Goal: Task Accomplishment & Management: Manage account settings

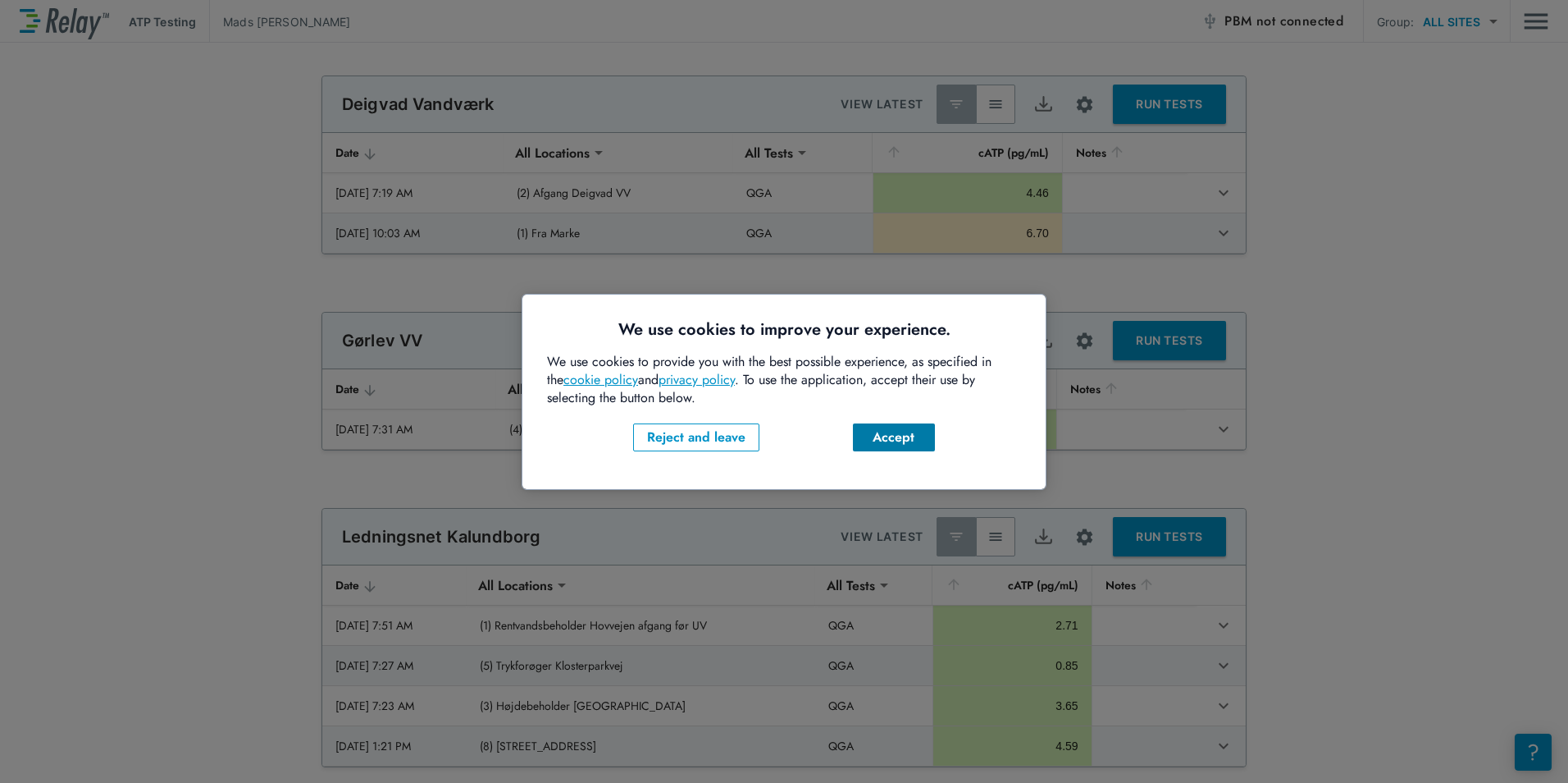
click at [895, 439] on div "Accept" at bounding box center [894, 437] width 55 height 19
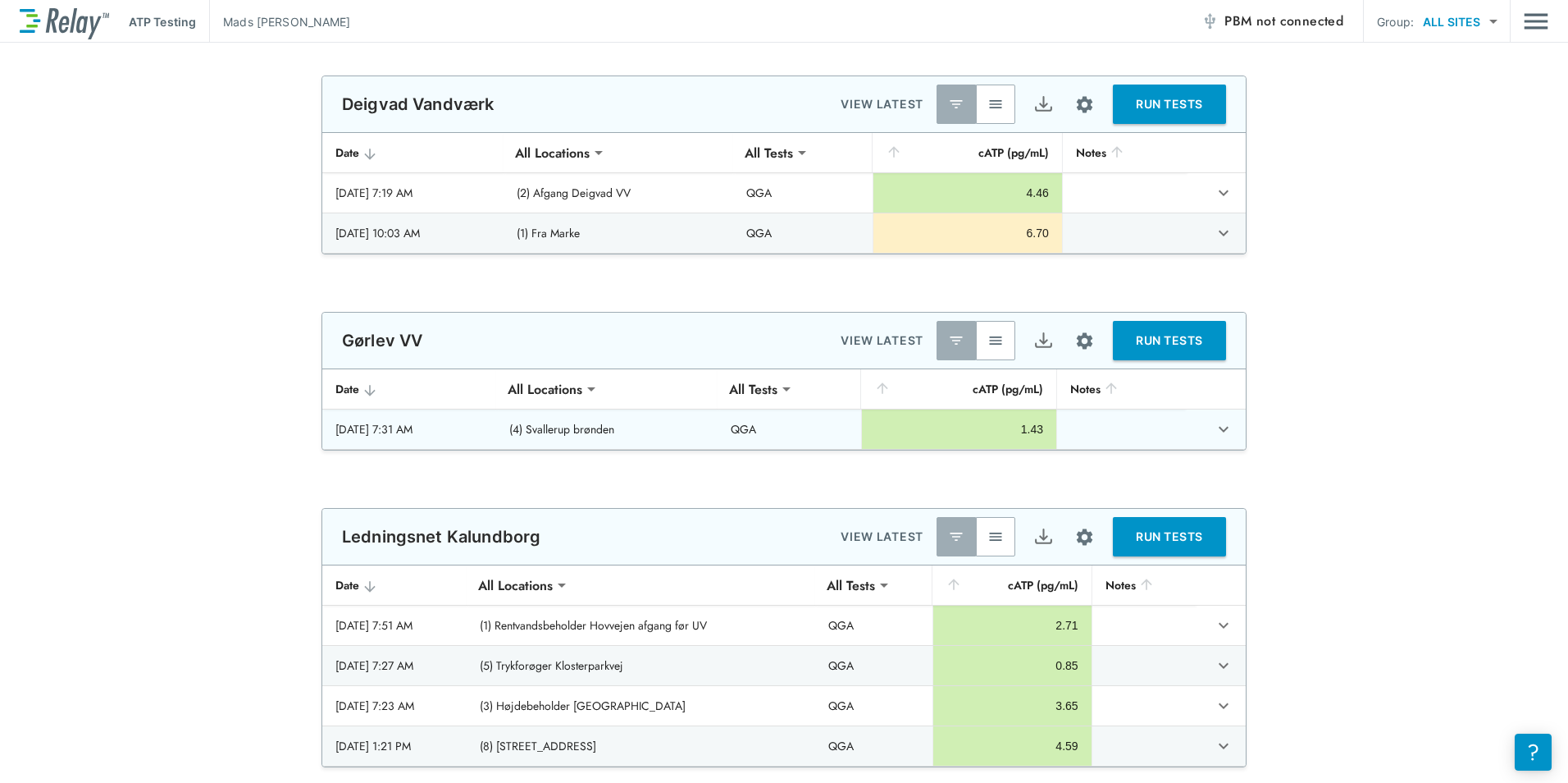
type input "**********"
type input "***"
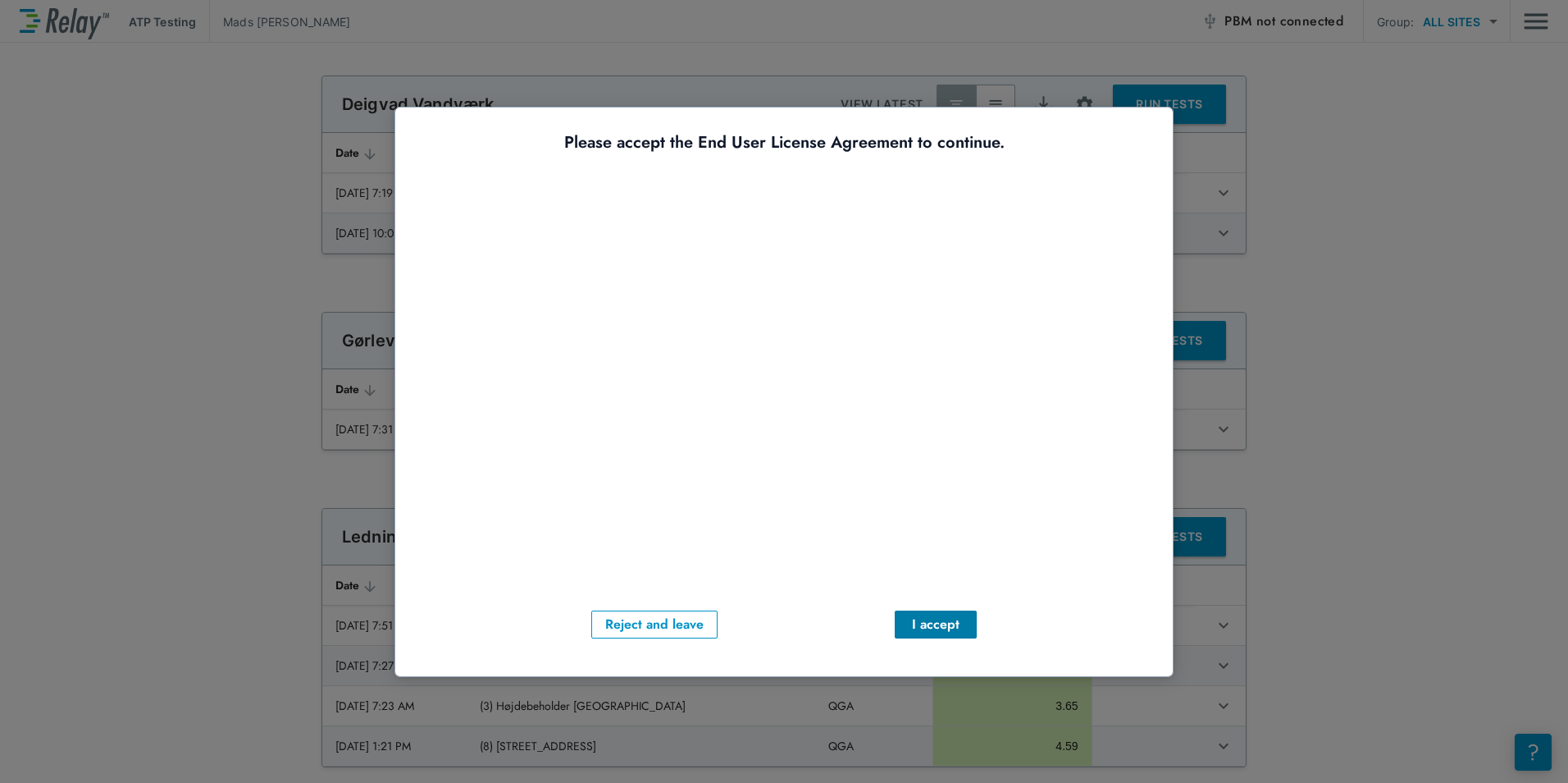
click at [952, 612] on button "I accept" at bounding box center [936, 624] width 82 height 28
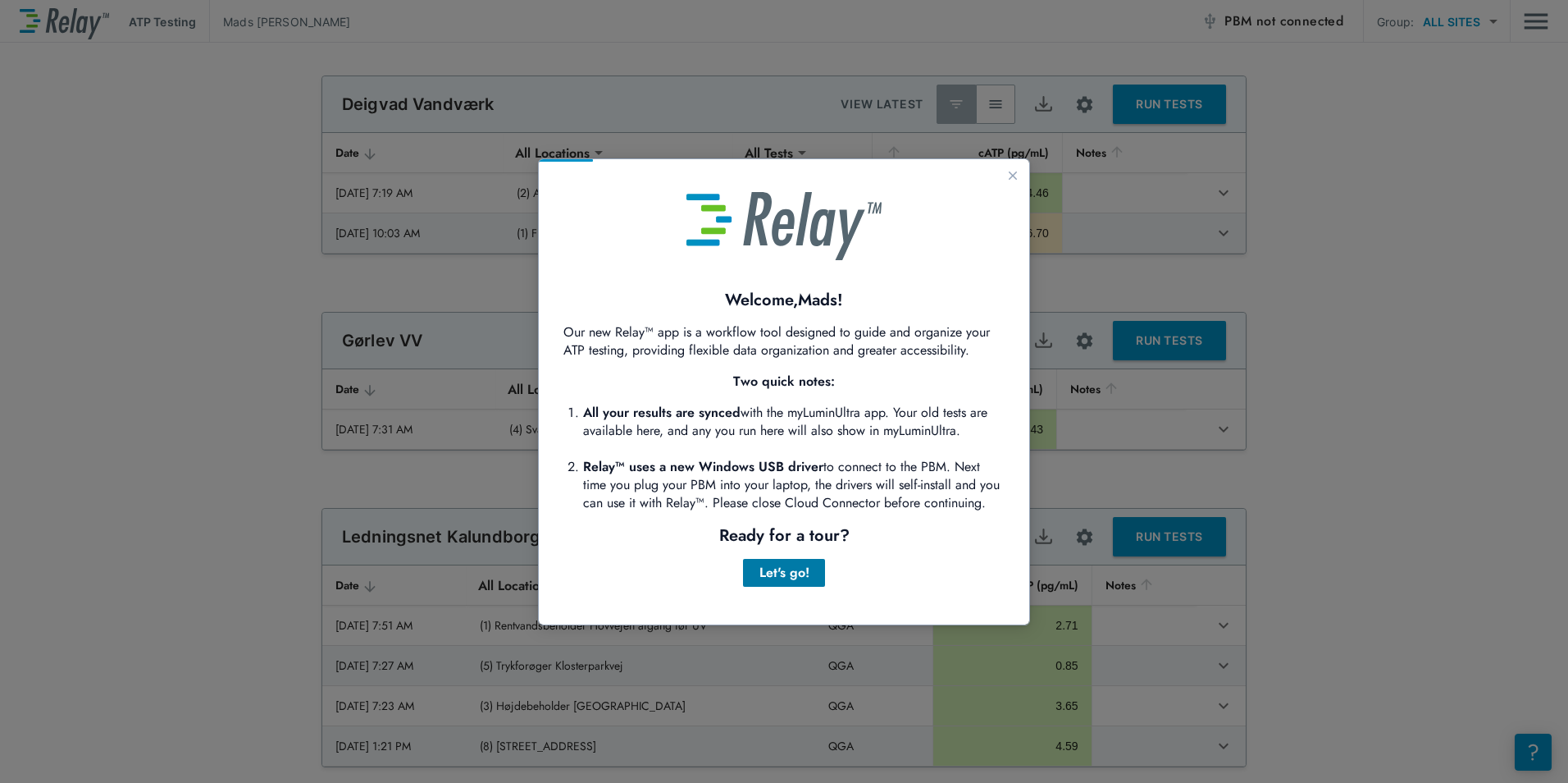
click at [804, 575] on div "Let's go!" at bounding box center [784, 572] width 55 height 19
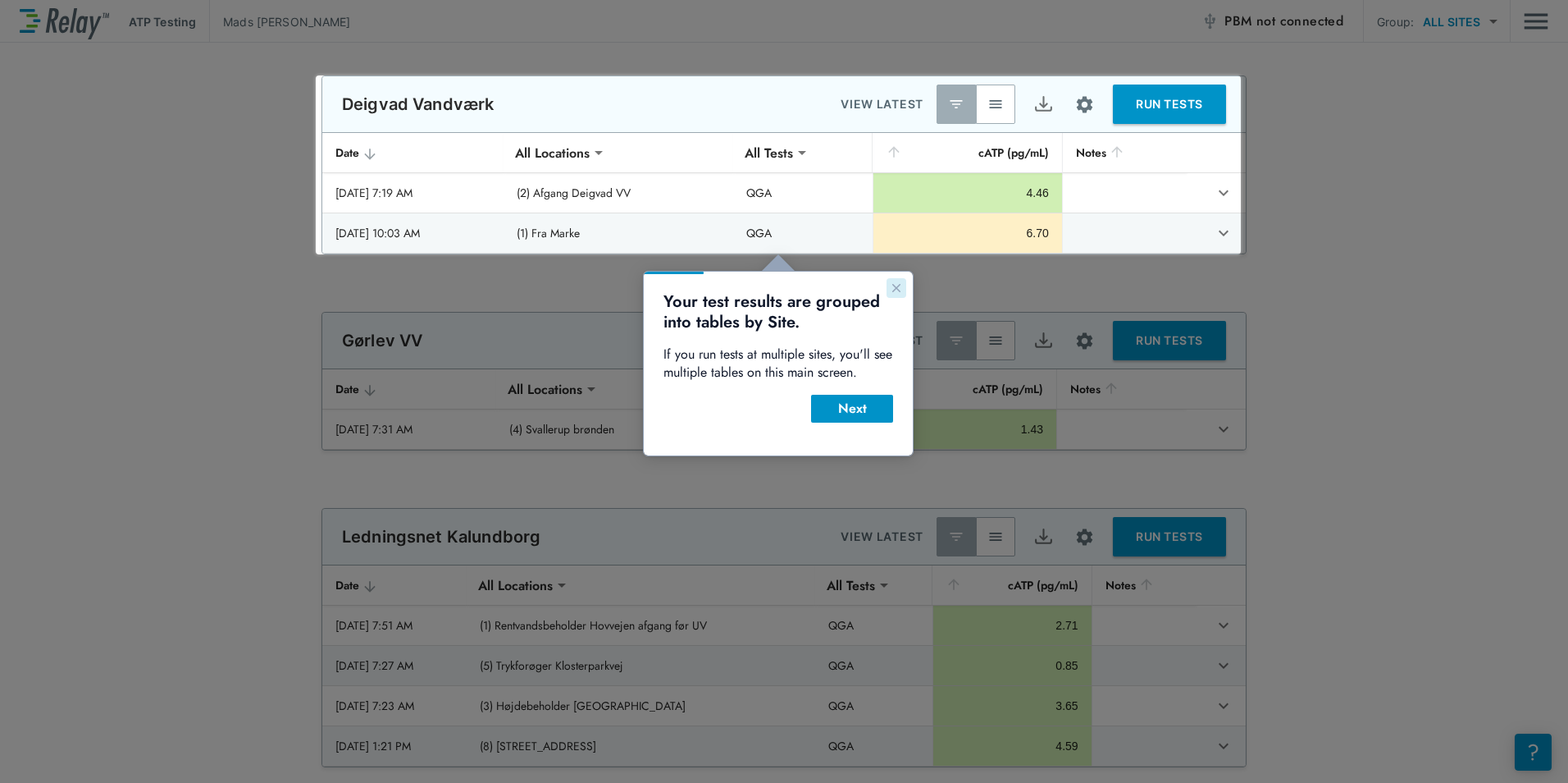
click at [899, 286] on icon "Close guide" at bounding box center [896, 288] width 8 height 8
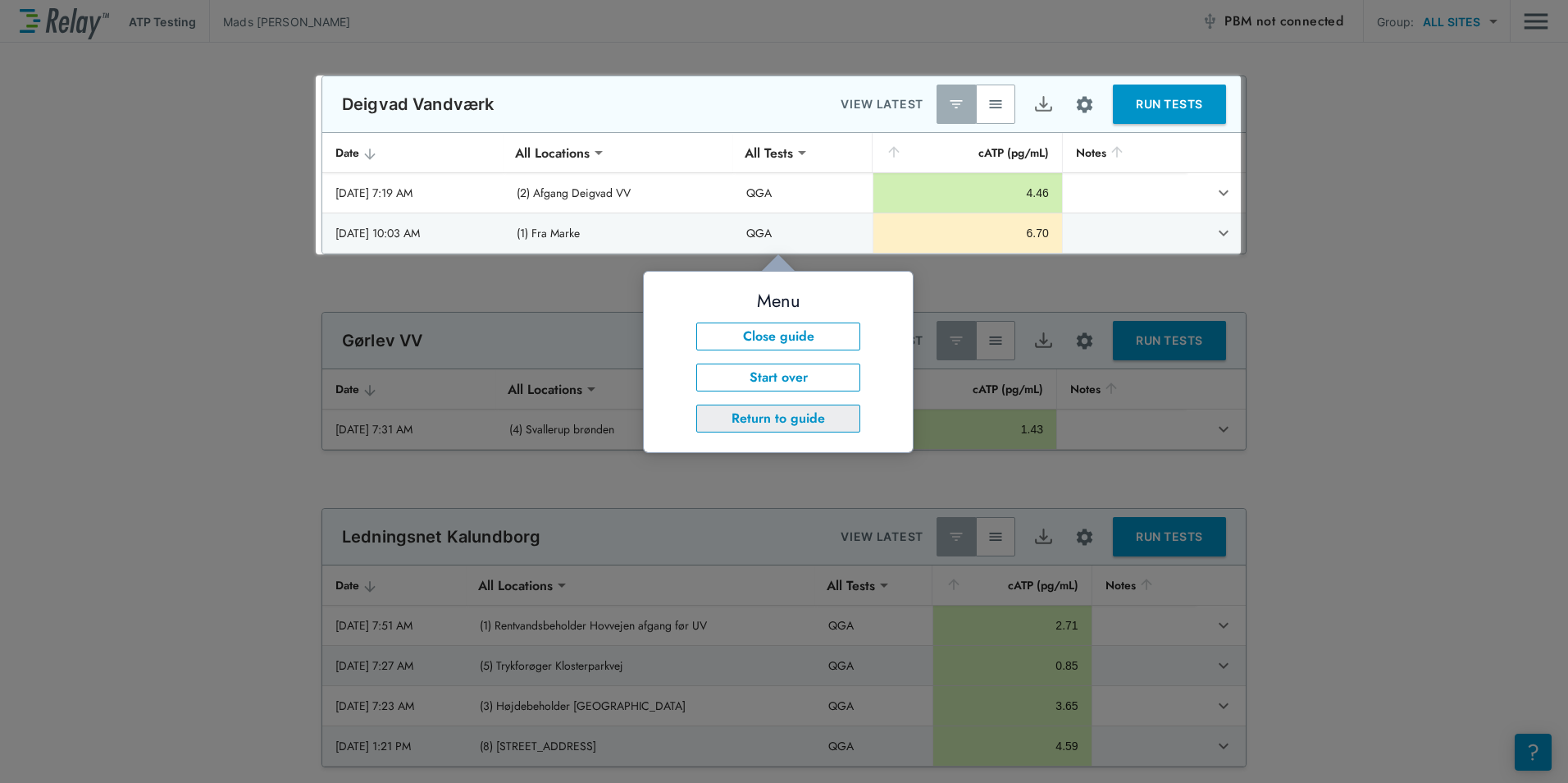
click at [815, 423] on button "Return to guide" at bounding box center [778, 418] width 164 height 28
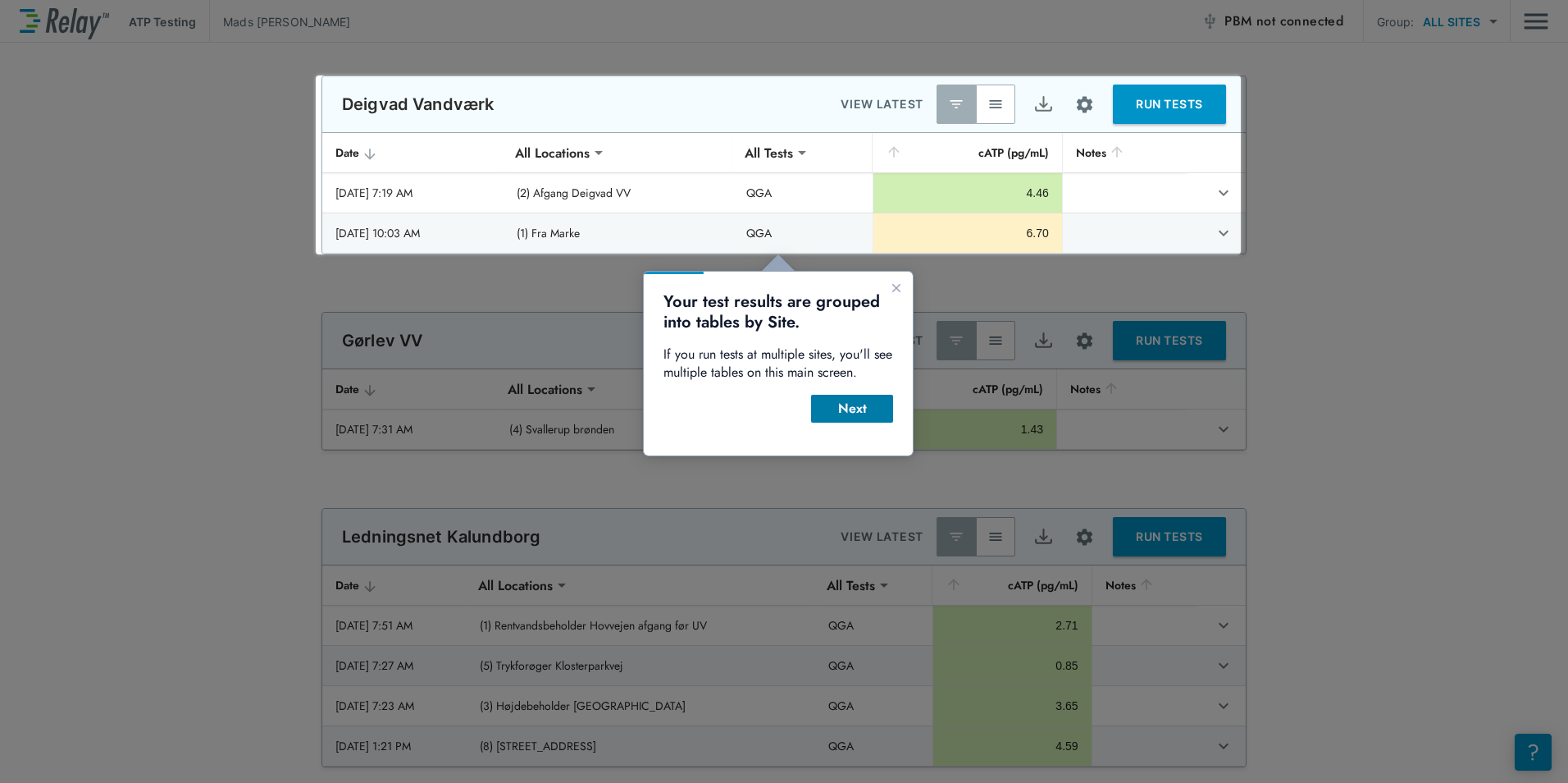
click at [859, 413] on div "Next" at bounding box center [852, 408] width 55 height 19
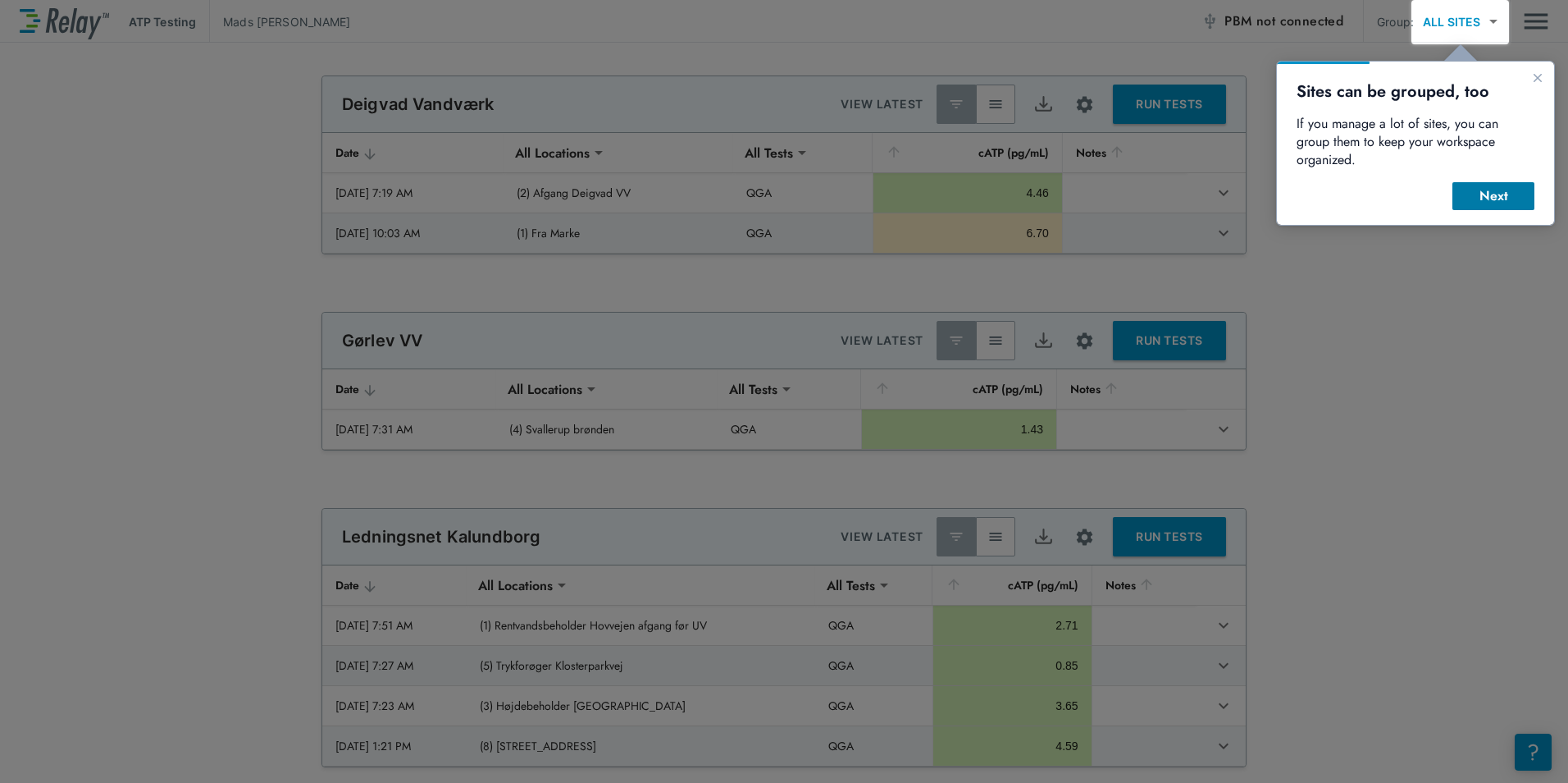
click at [1481, 187] on div "Next" at bounding box center [1493, 196] width 55 height 19
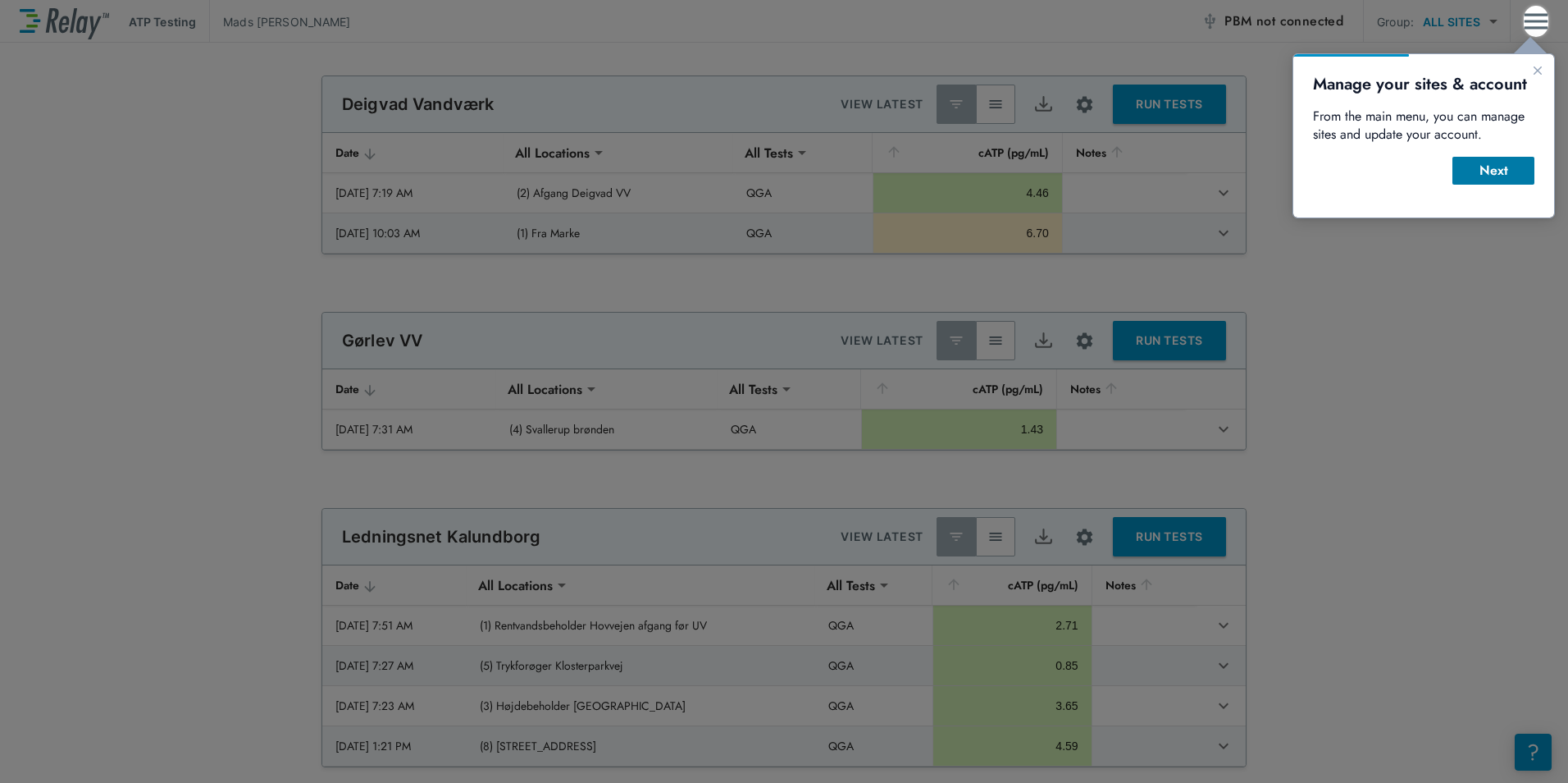
click at [1490, 176] on div "Next" at bounding box center [1493, 170] width 55 height 19
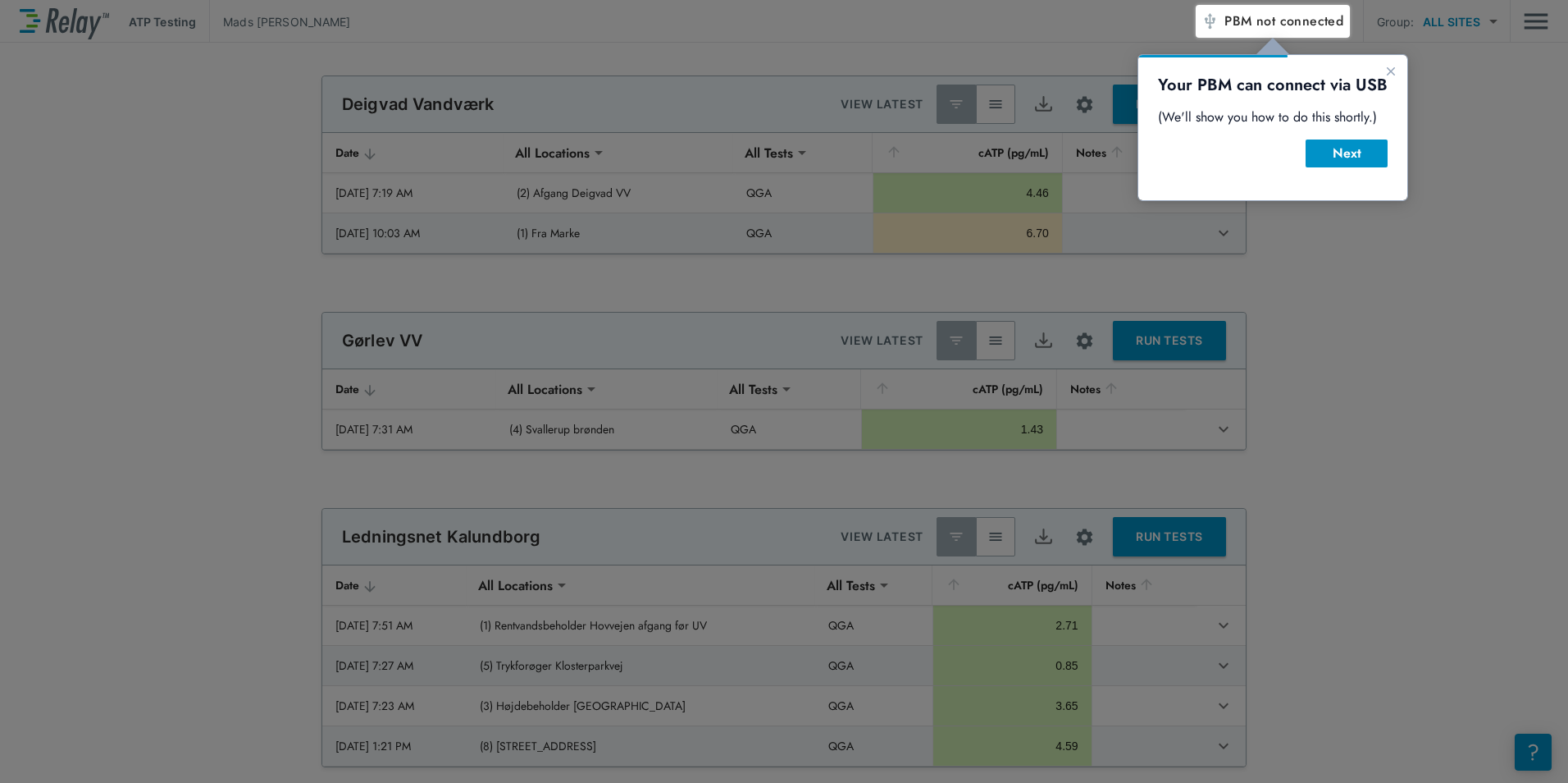
click at [1356, 167] on div "Your PBM can connect via USB (We'll show you how to do this shortly.) Next" at bounding box center [1272, 127] width 269 height 145
click at [1352, 159] on div "Next" at bounding box center [1346, 153] width 55 height 19
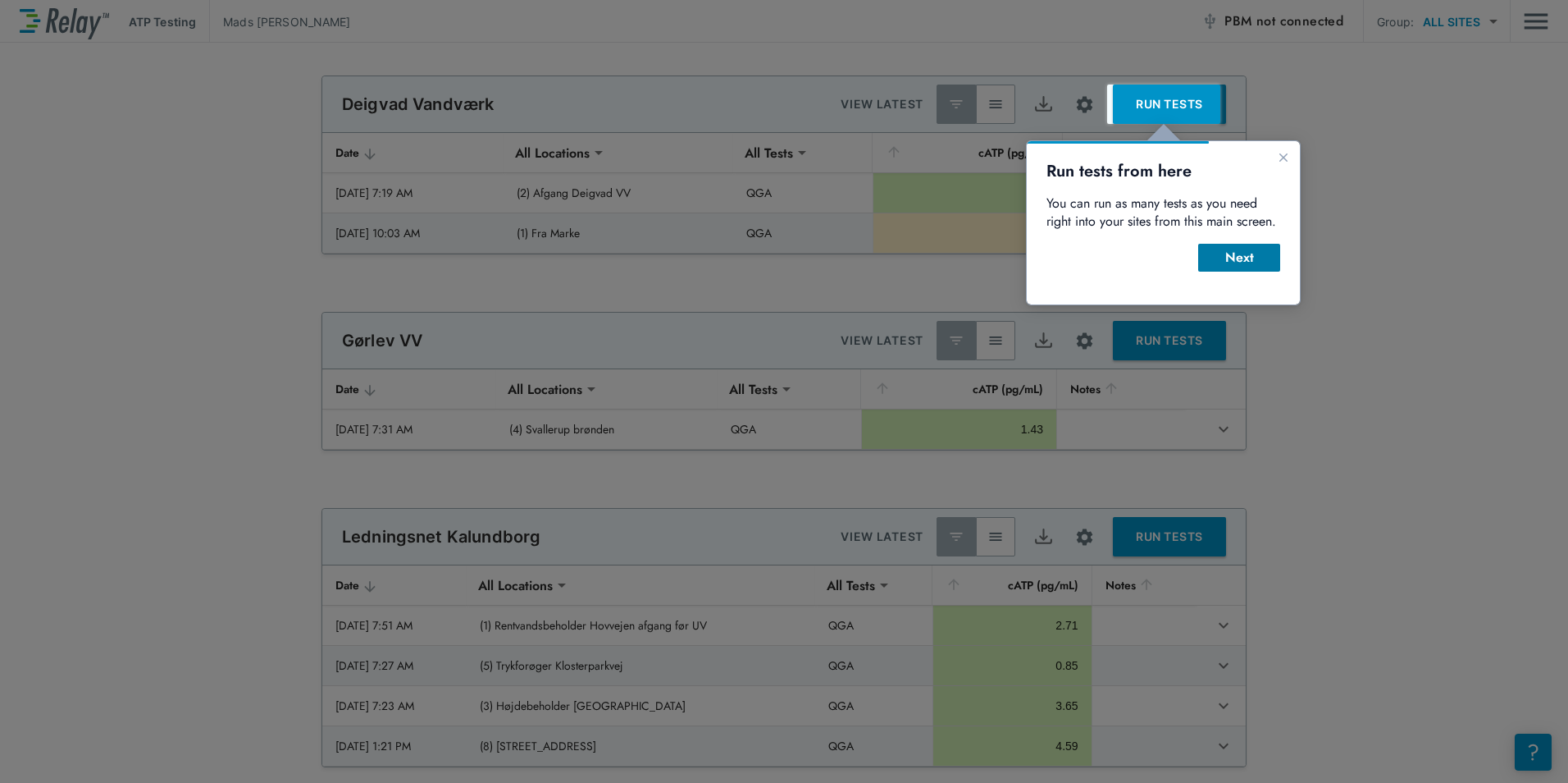
click at [1273, 246] on button "Next" at bounding box center [1240, 257] width 82 height 28
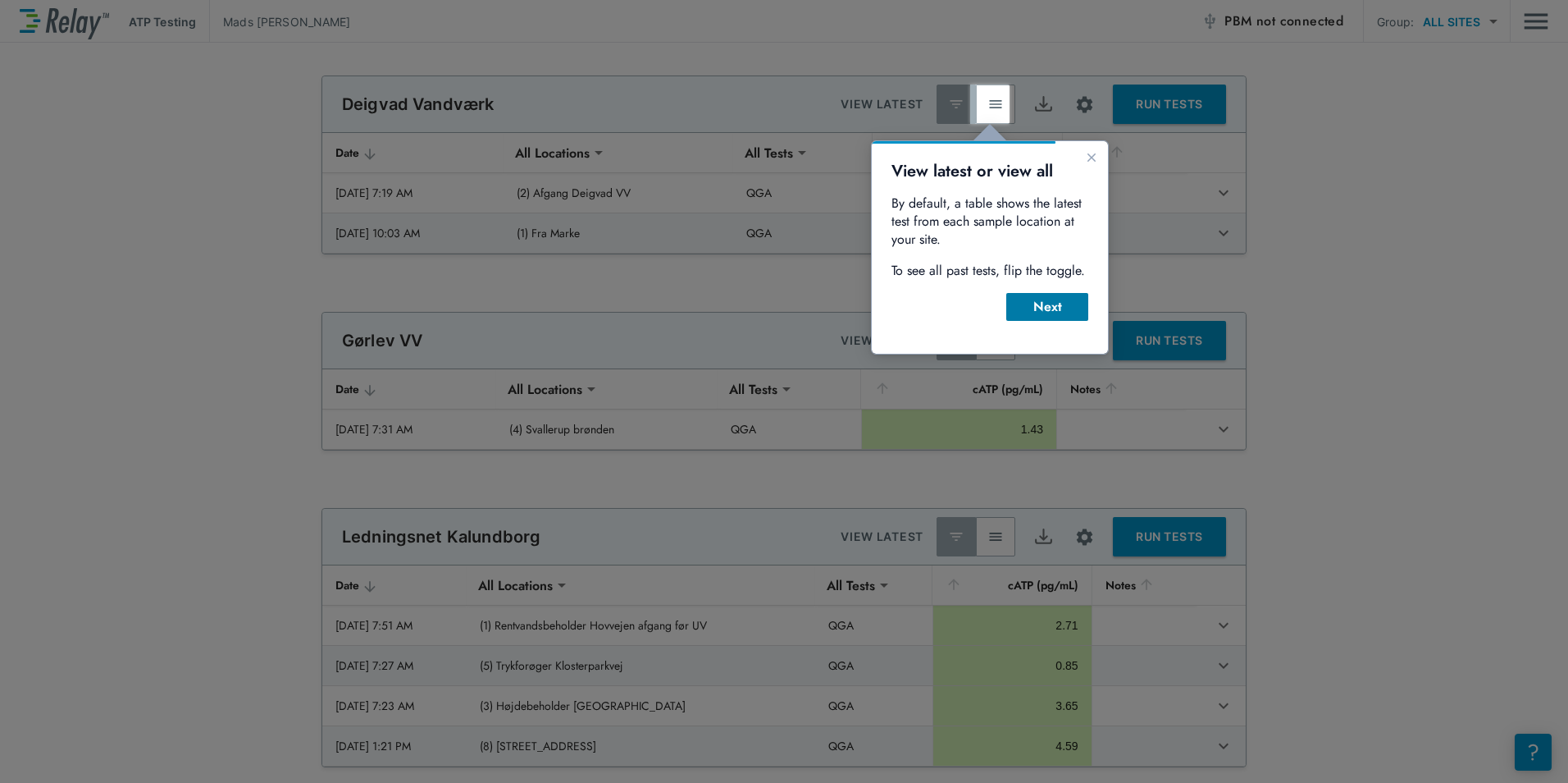
click at [1060, 308] on div "Next" at bounding box center [1047, 306] width 55 height 19
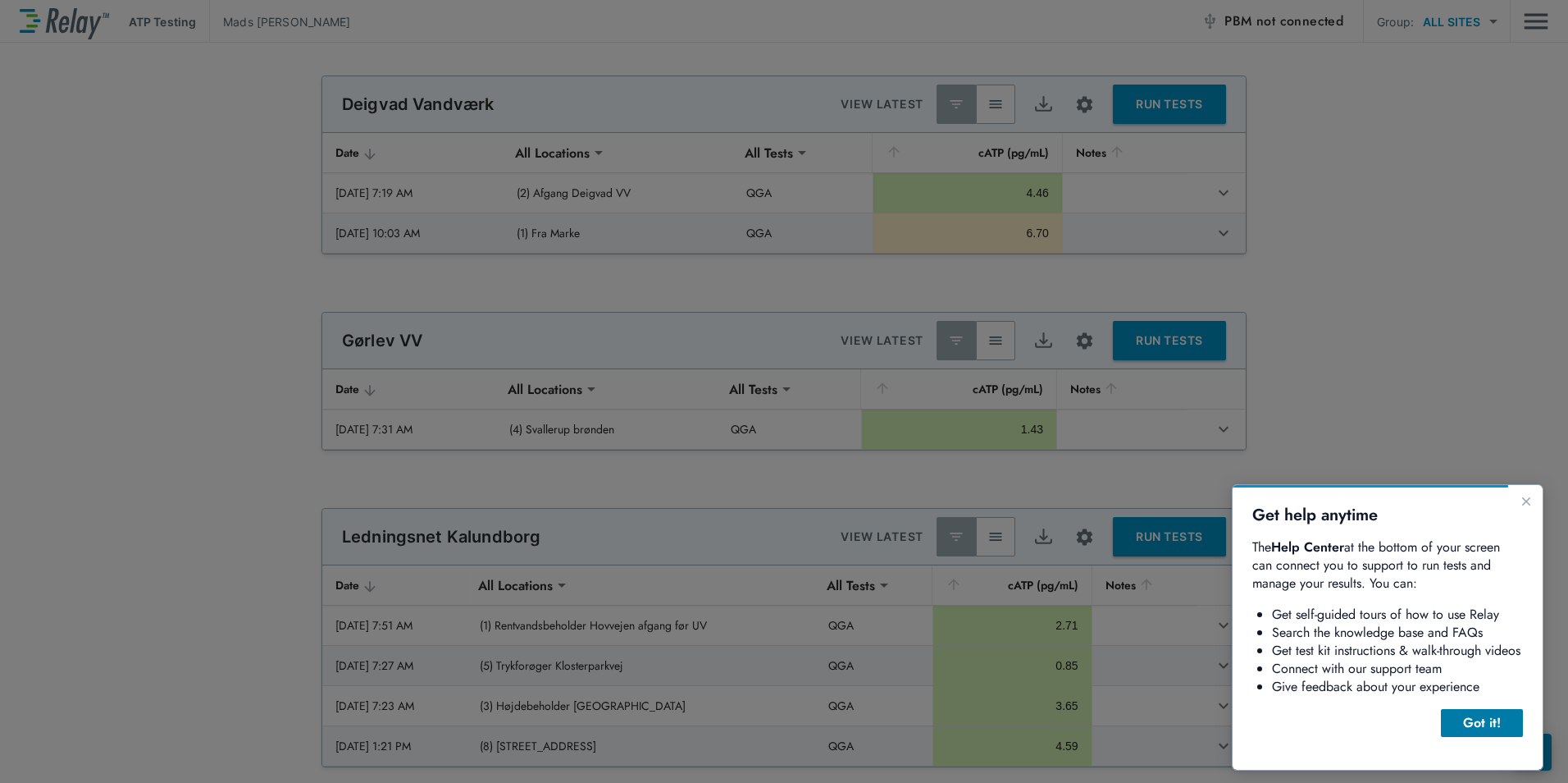
click at [1504, 727] on div "Got it!" at bounding box center [1481, 723] width 55 height 19
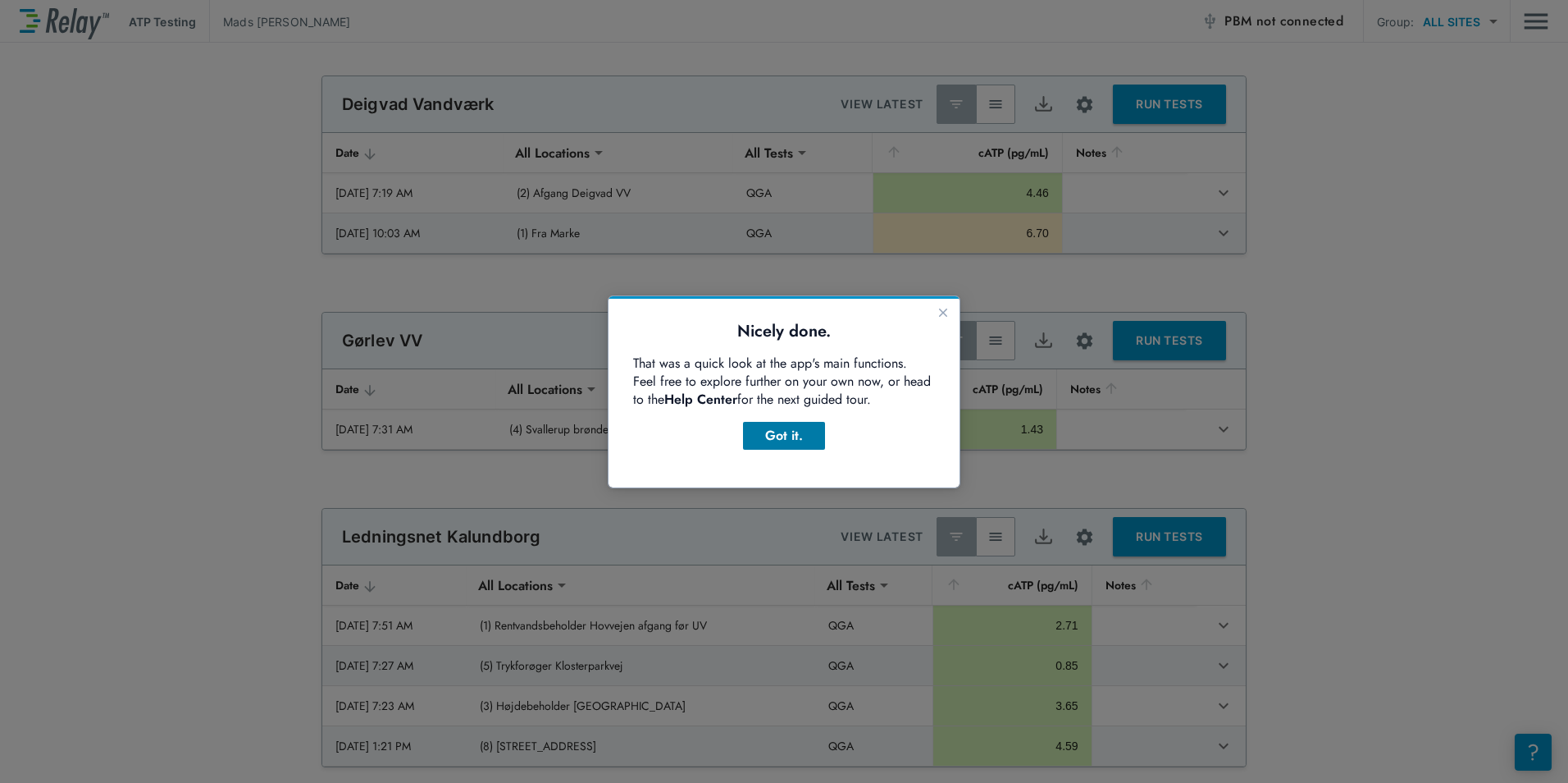
click at [800, 441] on div "Got it." at bounding box center [784, 435] width 55 height 19
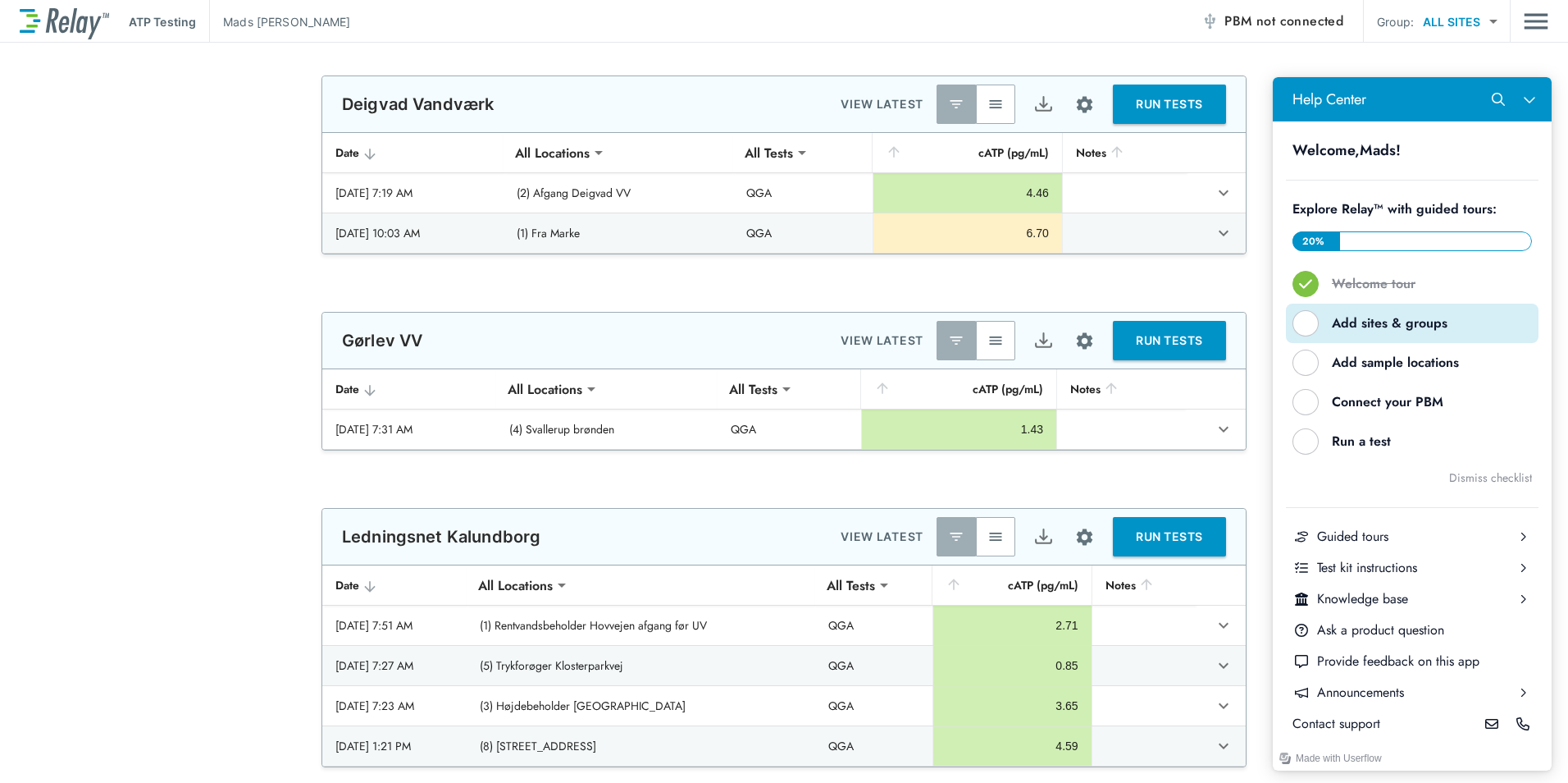
click at [1440, 335] on button "Add sites & groups" at bounding box center [1412, 323] width 253 height 39
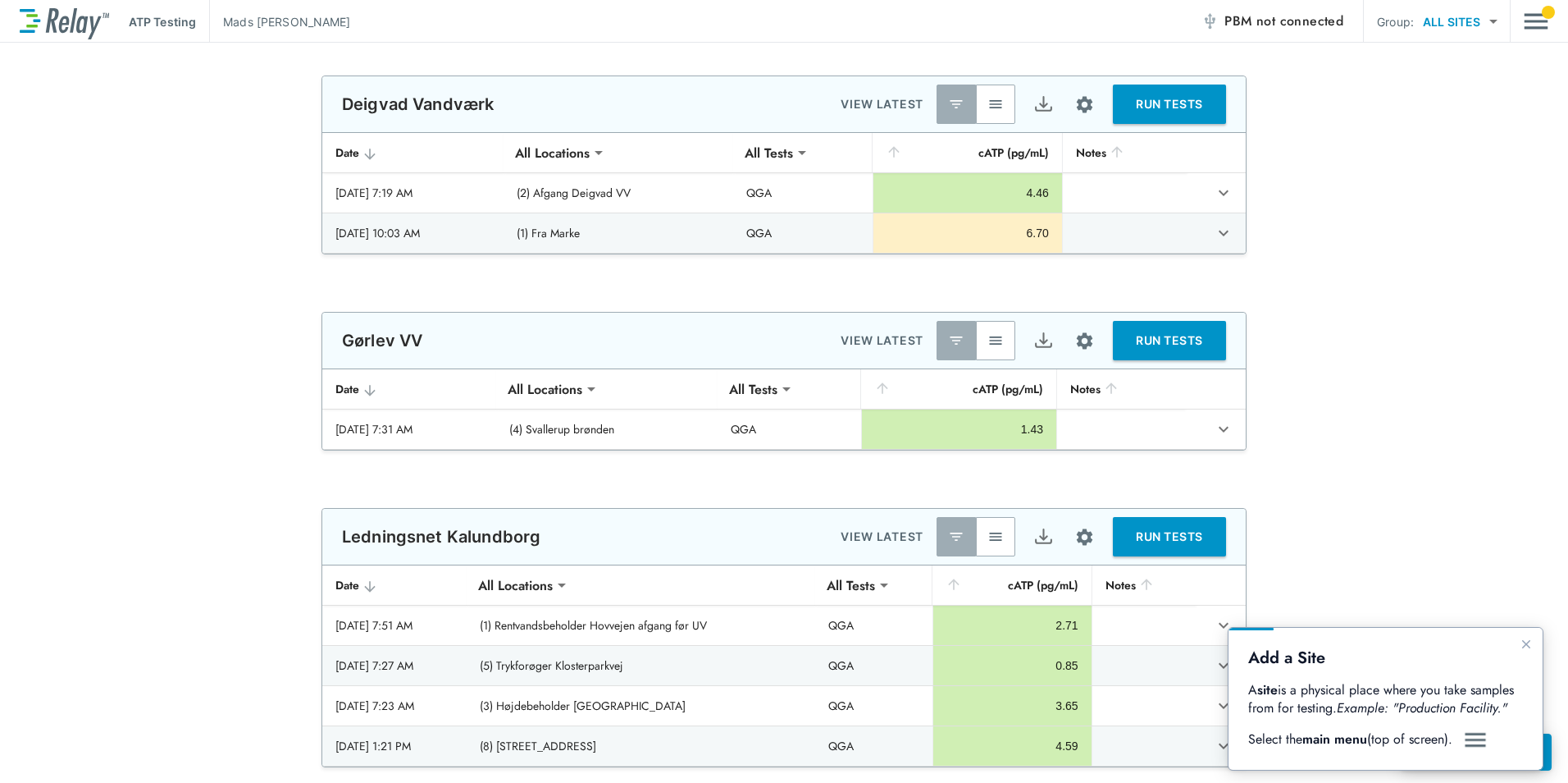
click at [1548, 6] on img "Main menu" at bounding box center [1535, 21] width 24 height 31
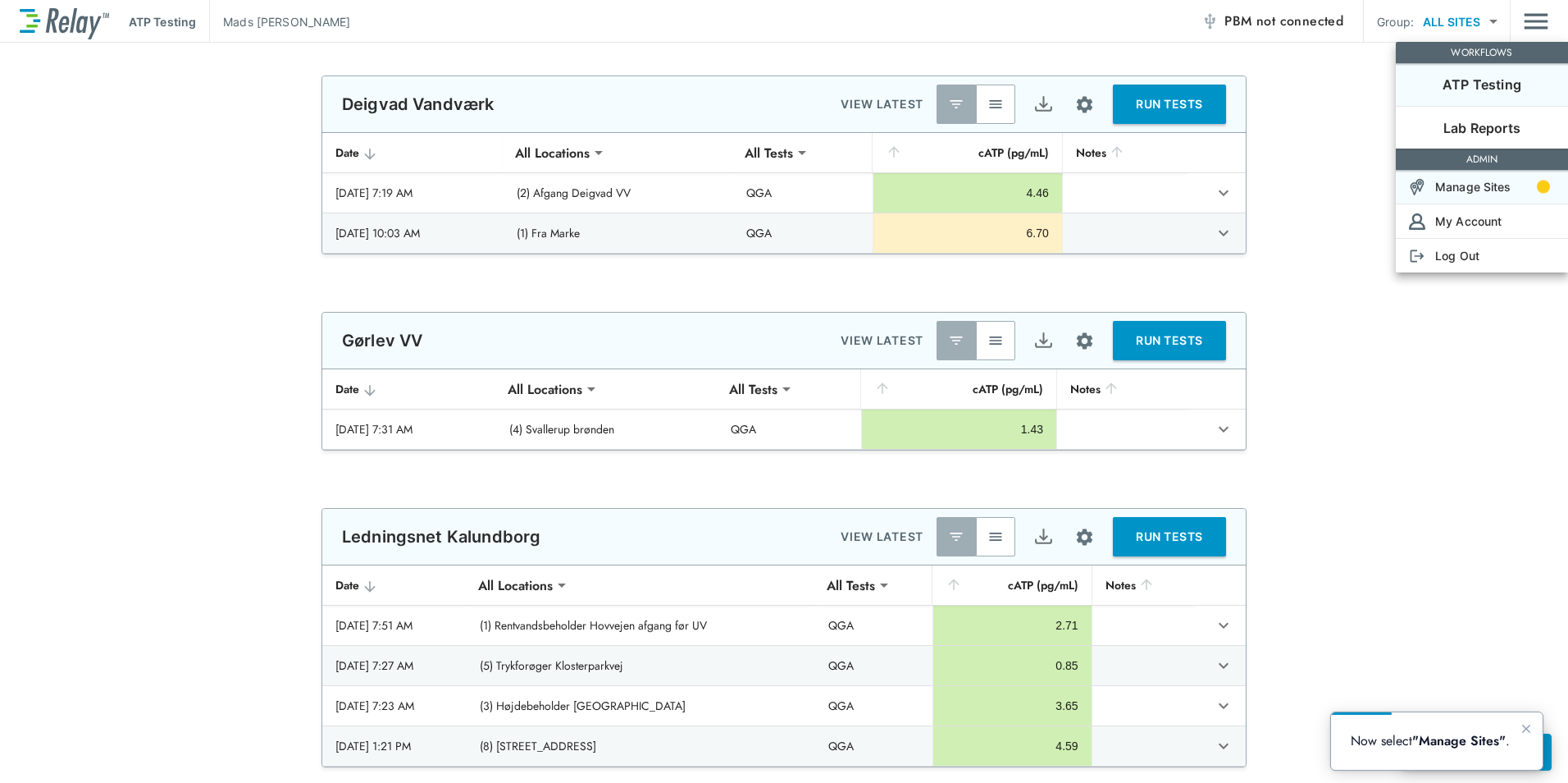
click at [1475, 182] on p "Manage Sites" at bounding box center [1473, 187] width 76 height 18
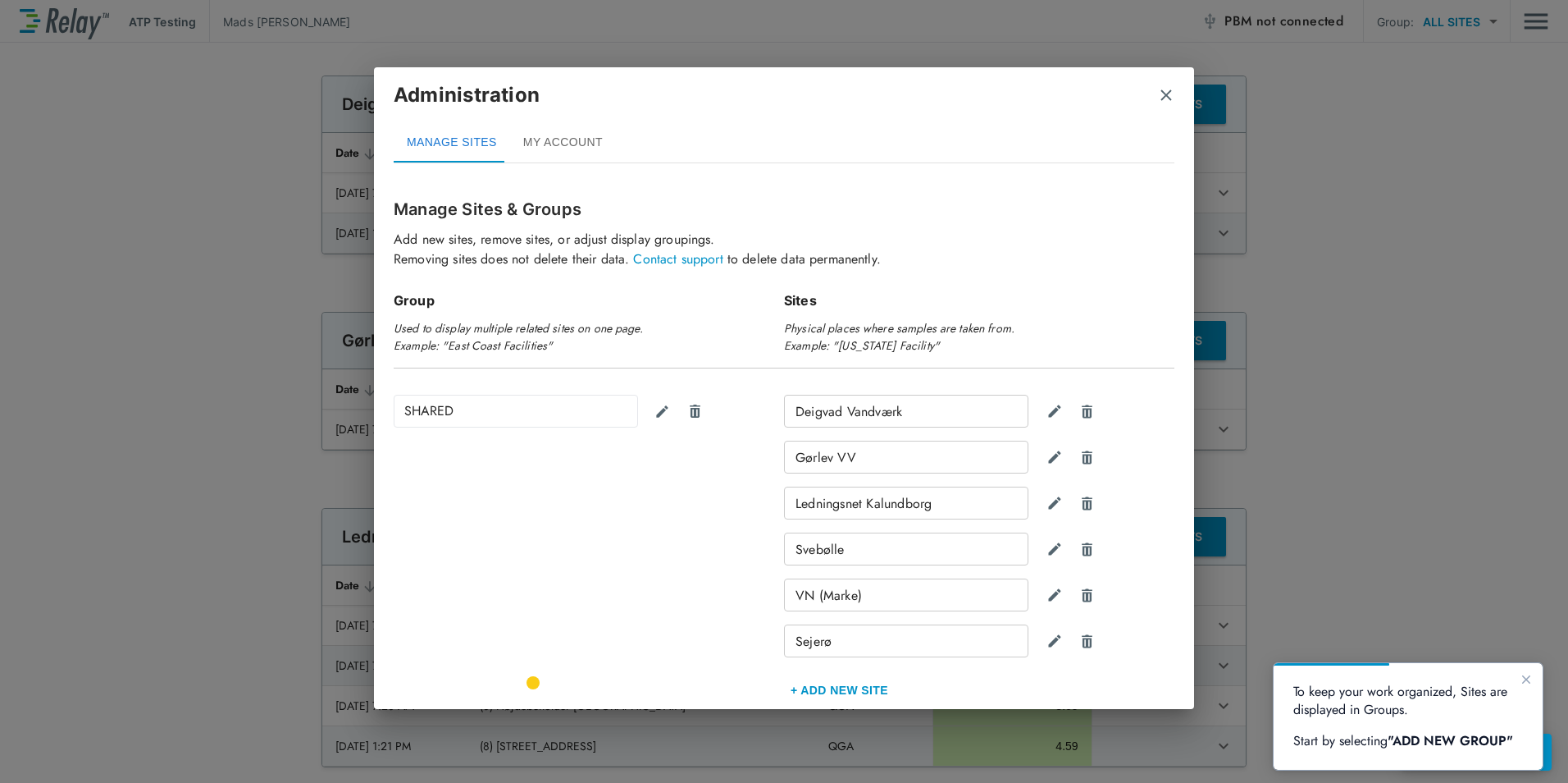
scroll to position [93, 0]
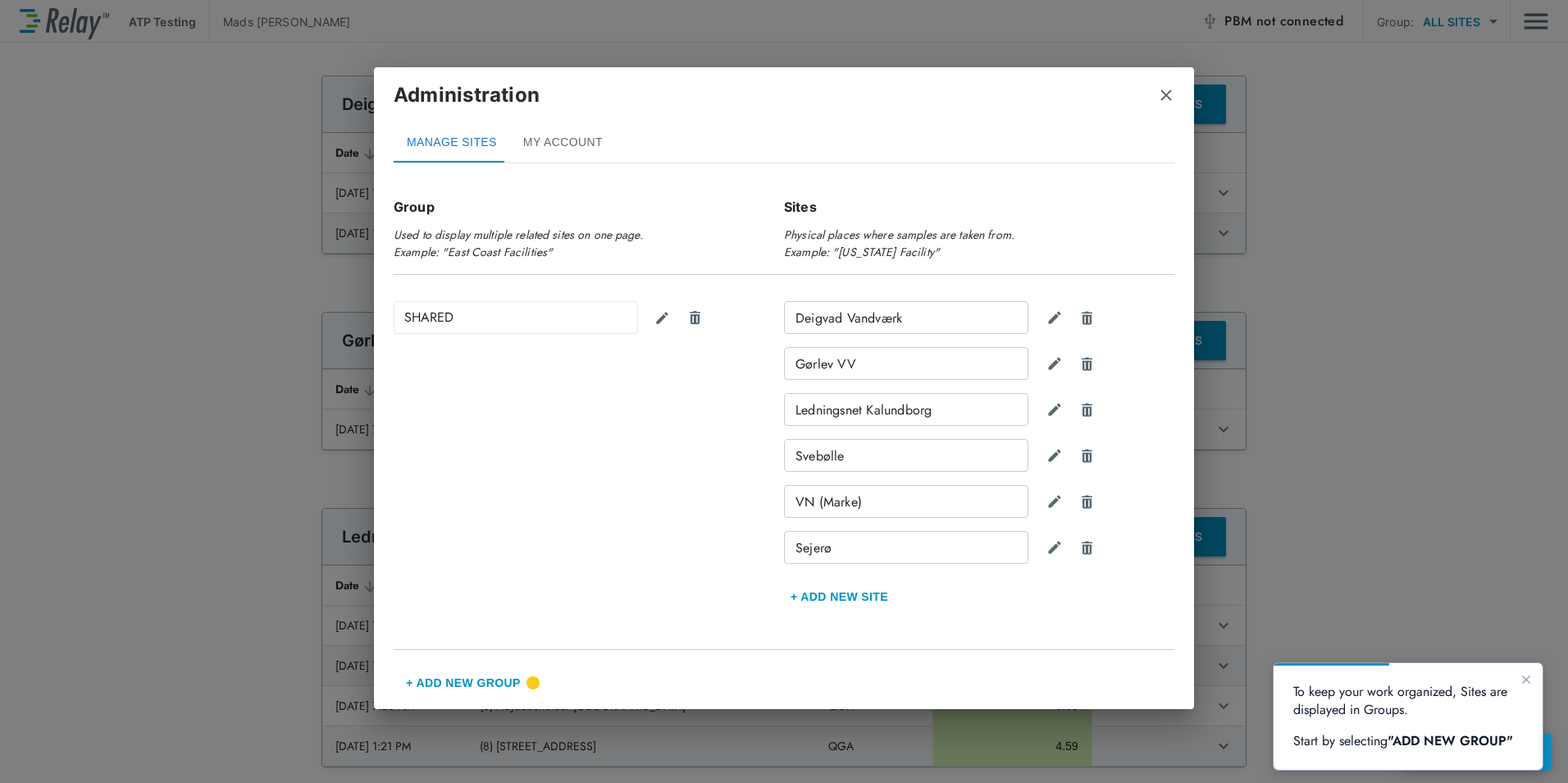
click at [471, 682] on button "+ Add New Group" at bounding box center [464, 682] width 139 height 39
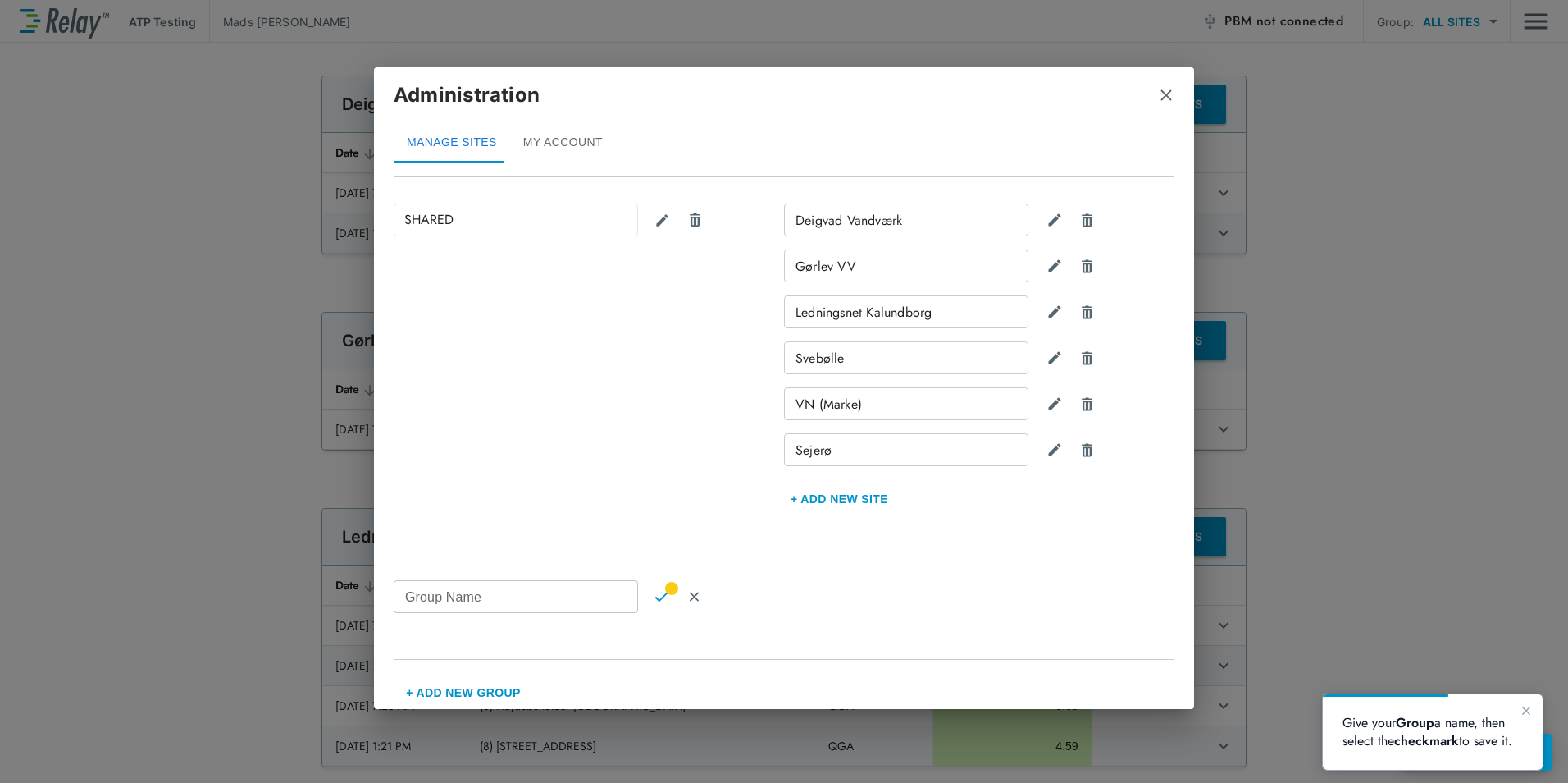
scroll to position [201, 0]
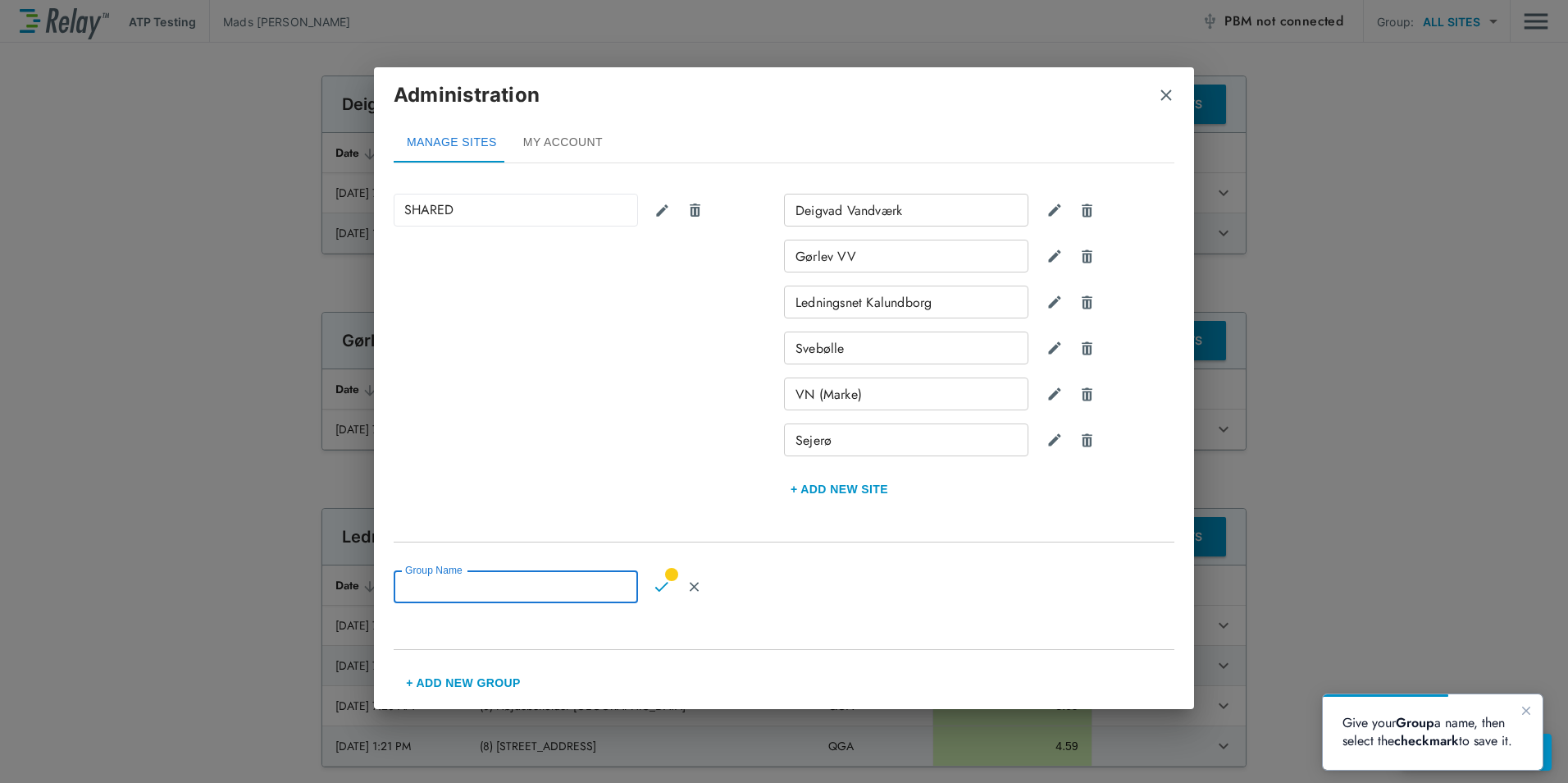
click at [579, 589] on input "Group Name" at bounding box center [516, 586] width 244 height 33
type input "****"
click at [658, 595] on button "Confirm" at bounding box center [661, 586] width 33 height 33
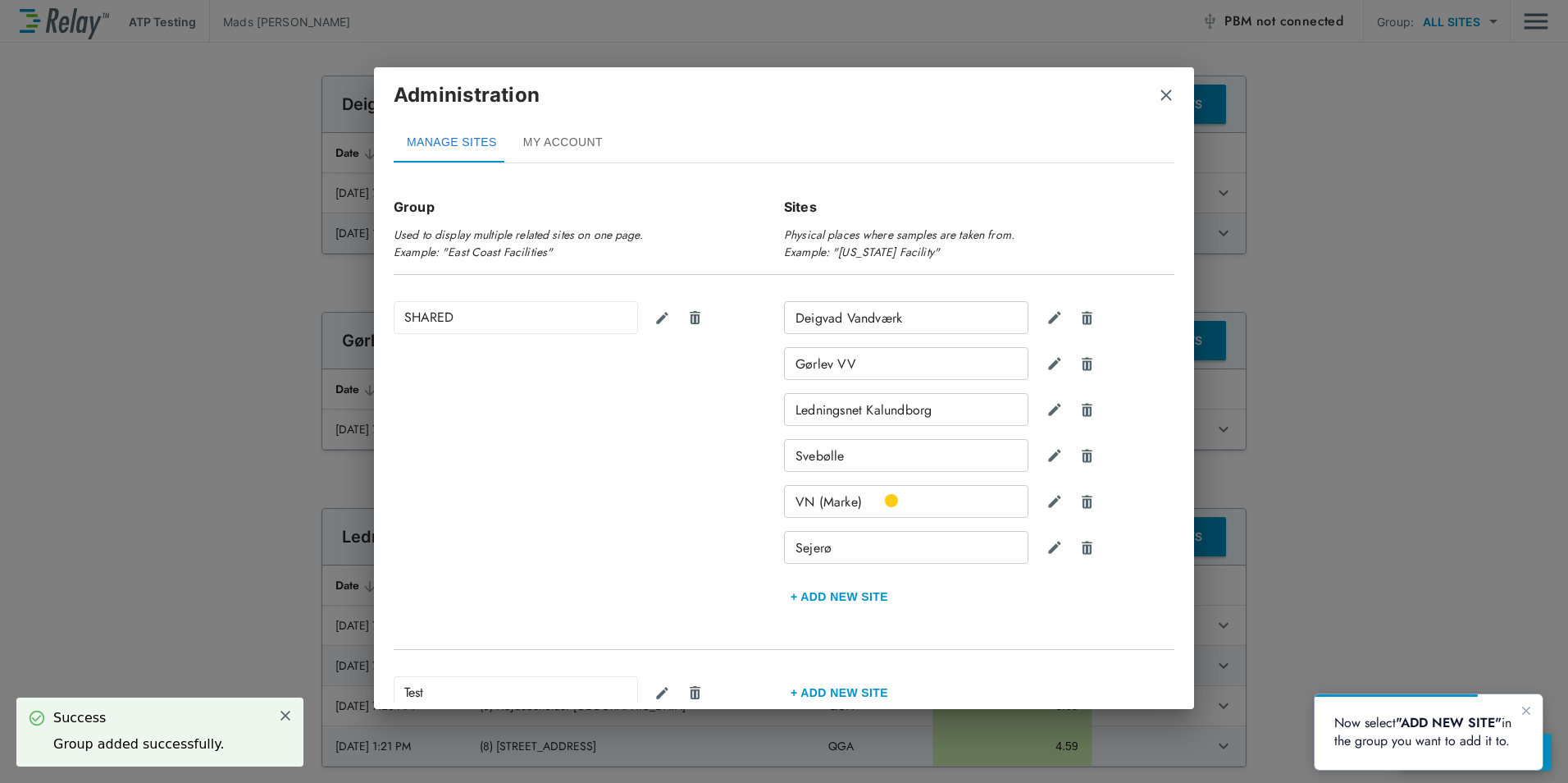
scroll to position [190, 0]
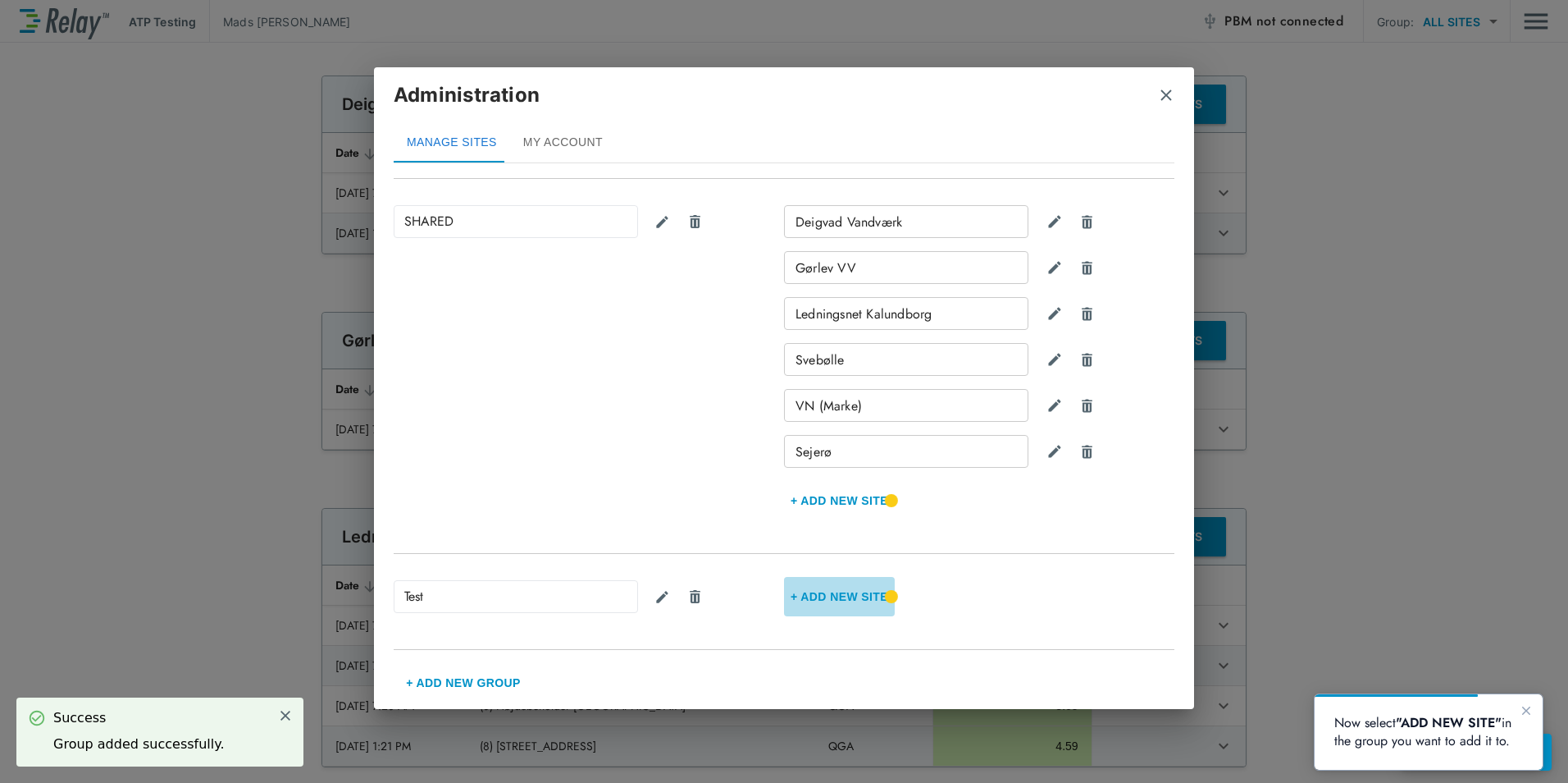
click at [836, 591] on button "+ Add new Site" at bounding box center [840, 596] width 111 height 39
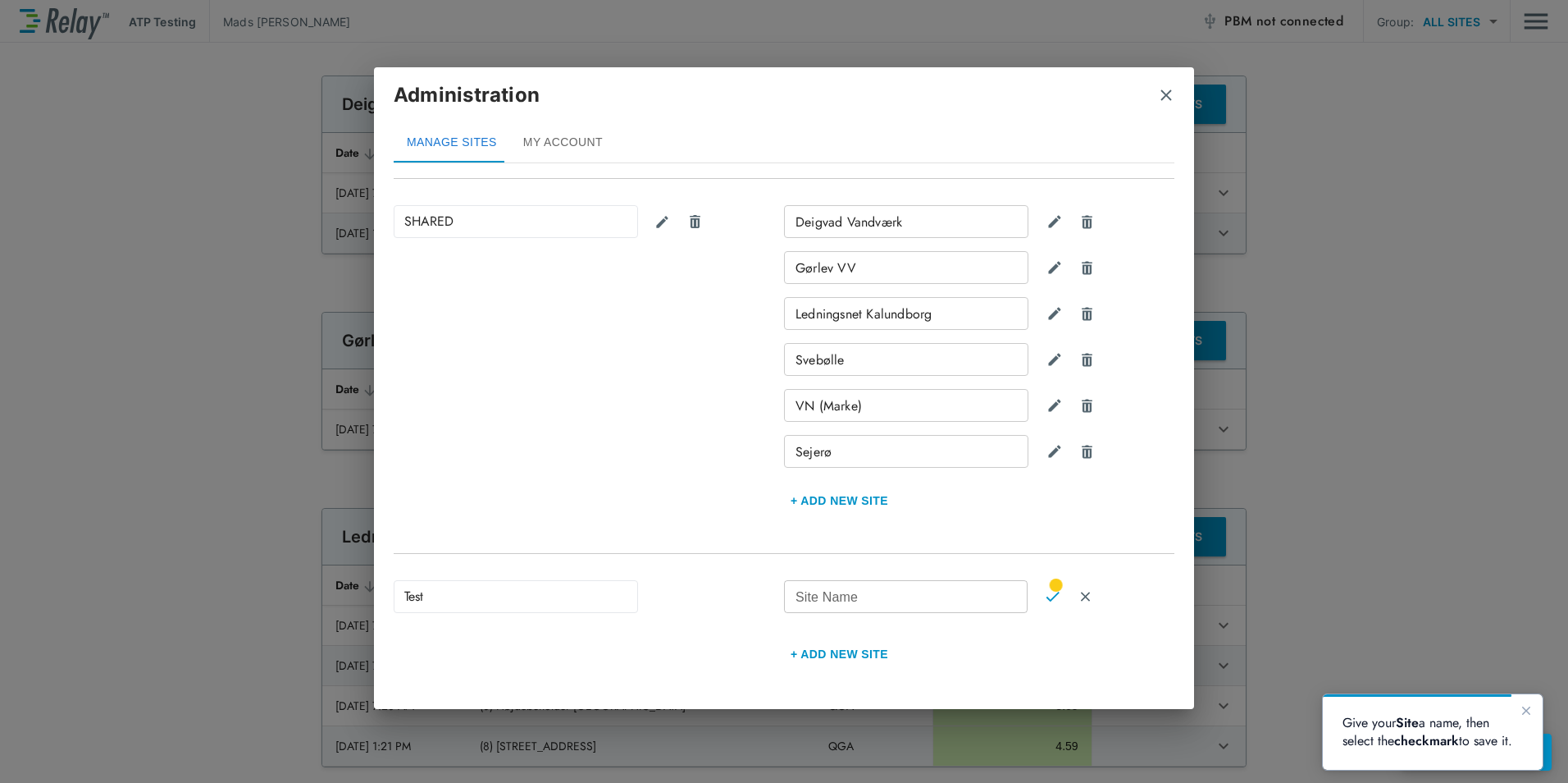
click at [989, 606] on input "Site Name" at bounding box center [906, 596] width 244 height 33
type input "****"
click at [1036, 601] on button "Confirm" at bounding box center [1051, 596] width 33 height 33
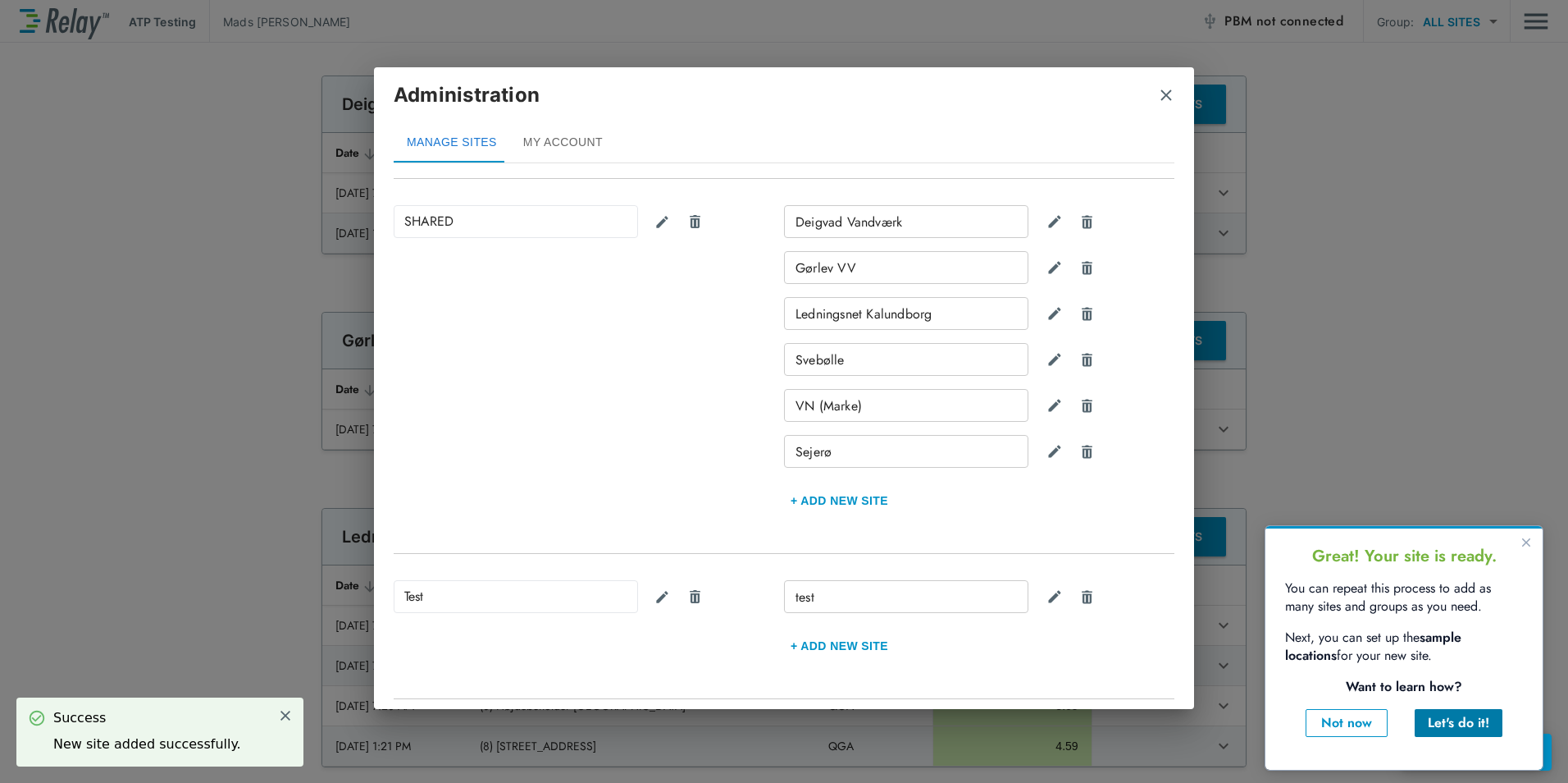
click at [1434, 718] on div "Let's do it!" at bounding box center [1458, 723] width 61 height 19
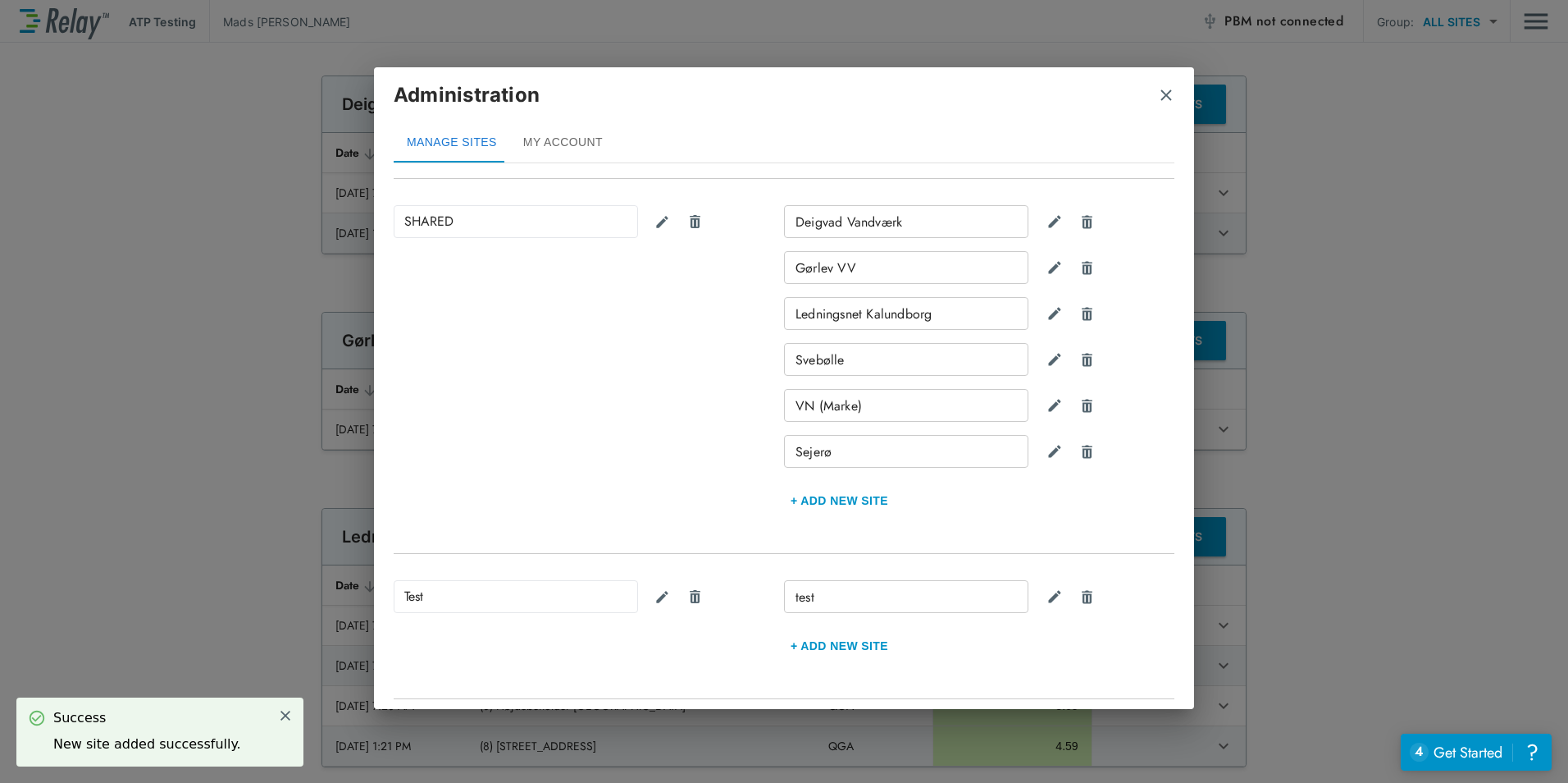
scroll to position [0, 0]
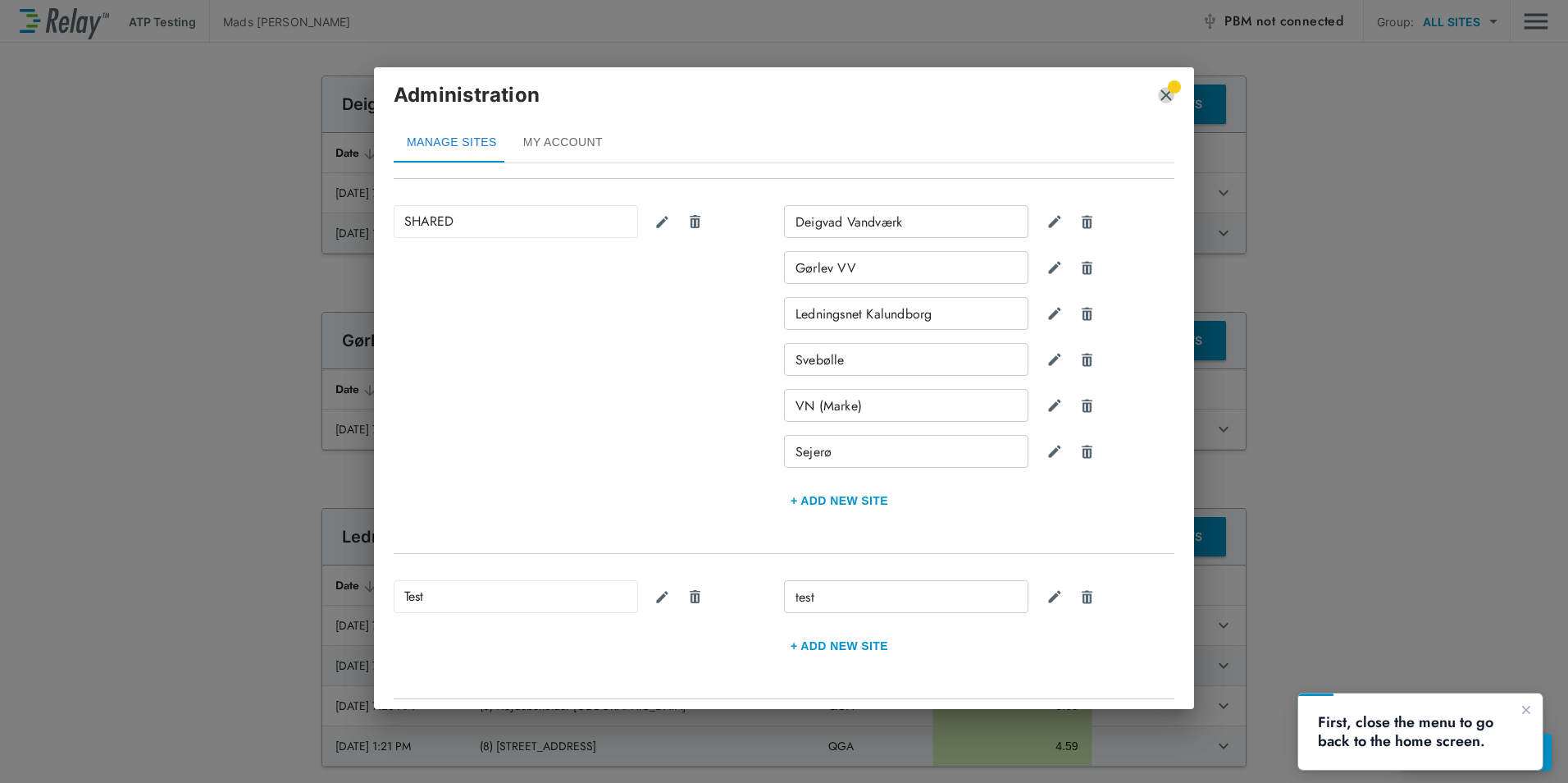
click at [1163, 93] on img "close" at bounding box center [1167, 96] width 17 height 17
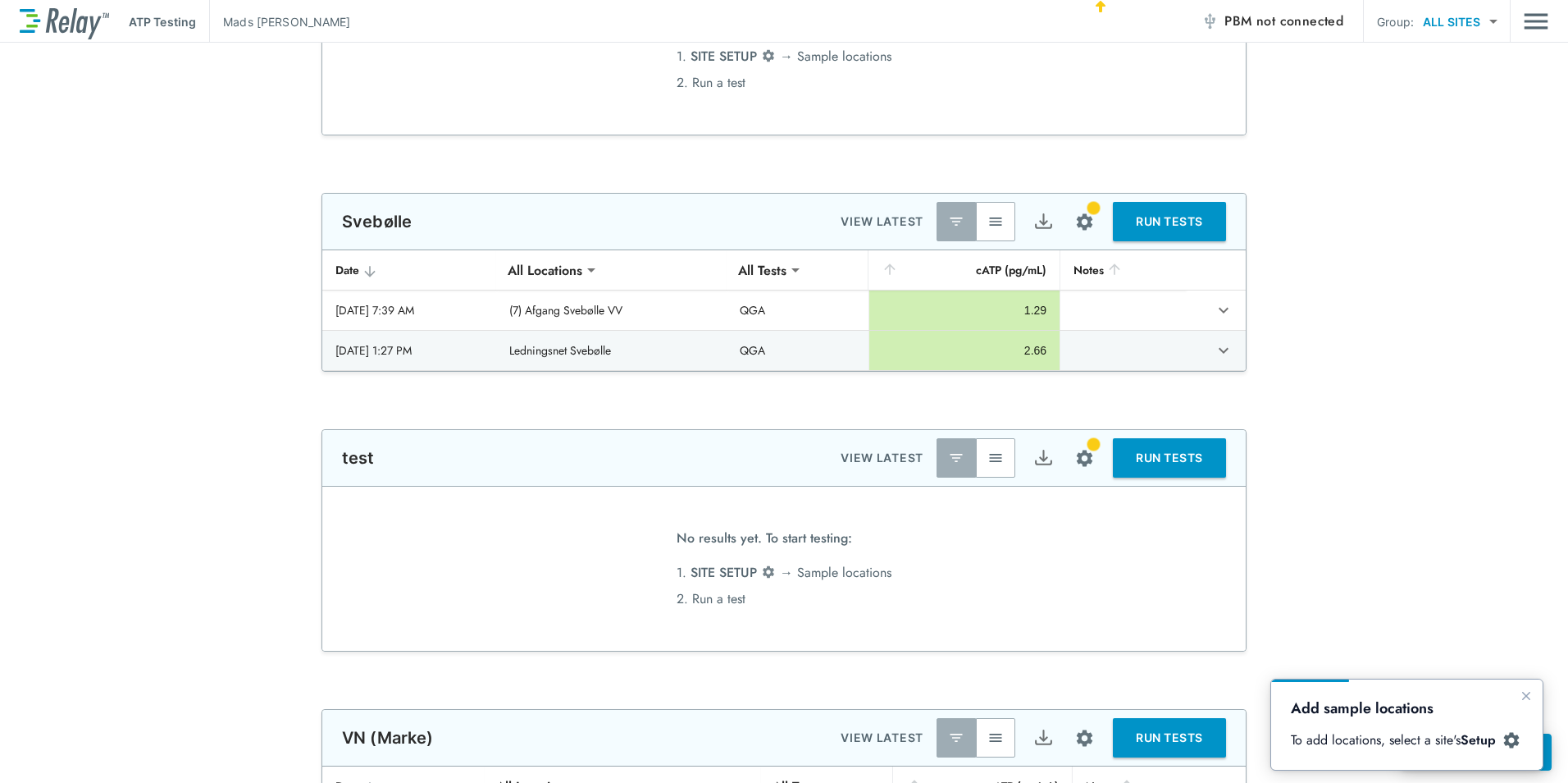
type input "**********"
type input "***"
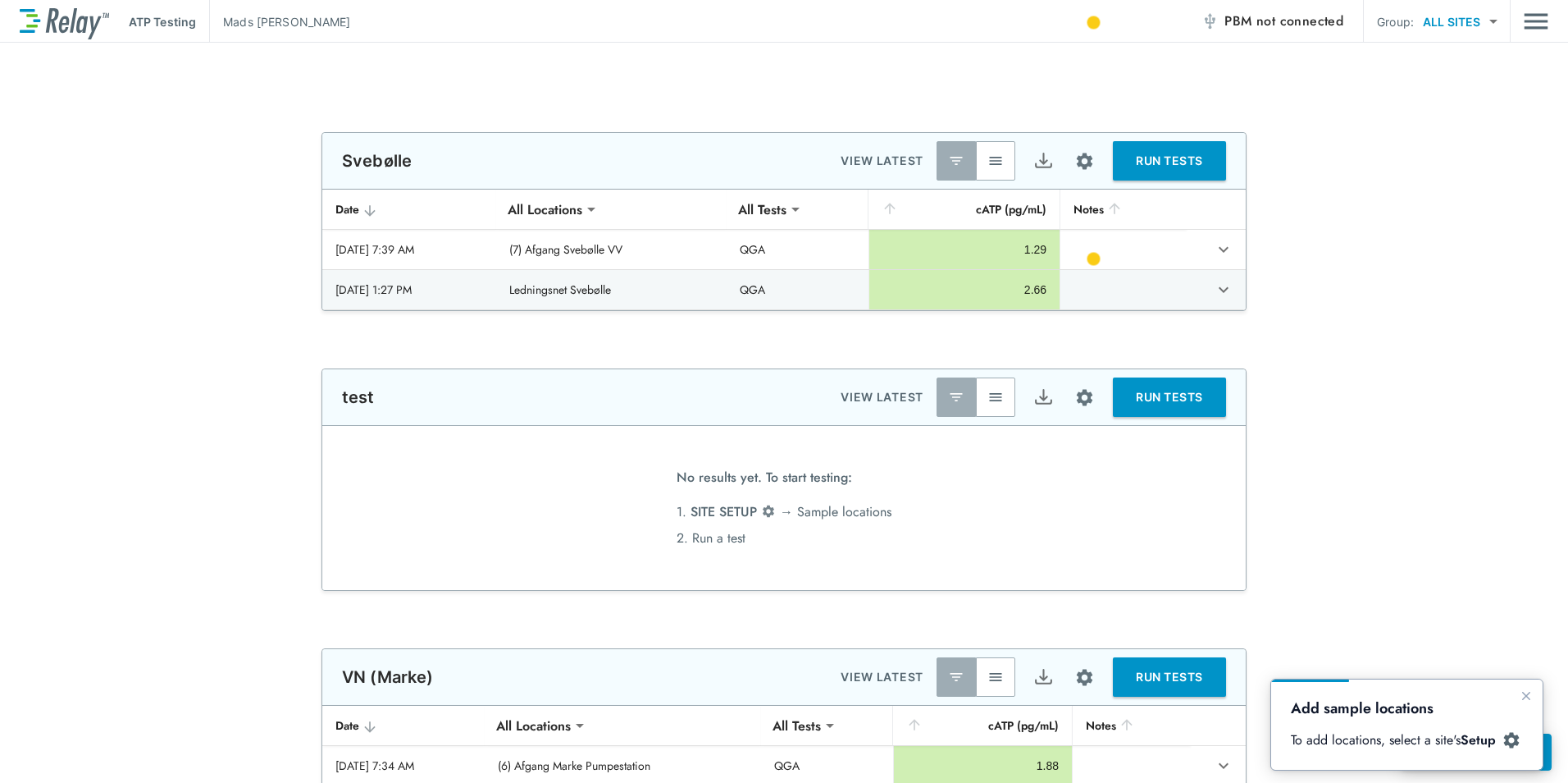
scroll to position [867, 0]
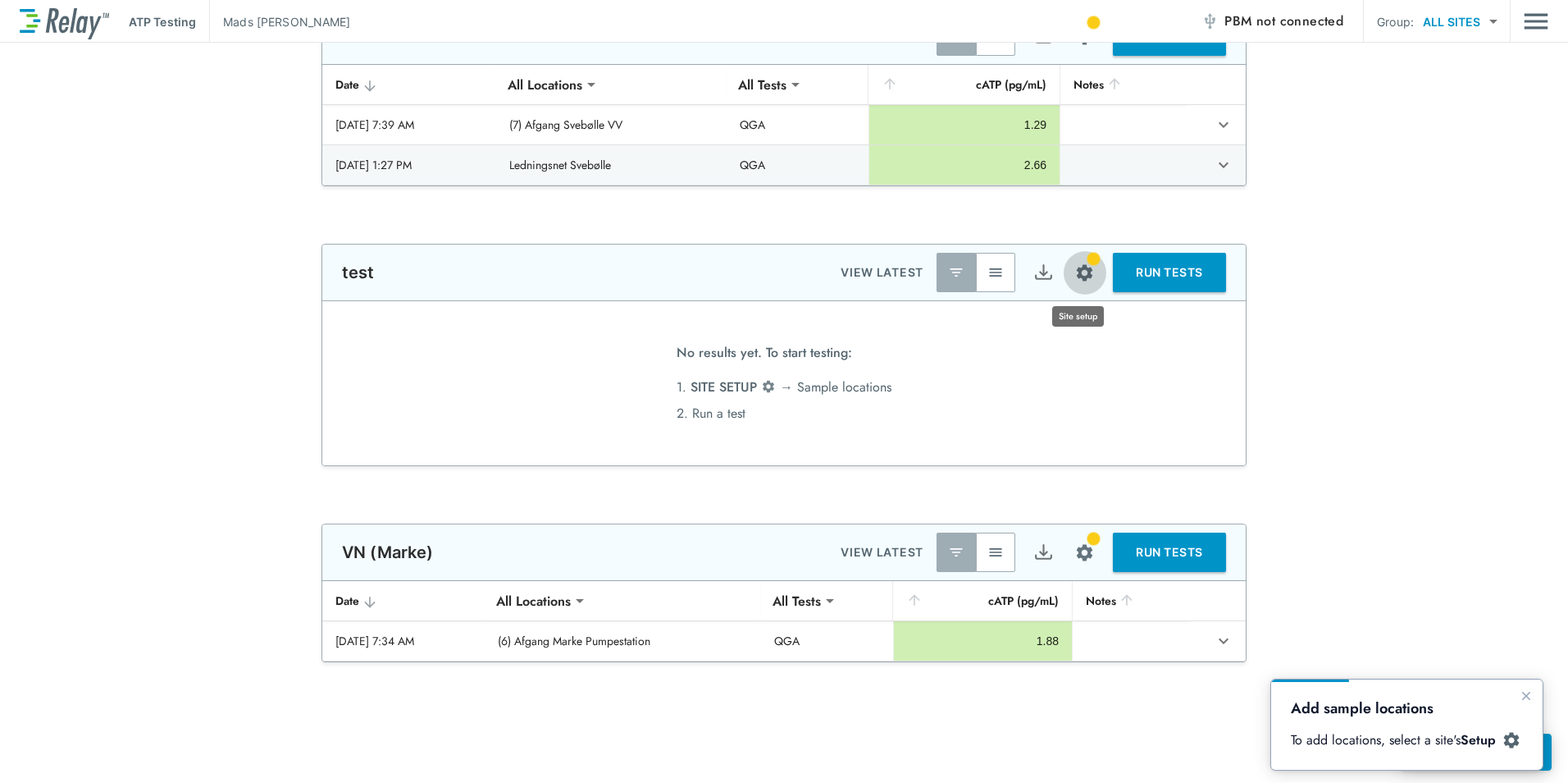
click at [1088, 277] on img "Site setup" at bounding box center [1084, 272] width 20 height 20
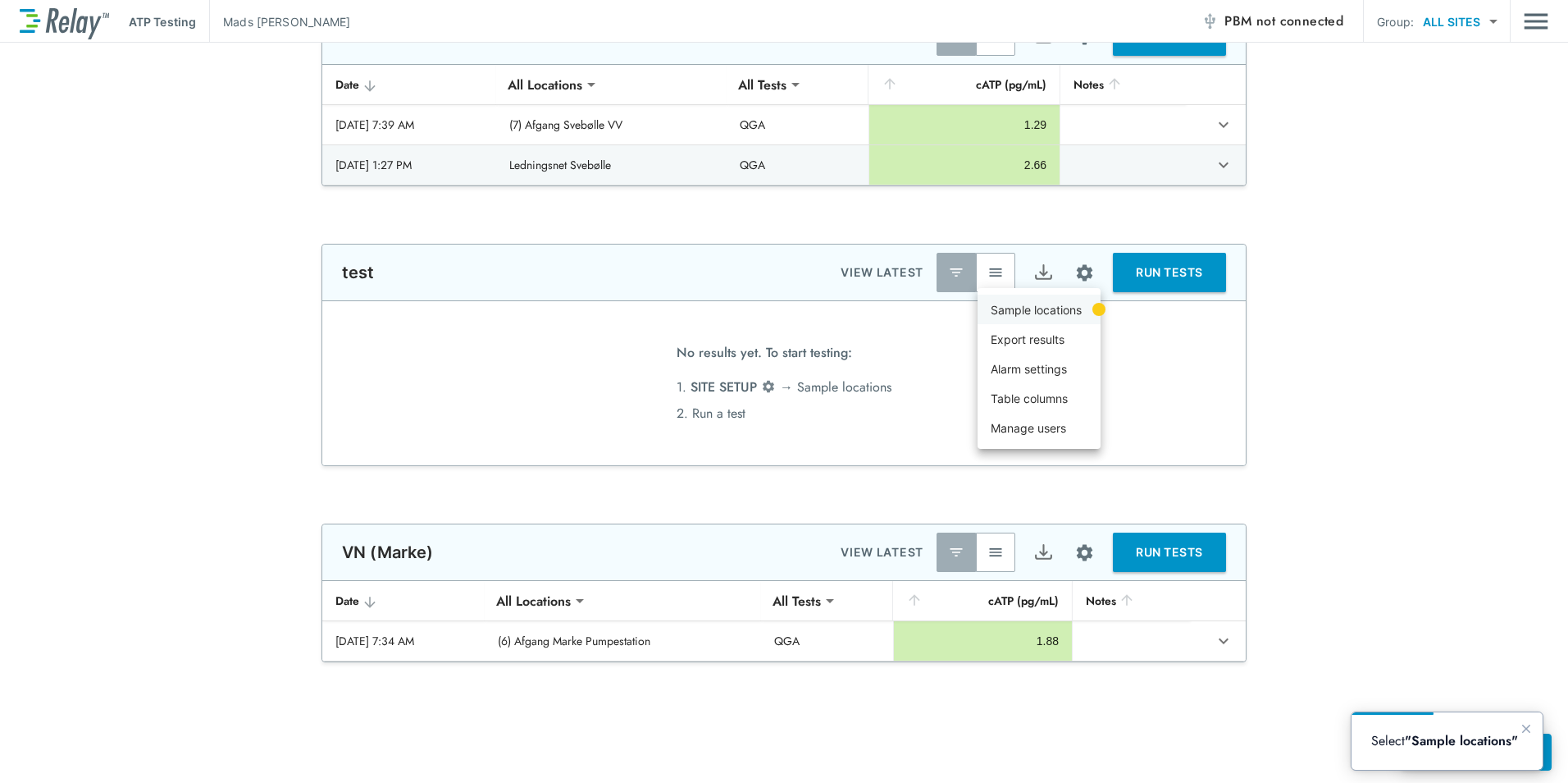
click at [1051, 318] on p "Sample locations" at bounding box center [1036, 309] width 91 height 18
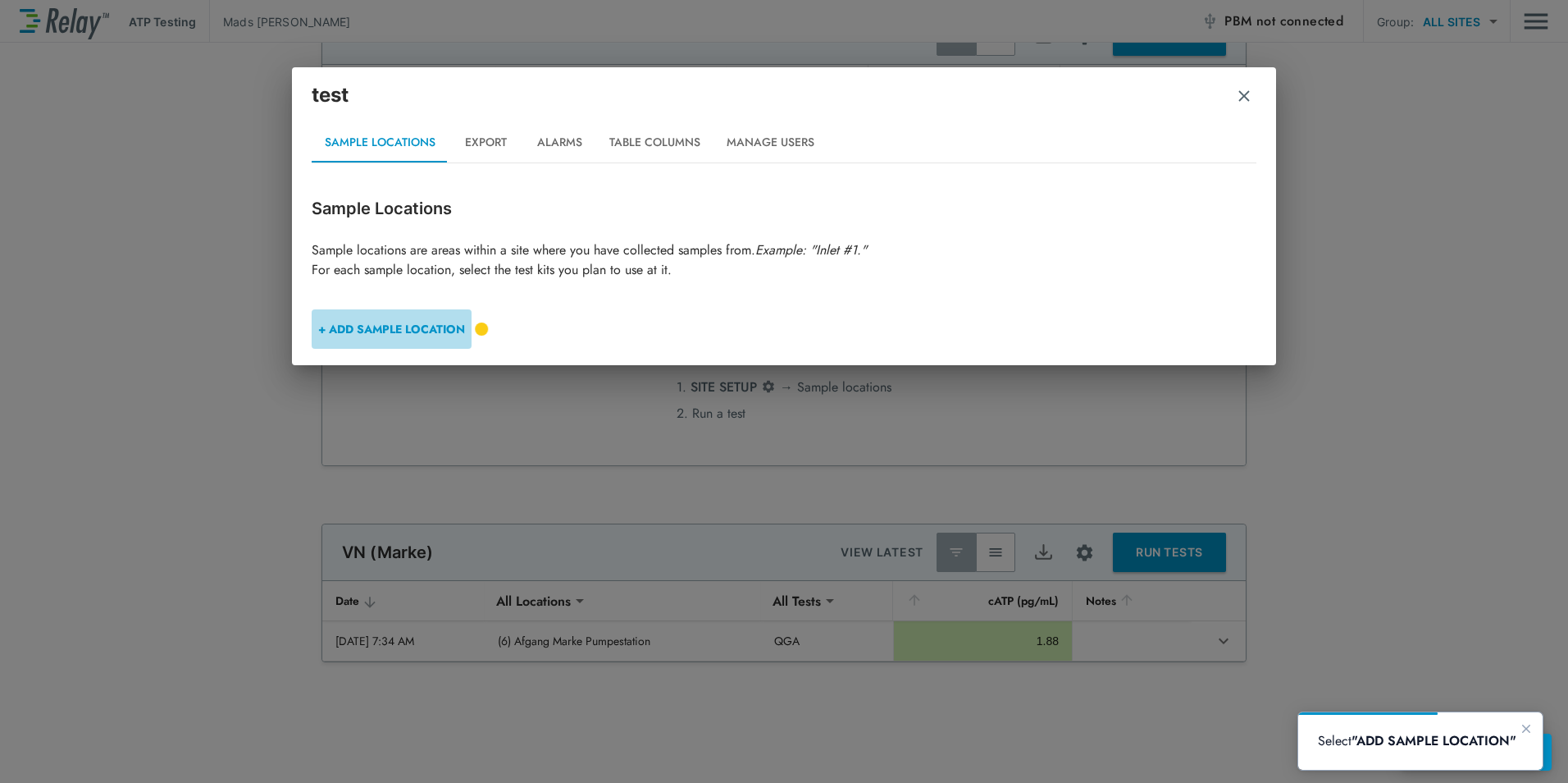
click at [401, 333] on button "+ ADD SAMPLE LOCATION" at bounding box center [391, 328] width 160 height 39
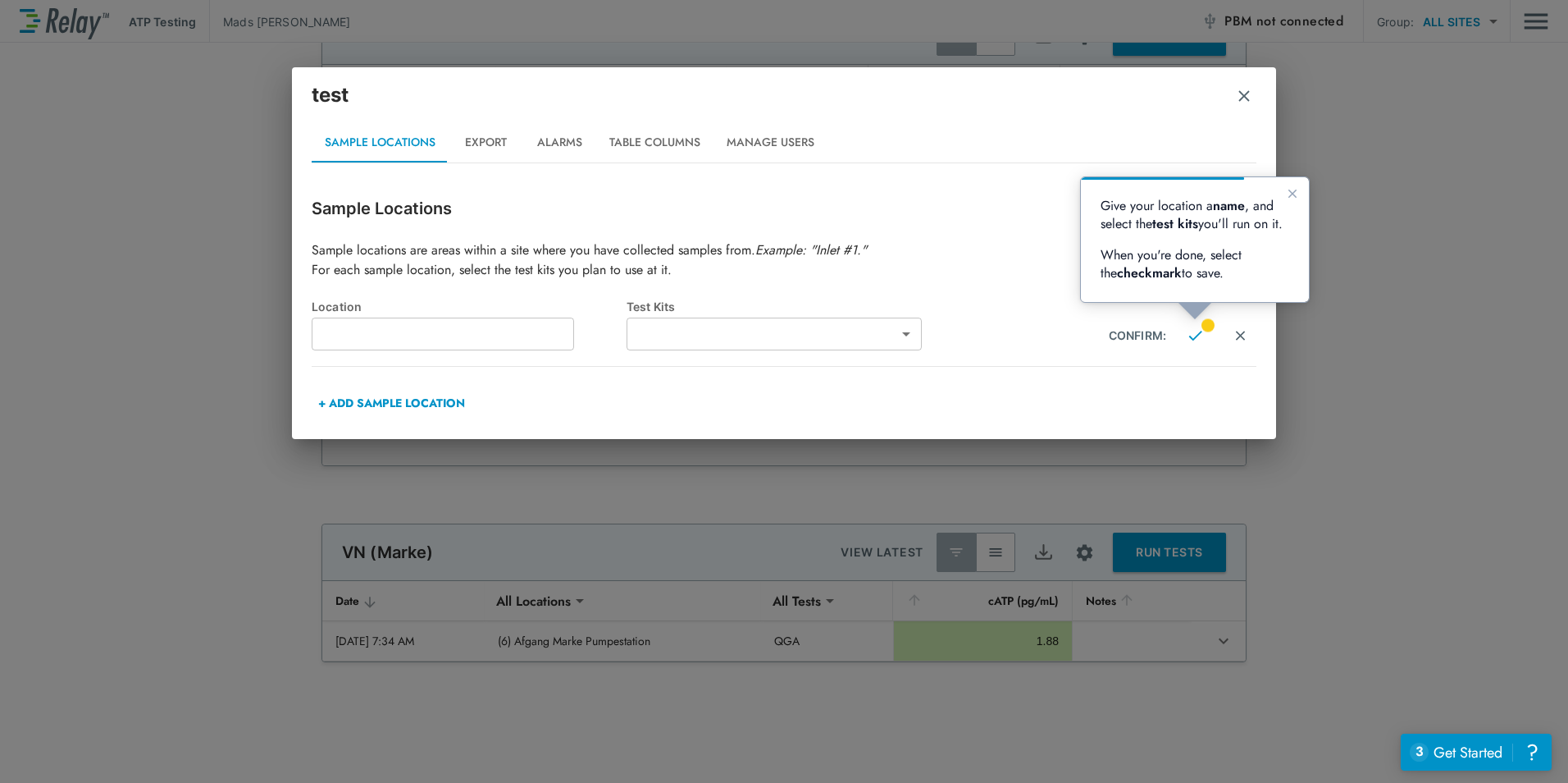
click at [763, 324] on body "**********" at bounding box center [784, 392] width 1568 height 783
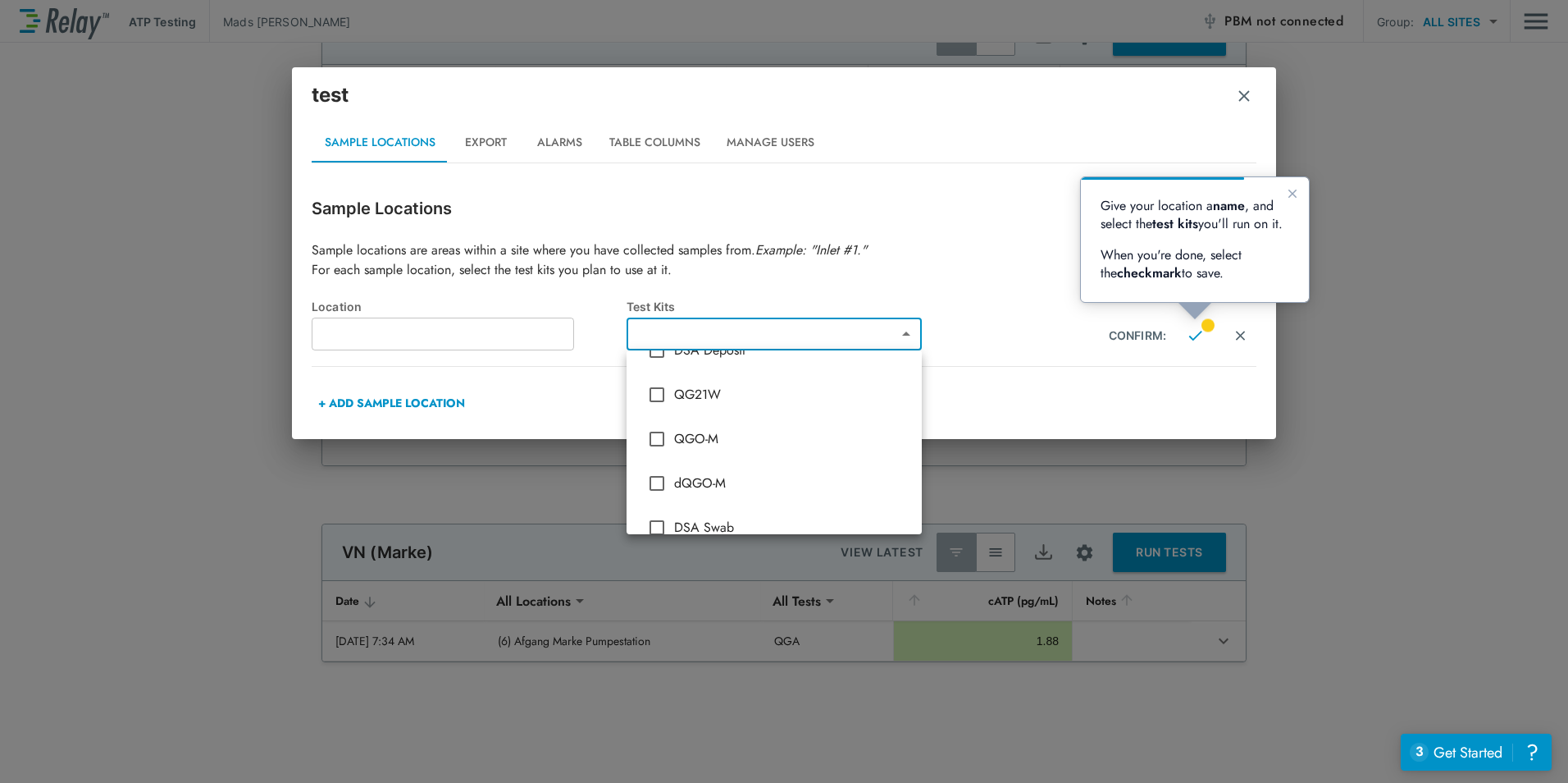
scroll to position [0, 0]
click at [763, 380] on span "QGA" at bounding box center [791, 378] width 234 height 19
type input "***"
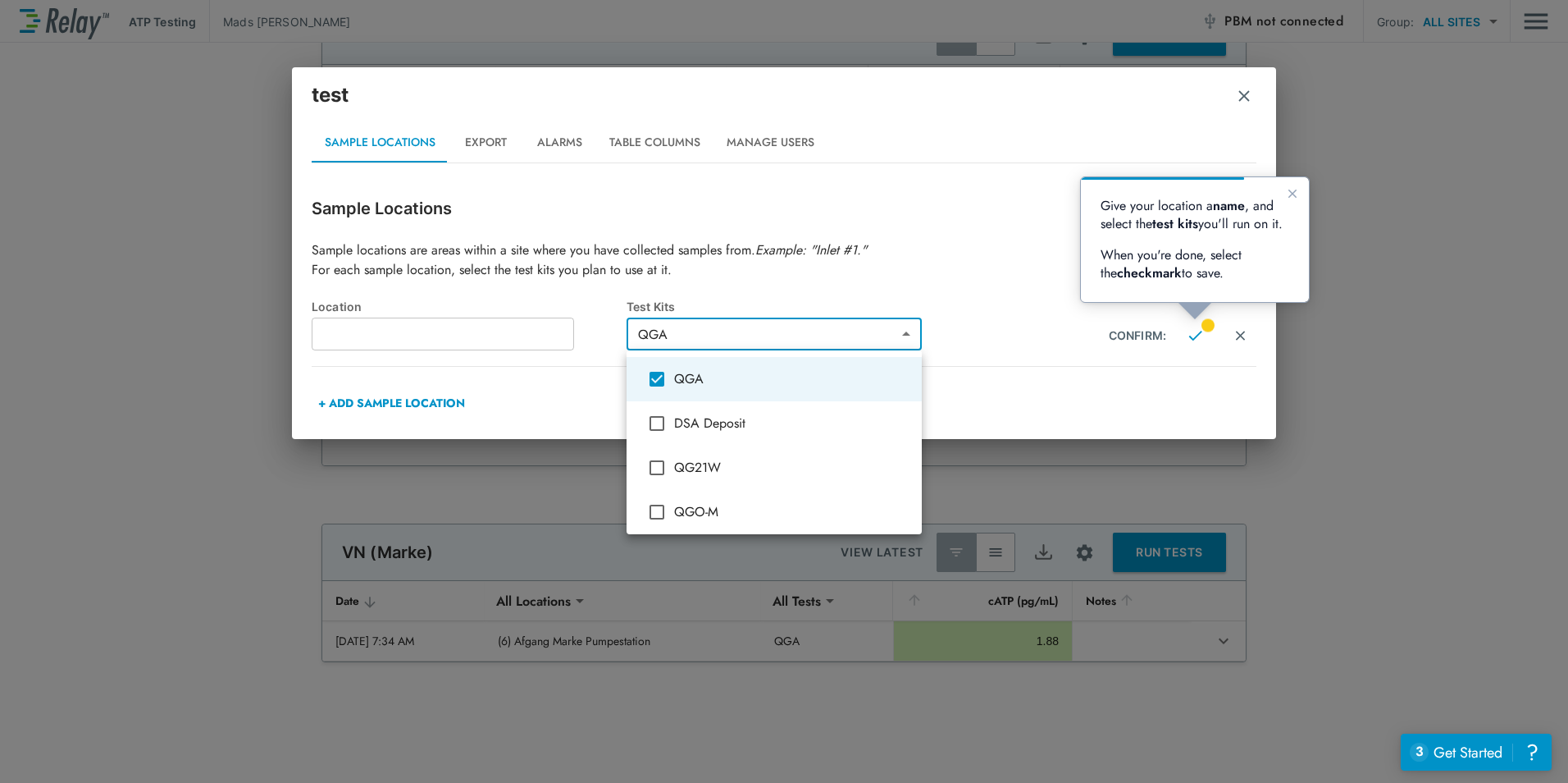
click at [1184, 369] on div at bounding box center [784, 392] width 1568 height 783
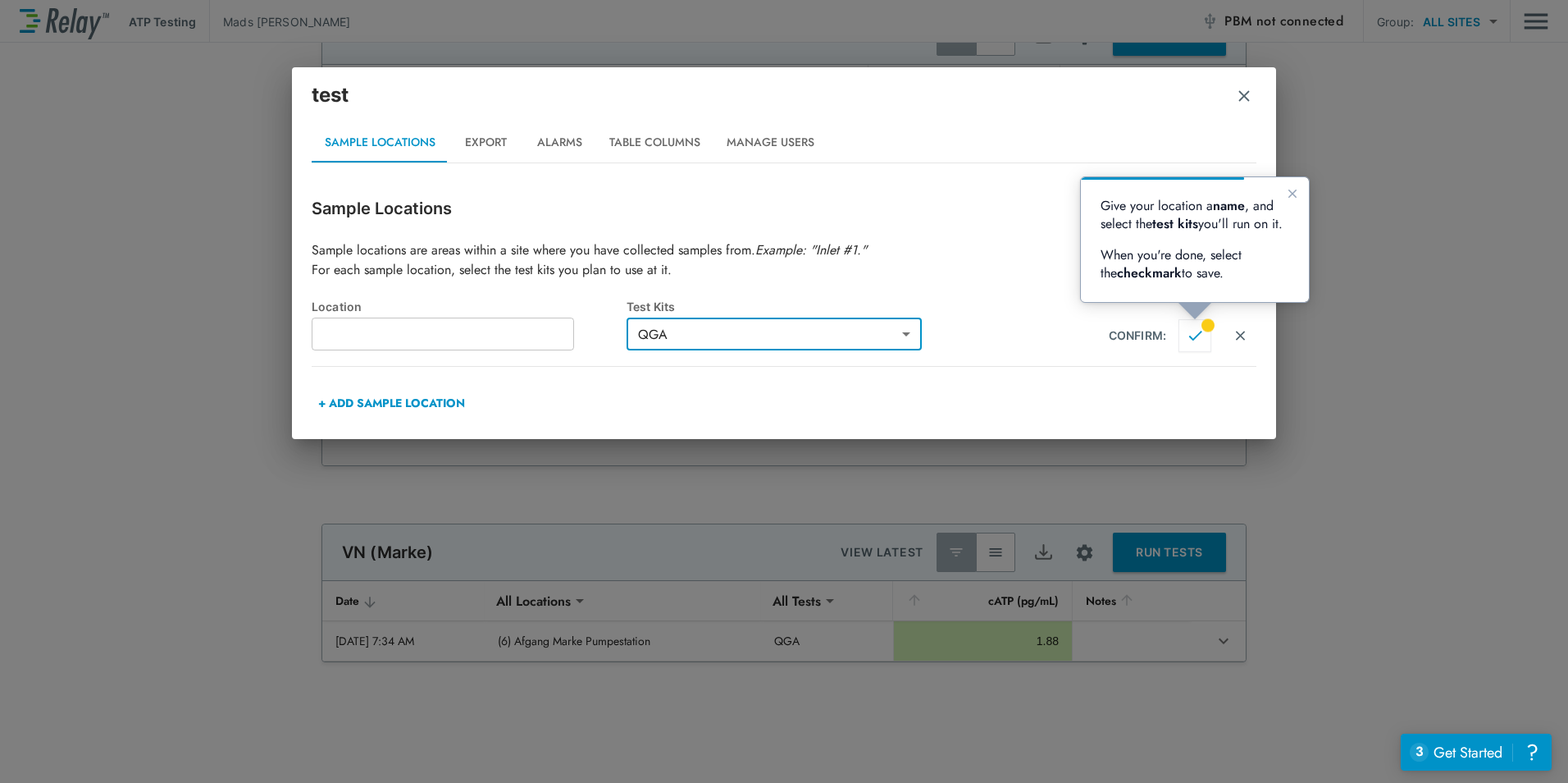
click at [1195, 331] on img "Confirm" at bounding box center [1195, 336] width 14 height 15
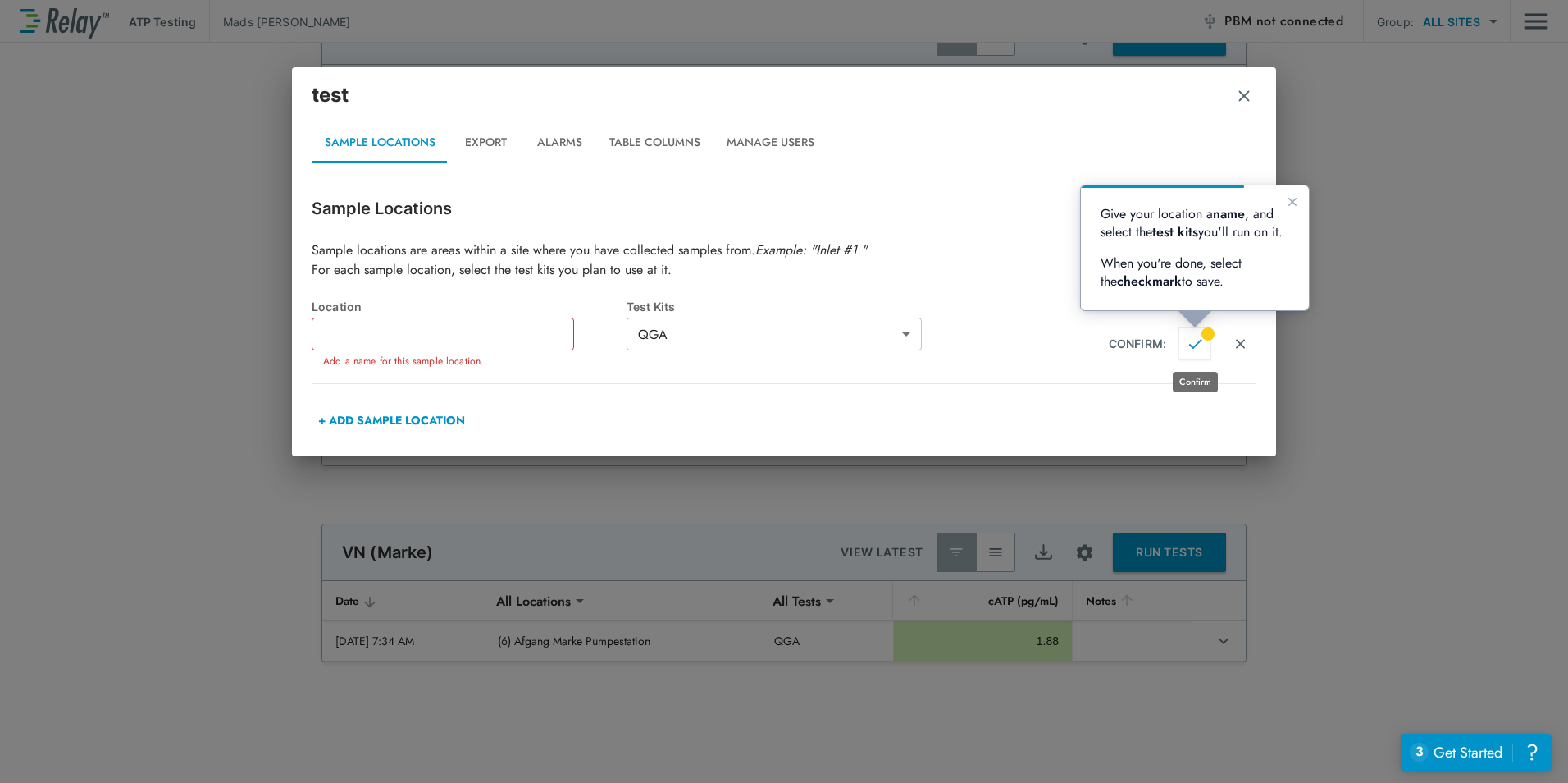
click at [1195, 331] on button "Confirm" at bounding box center [1194, 344] width 33 height 33
click at [1198, 347] on img "Confirm" at bounding box center [1195, 344] width 14 height 15
click at [395, 334] on input "text" at bounding box center [443, 334] width 262 height 33
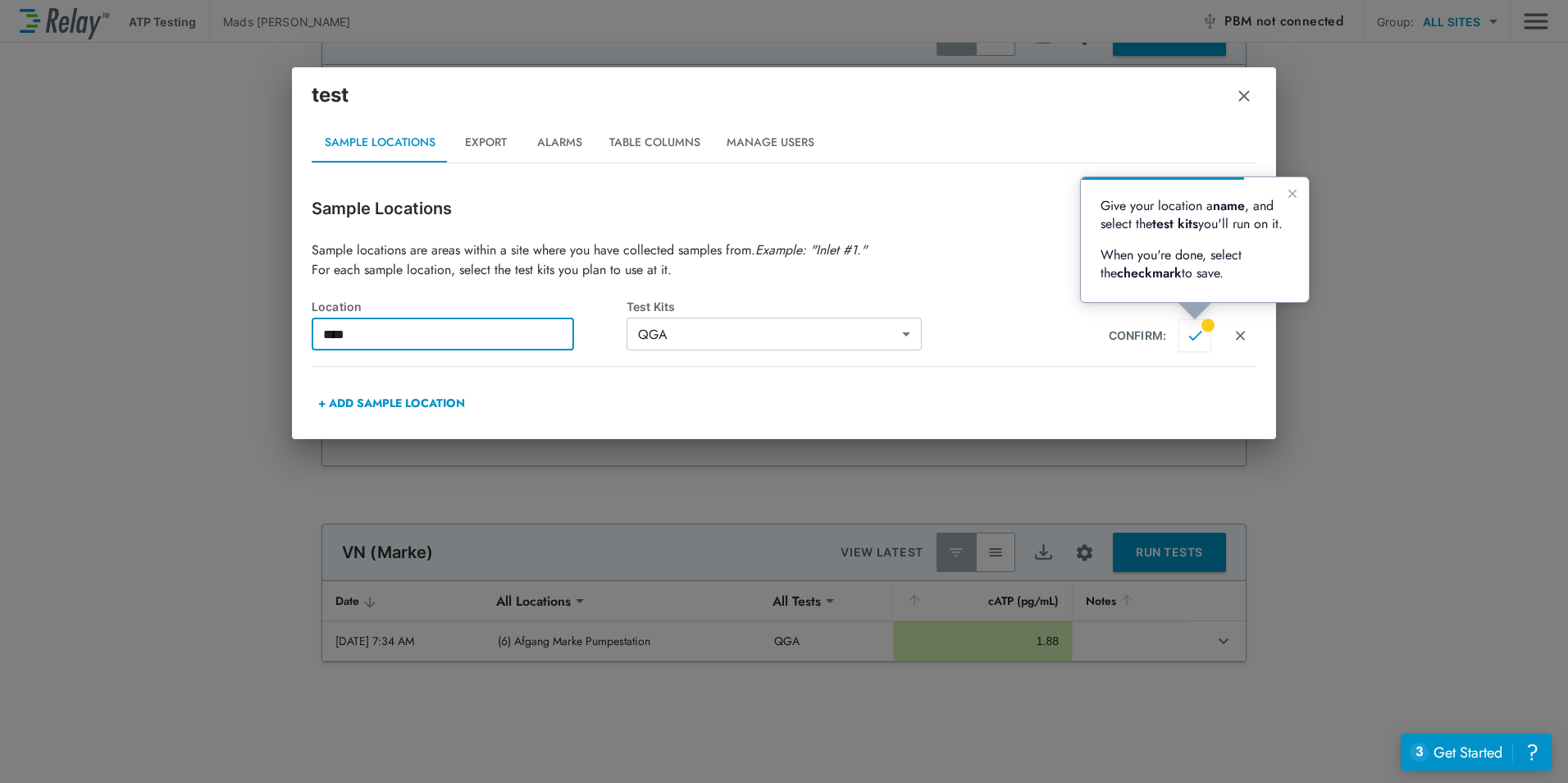
type input "****"
click at [1202, 323] on button "Confirm" at bounding box center [1194, 335] width 33 height 33
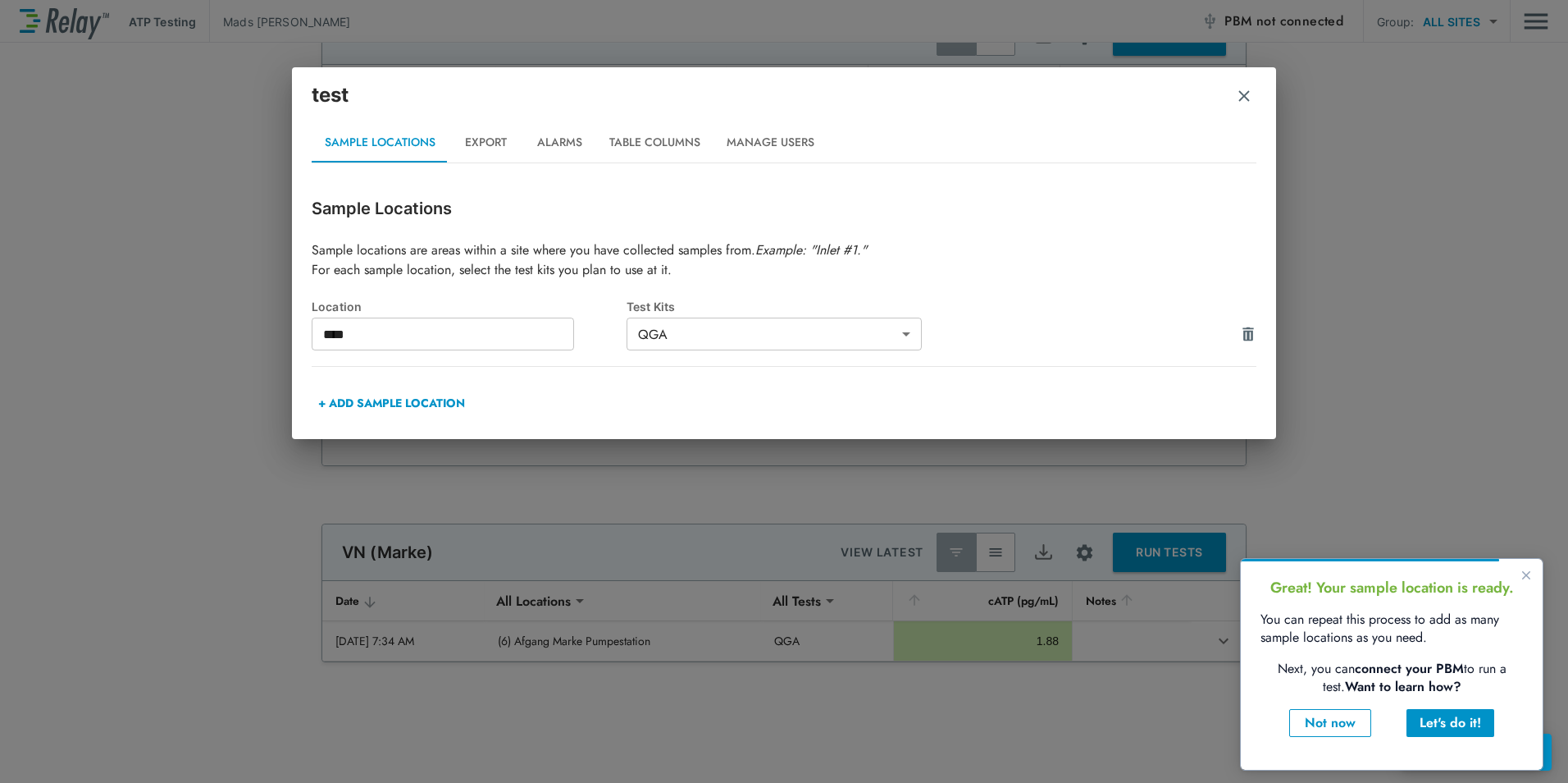
type input "****"
type input "***"
click at [482, 153] on button "Export" at bounding box center [485, 142] width 74 height 39
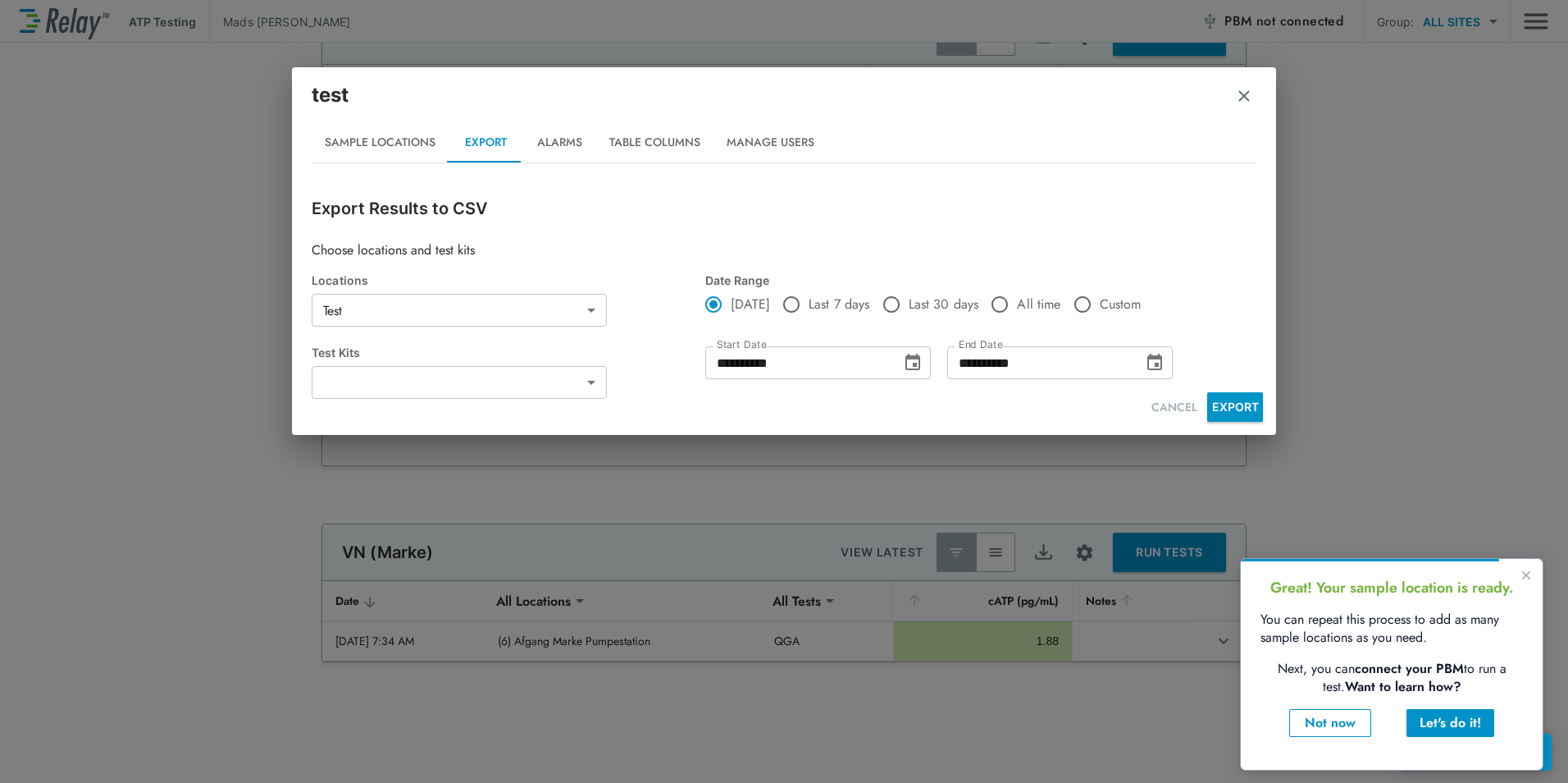
type input "***"
click at [548, 143] on button "Alarms" at bounding box center [559, 142] width 74 height 39
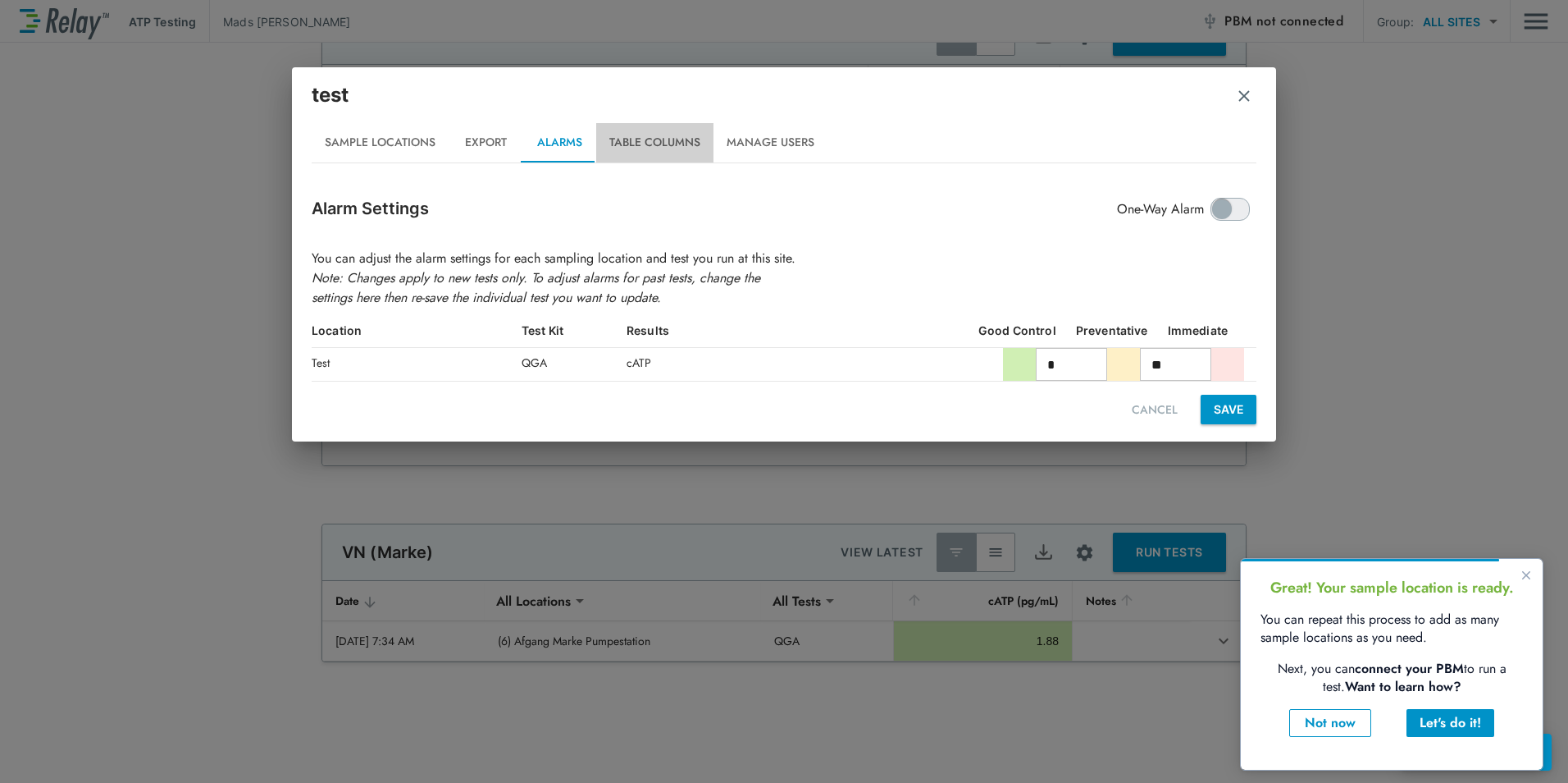
click at [661, 147] on button "Table Columns" at bounding box center [655, 142] width 118 height 39
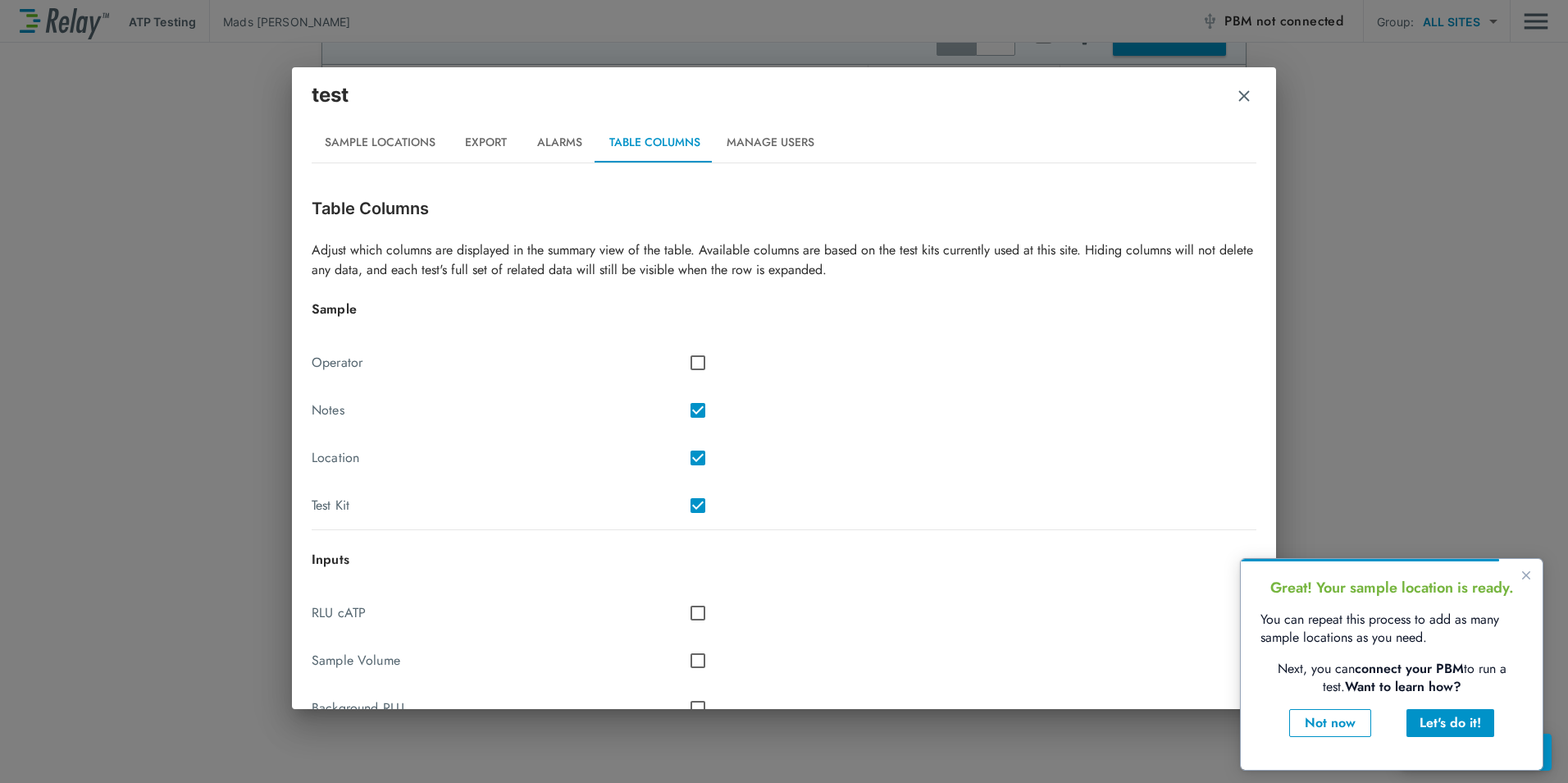
click at [783, 142] on button "Manage Users" at bounding box center [771, 142] width 114 height 39
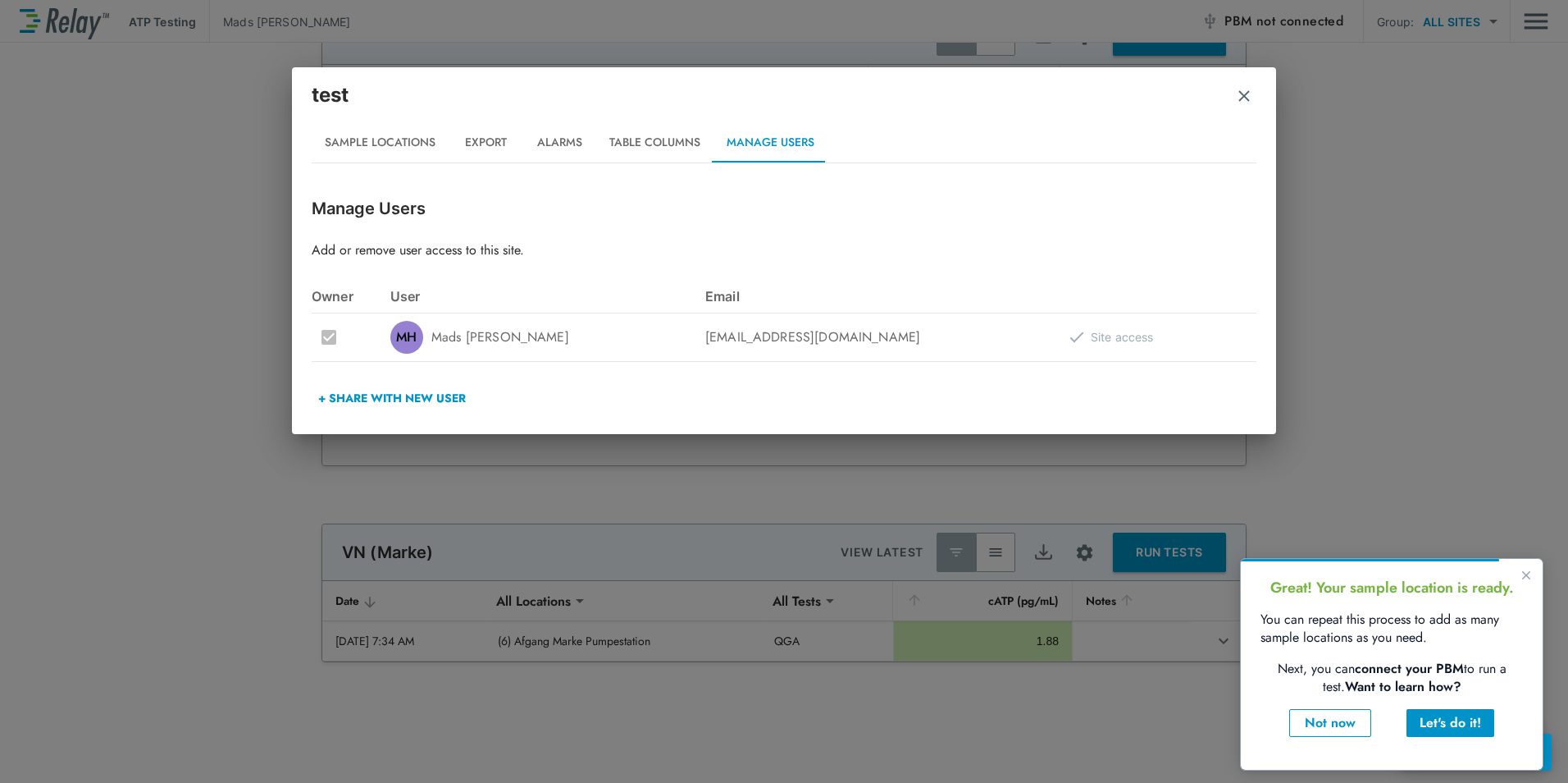
click at [683, 146] on button "Table Columns" at bounding box center [655, 142] width 118 height 39
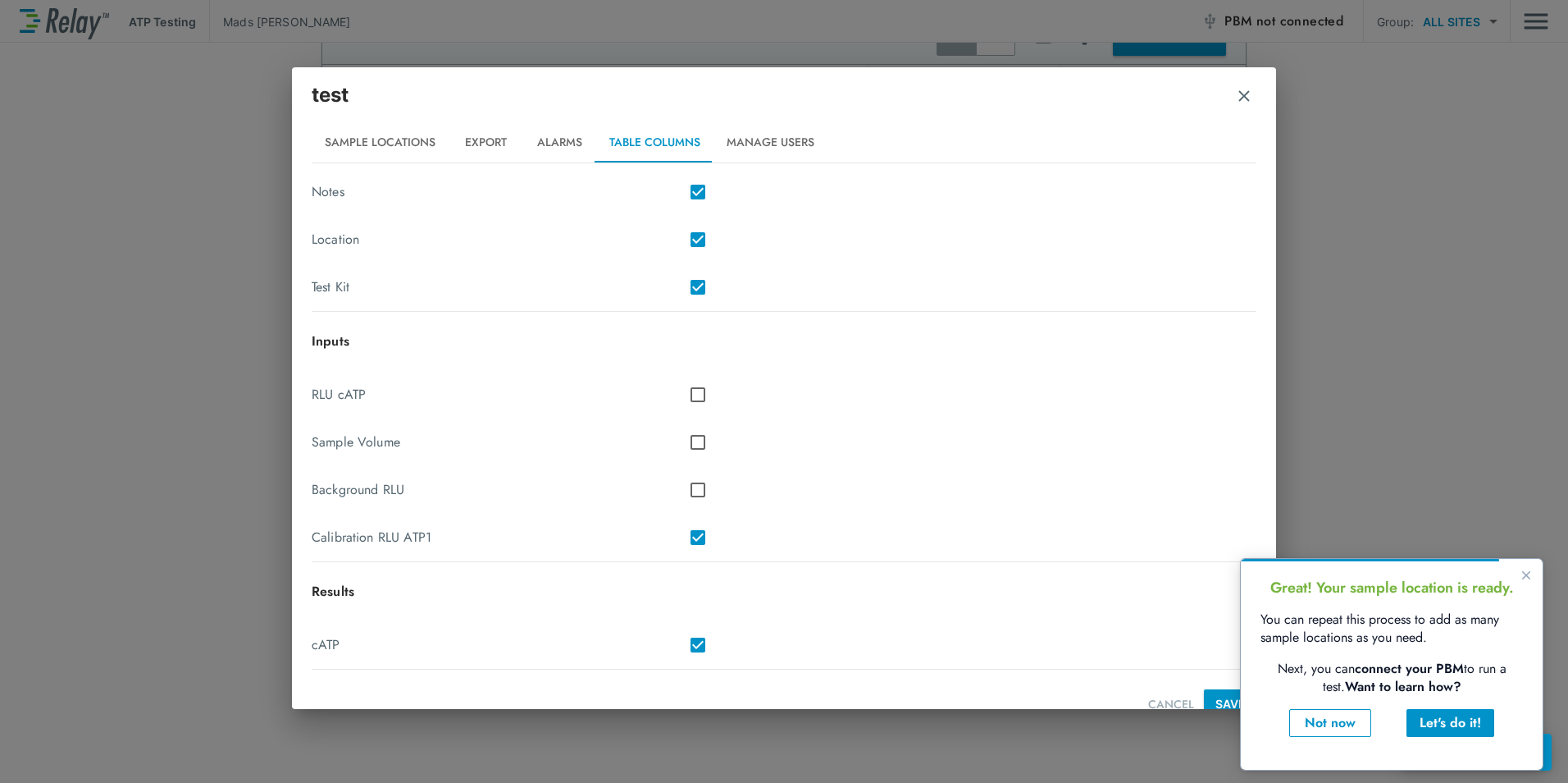
scroll to position [245, 0]
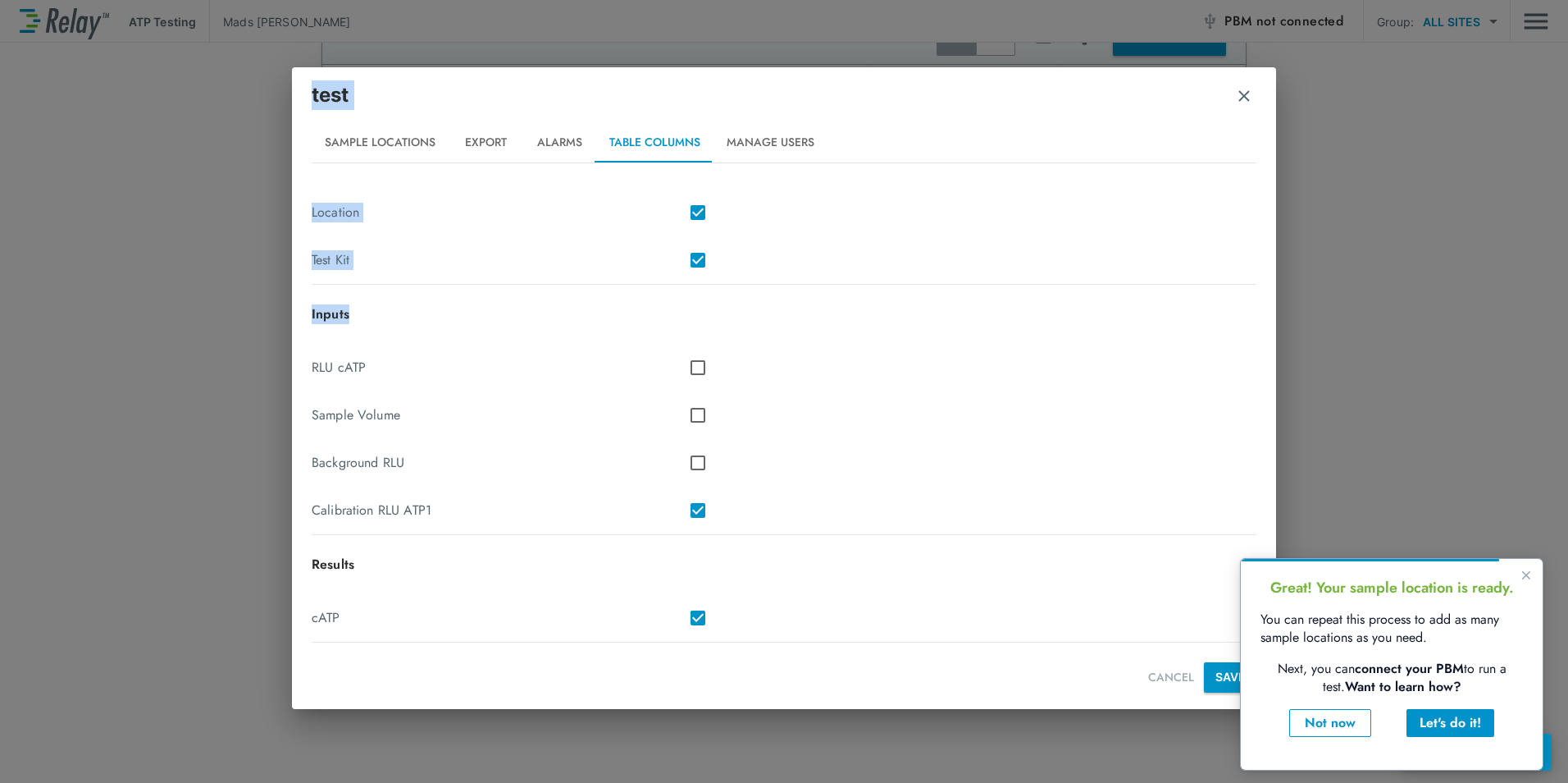
drag, startPoint x: 1276, startPoint y: 480, endPoint x: 1260, endPoint y: 283, distance: 197.6
click at [1260, 283] on div "test Sample Locations Export Alarms Table Columns Manage Users Table Columns Ad…" at bounding box center [784, 392] width 1568 height 783
drag, startPoint x: 1260, startPoint y: 283, endPoint x: 1217, endPoint y: 408, distance: 132.2
click at [1217, 408] on div "Sample Volume" at bounding box center [784, 415] width 945 height 48
click at [1205, 679] on button "SAVE" at bounding box center [1230, 677] width 52 height 30
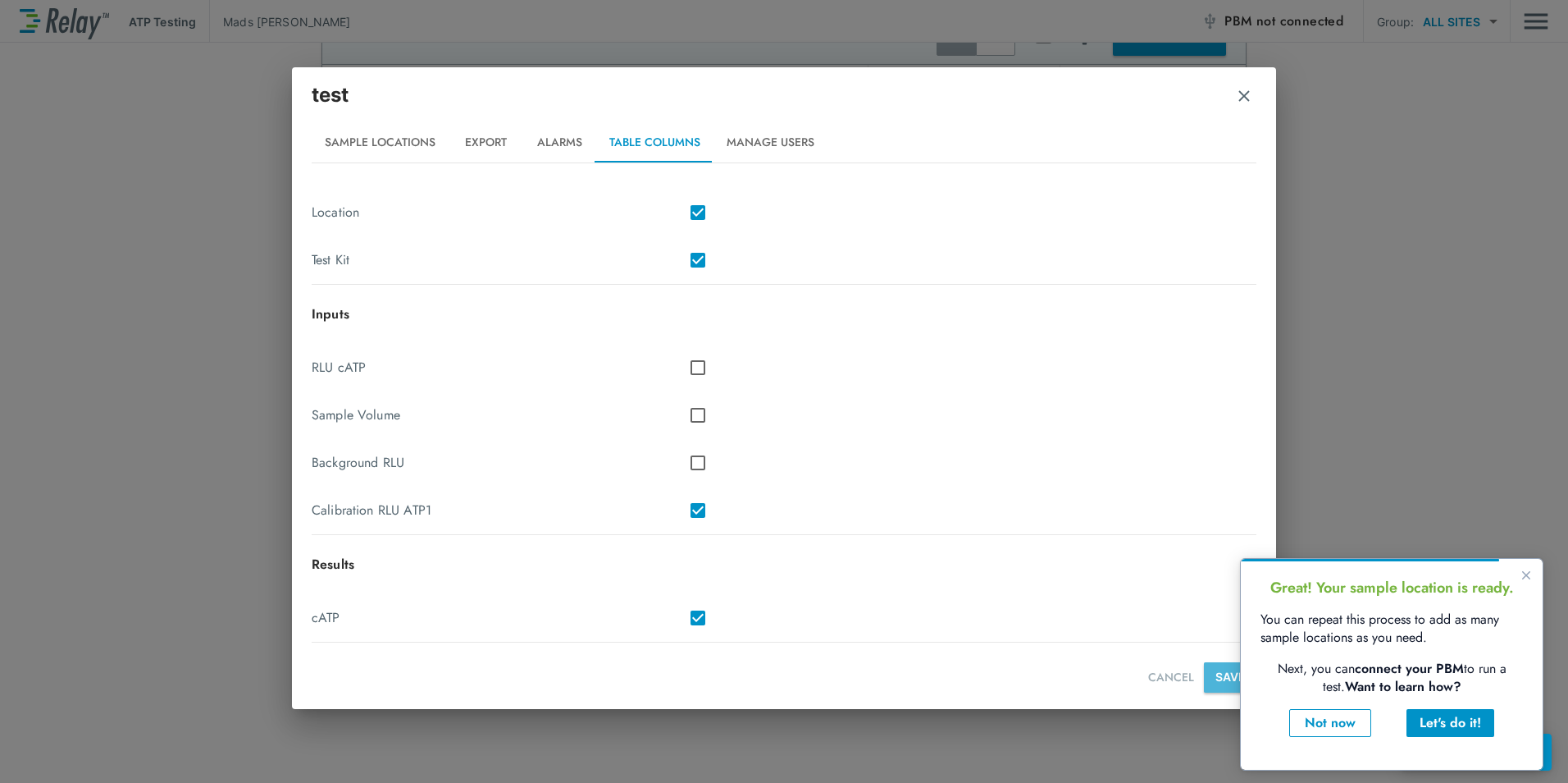
scroll to position [0, 0]
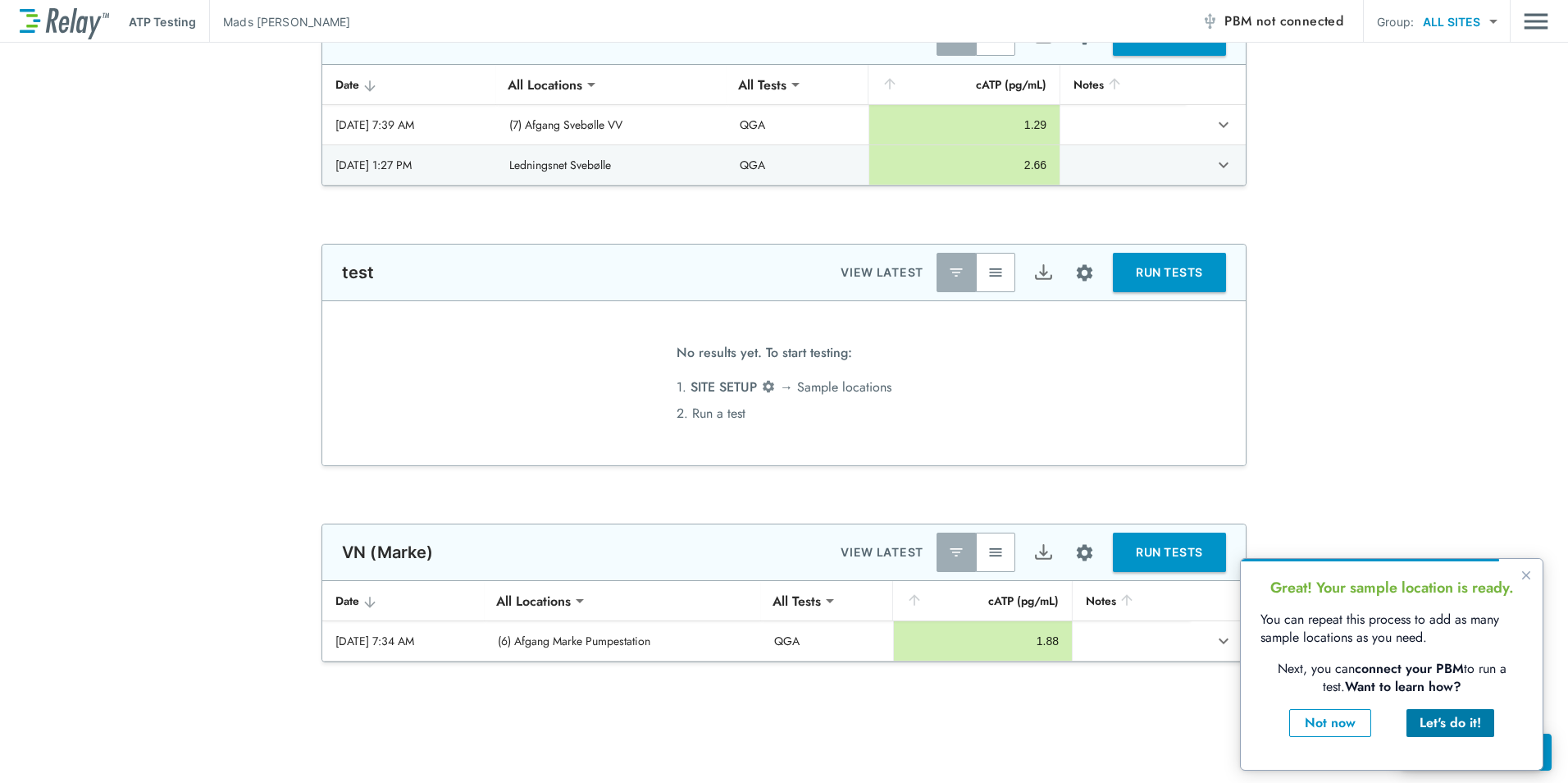
click at [1452, 723] on div "Let's do it!" at bounding box center [1450, 723] width 61 height 19
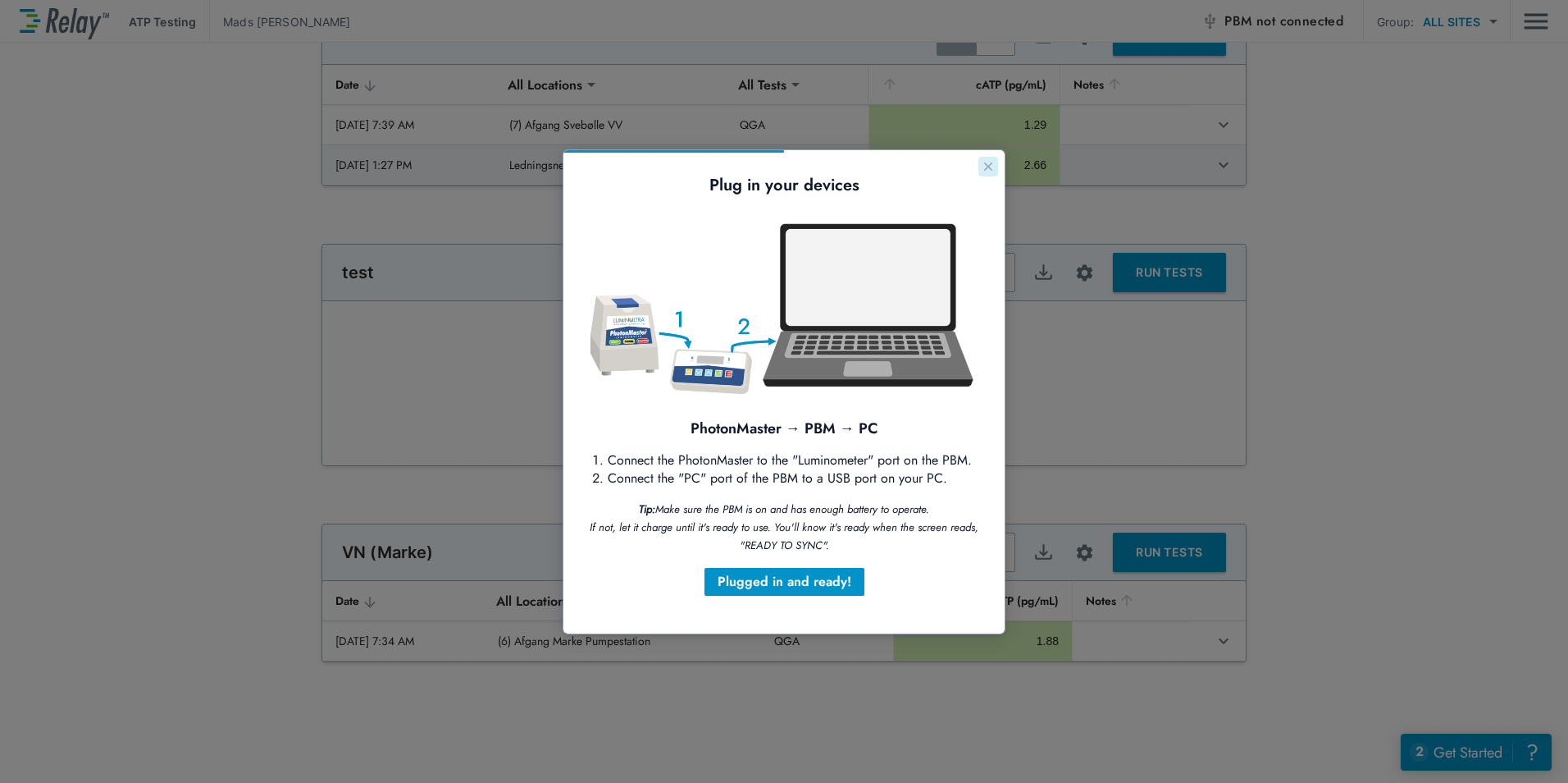
click at [985, 173] on button "Close guide" at bounding box center [988, 166] width 19 height 19
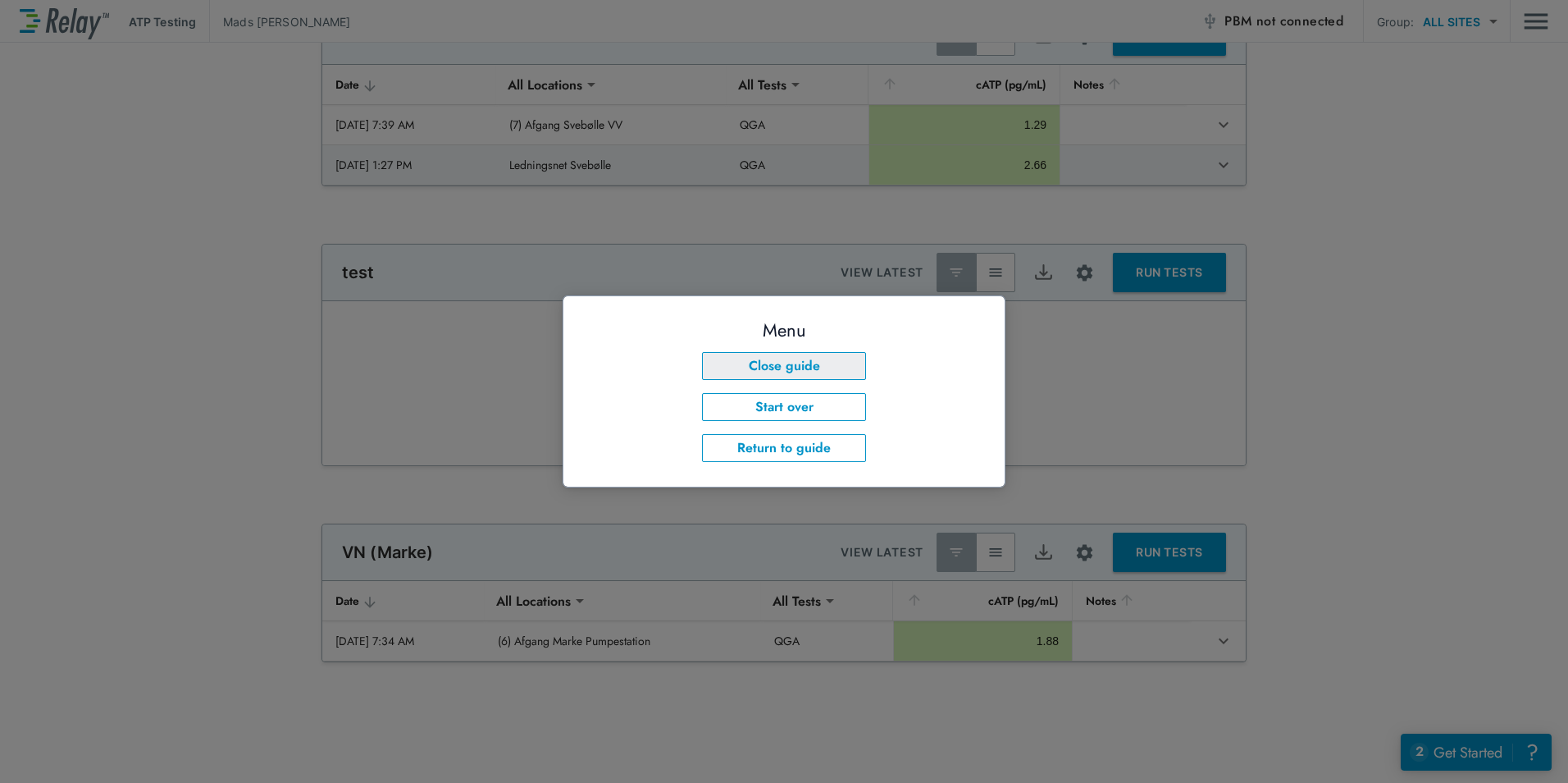
click at [839, 378] on button "Close guide" at bounding box center [784, 365] width 164 height 28
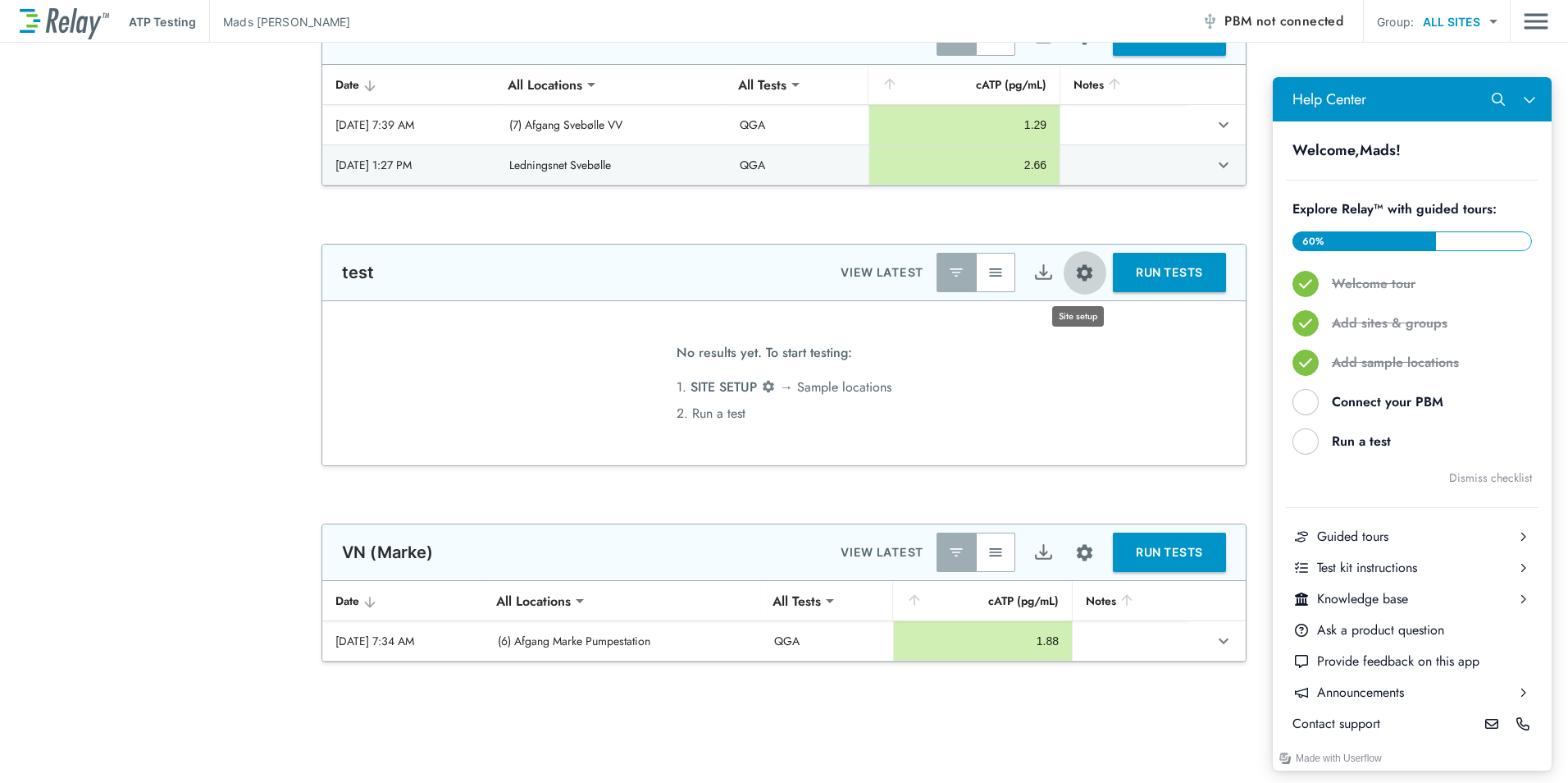
click at [1084, 275] on img "Site setup" at bounding box center [1084, 272] width 20 height 20
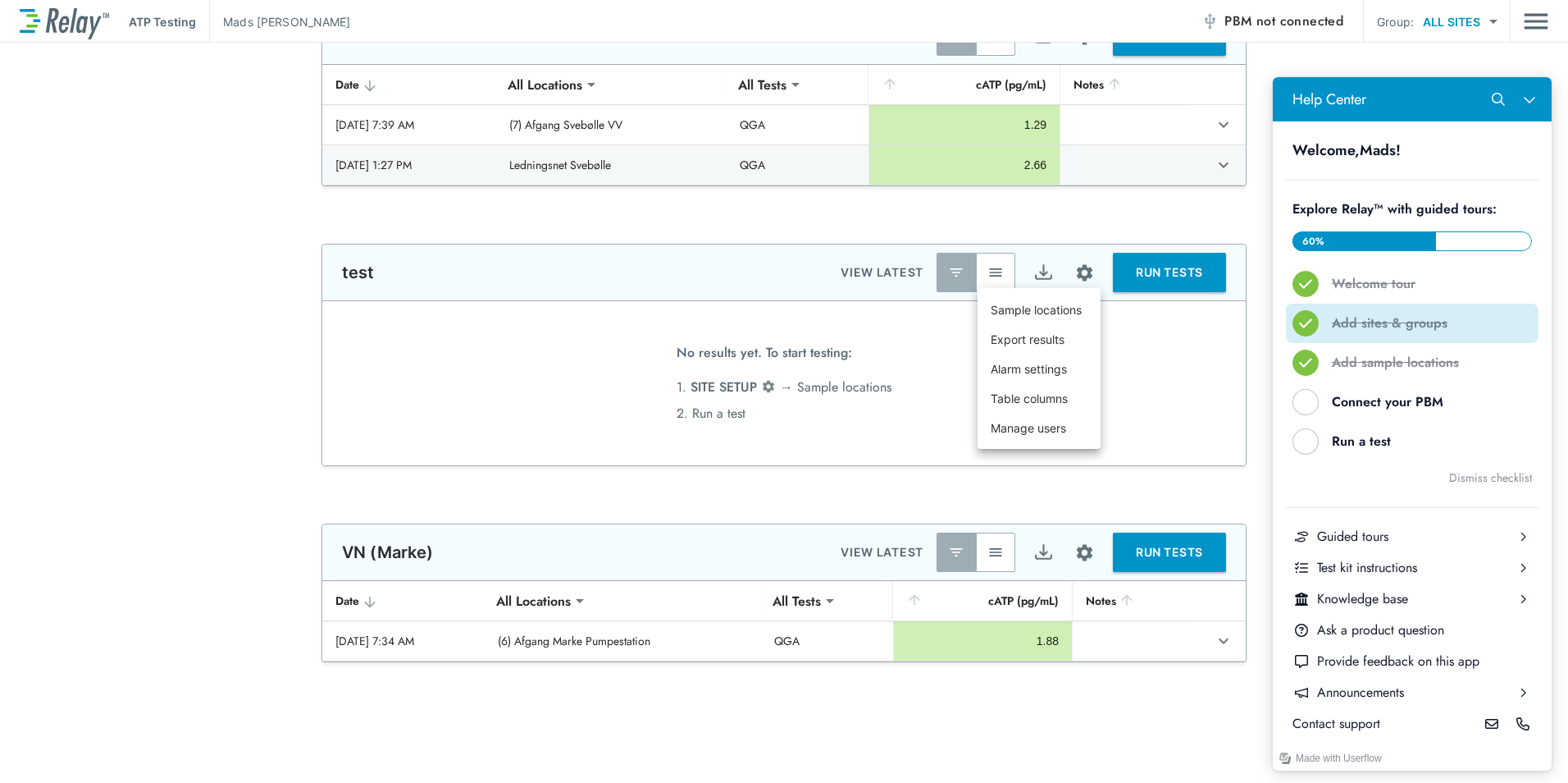
click at [1340, 318] on div "Add sites & groups" at bounding box center [1419, 323] width 174 height 18
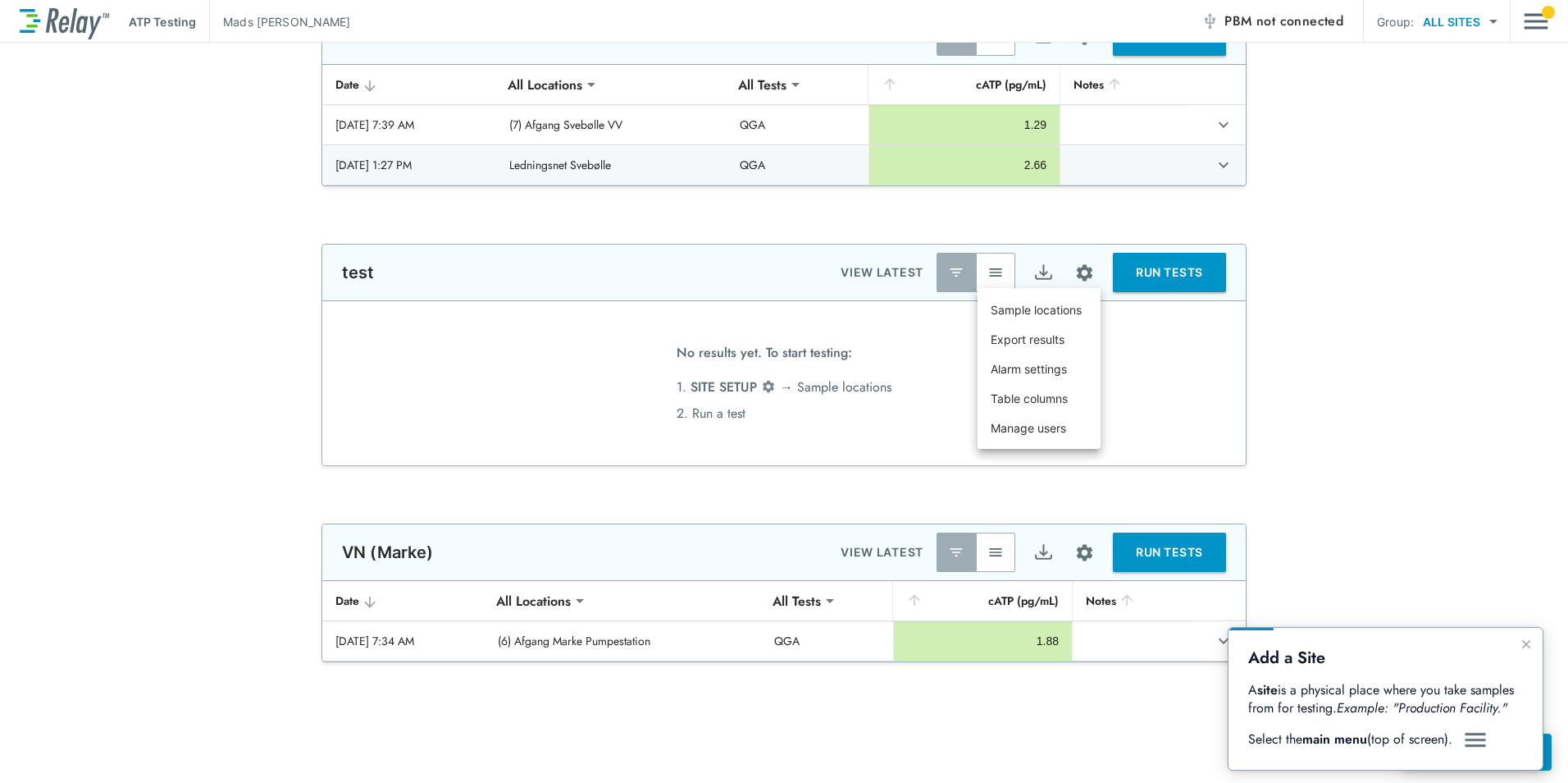
click at [1539, 24] on div at bounding box center [784, 392] width 1568 height 783
click at [1539, 24] on img "Main menu" at bounding box center [1535, 21] width 24 height 31
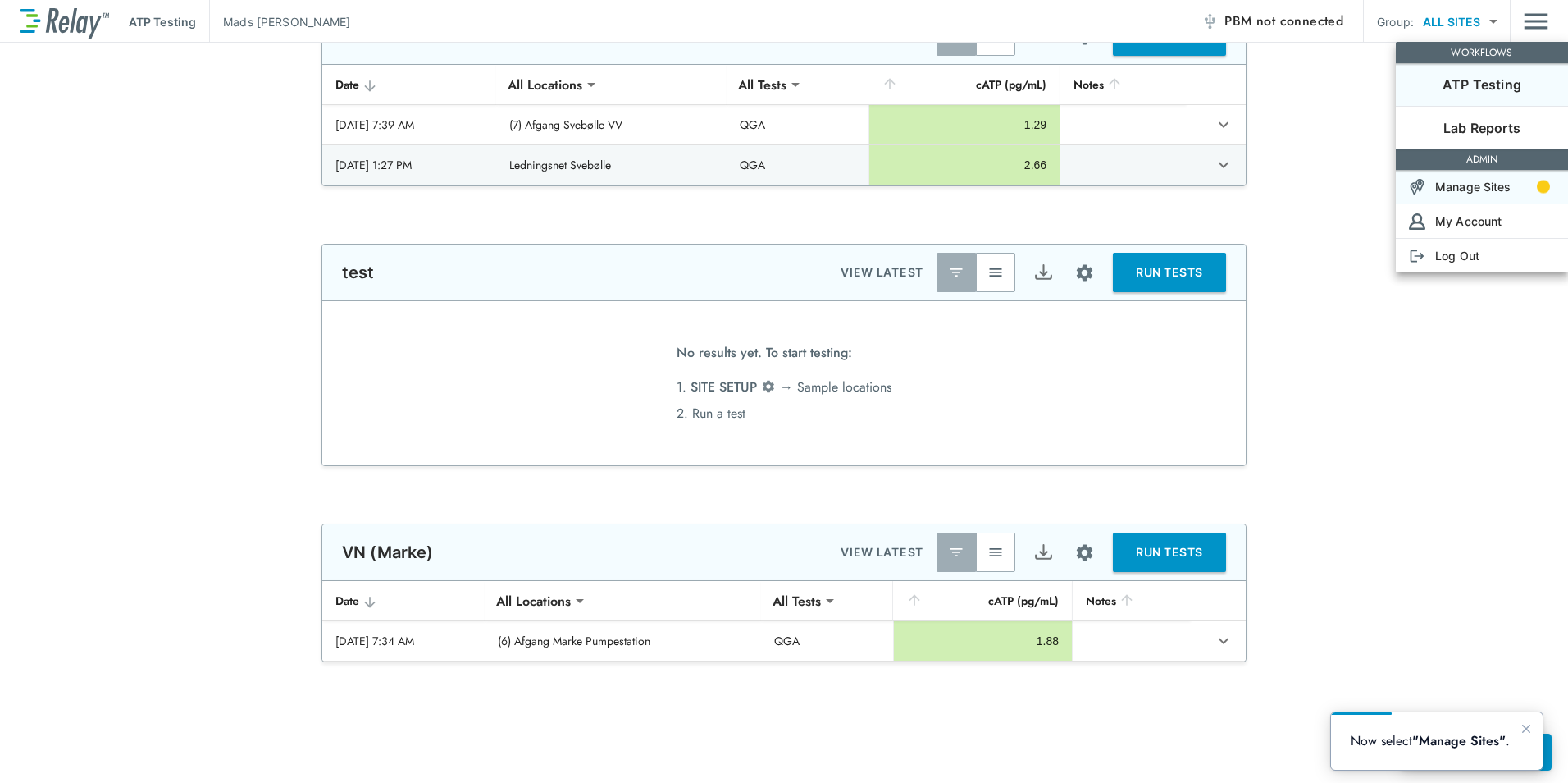
click at [1486, 192] on p "Manage Sites" at bounding box center [1473, 187] width 76 height 18
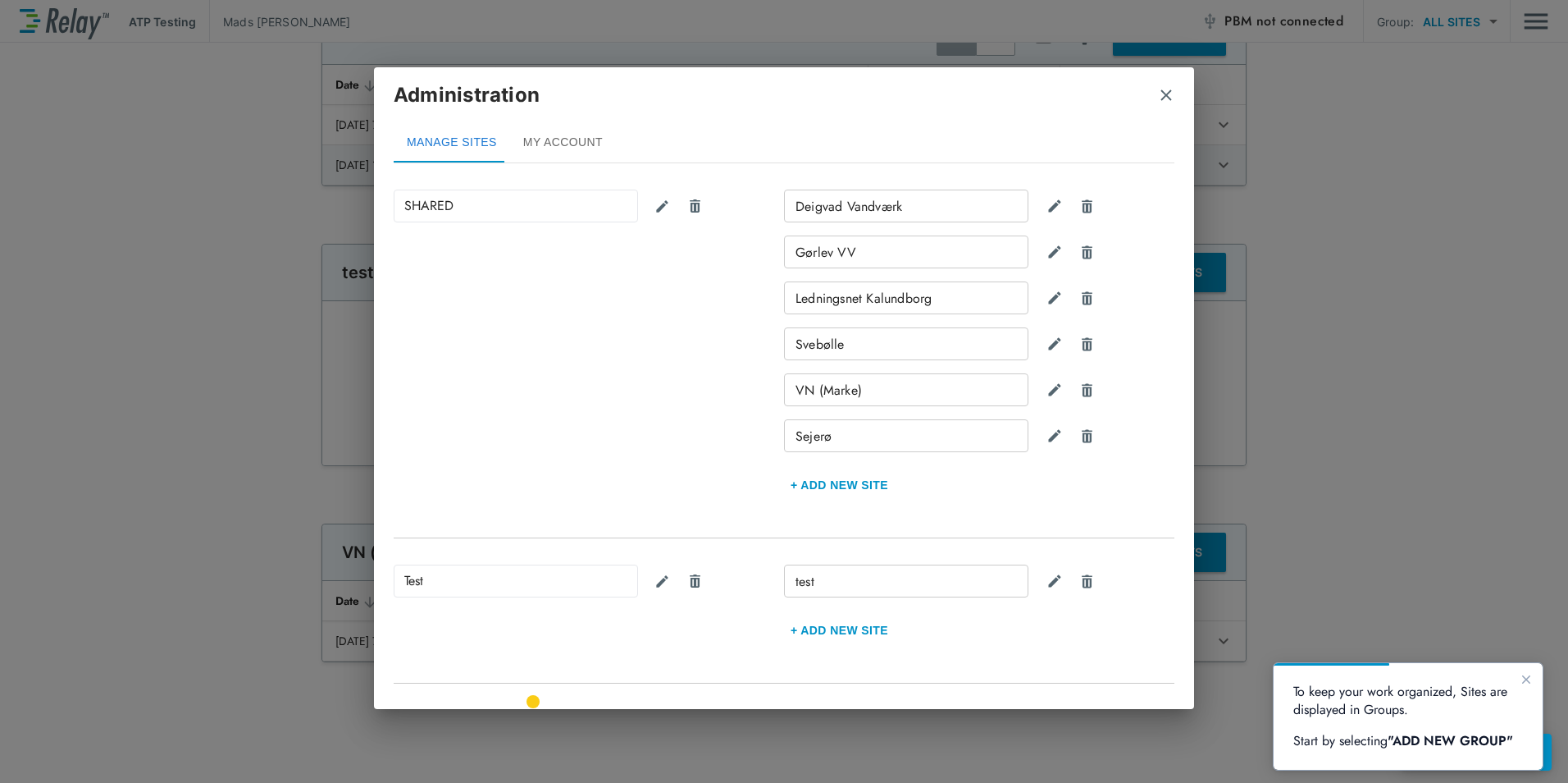
scroll to position [239, 0]
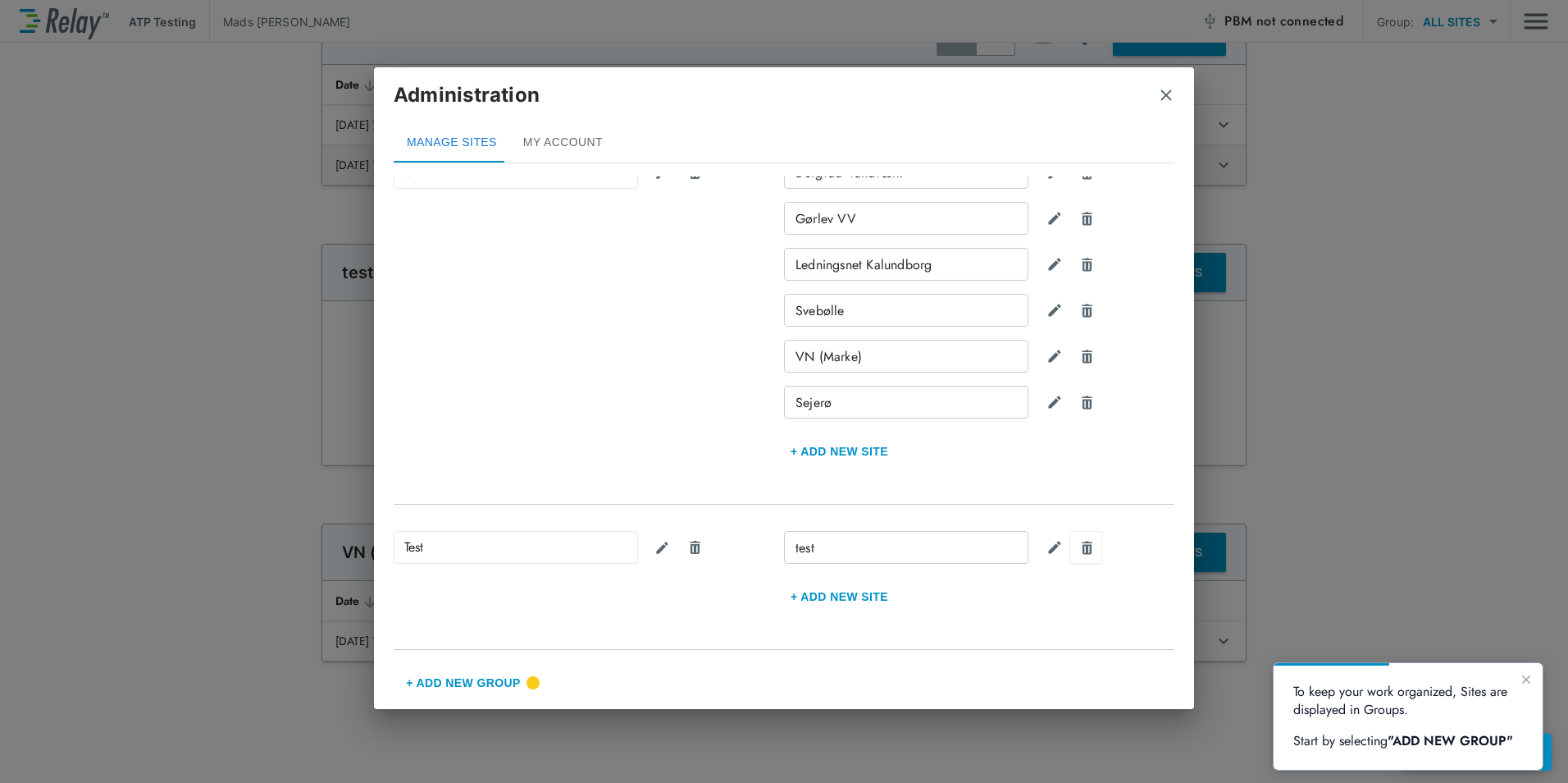
click at [1082, 549] on img "Delete site" at bounding box center [1087, 548] width 16 height 16
click at [700, 555] on button "Delete group" at bounding box center [694, 547] width 33 height 33
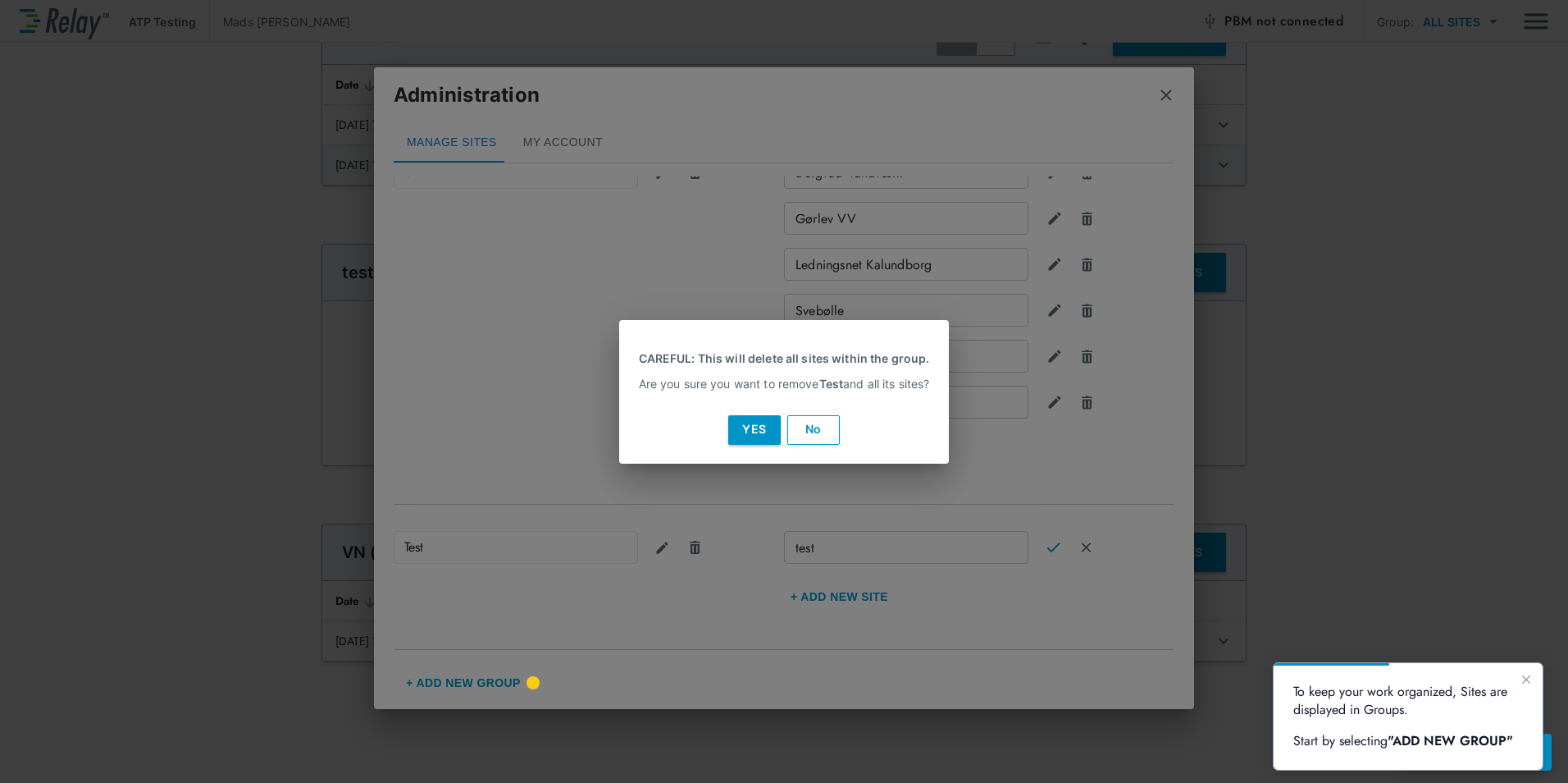
click at [758, 431] on button "Yes" at bounding box center [754, 429] width 52 height 29
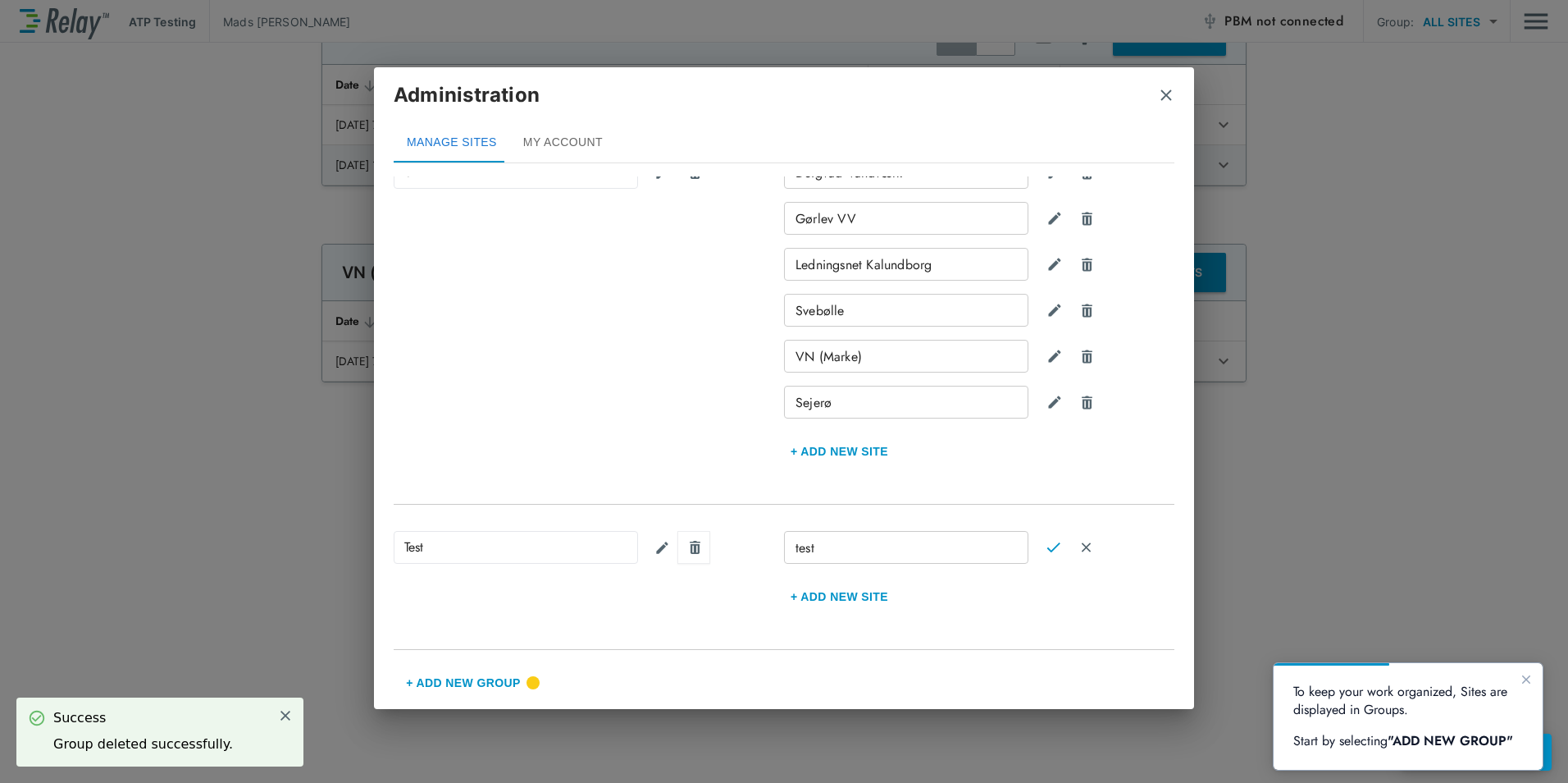
type input "**********"
type input "***"
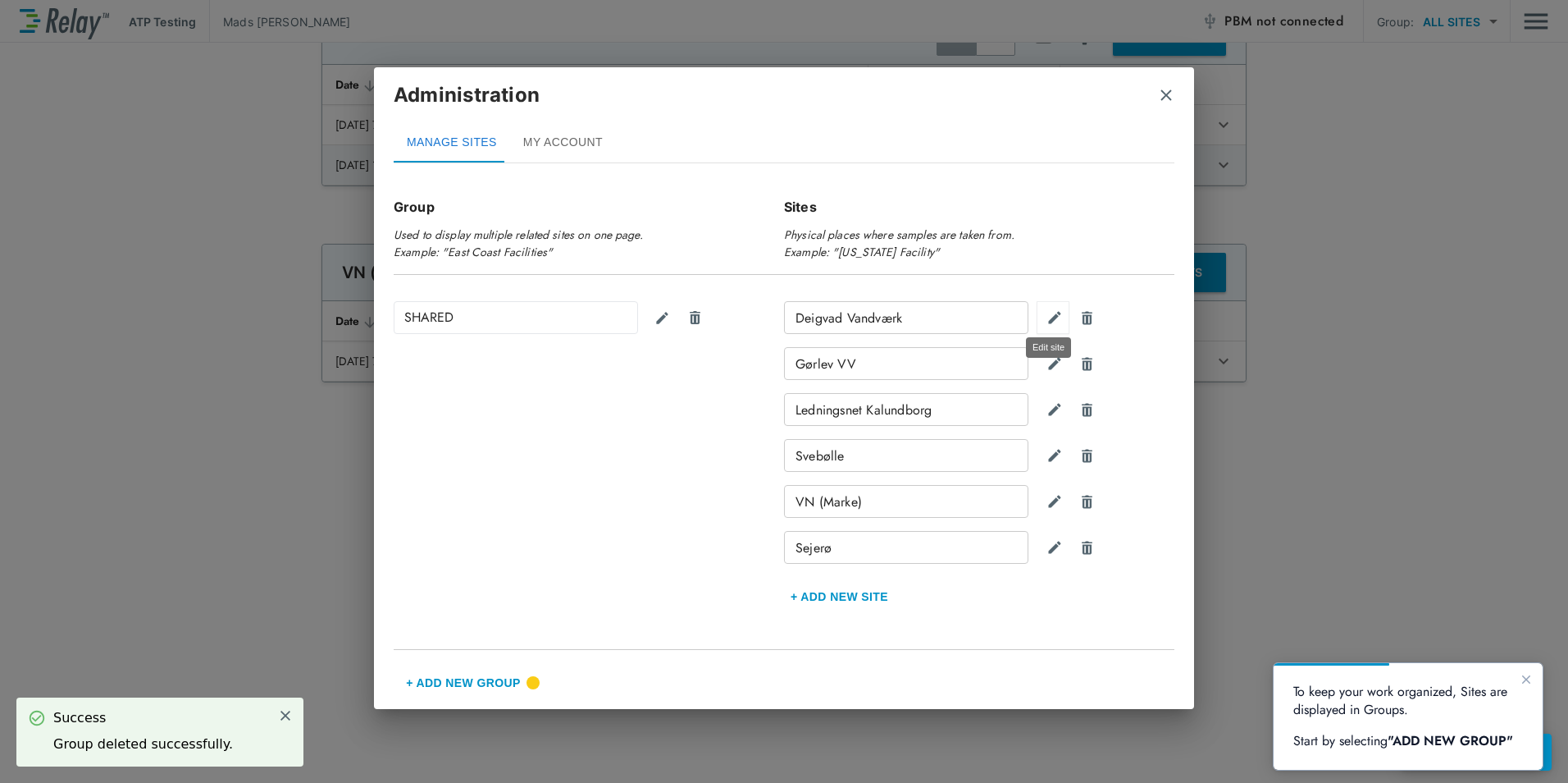
click at [1051, 320] on img "Edit site" at bounding box center [1055, 318] width 17 height 17
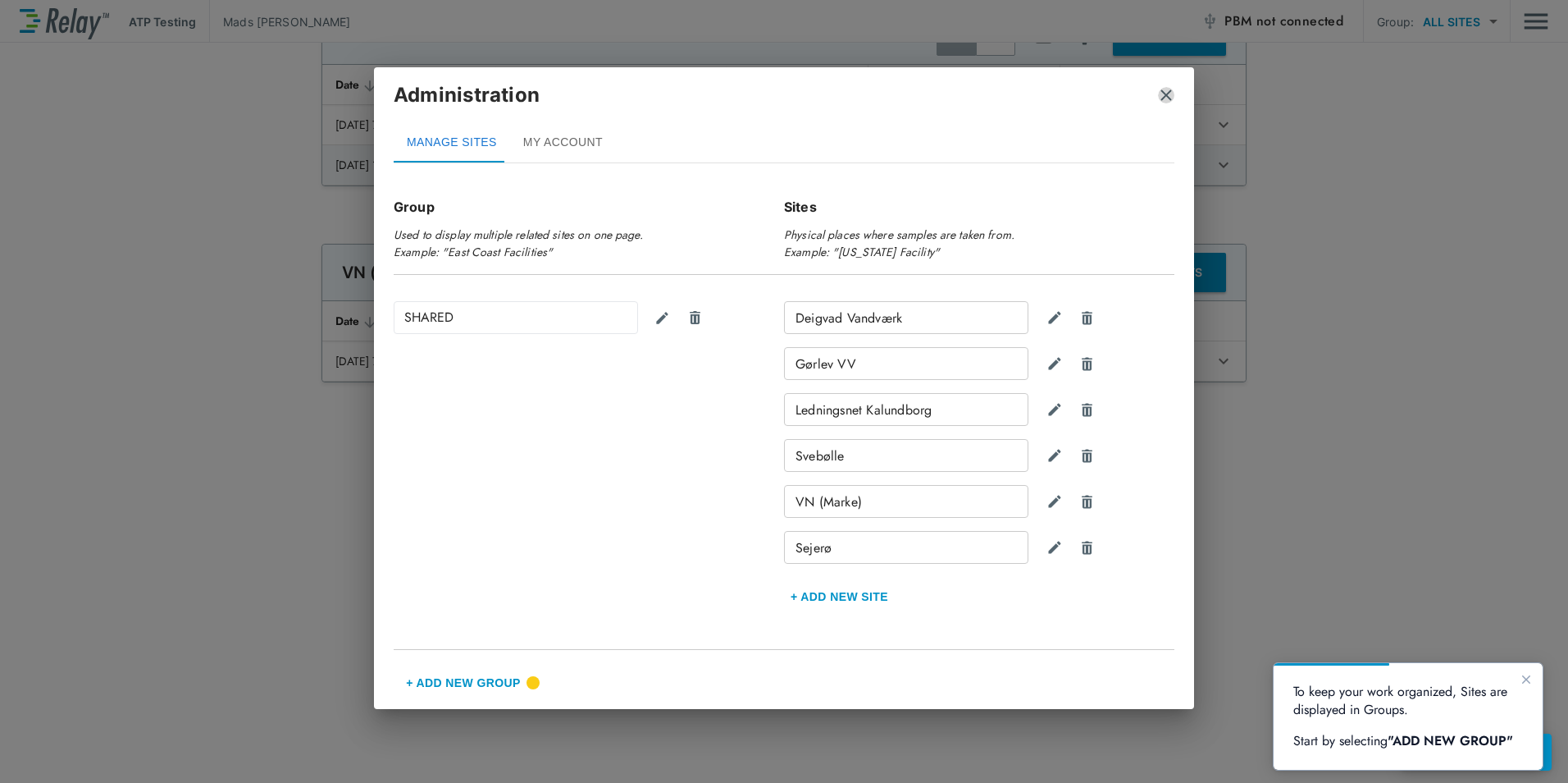
click at [1162, 92] on img "close" at bounding box center [1167, 96] width 17 height 17
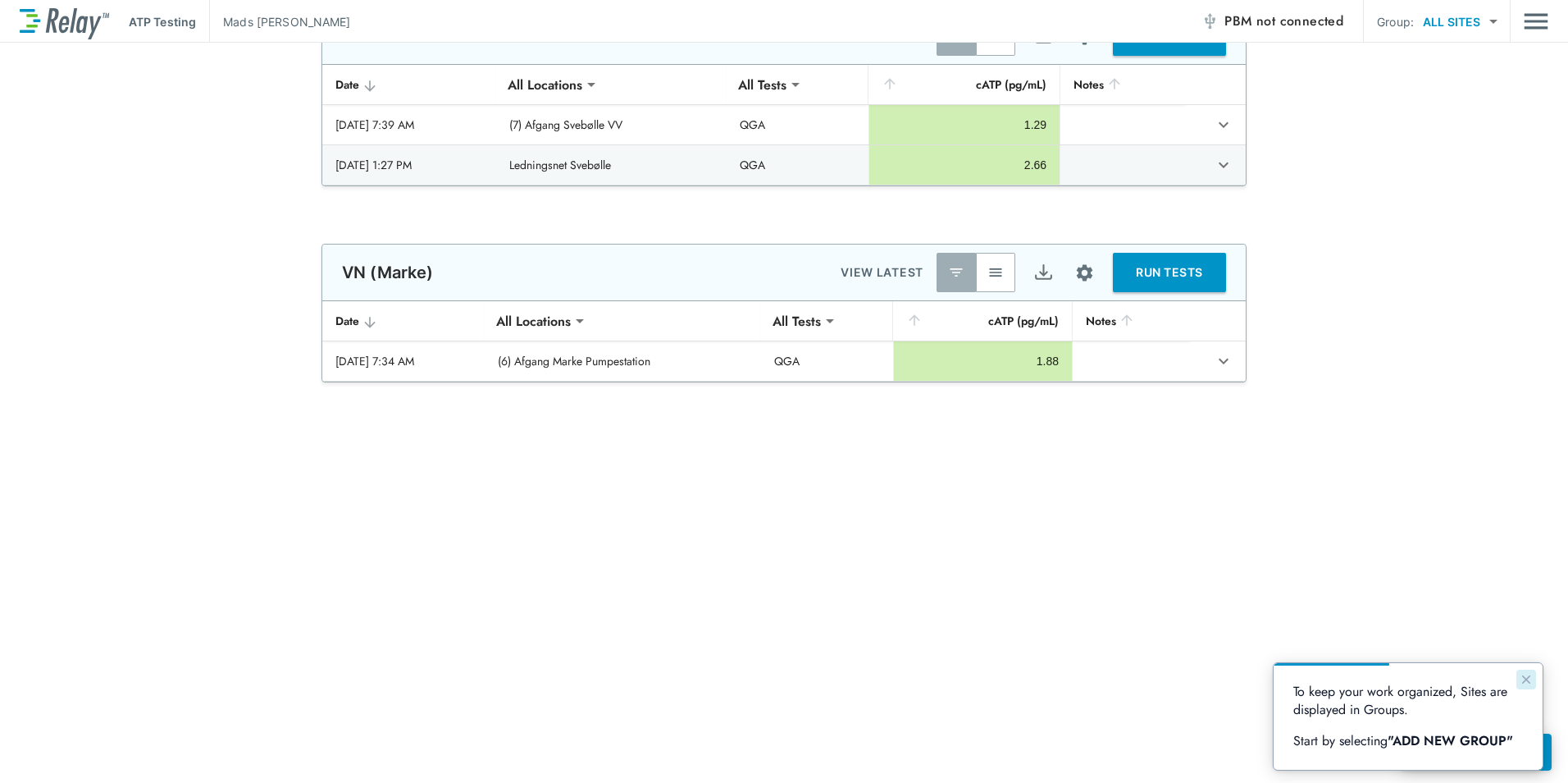
click at [1528, 681] on icon "Close guide" at bounding box center [1526, 680] width 8 height 8
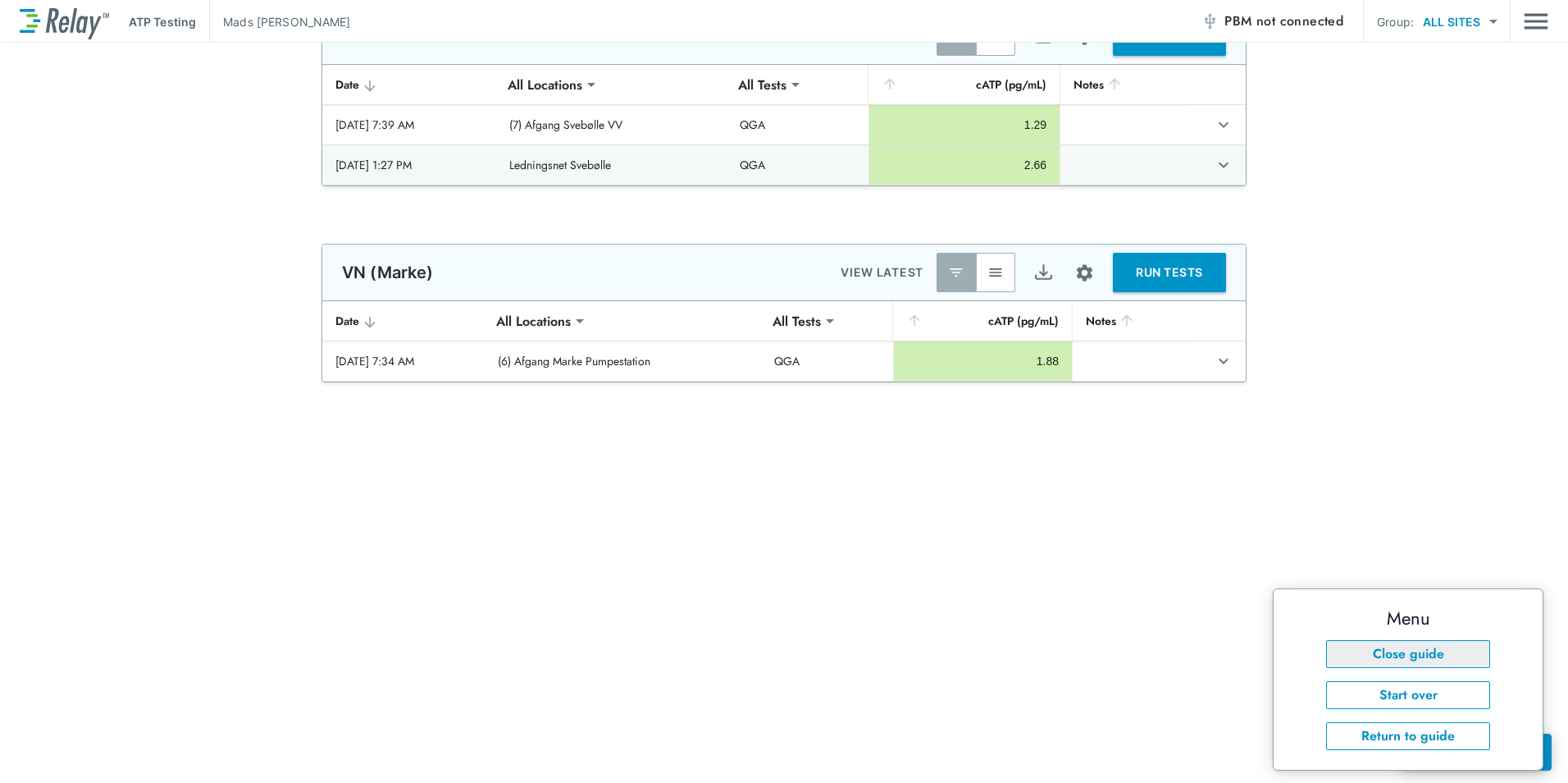
click at [1424, 663] on button "Close guide" at bounding box center [1408, 654] width 164 height 28
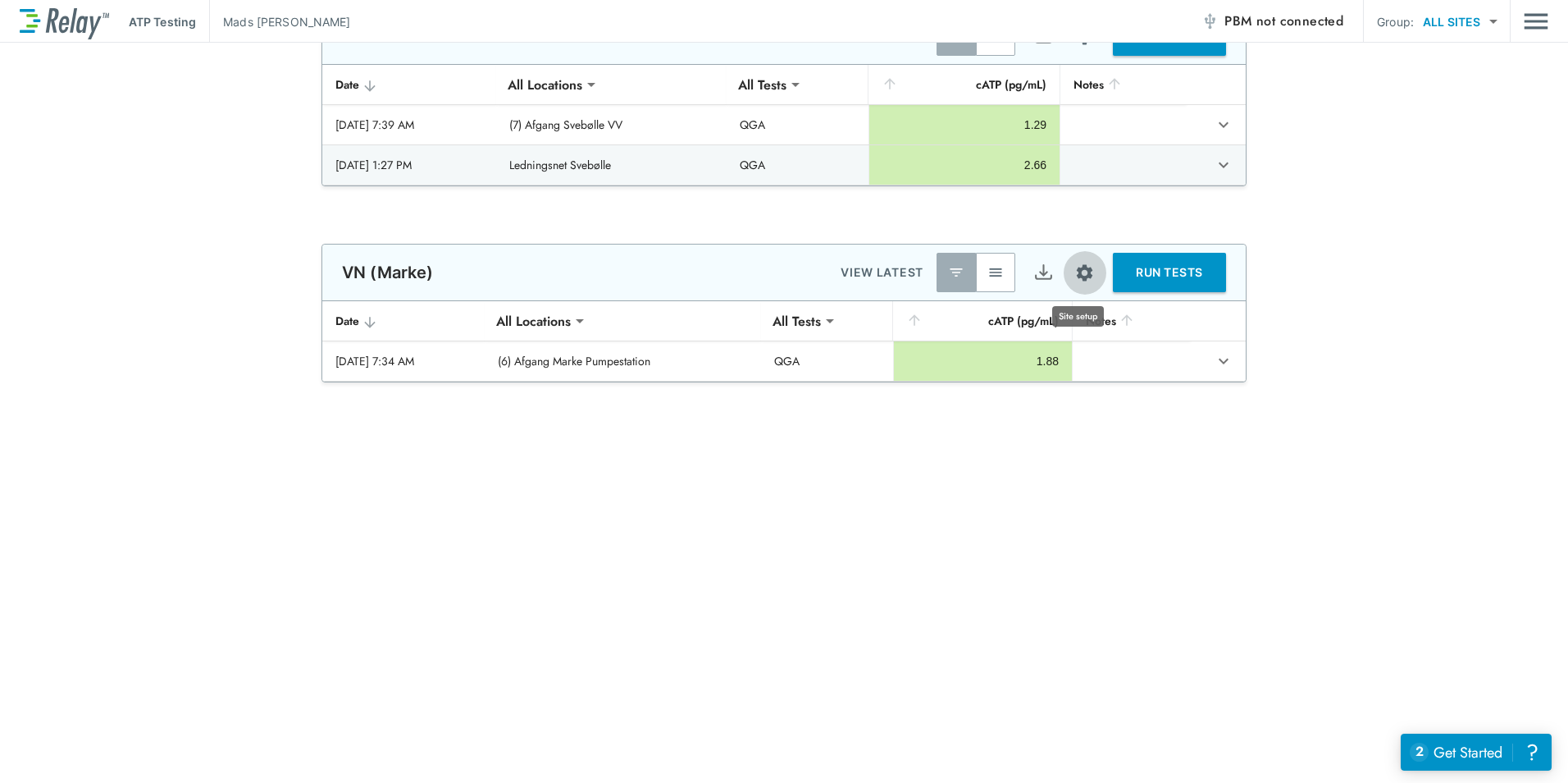
click at [1074, 279] on img "Site setup" at bounding box center [1084, 272] width 20 height 20
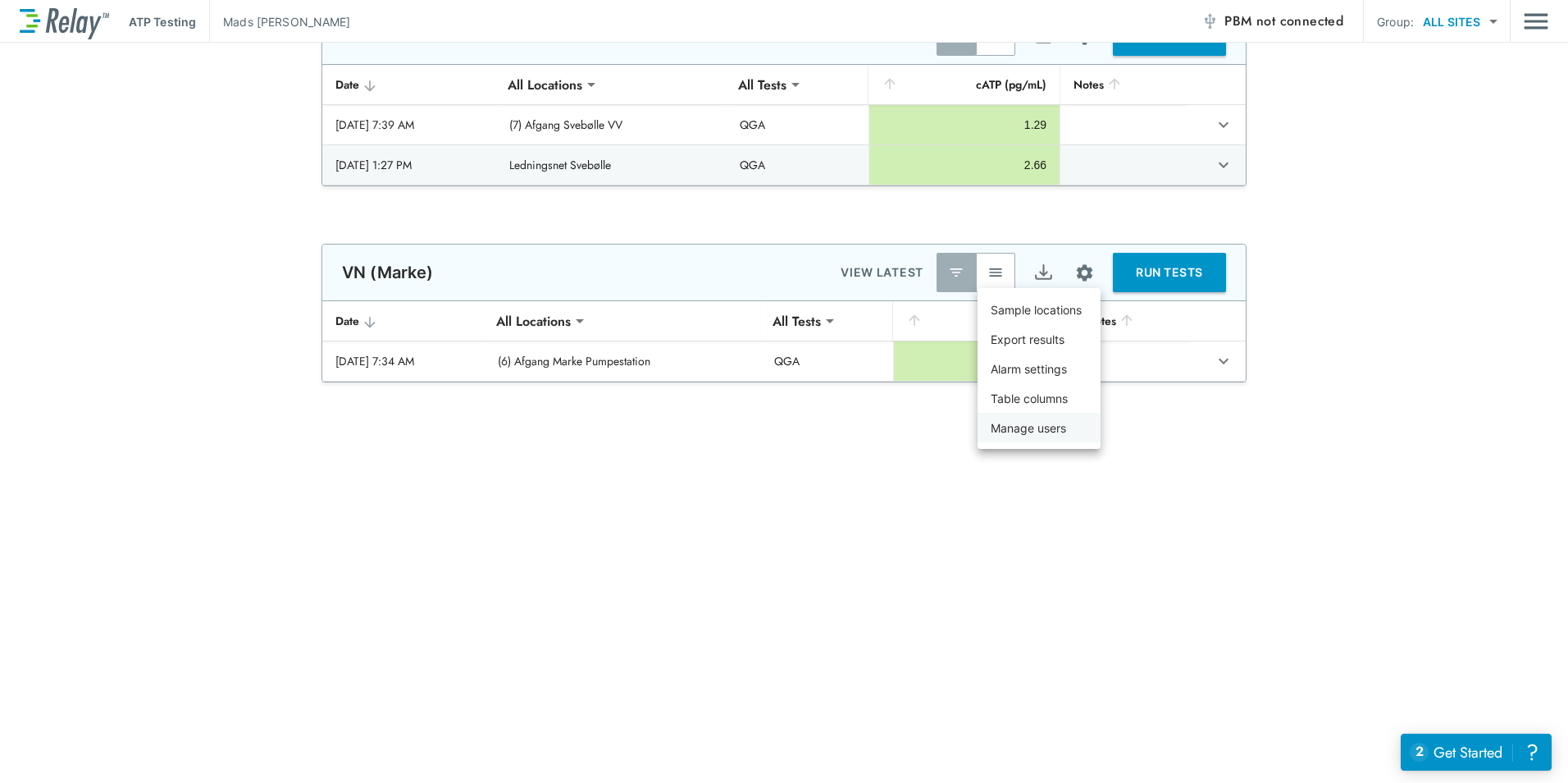
click at [1078, 434] on li "Manage users" at bounding box center [1039, 427] width 123 height 29
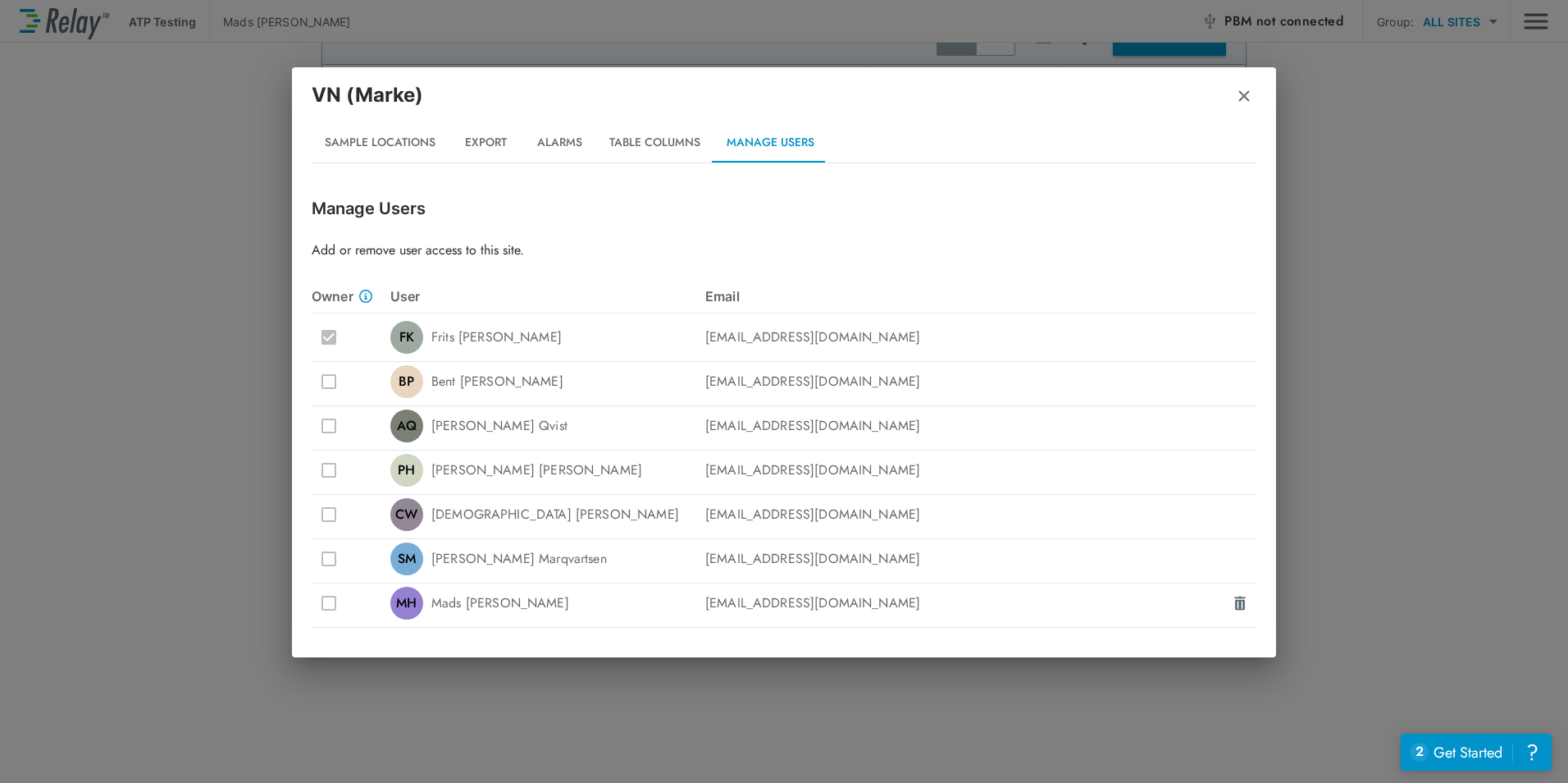
click at [377, 131] on button "Sample Locations" at bounding box center [380, 142] width 137 height 39
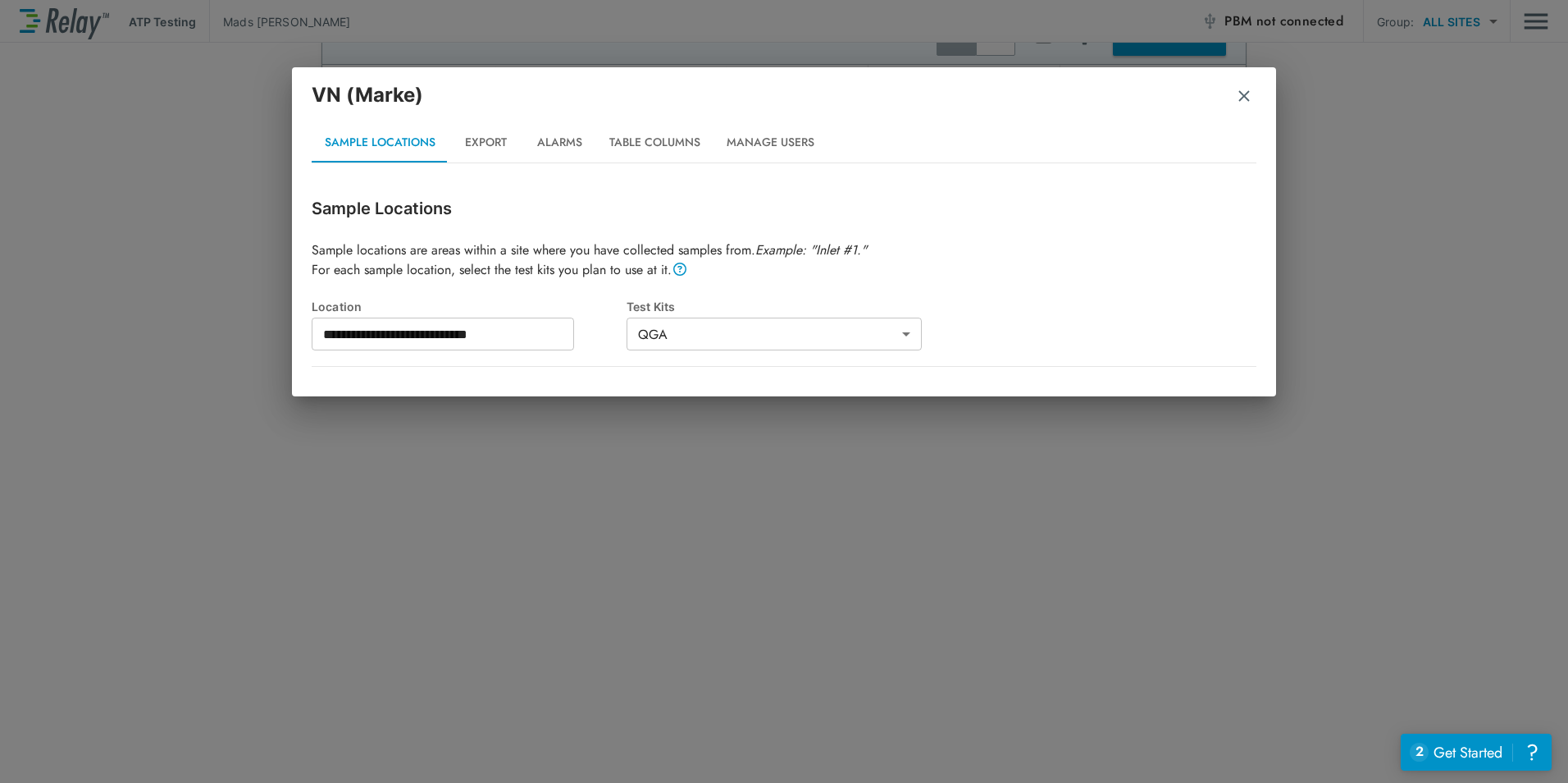
click at [495, 146] on button "Export" at bounding box center [485, 142] width 74 height 39
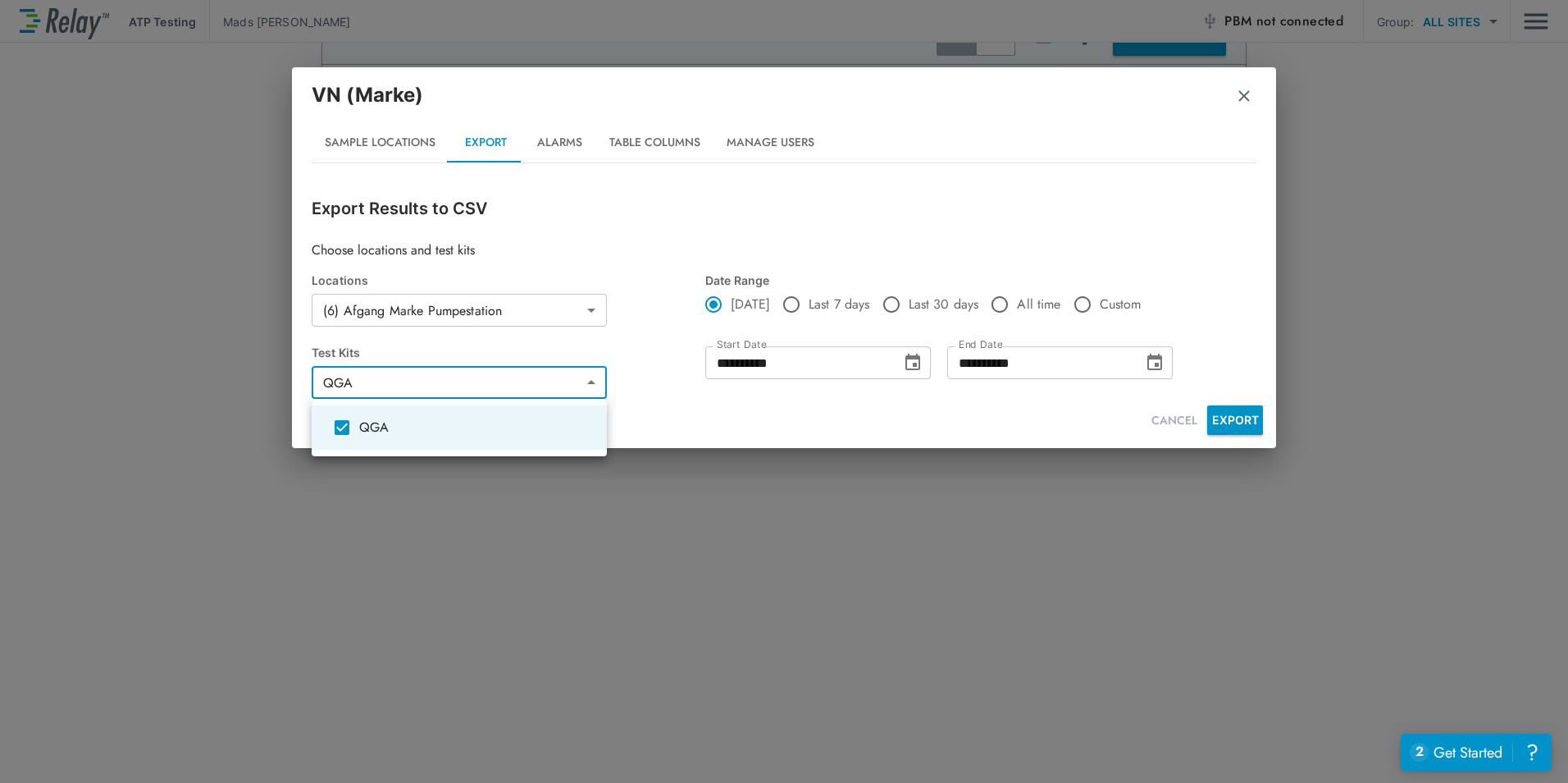
click at [580, 377] on body "**********" at bounding box center [784, 392] width 1568 height 783
click at [580, 377] on div at bounding box center [784, 392] width 1568 height 783
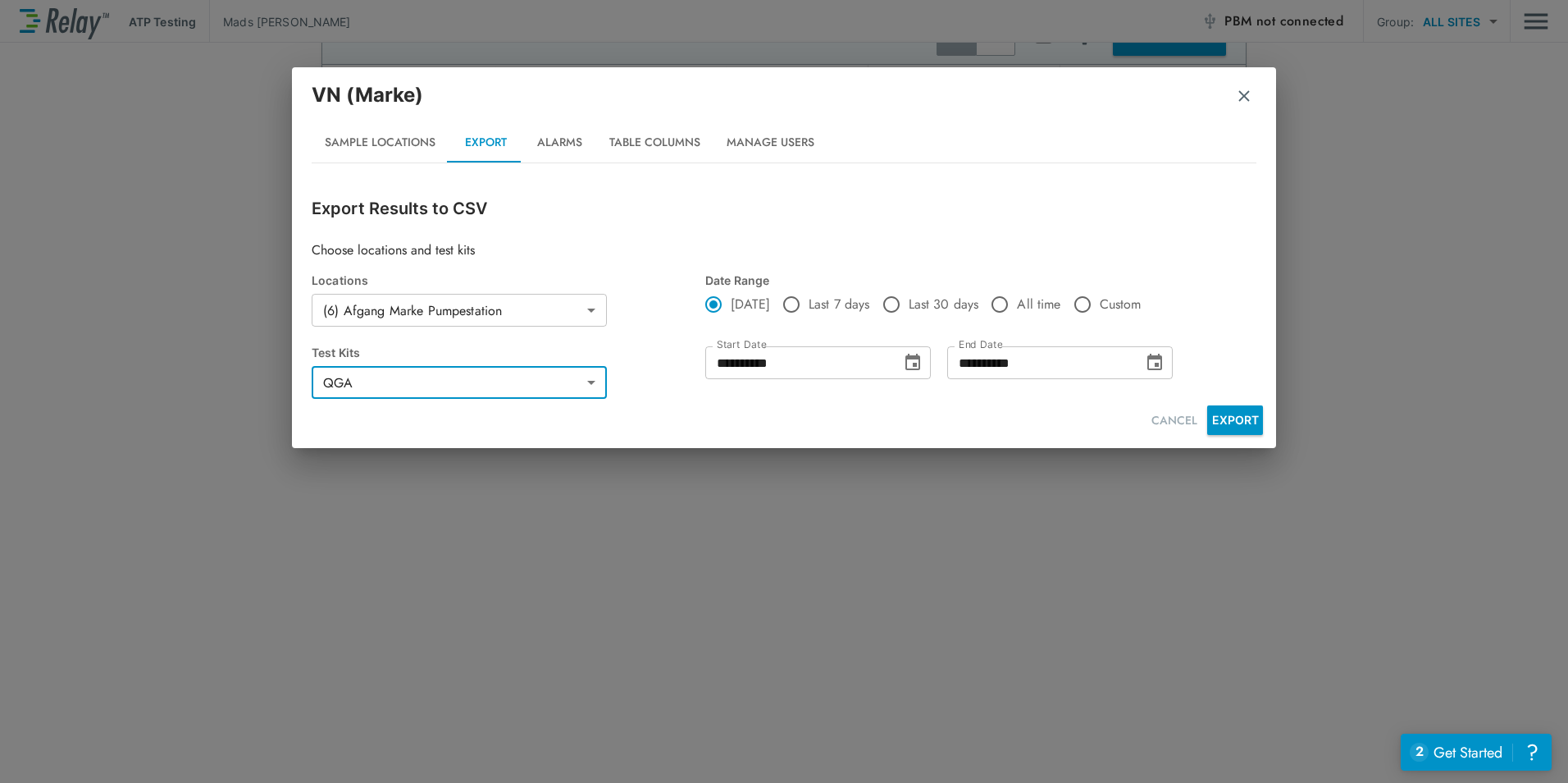
click at [557, 155] on button "Alarms" at bounding box center [559, 142] width 74 height 39
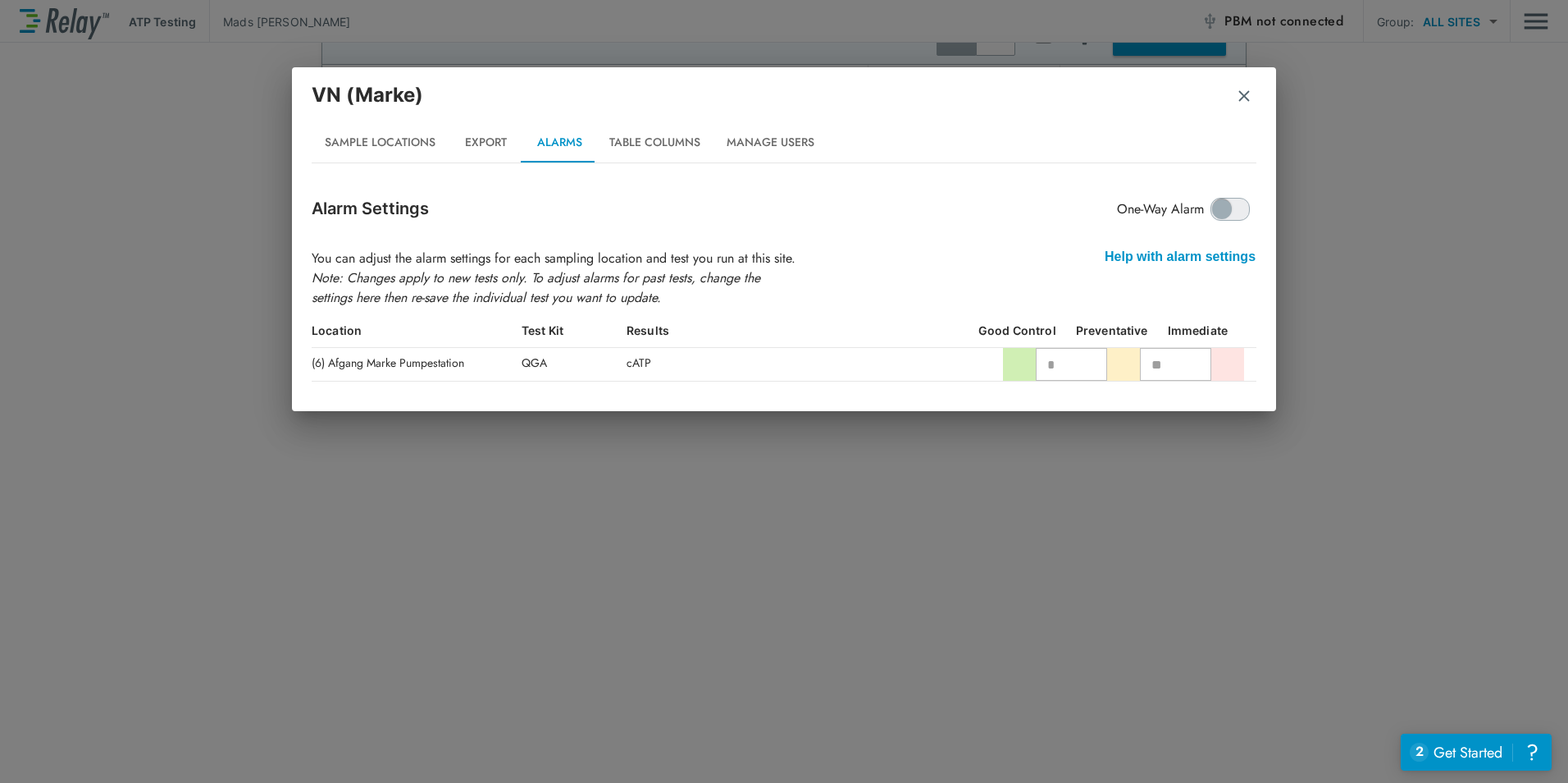
click at [657, 146] on button "Table Columns" at bounding box center [655, 142] width 118 height 39
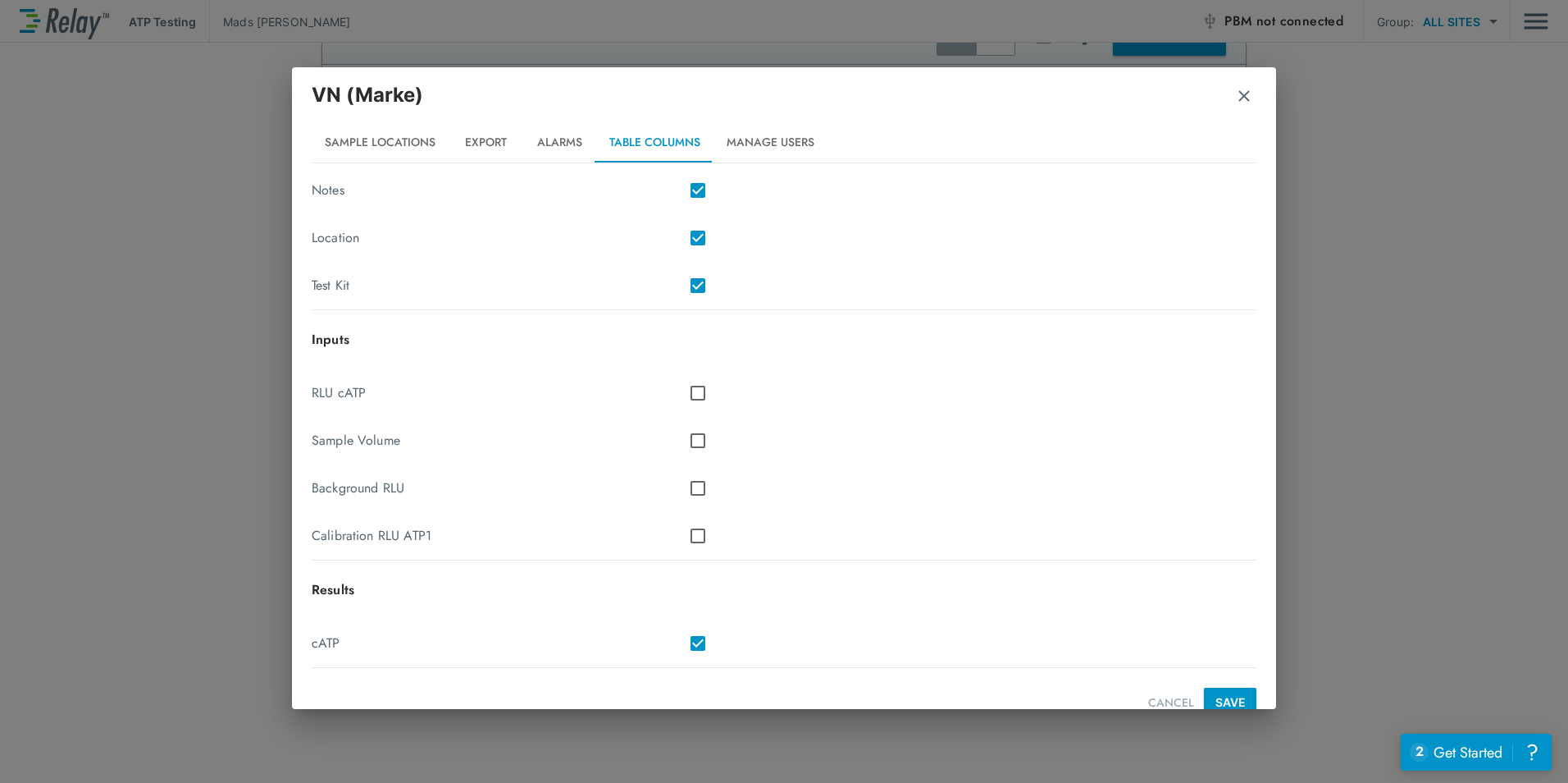
scroll to position [245, 0]
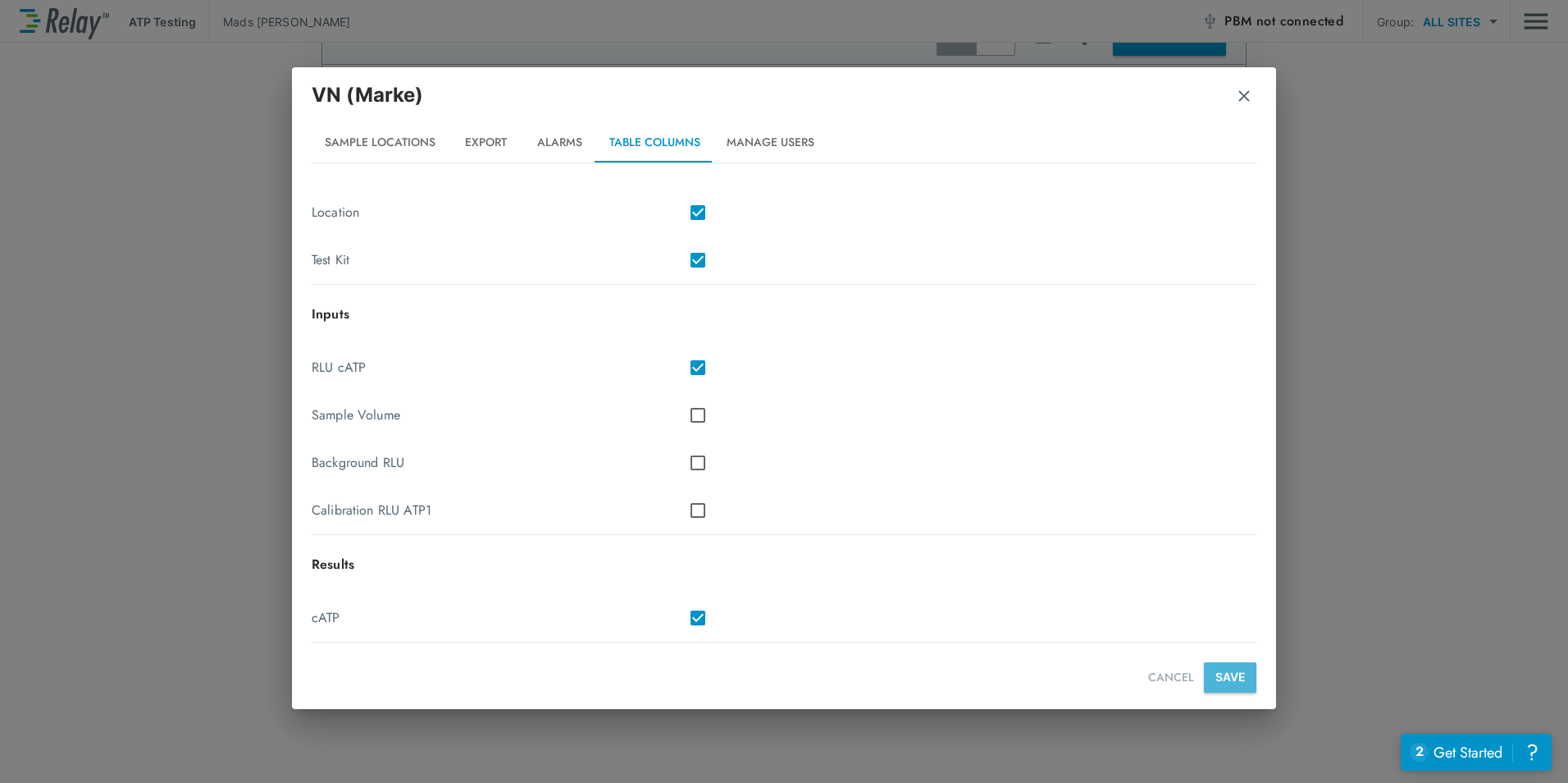
click at [1230, 677] on button "SAVE" at bounding box center [1230, 677] width 52 height 30
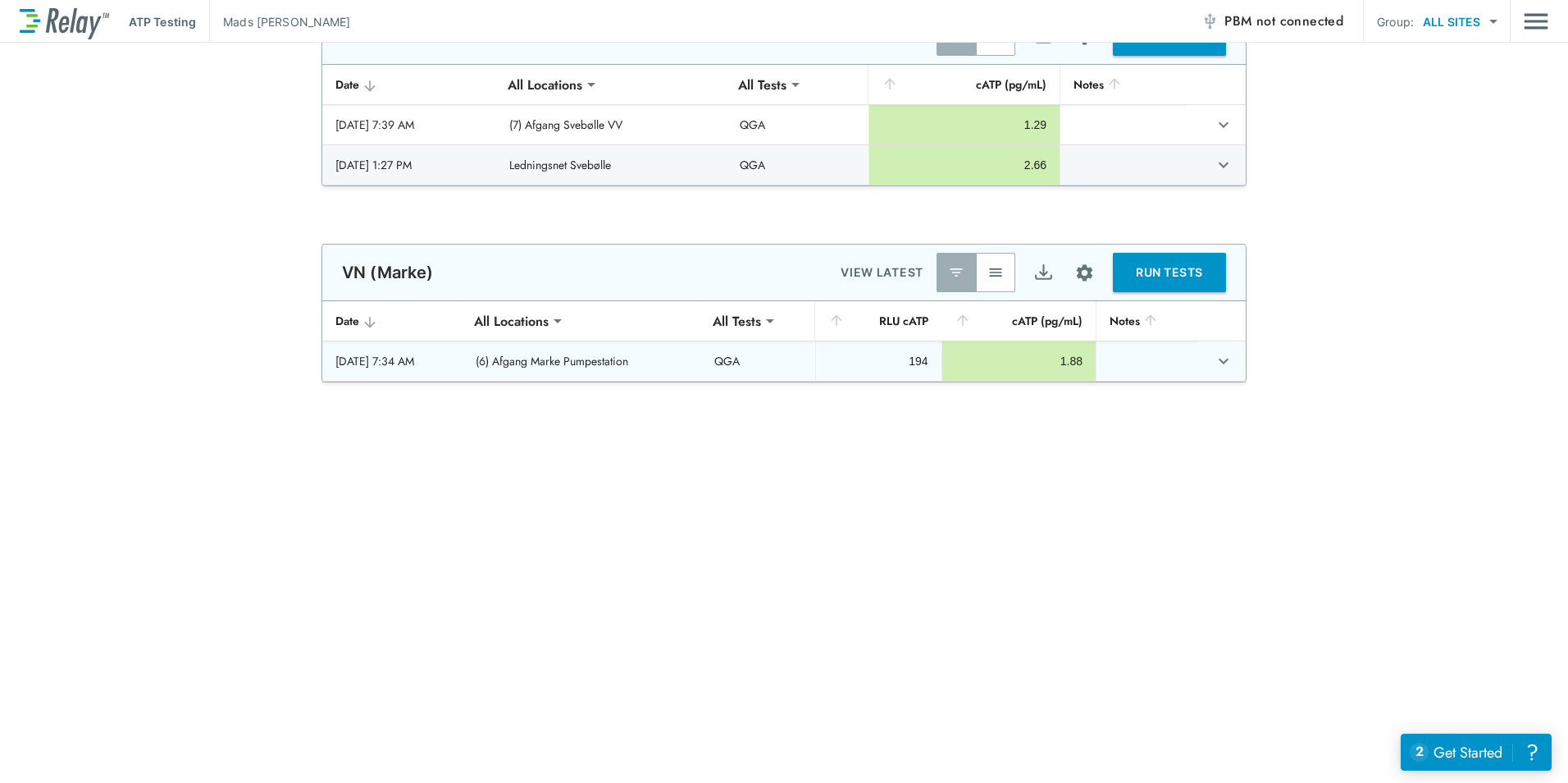
click at [1020, 368] on div "1.88" at bounding box center [1019, 361] width 127 height 17
click at [1216, 358] on icon "expand row" at bounding box center [1223, 360] width 19 height 19
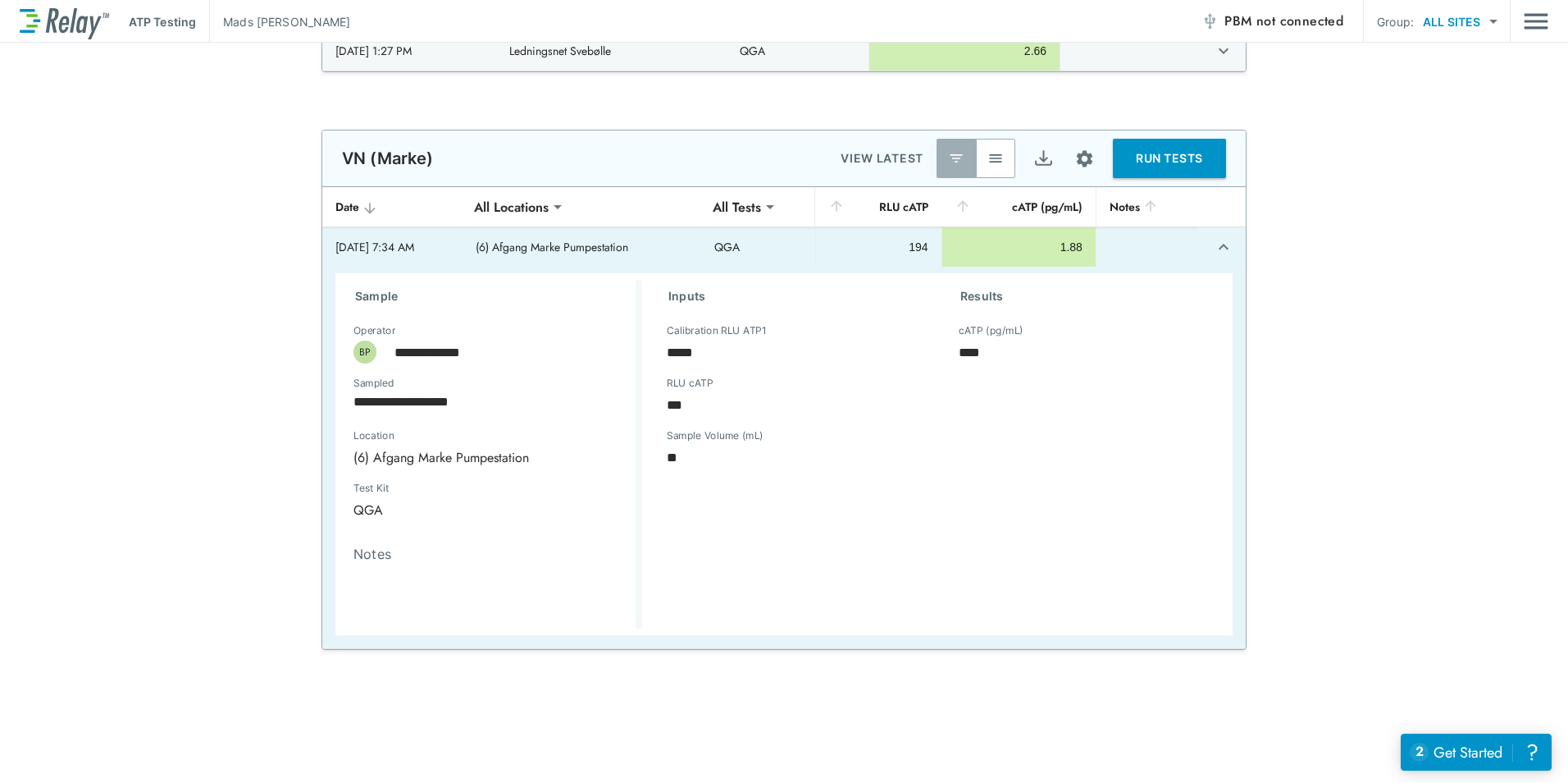
scroll to position [932, 0]
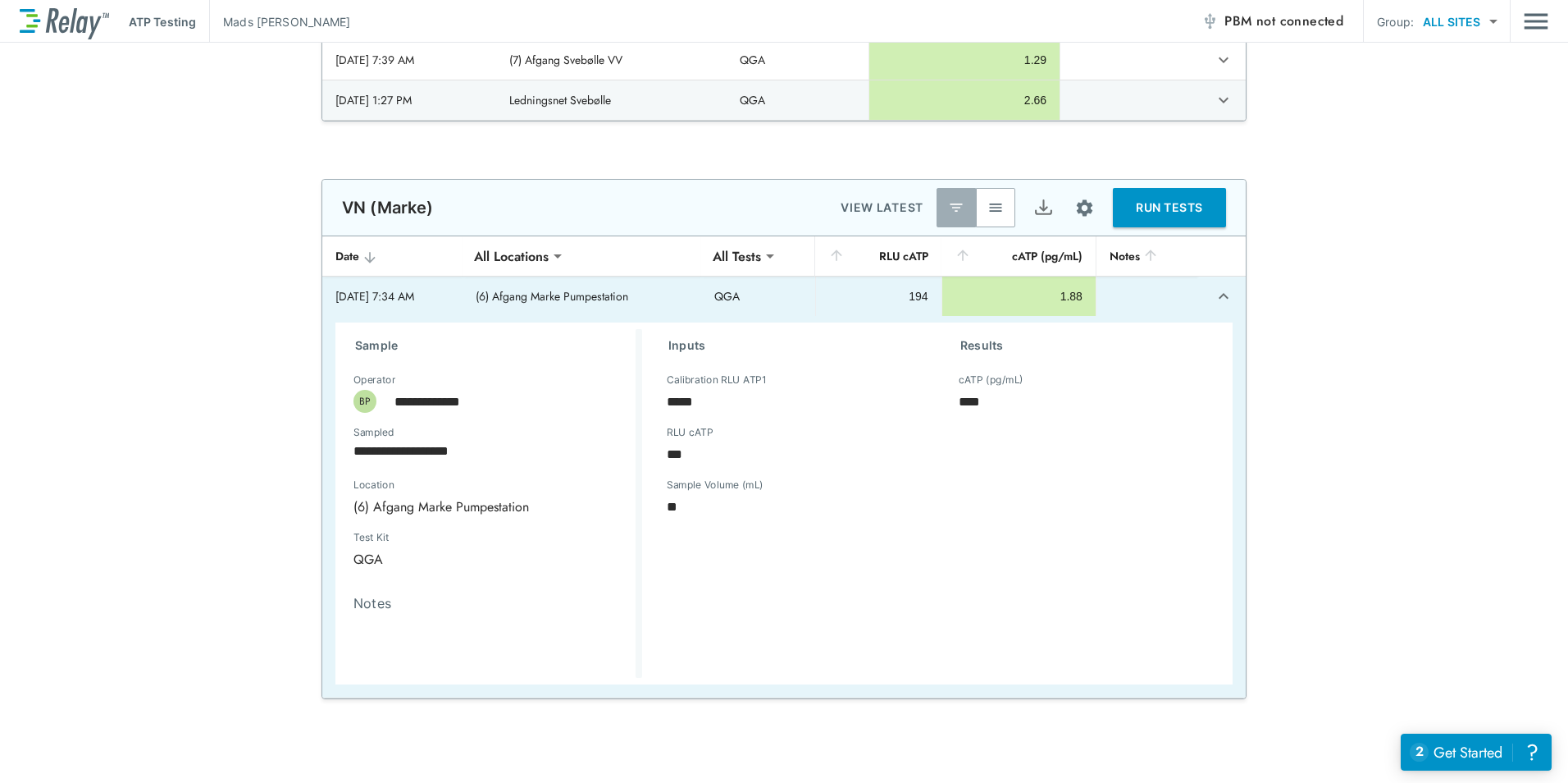
click at [1040, 212] on img "Export" at bounding box center [1043, 208] width 20 height 20
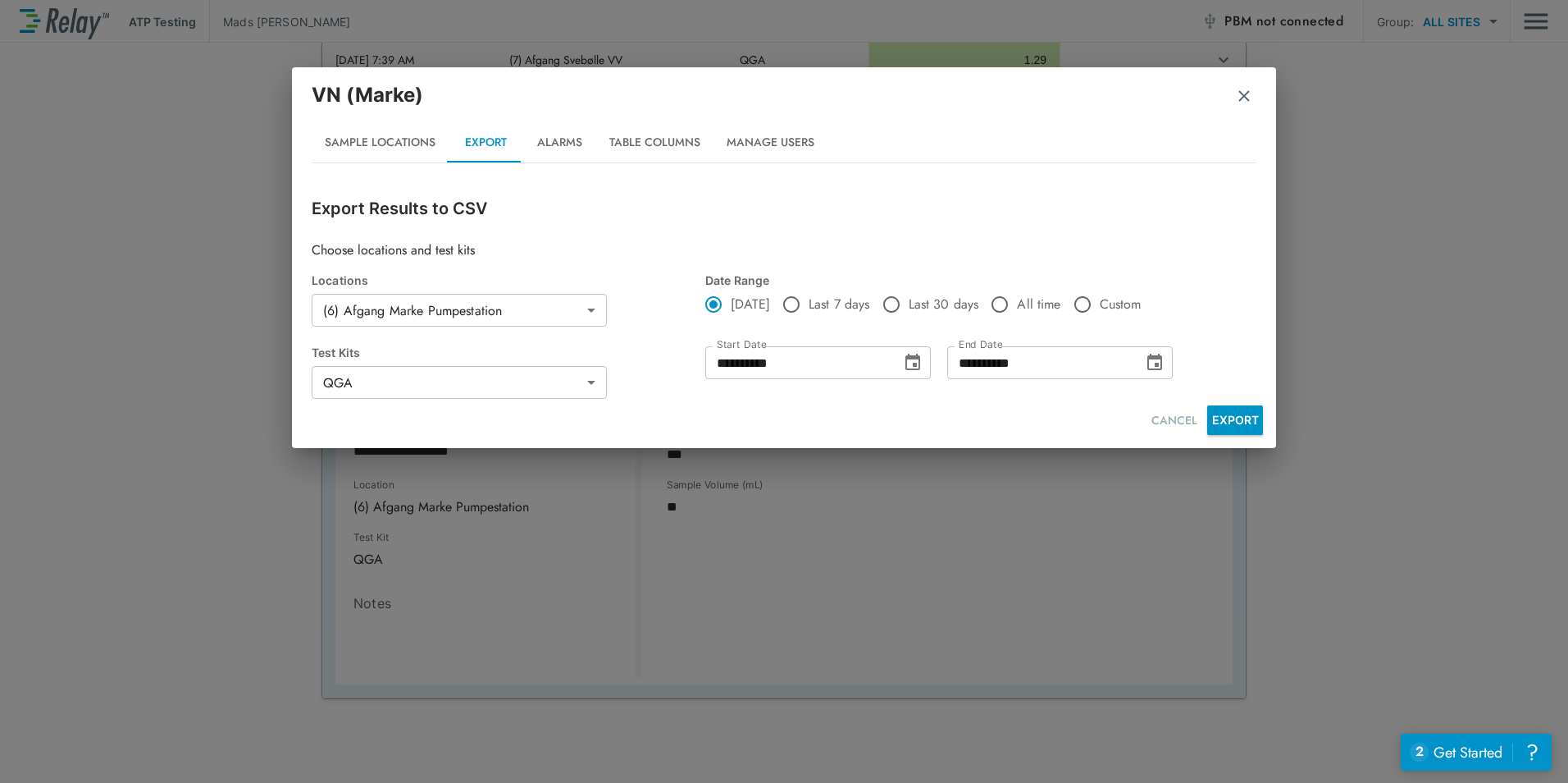
click at [920, 301] on span "Last 30 days" at bounding box center [944, 304] width 71 height 19
type input "**********"
click at [1229, 419] on button "EXPORT" at bounding box center [1235, 419] width 55 height 29
click at [1524, 172] on div "**********" at bounding box center [784, 392] width 1568 height 783
click at [559, 139] on button "Alarms" at bounding box center [559, 142] width 74 height 39
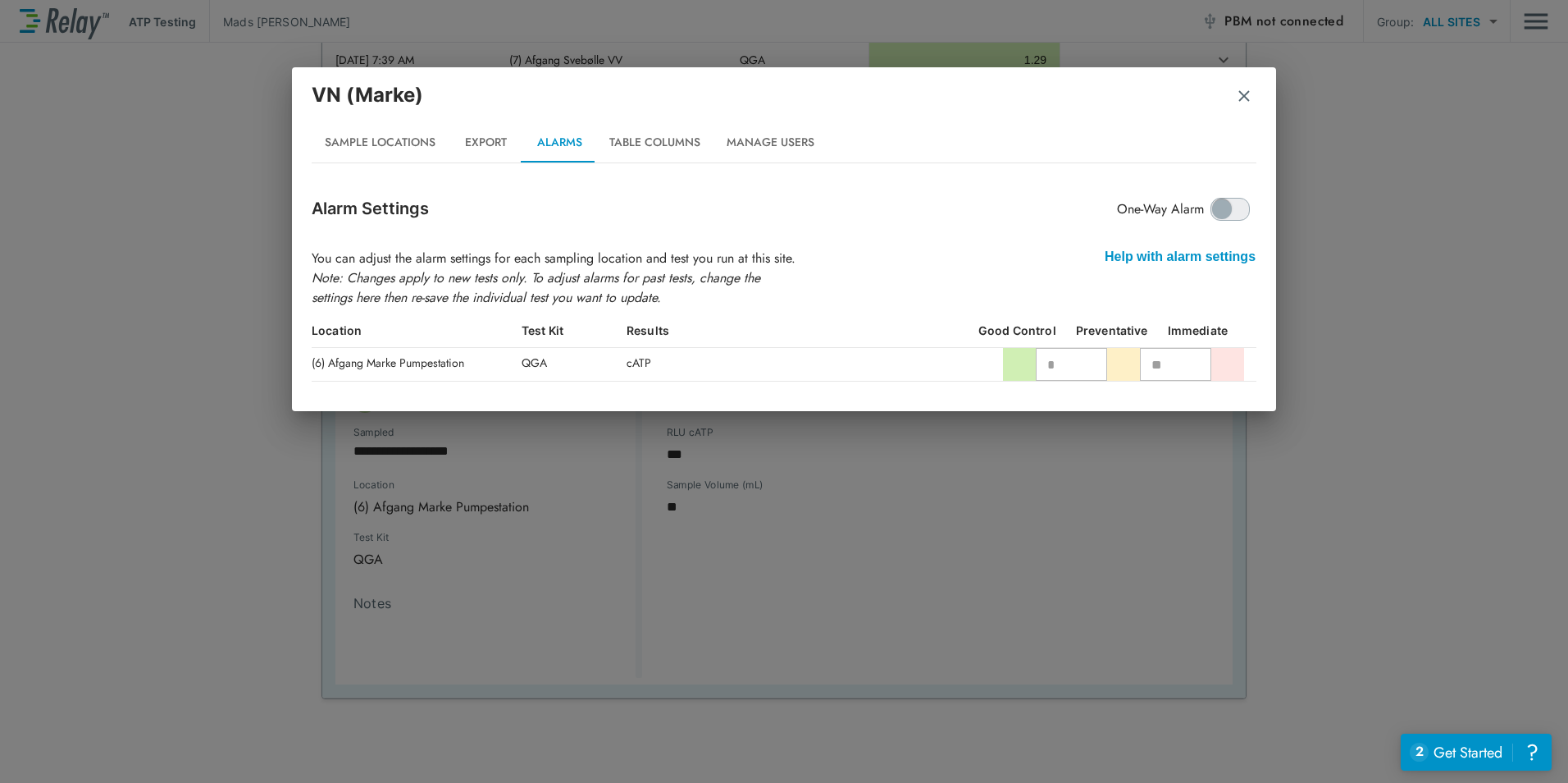
click at [1211, 260] on div "Help with alarm settings" at bounding box center [1180, 256] width 177 height 26
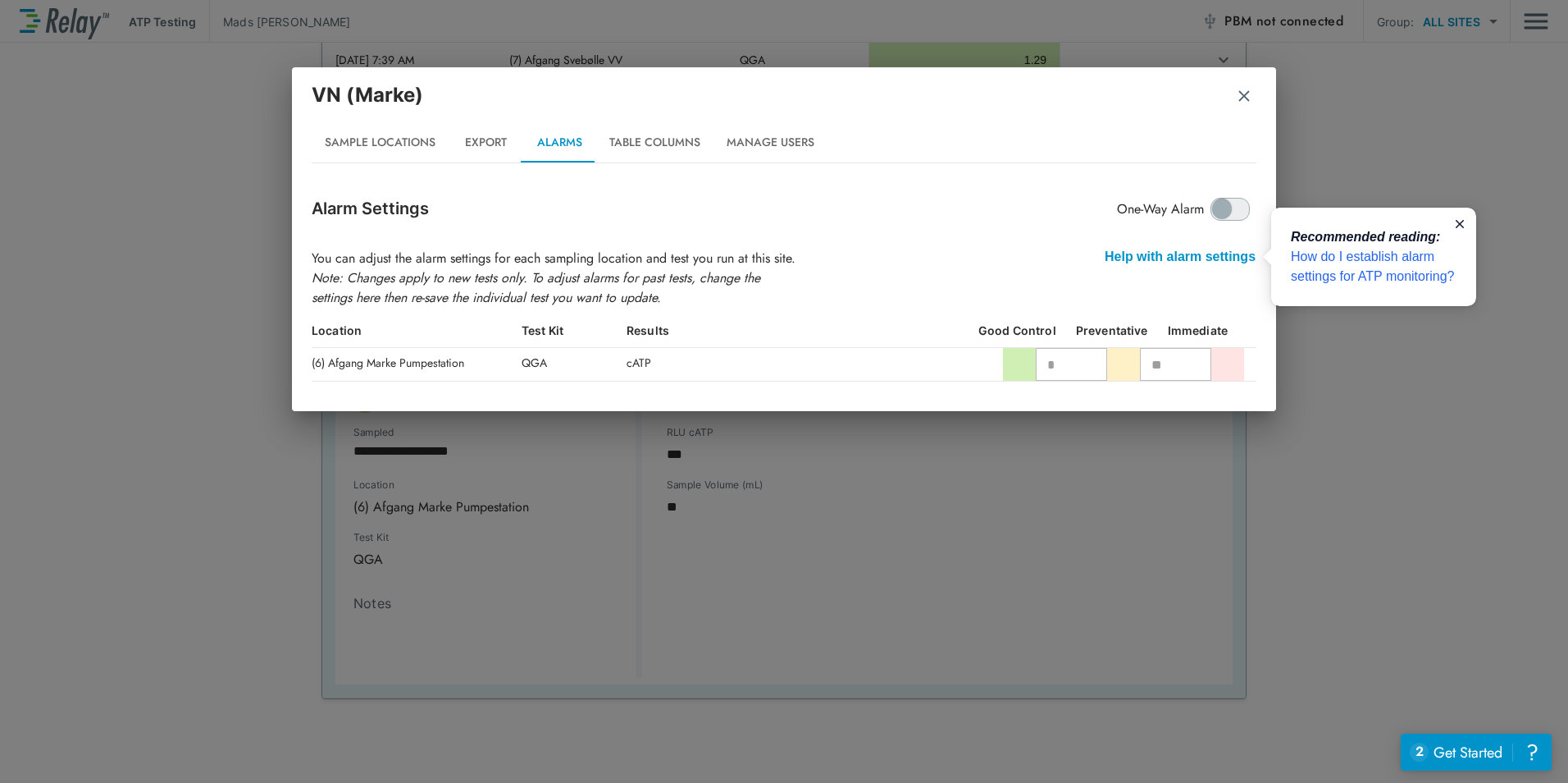
click at [1374, 255] on link "How do I establish alarm settings for ATP monitoring?" at bounding box center [1372, 266] width 164 height 34
click at [1238, 92] on img "button" at bounding box center [1245, 96] width 17 height 17
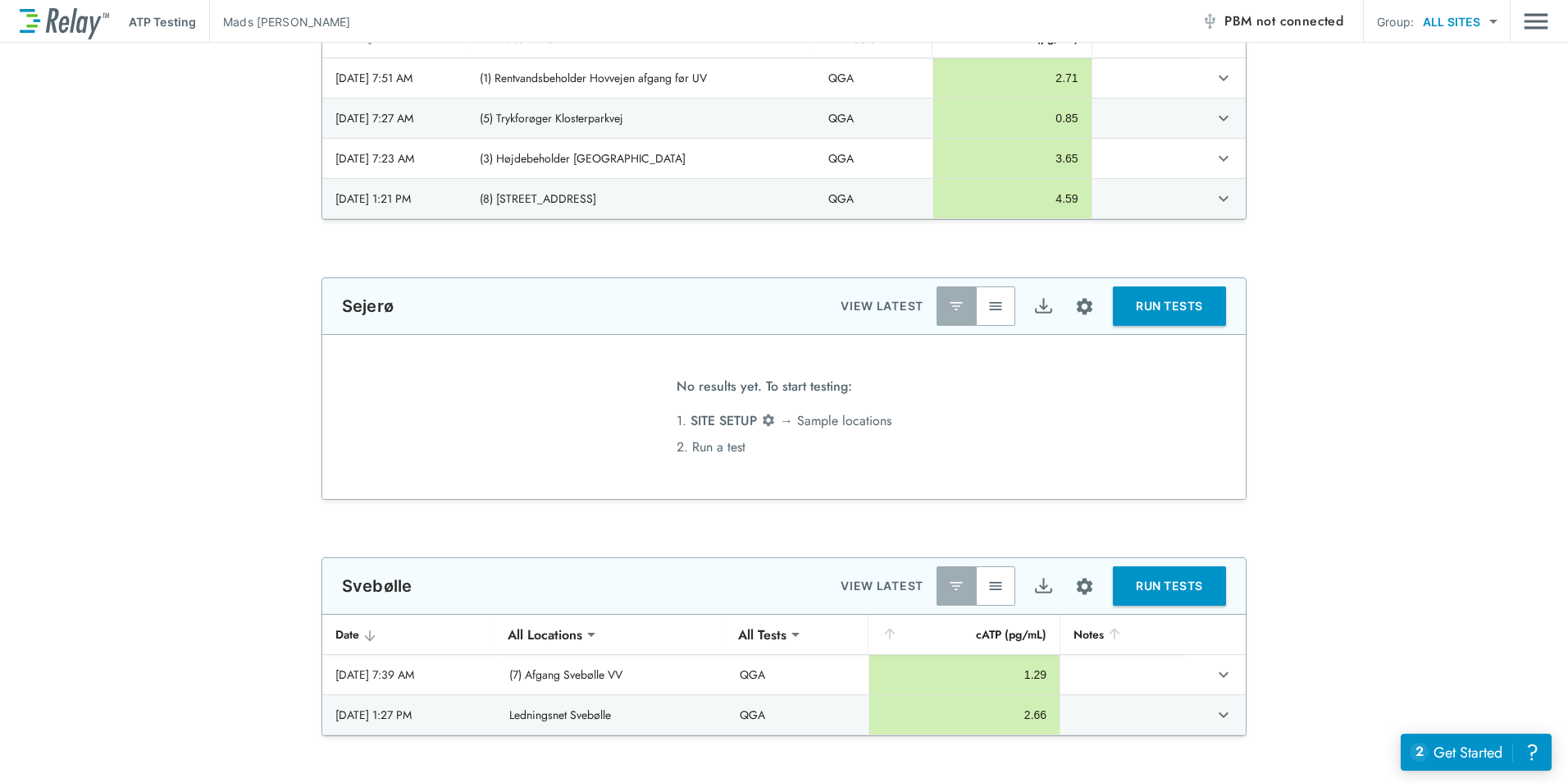
scroll to position [310, 0]
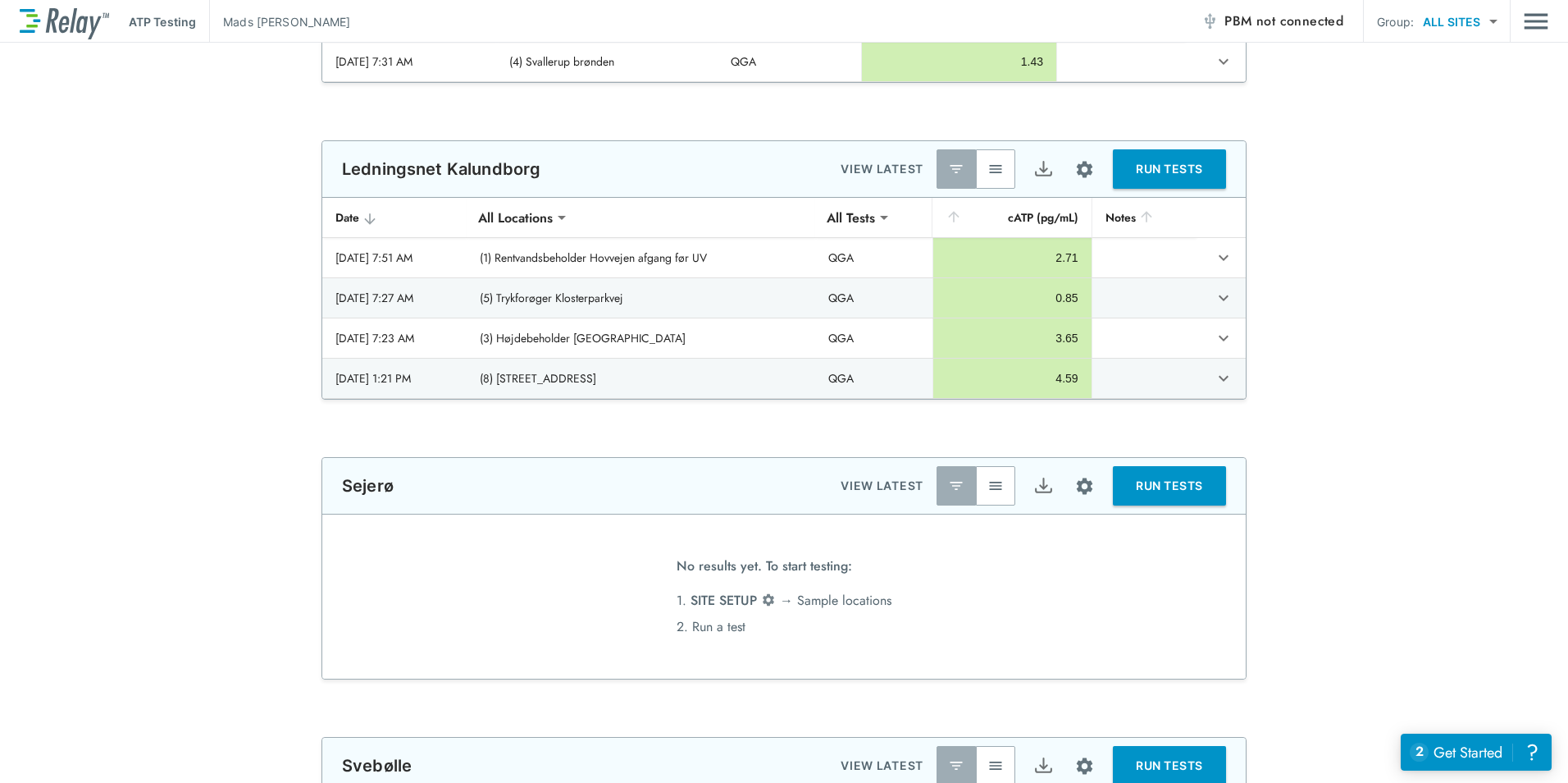
type input "**********"
type input "***"
click at [1219, 300] on icon "expand row" at bounding box center [1223, 297] width 19 height 19
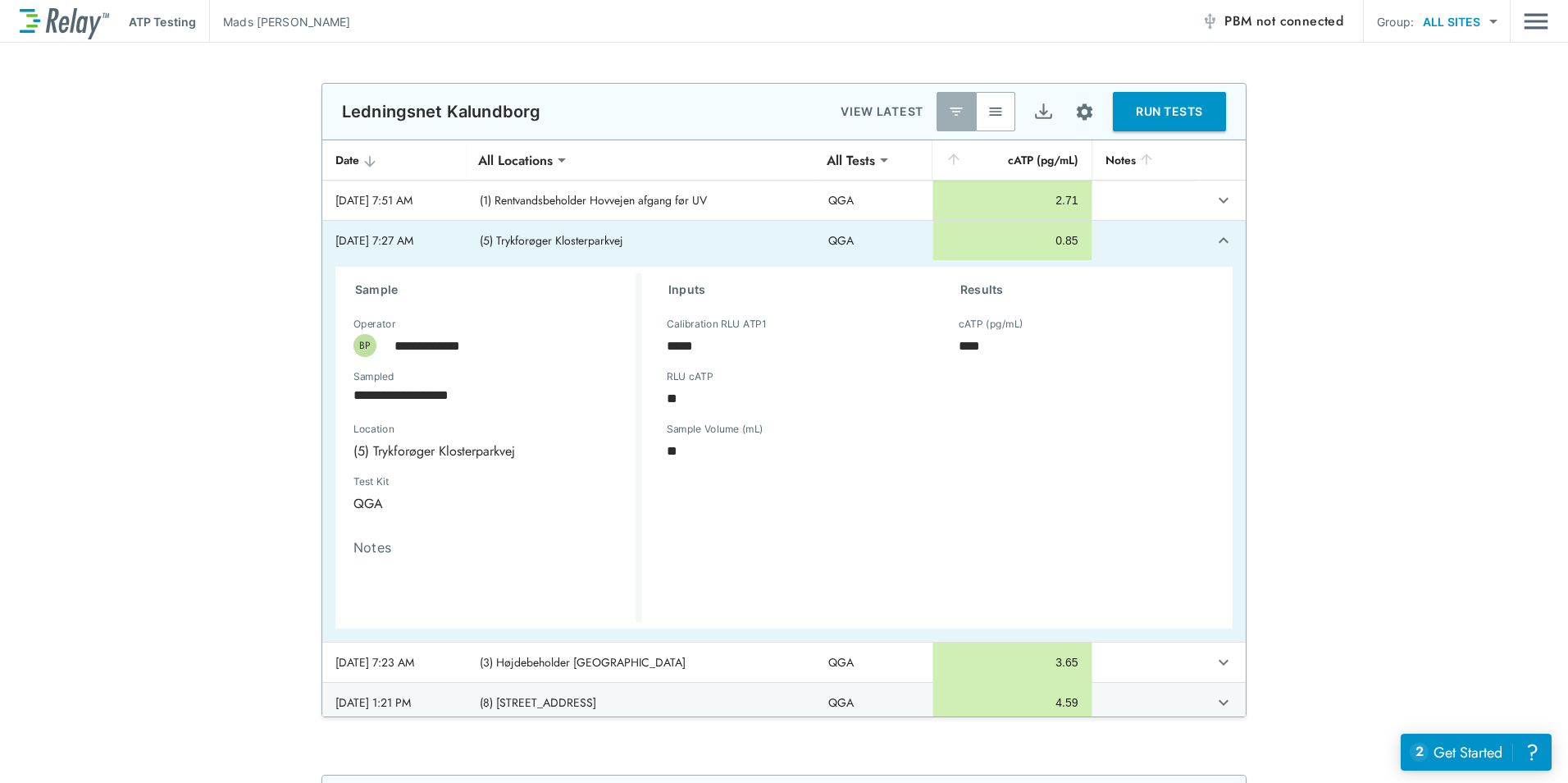
scroll to position [497, 0]
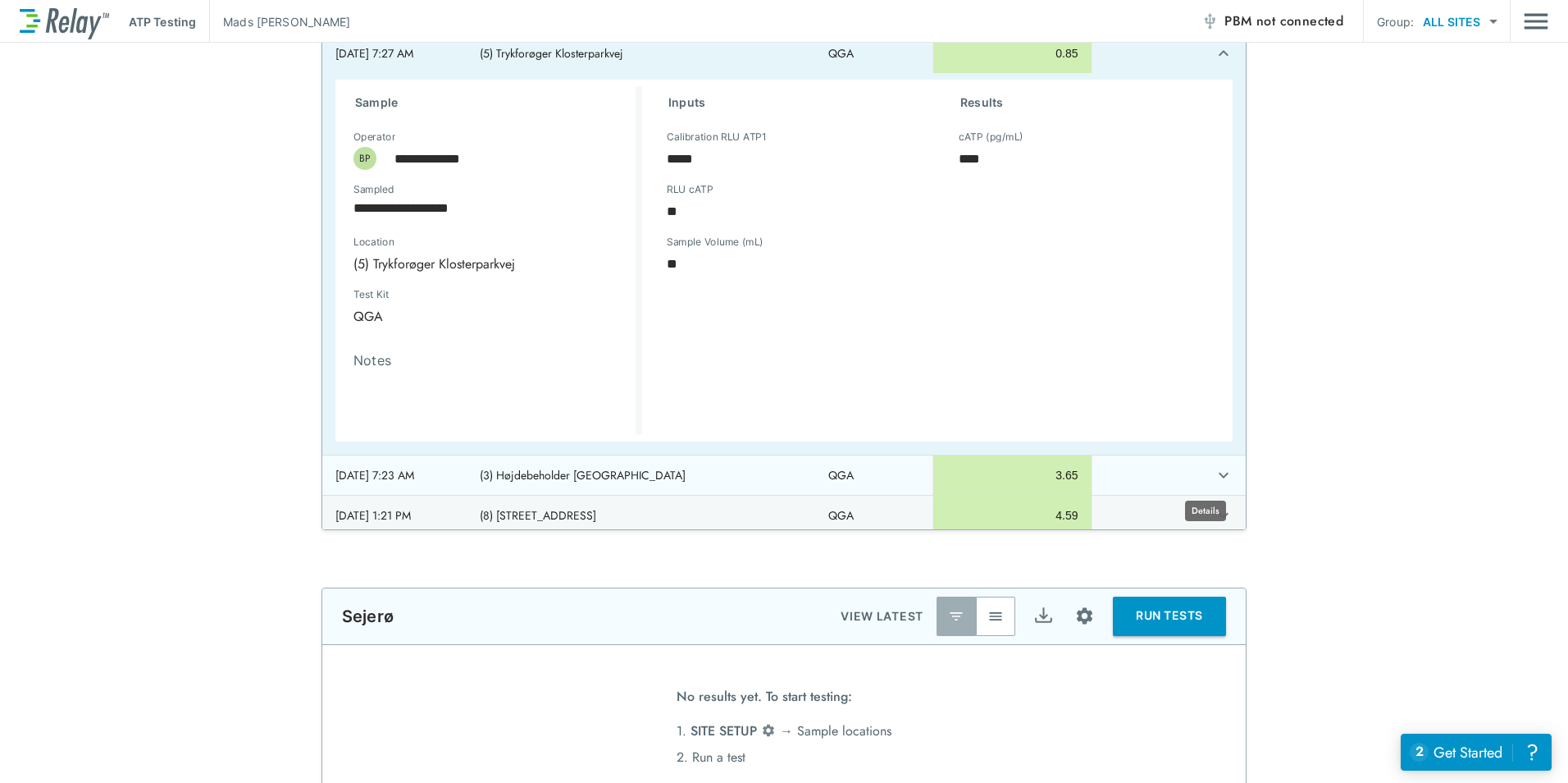
click at [1209, 469] on button "expand row" at bounding box center [1223, 475] width 28 height 28
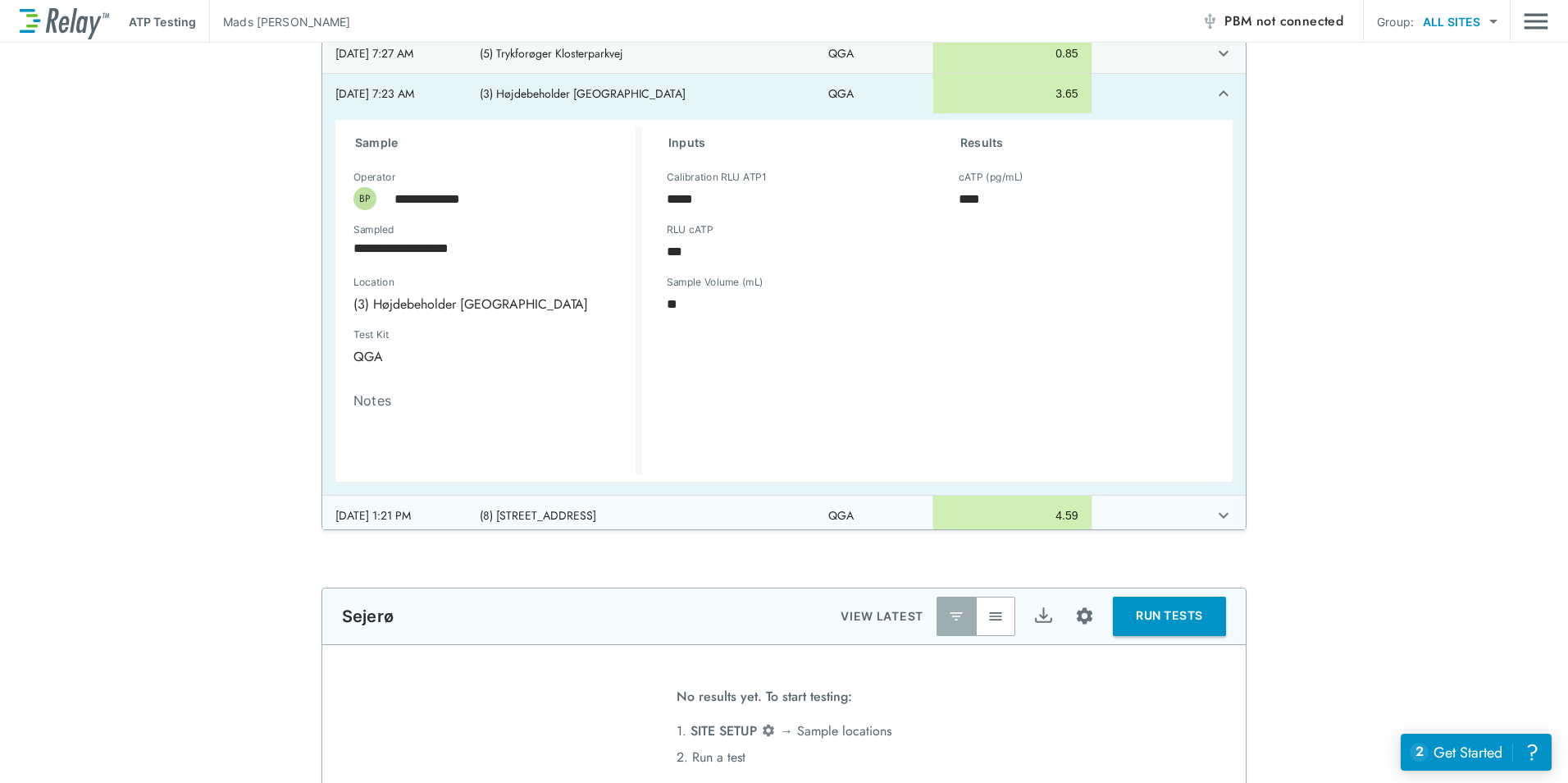
click at [1219, 517] on icon "expand row" at bounding box center [1224, 515] width 10 height 6
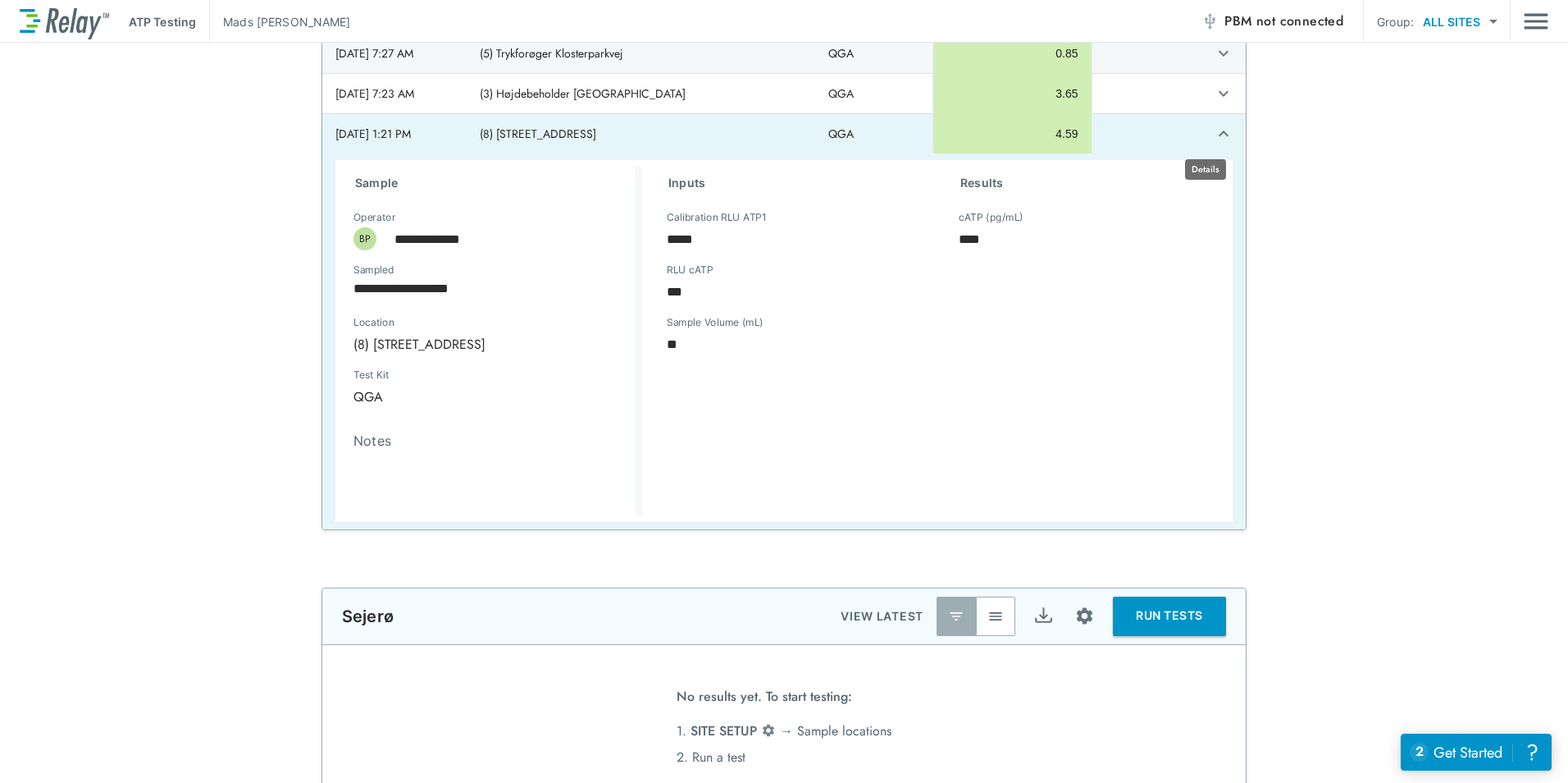
click at [1214, 135] on icon "expand row" at bounding box center [1223, 133] width 19 height 19
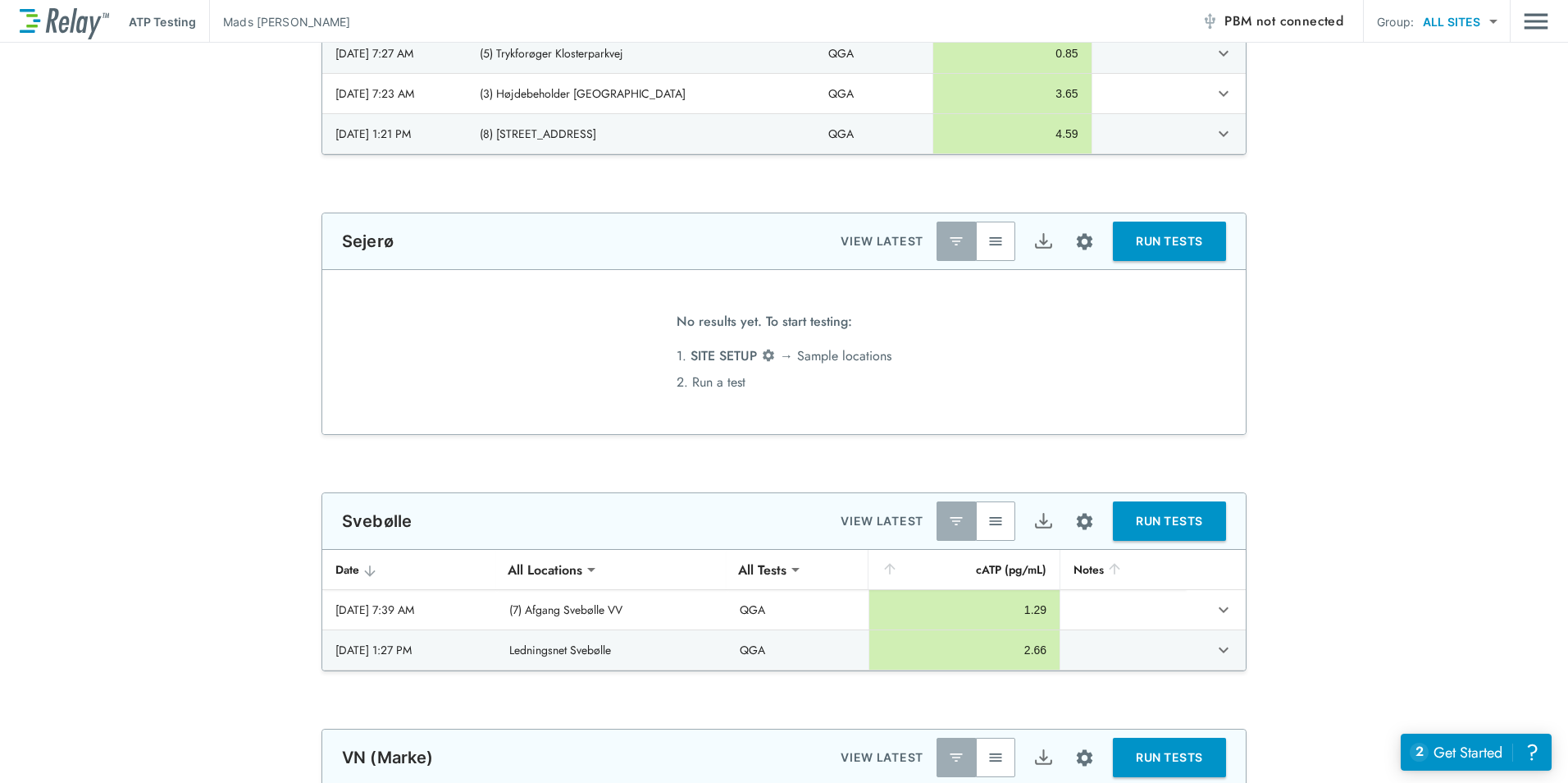
type input "**********"
type input "***"
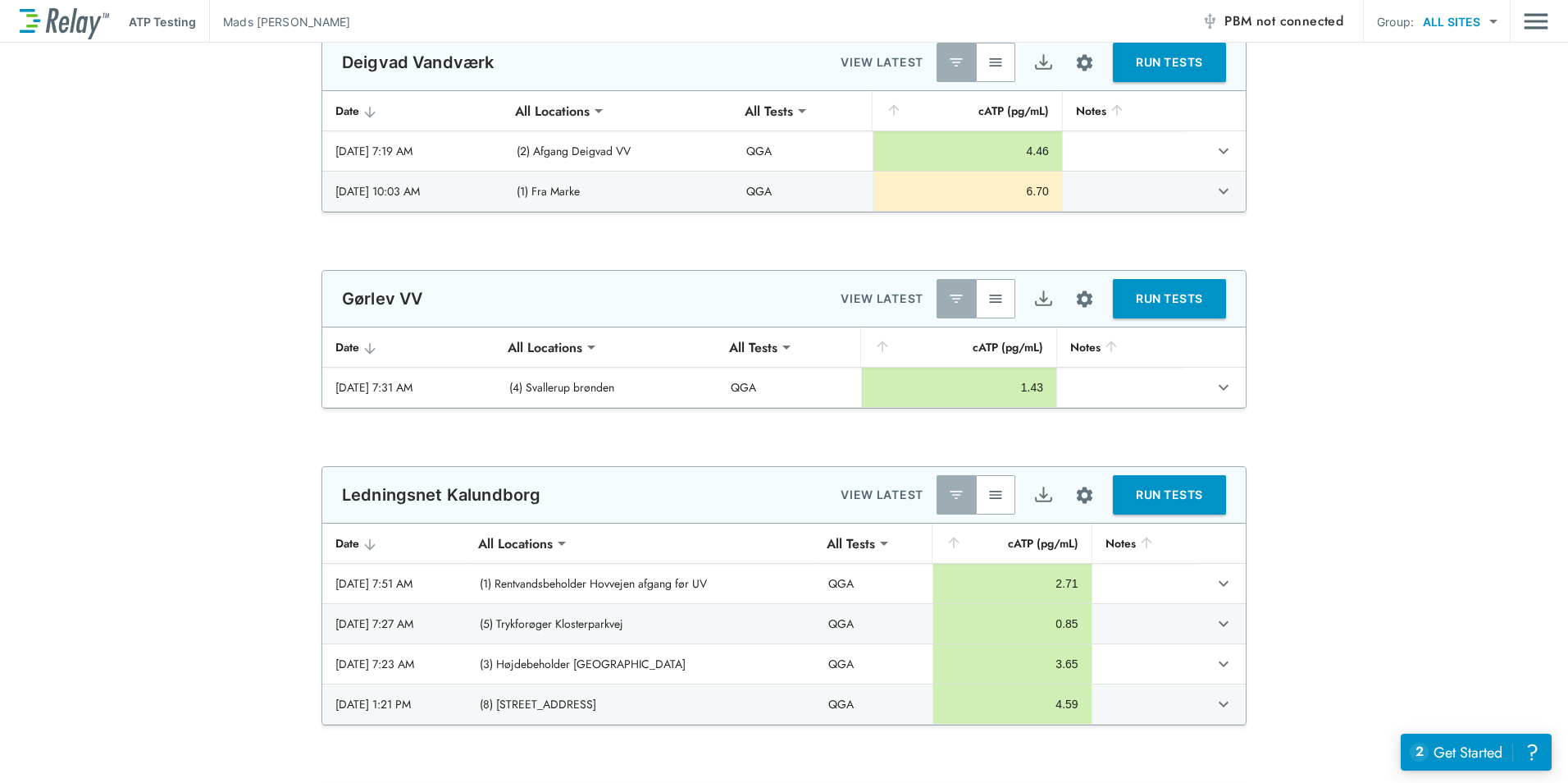
type input "**********"
type input "***"
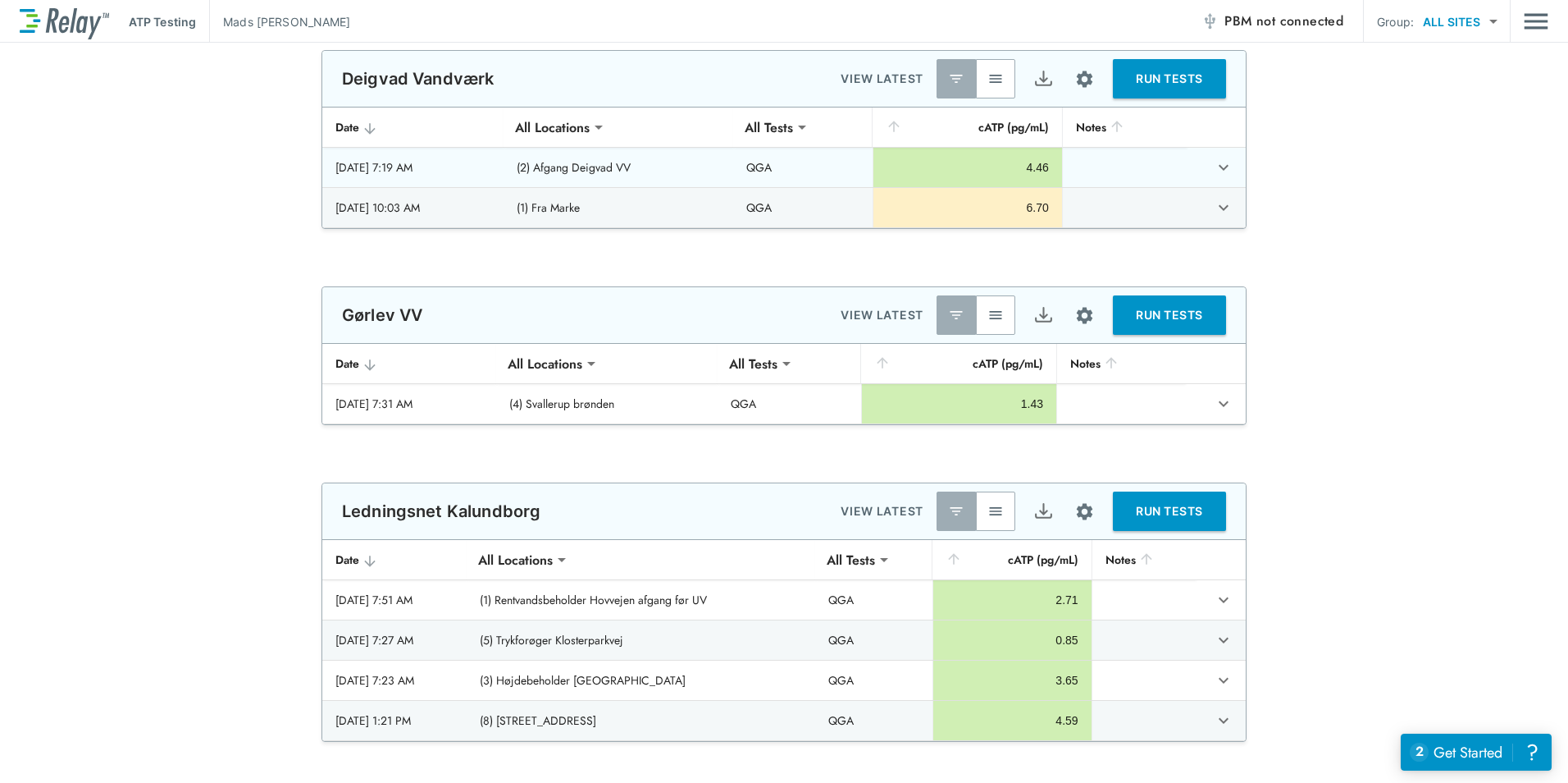
click at [1222, 178] on button "expand row" at bounding box center [1223, 167] width 28 height 28
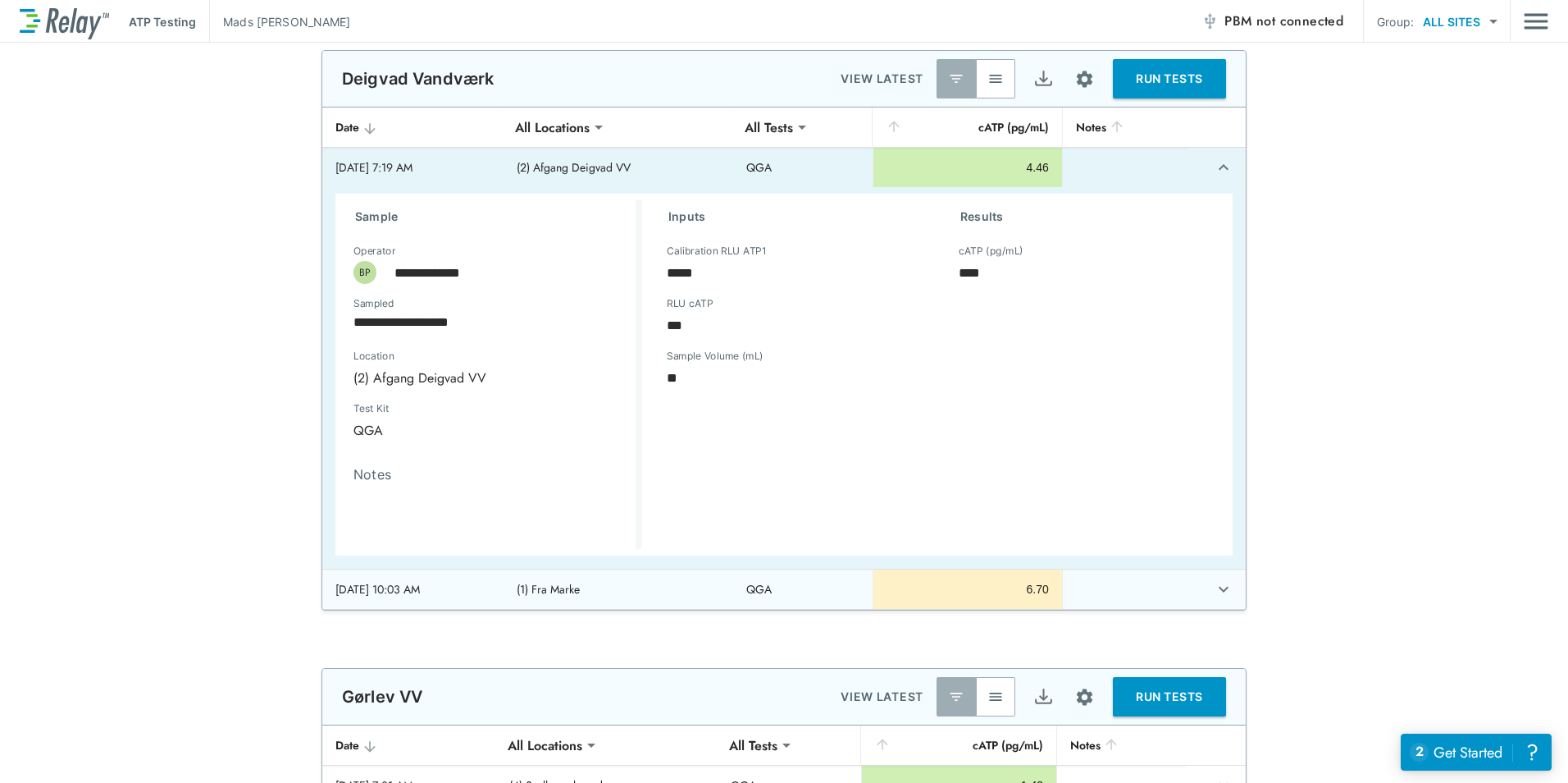
click at [1209, 595] on button "expand row" at bounding box center [1223, 589] width 28 height 28
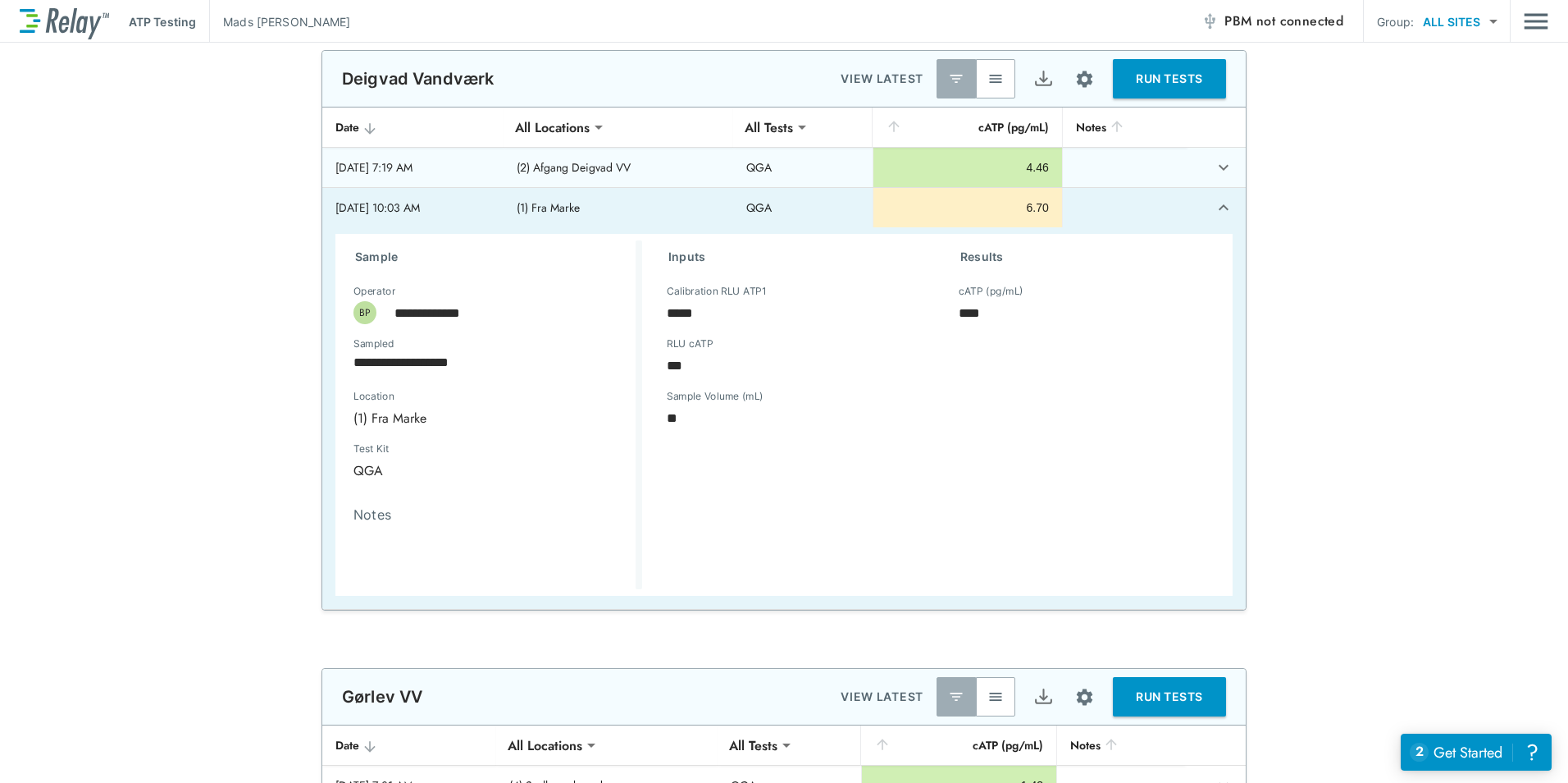
click at [1024, 186] on td "4.46" at bounding box center [968, 167] width 190 height 39
click at [1029, 181] on td "4.46" at bounding box center [968, 167] width 190 height 39
click at [1088, 168] on td "sticky table" at bounding box center [1125, 167] width 124 height 39
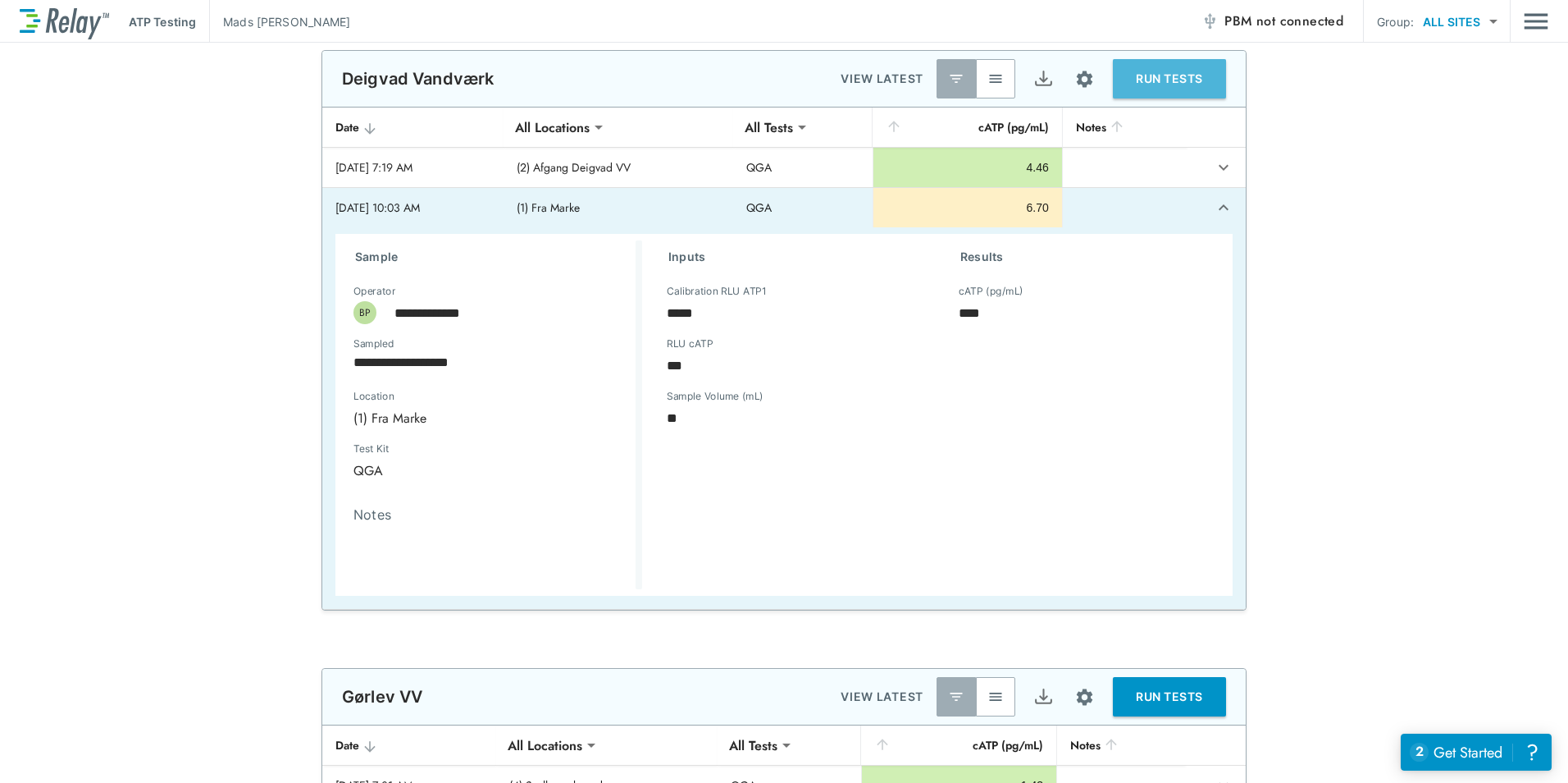
click at [1157, 94] on button "RUN TESTS" at bounding box center [1169, 78] width 113 height 39
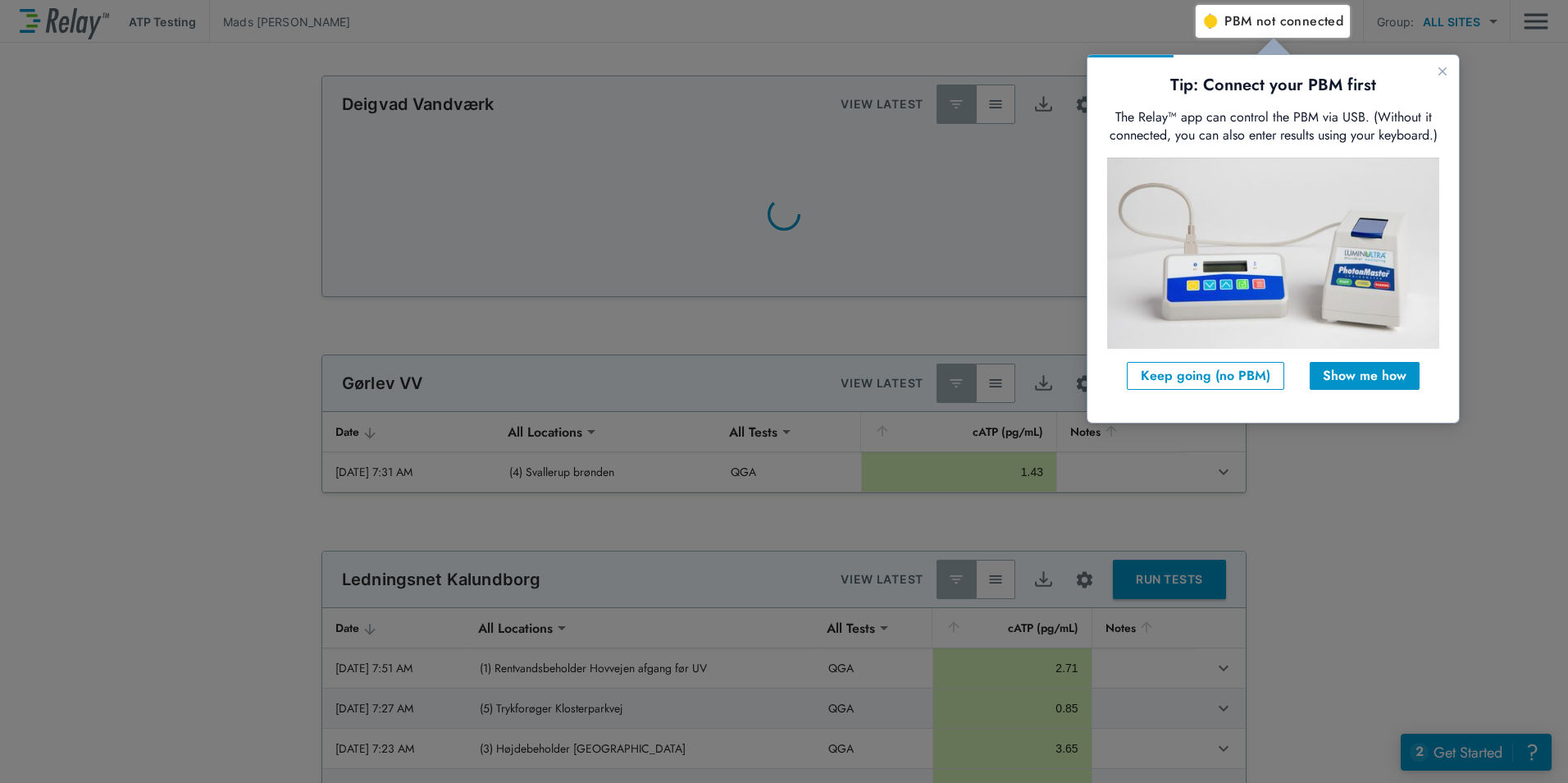
scroll to position [0, 0]
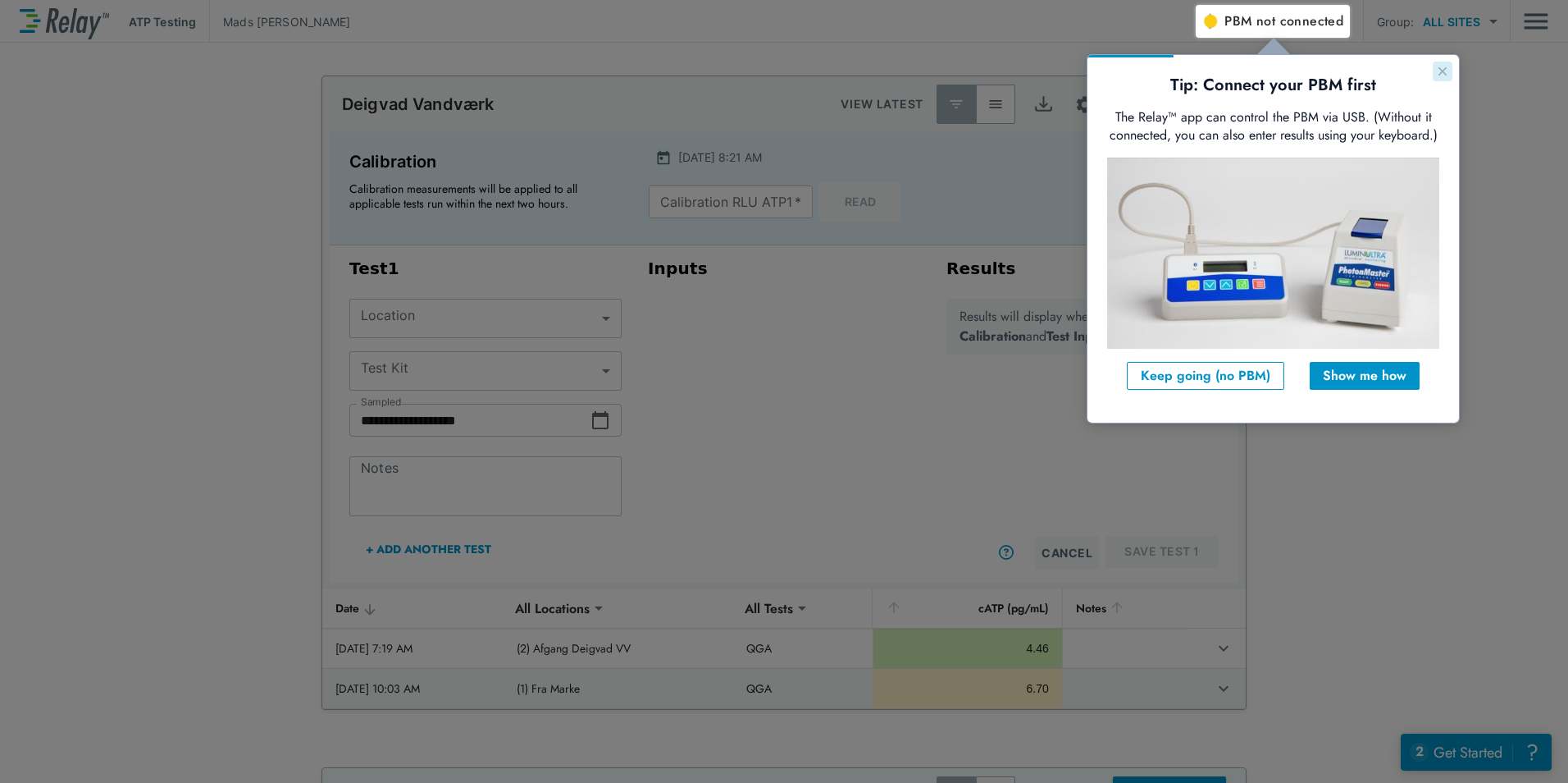
click at [1448, 71] on icon "Close guide" at bounding box center [1443, 71] width 13 height 13
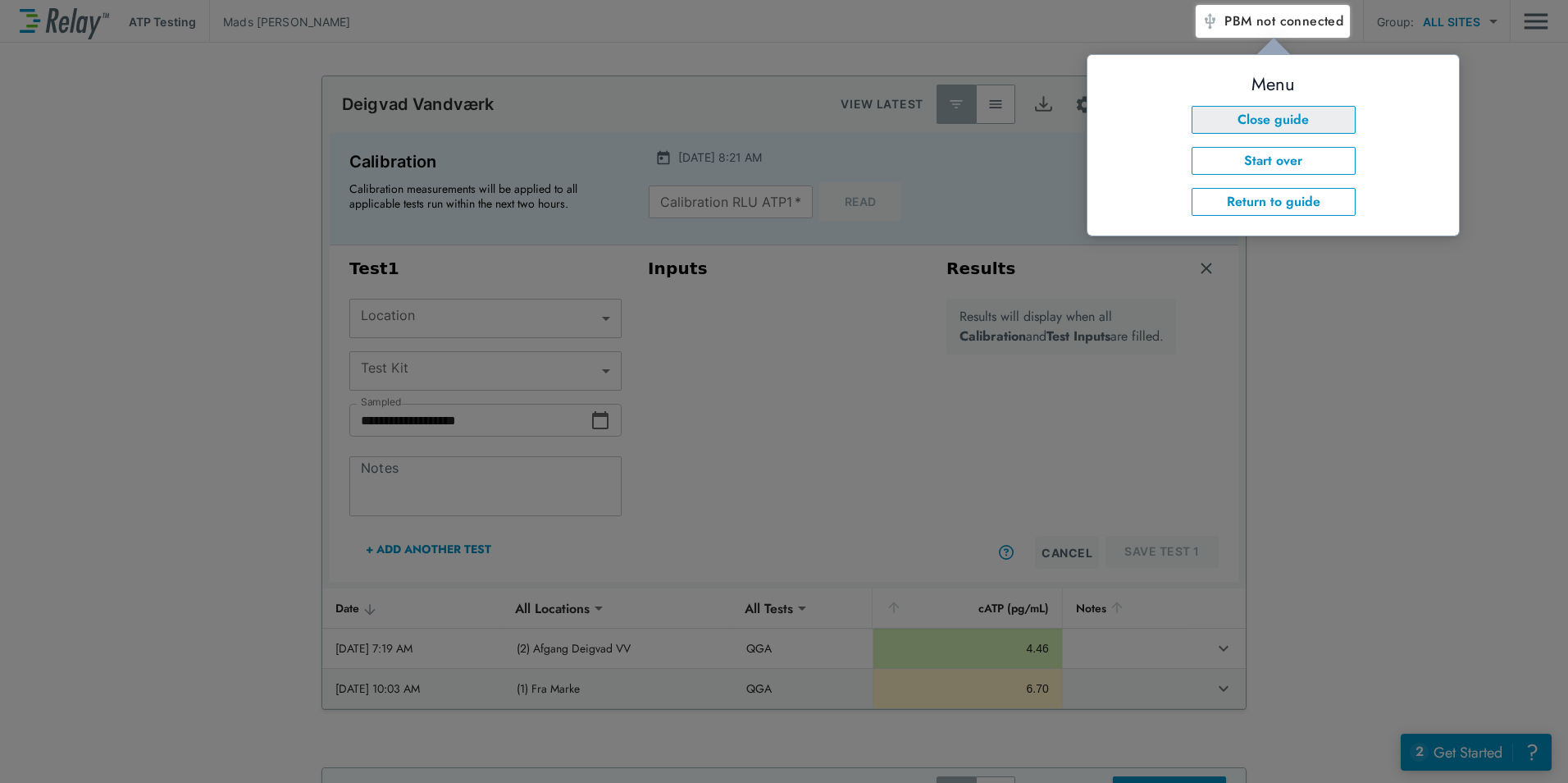
click at [1314, 128] on button "Close guide" at bounding box center [1273, 119] width 164 height 28
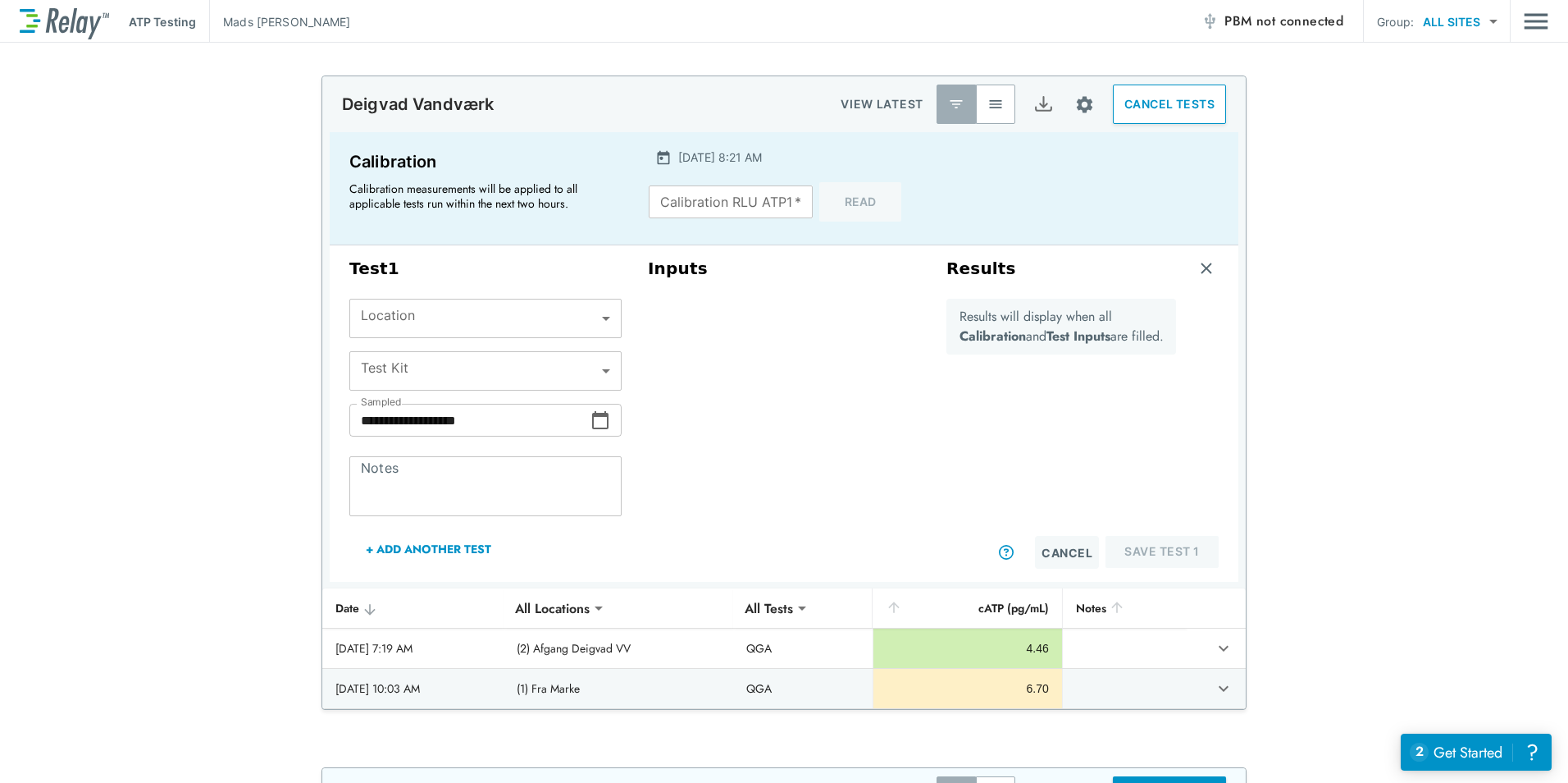
click at [1190, 113] on button "CANCEL TESTS" at bounding box center [1169, 104] width 113 height 39
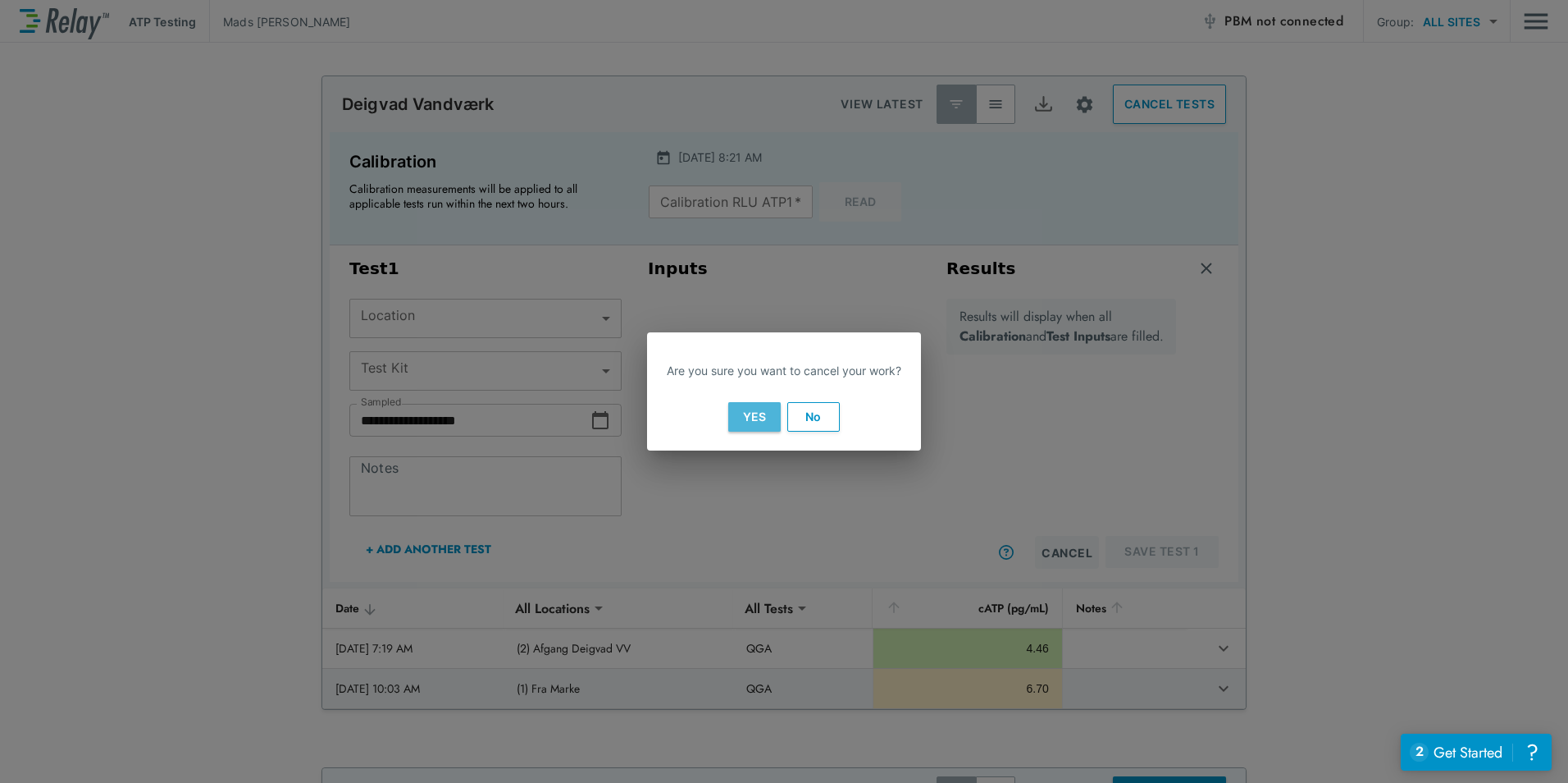
click at [757, 423] on button "Yes" at bounding box center [754, 416] width 52 height 29
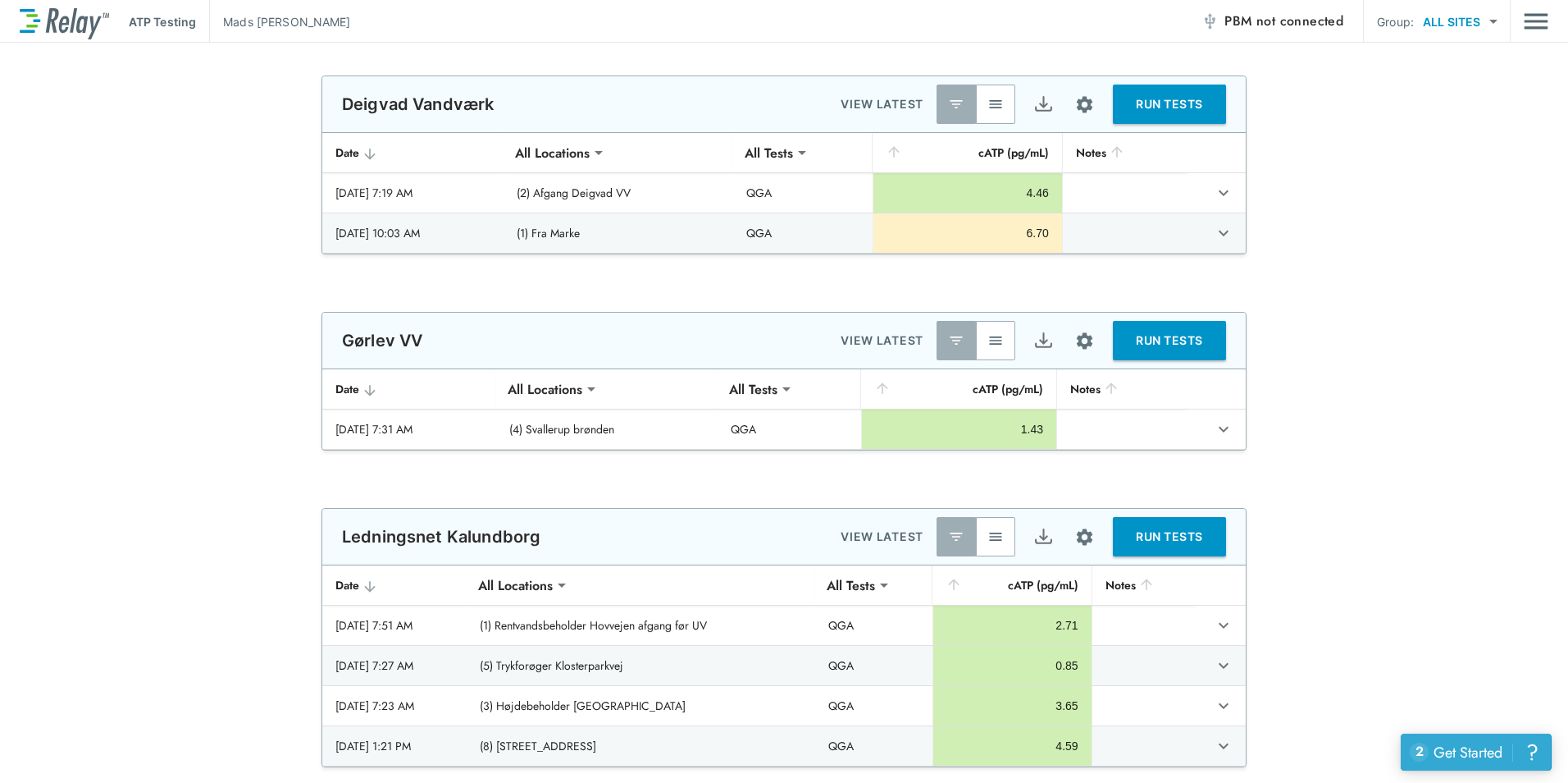
click at [1534, 748] on div "?" at bounding box center [1532, 752] width 18 height 18
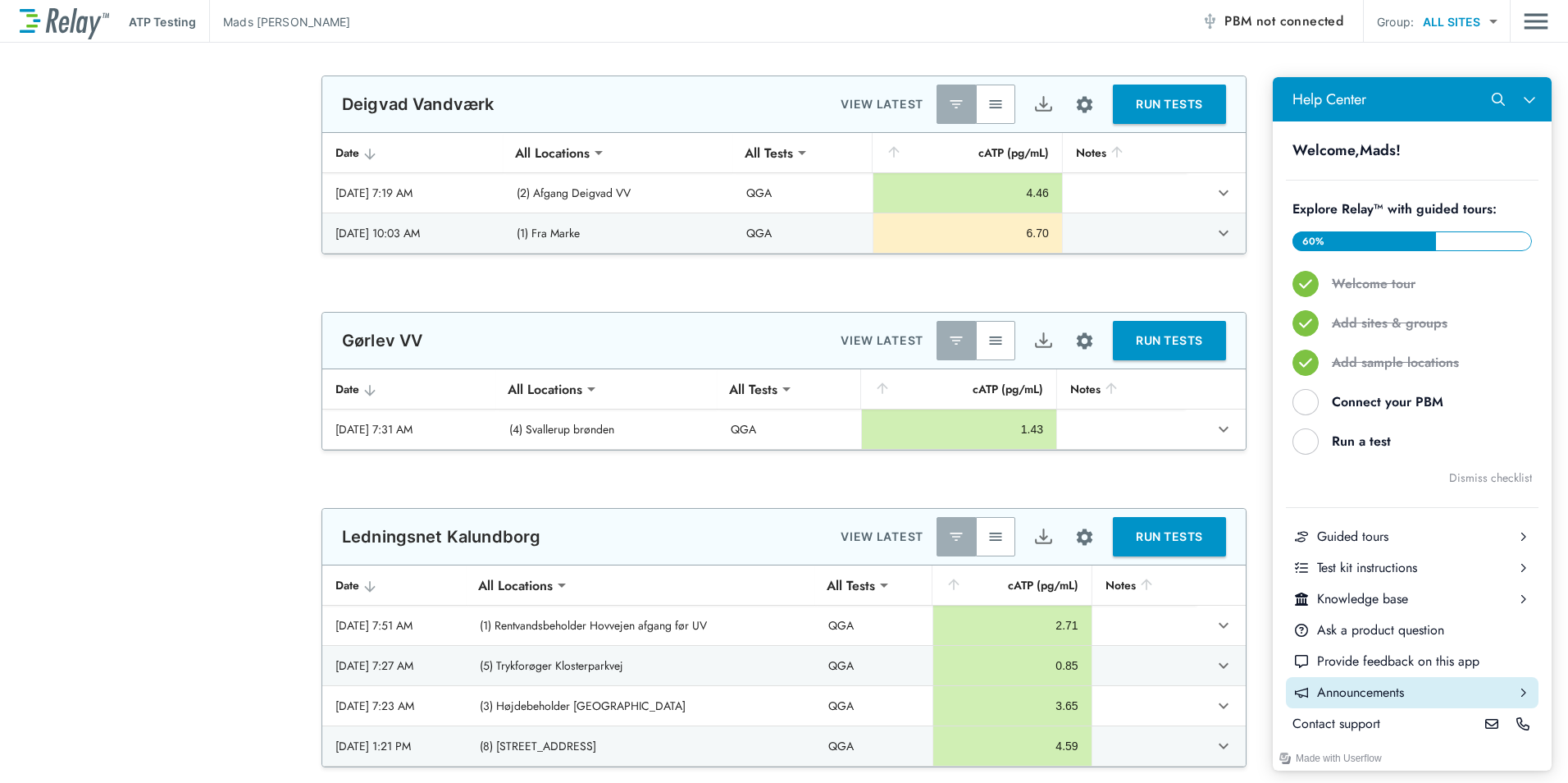
drag, startPoint x: 1407, startPoint y: 91, endPoint x: 1499, endPoint y: 679, distance: 595.2
click at [1534, 746] on div "Made with Userflow" at bounding box center [1413, 758] width 279 height 24
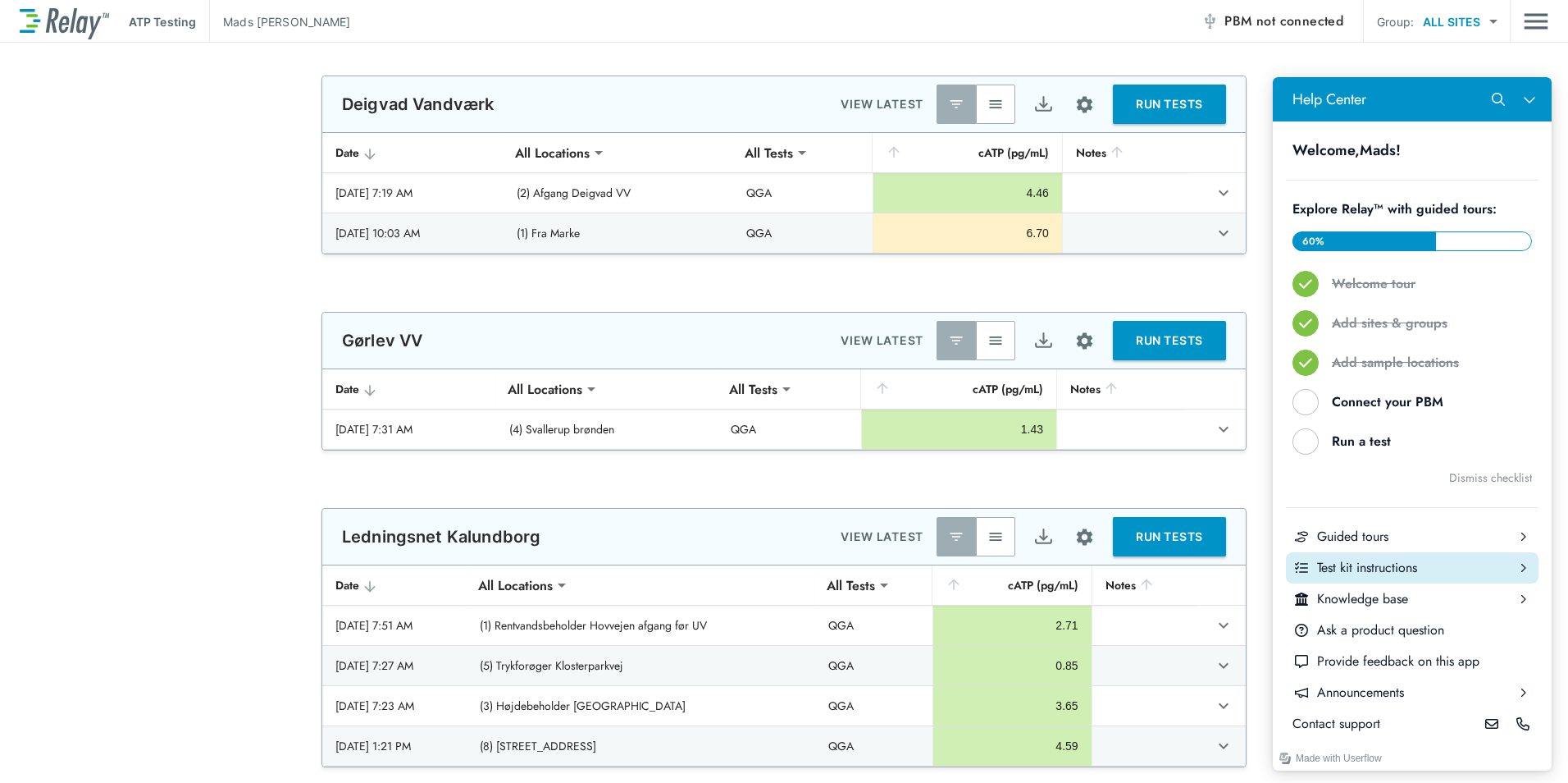
click at [1421, 576] on button "Test kit instructions" at bounding box center [1412, 567] width 253 height 31
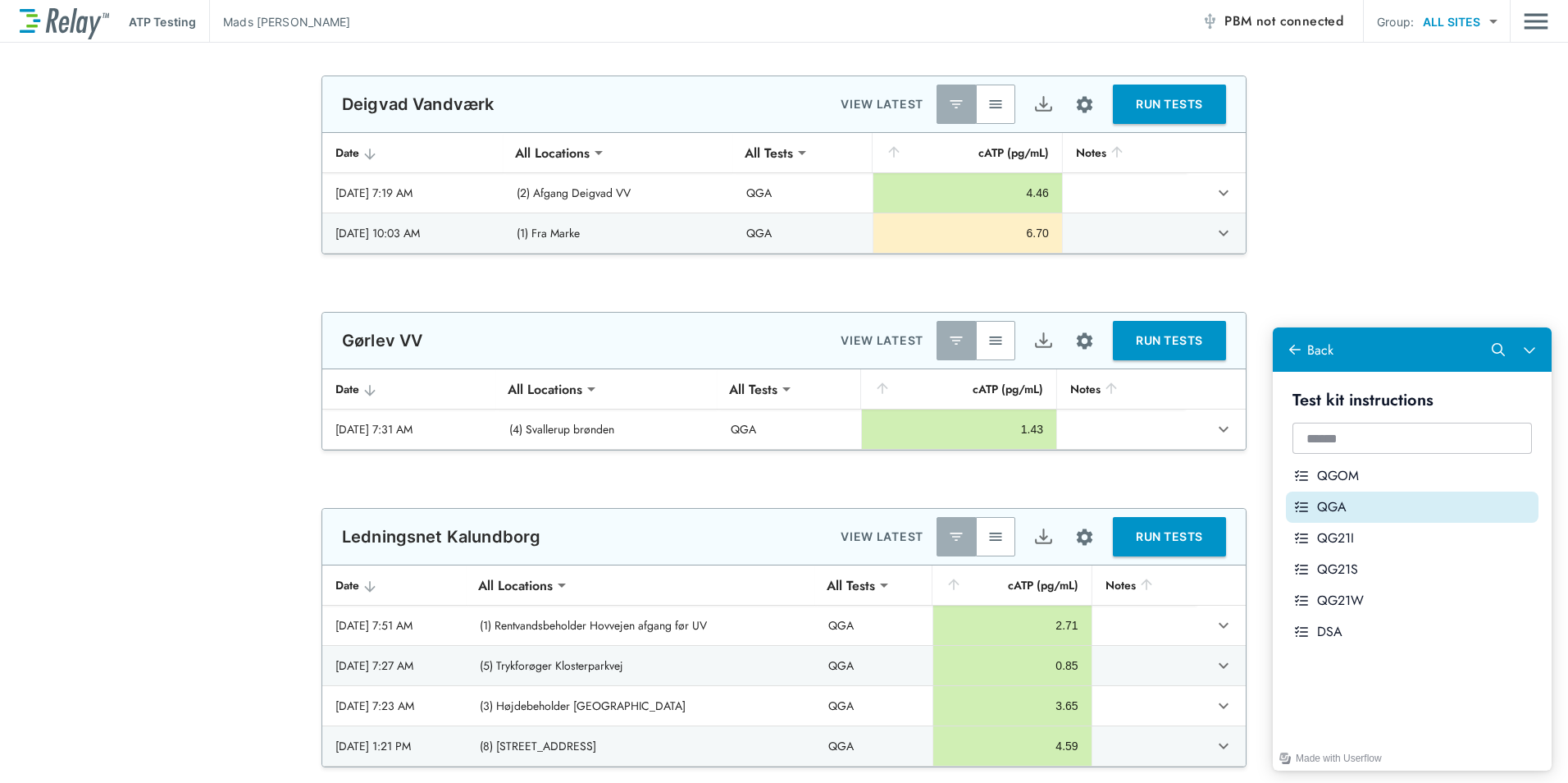
click at [1398, 502] on div "QGA" at bounding box center [1424, 507] width 215 height 18
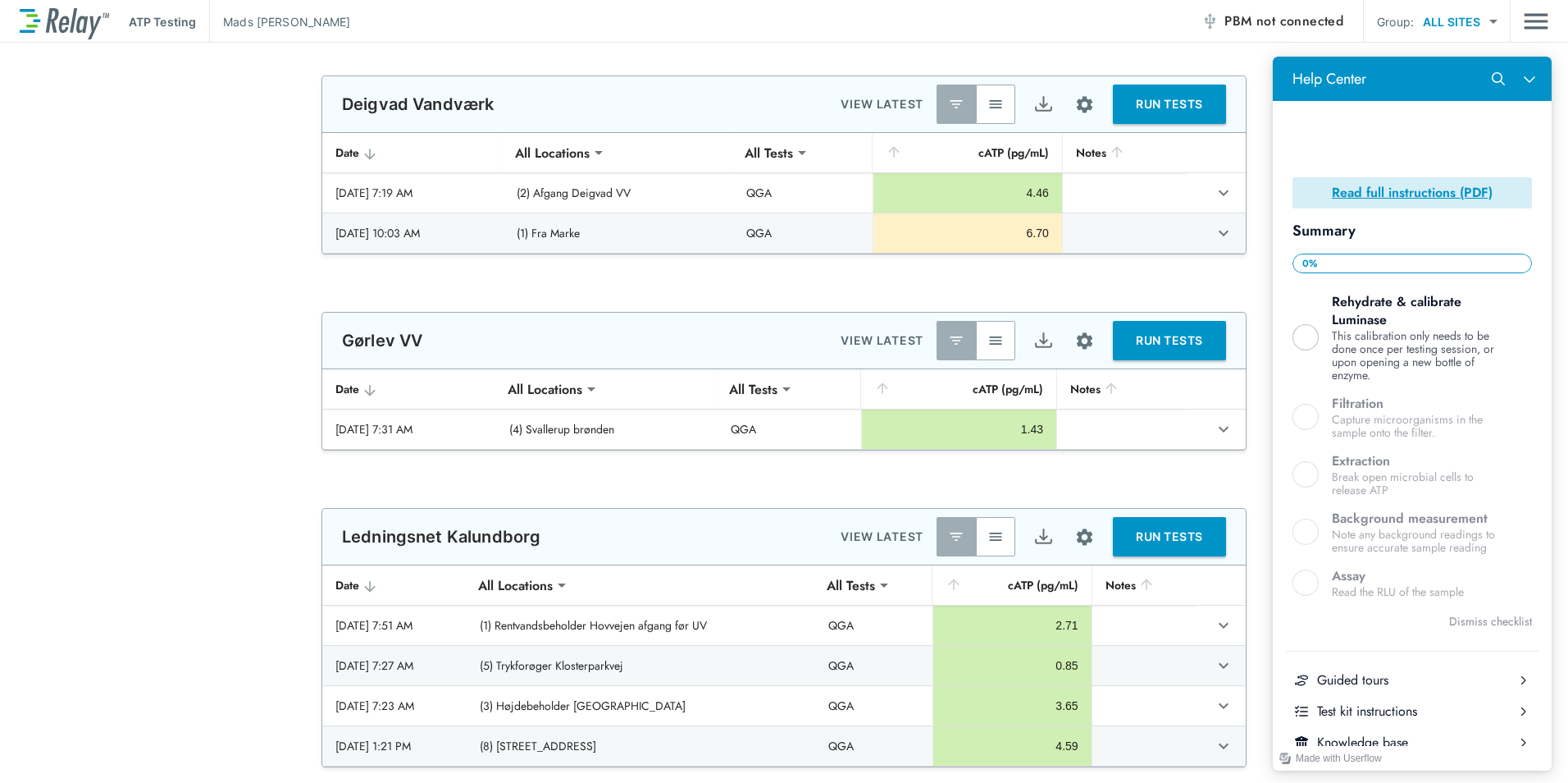
scroll to position [233, 0]
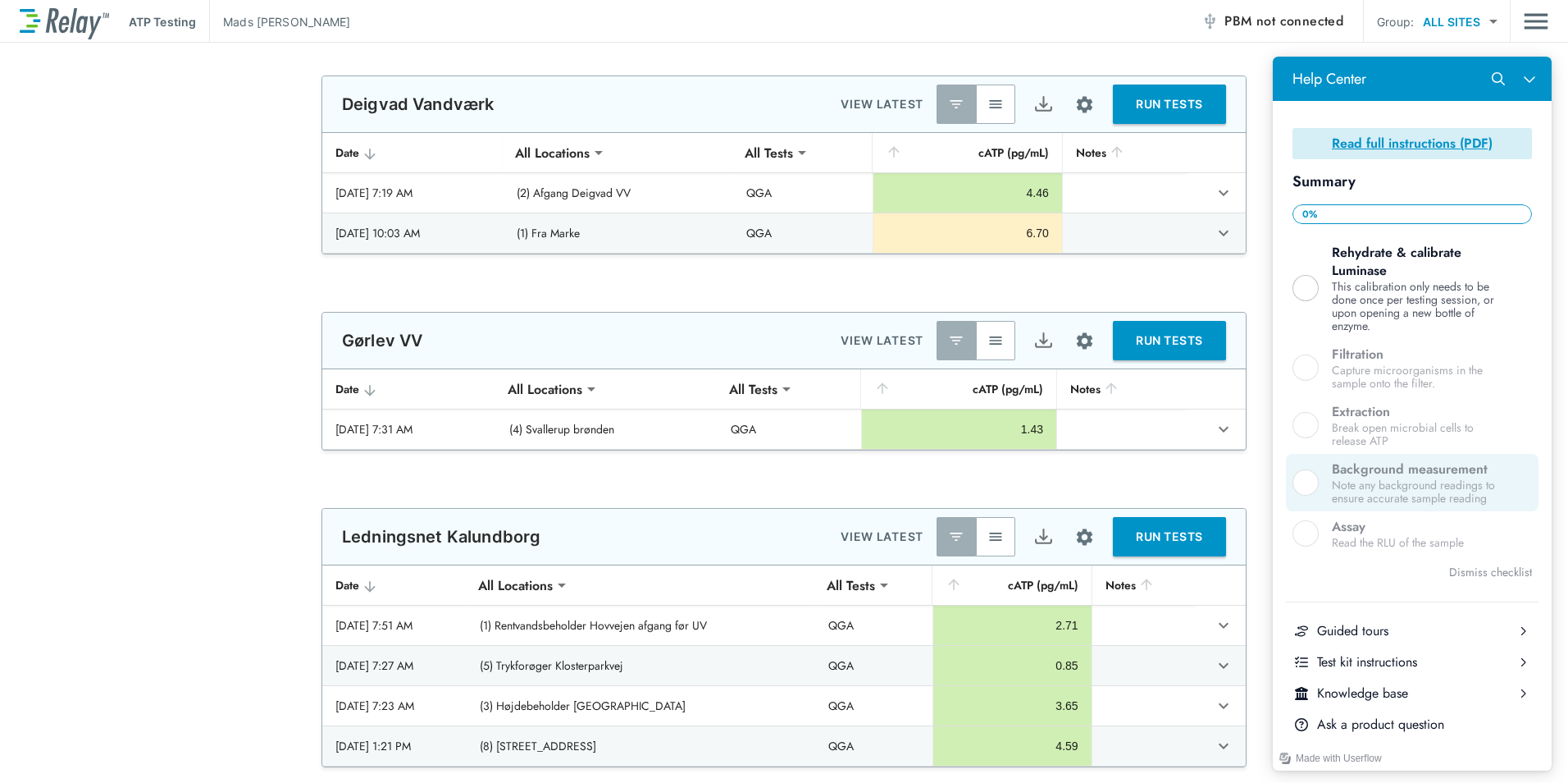
click at [1345, 468] on div "Background measurement" at bounding box center [1419, 469] width 174 height 18
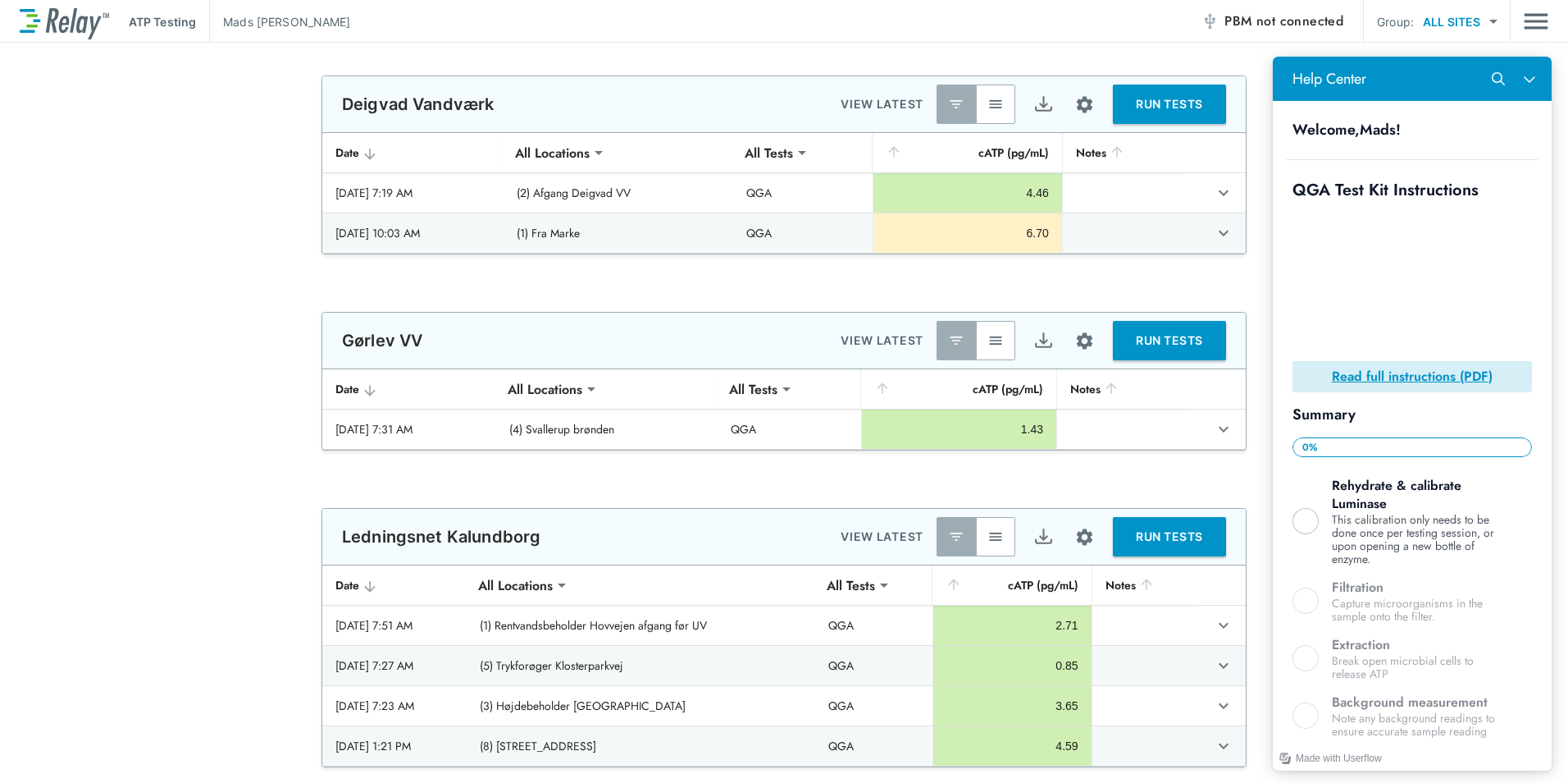
click at [1502, 170] on div "Welcome, Mads ! QGA Test Kit Instructions Read full instructions (PDF) Summary …" at bounding box center [1413, 586] width 279 height 972
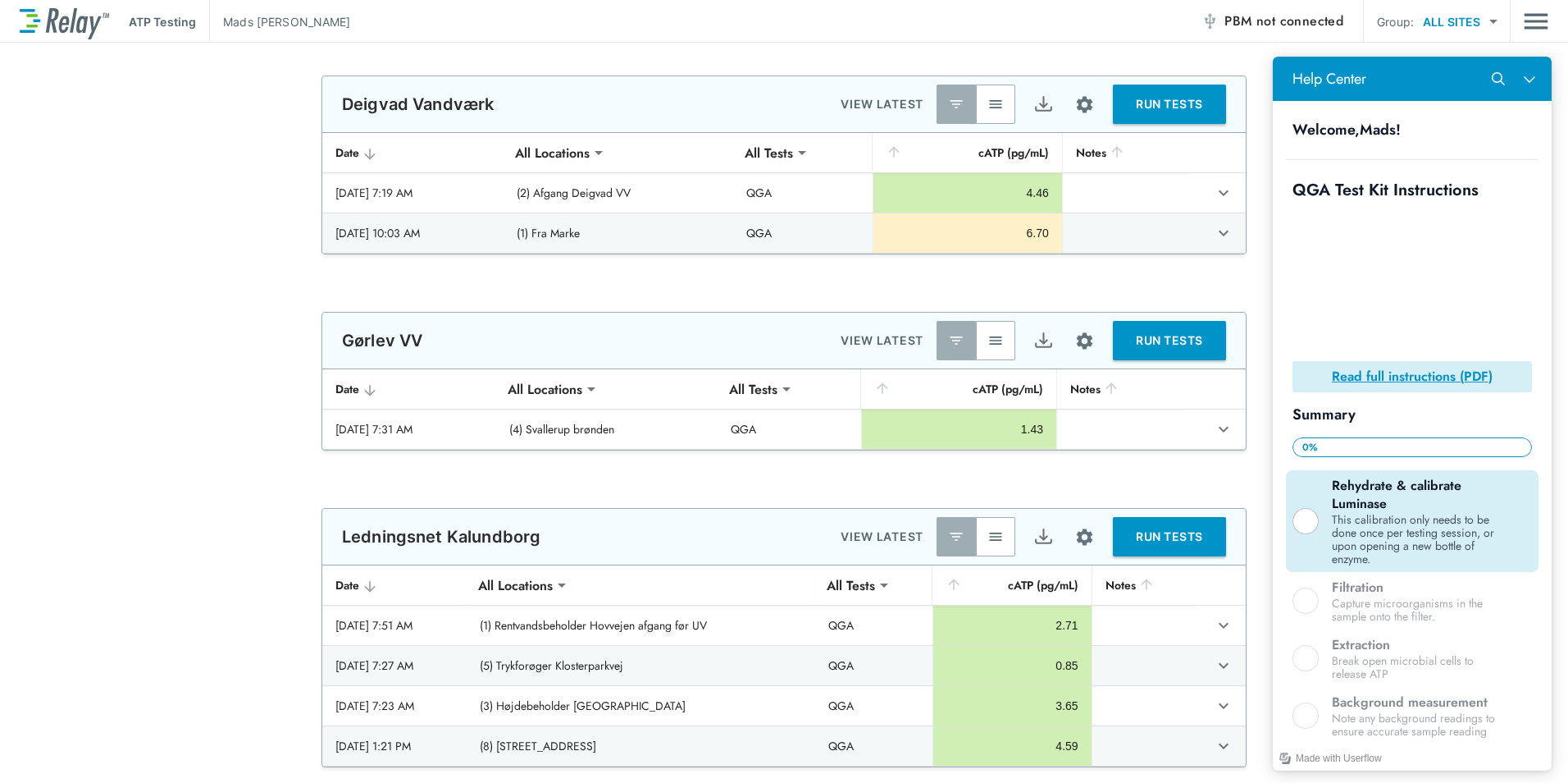
click at [1300, 522] on div "Help Center" at bounding box center [1305, 520] width 26 height 26
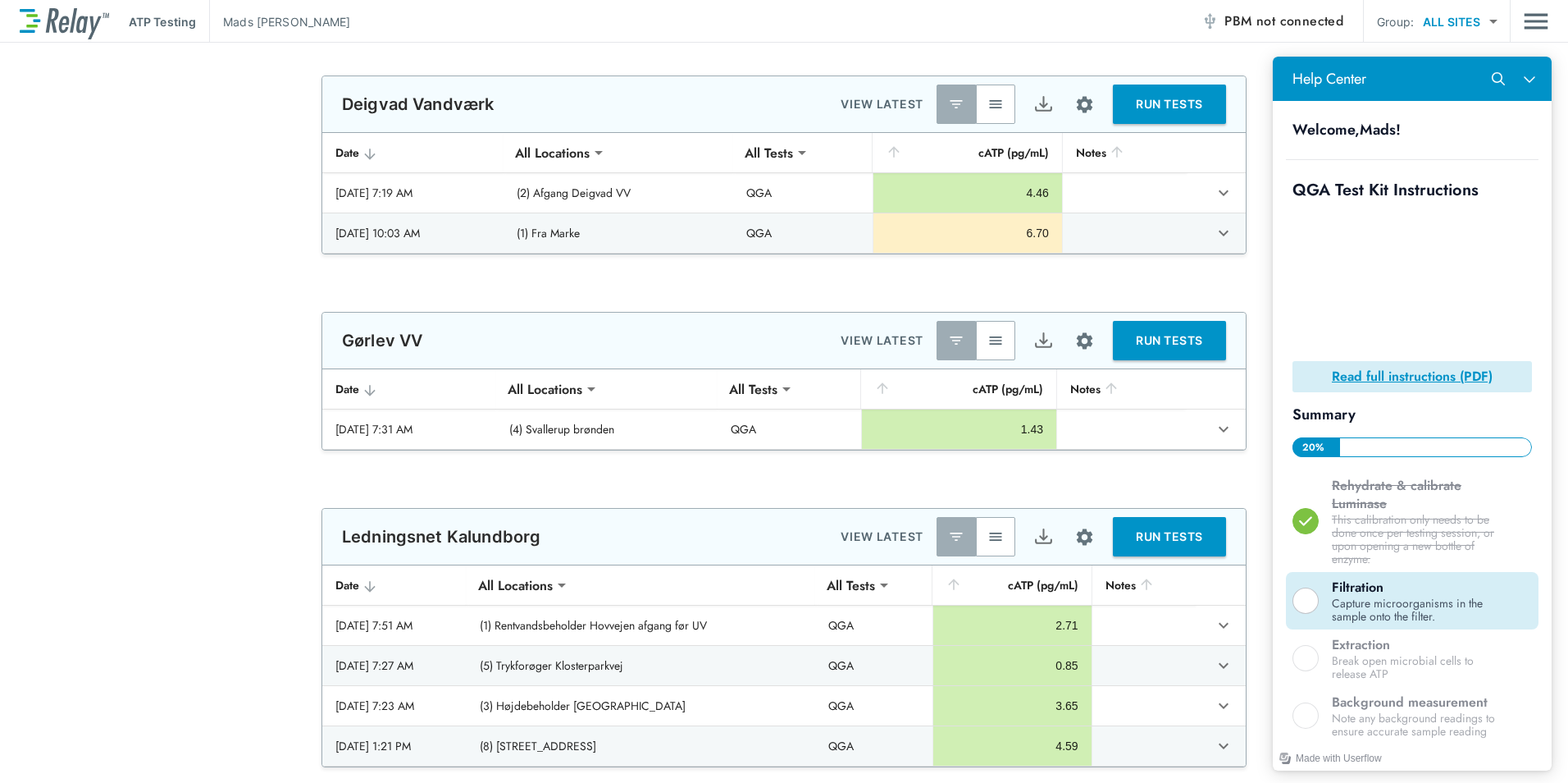
click at [1308, 599] on div "Help Center" at bounding box center [1305, 600] width 26 height 26
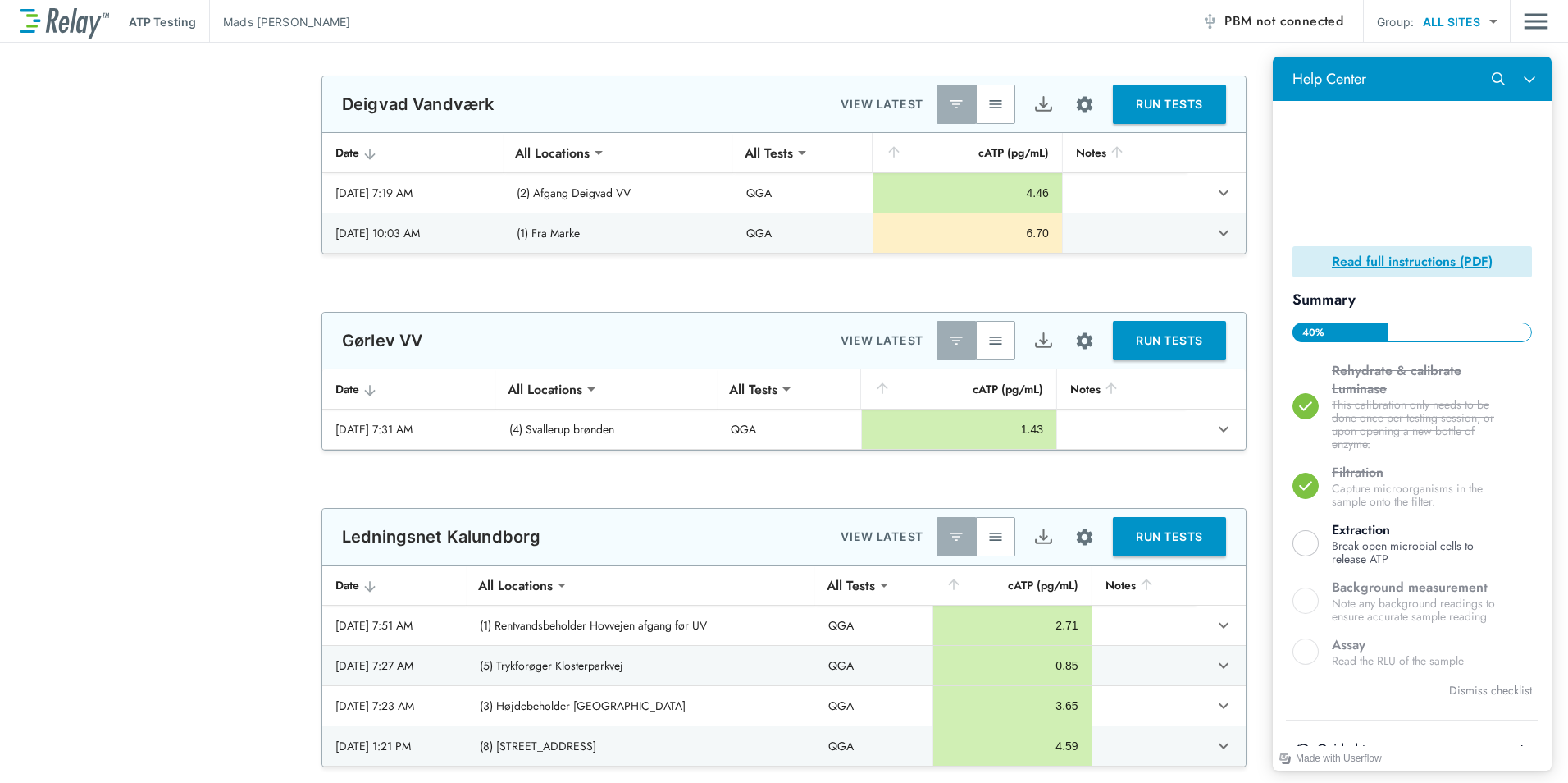
scroll to position [151, 0]
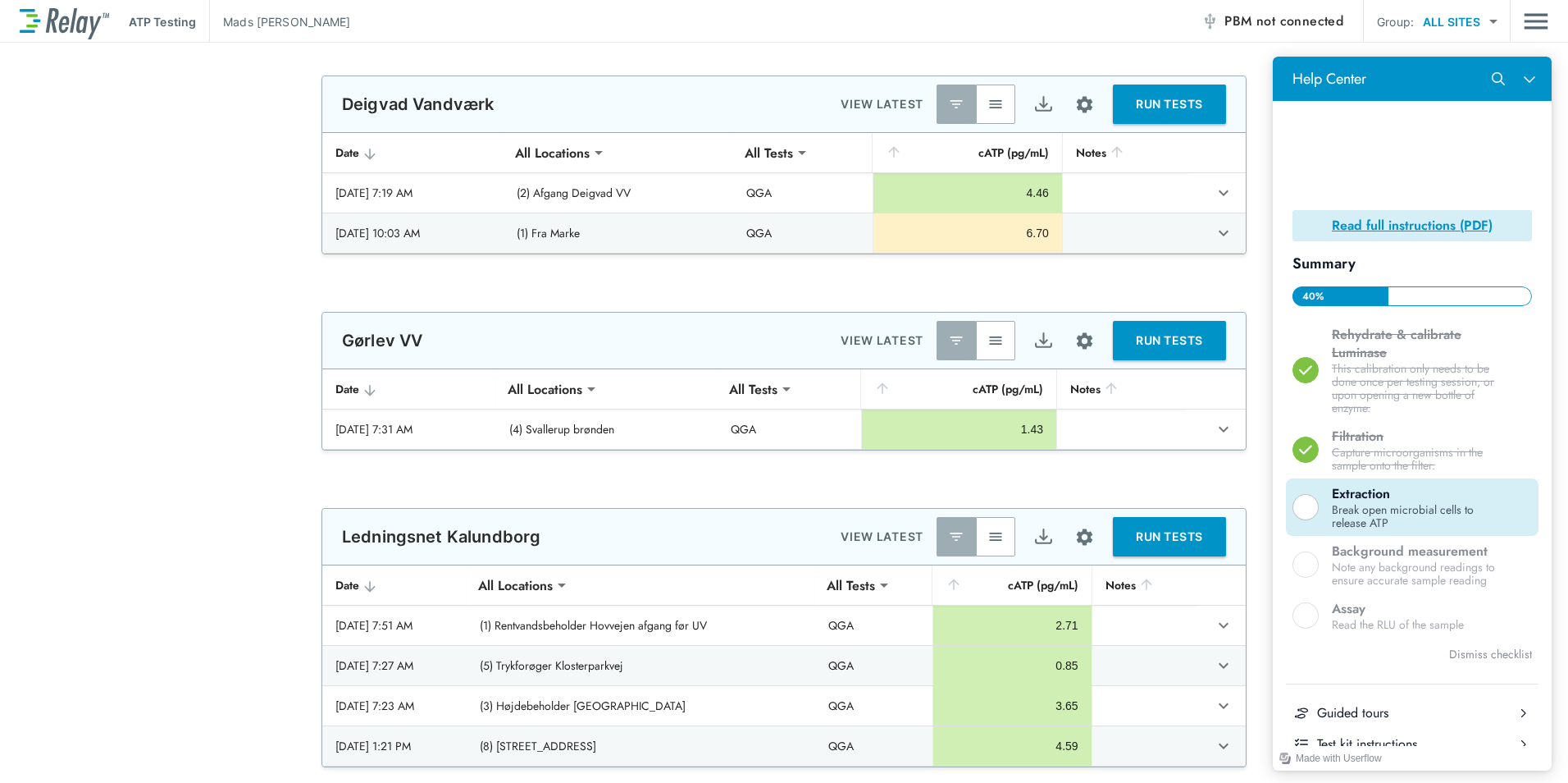
click at [1304, 504] on div "Help Center" at bounding box center [1305, 507] width 26 height 26
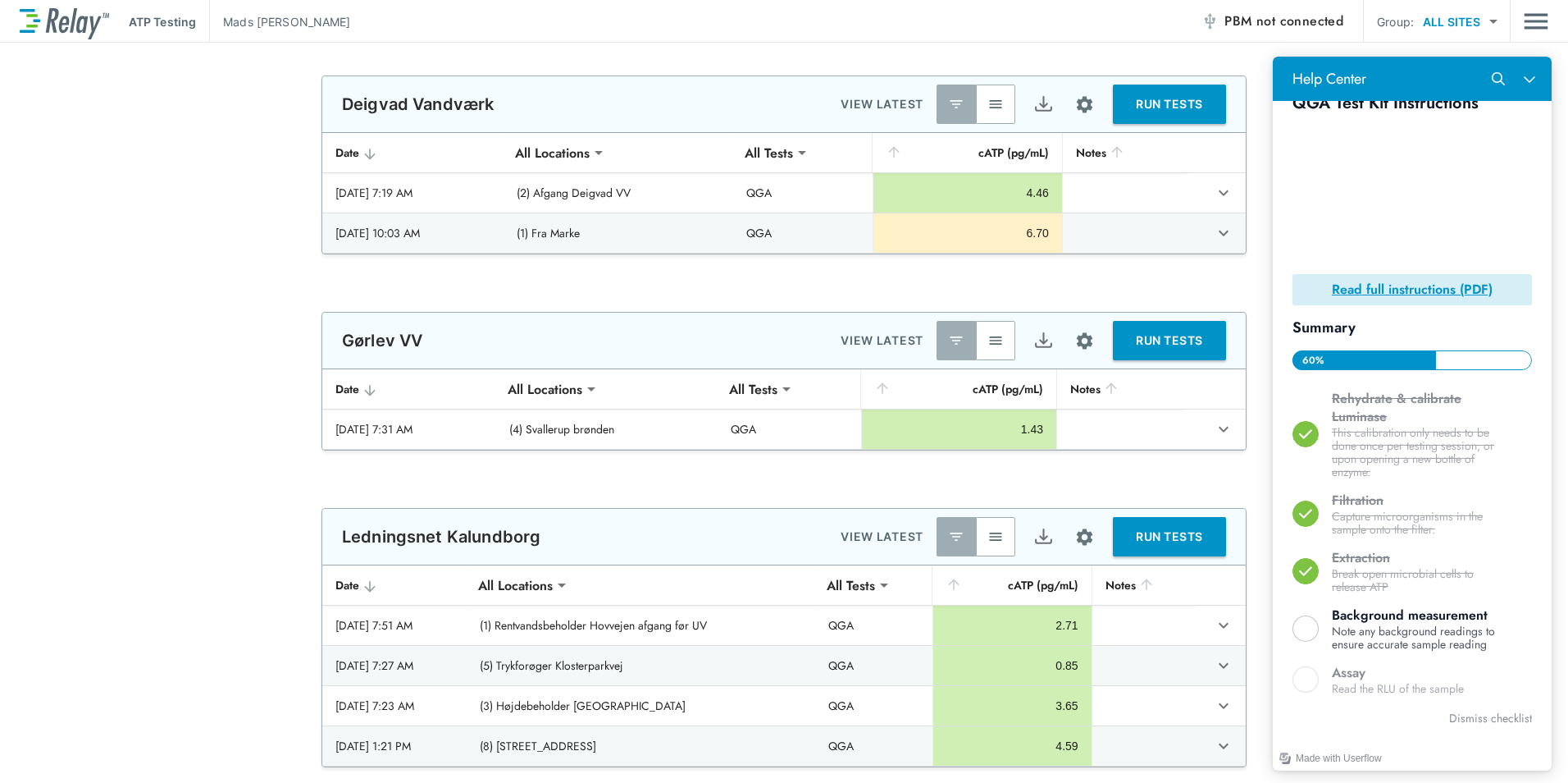
scroll to position [50, 0]
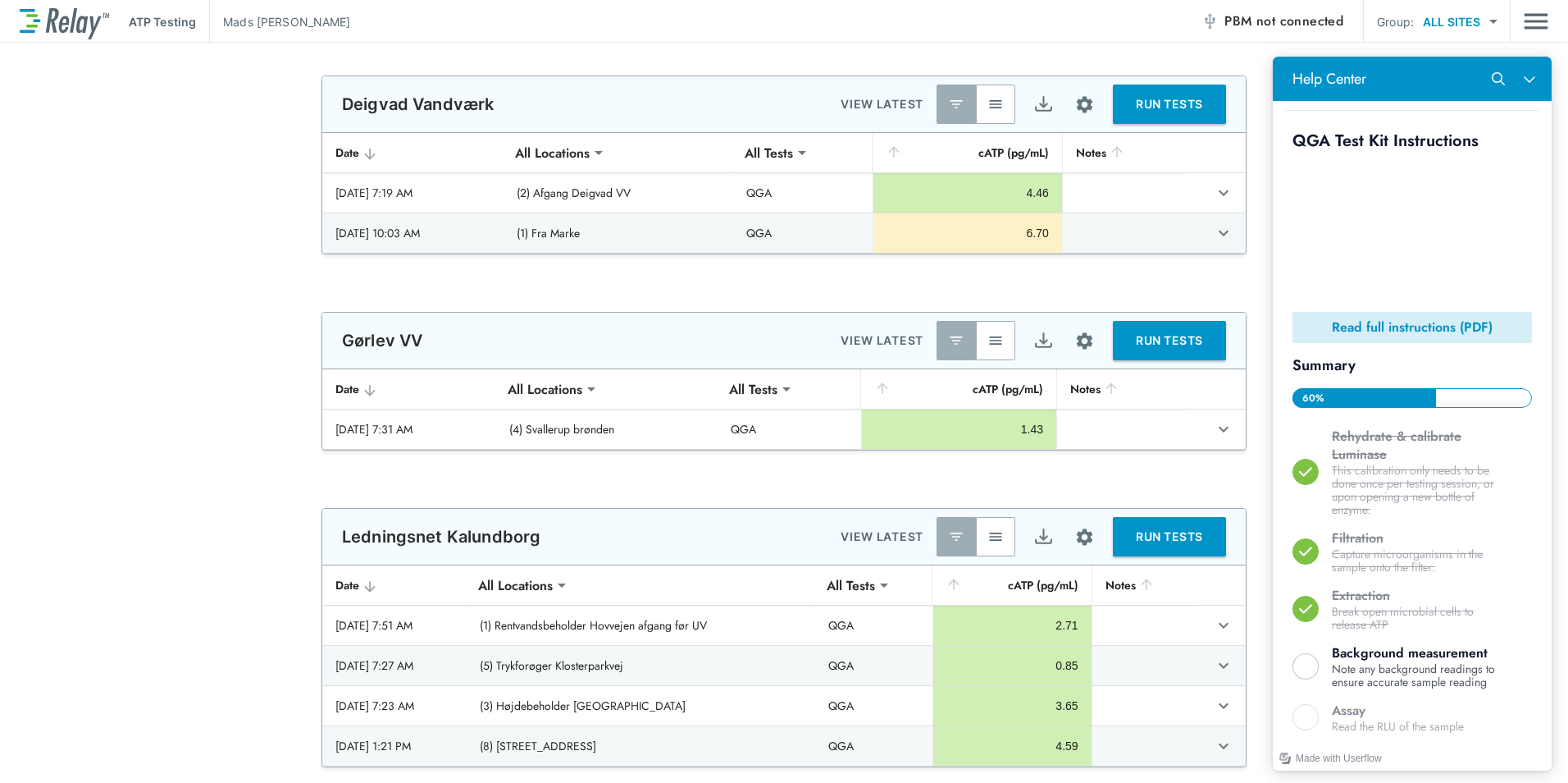
click at [1441, 329] on b "Read full instructions (PDF)" at bounding box center [1412, 327] width 160 height 18
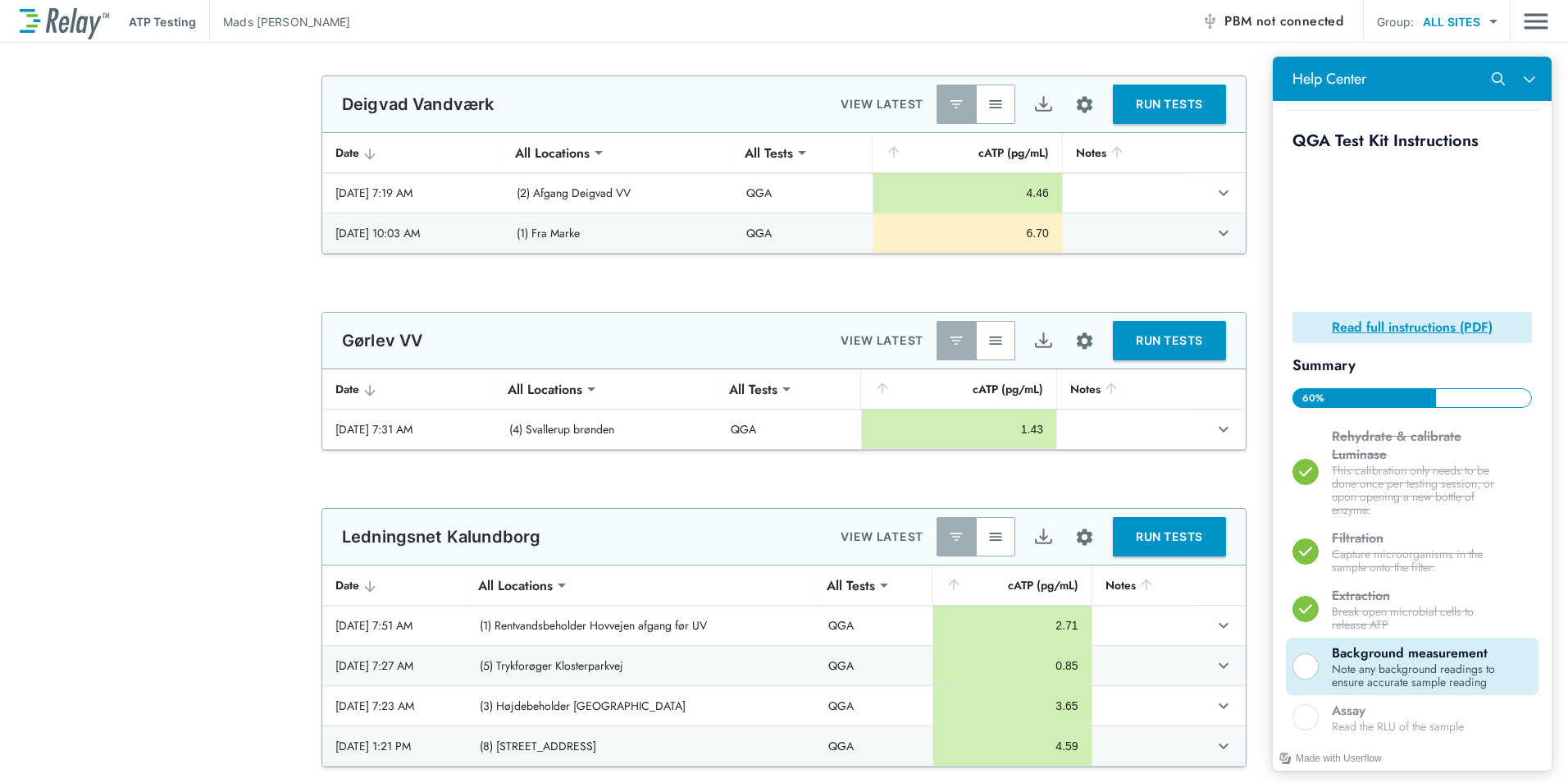
click at [1308, 669] on div "Help Center" at bounding box center [1305, 665] width 26 height 26
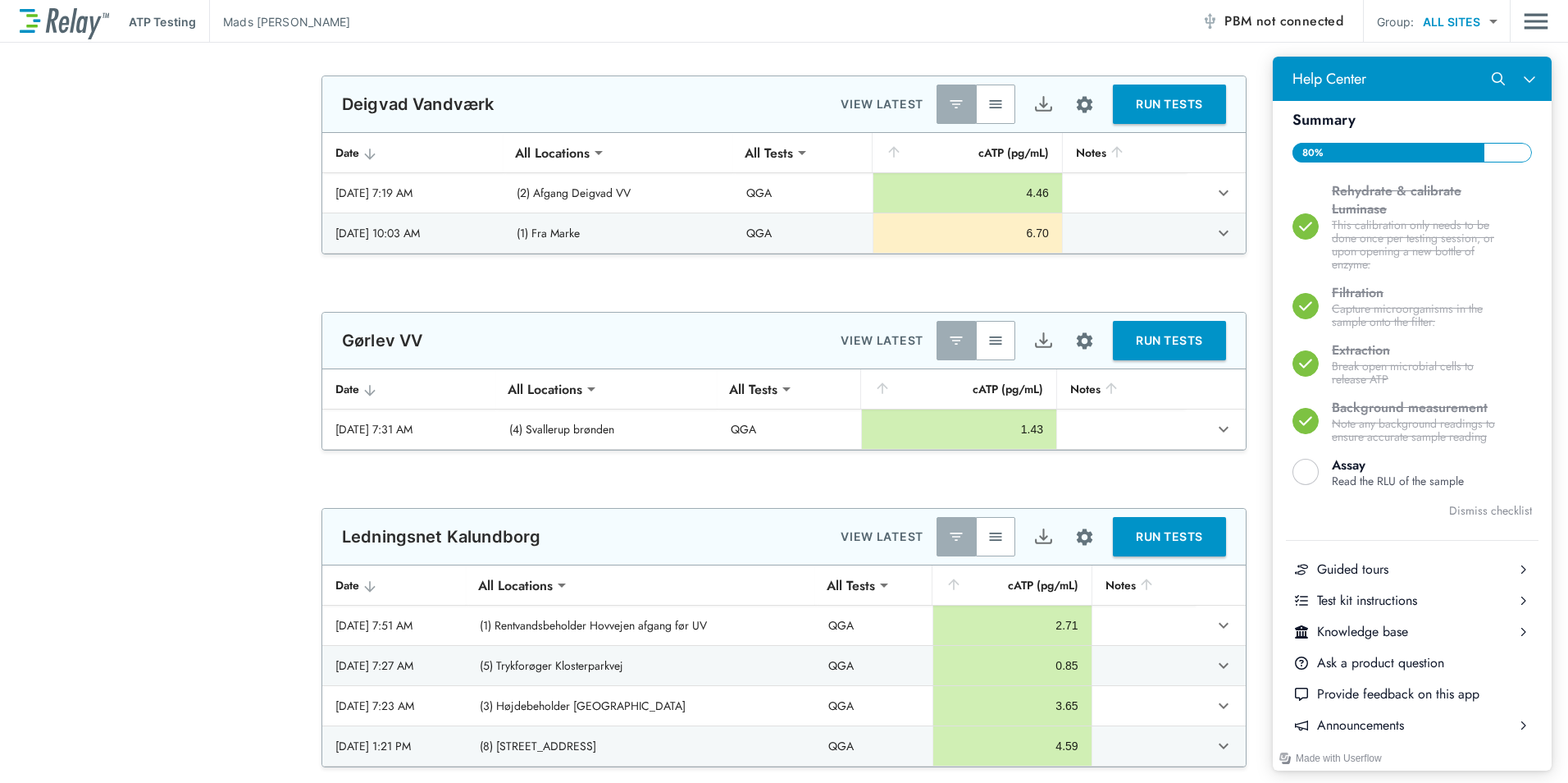
scroll to position [297, 0]
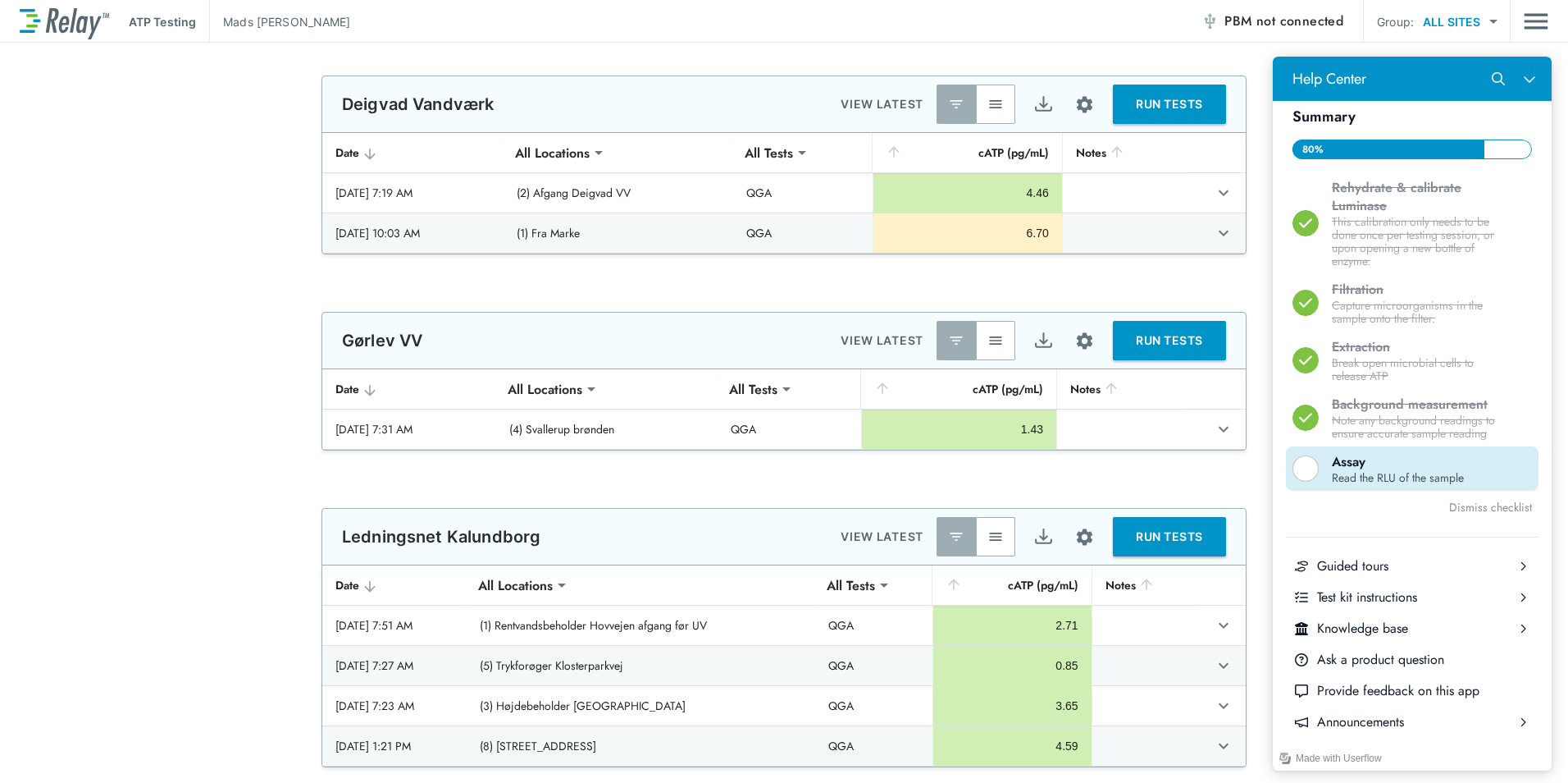
click at [1302, 471] on div "Help Center" at bounding box center [1305, 468] width 26 height 26
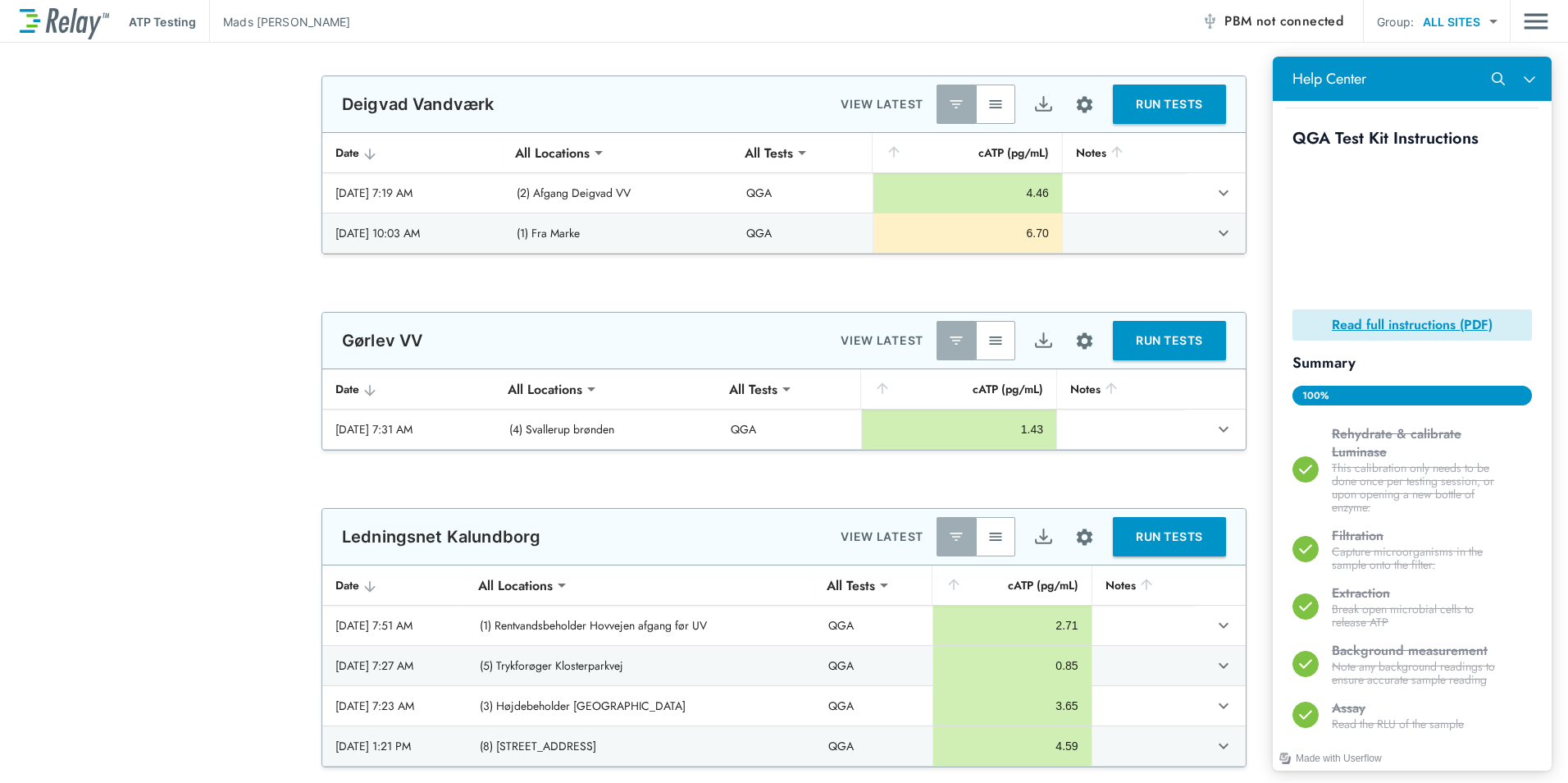
scroll to position [37, 0]
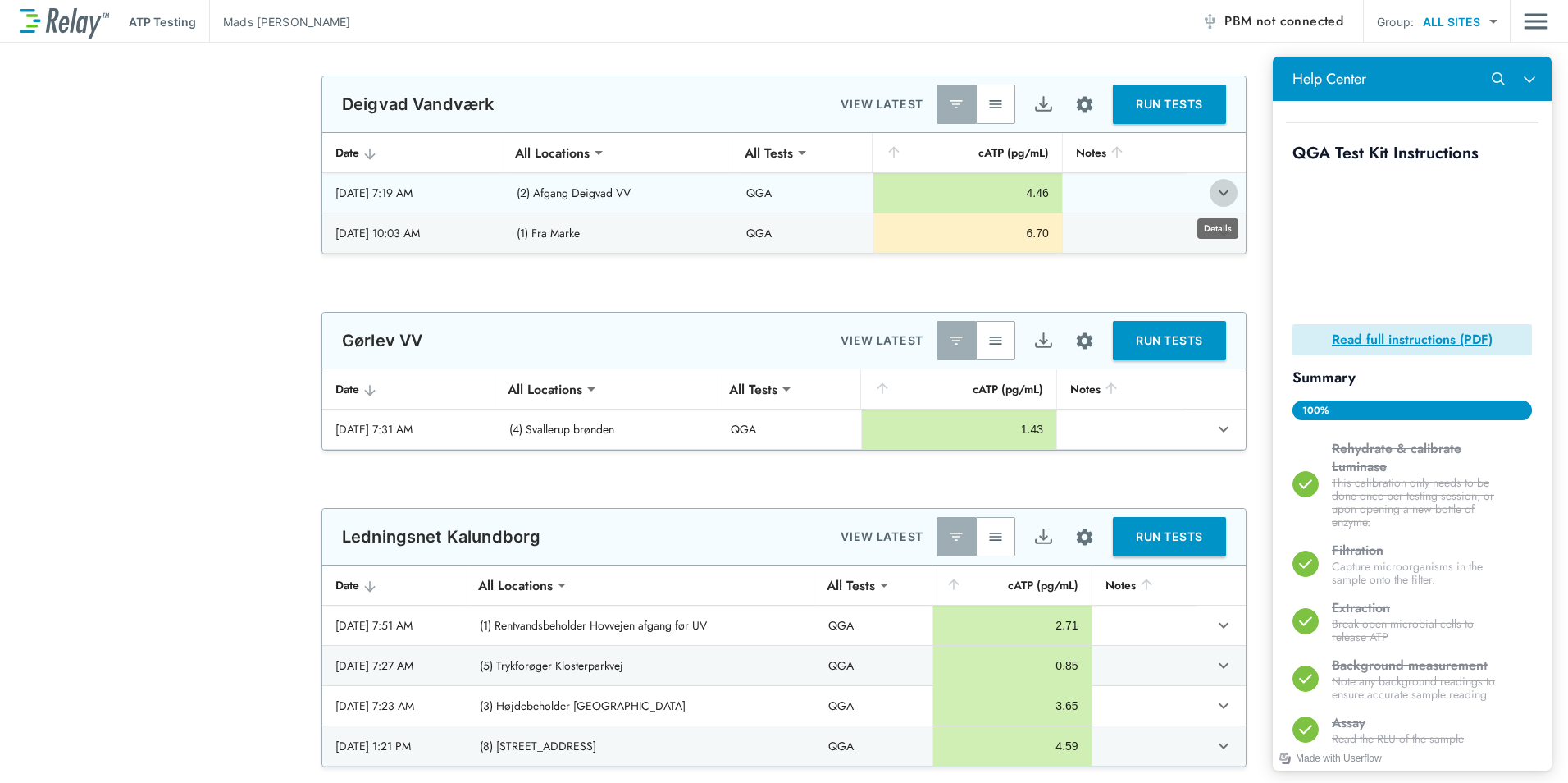
click at [1215, 199] on icon "expand row" at bounding box center [1223, 192] width 19 height 19
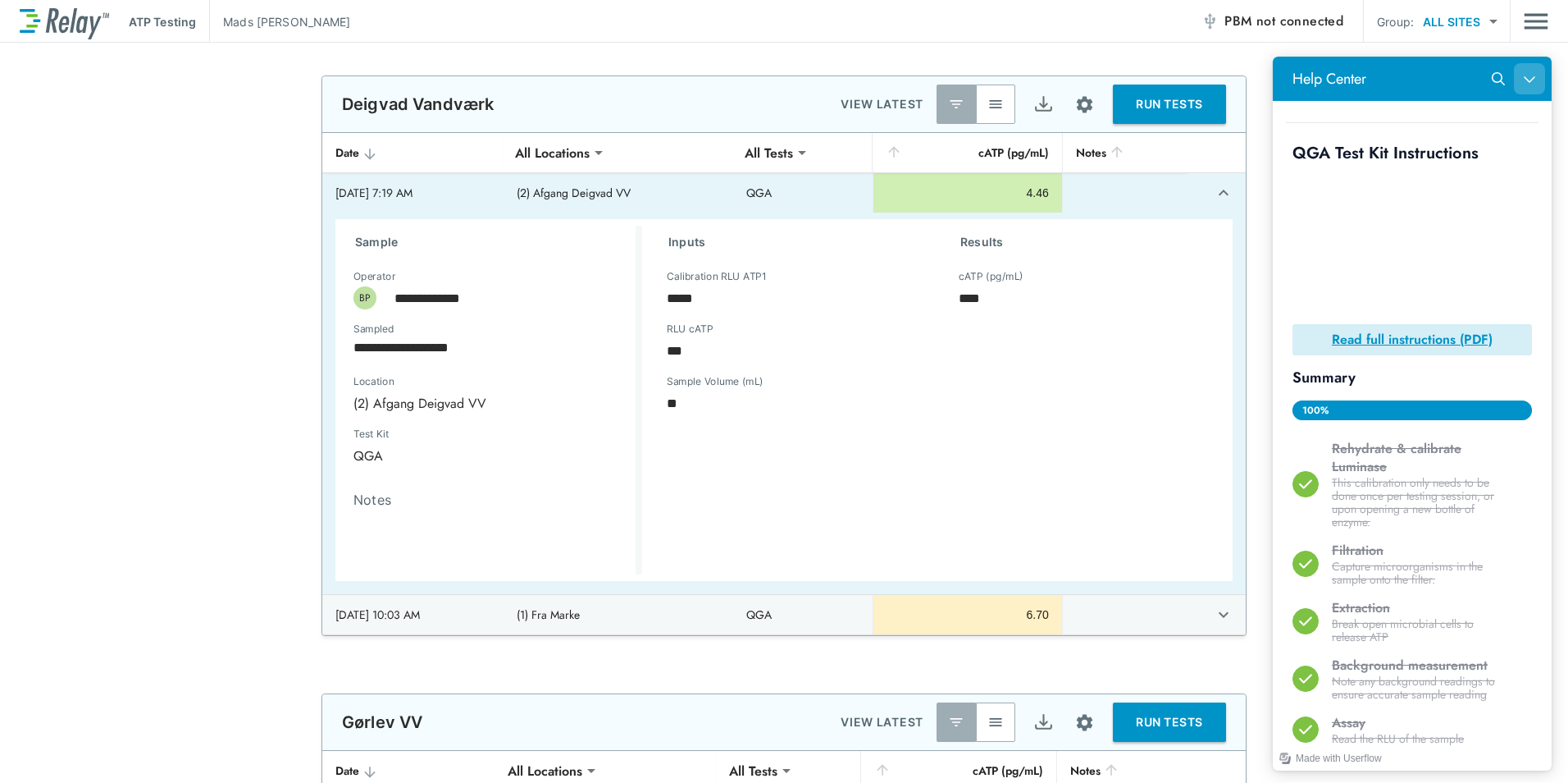
click at [1534, 77] on icon "Close Help Center" at bounding box center [1529, 80] width 11 height 7
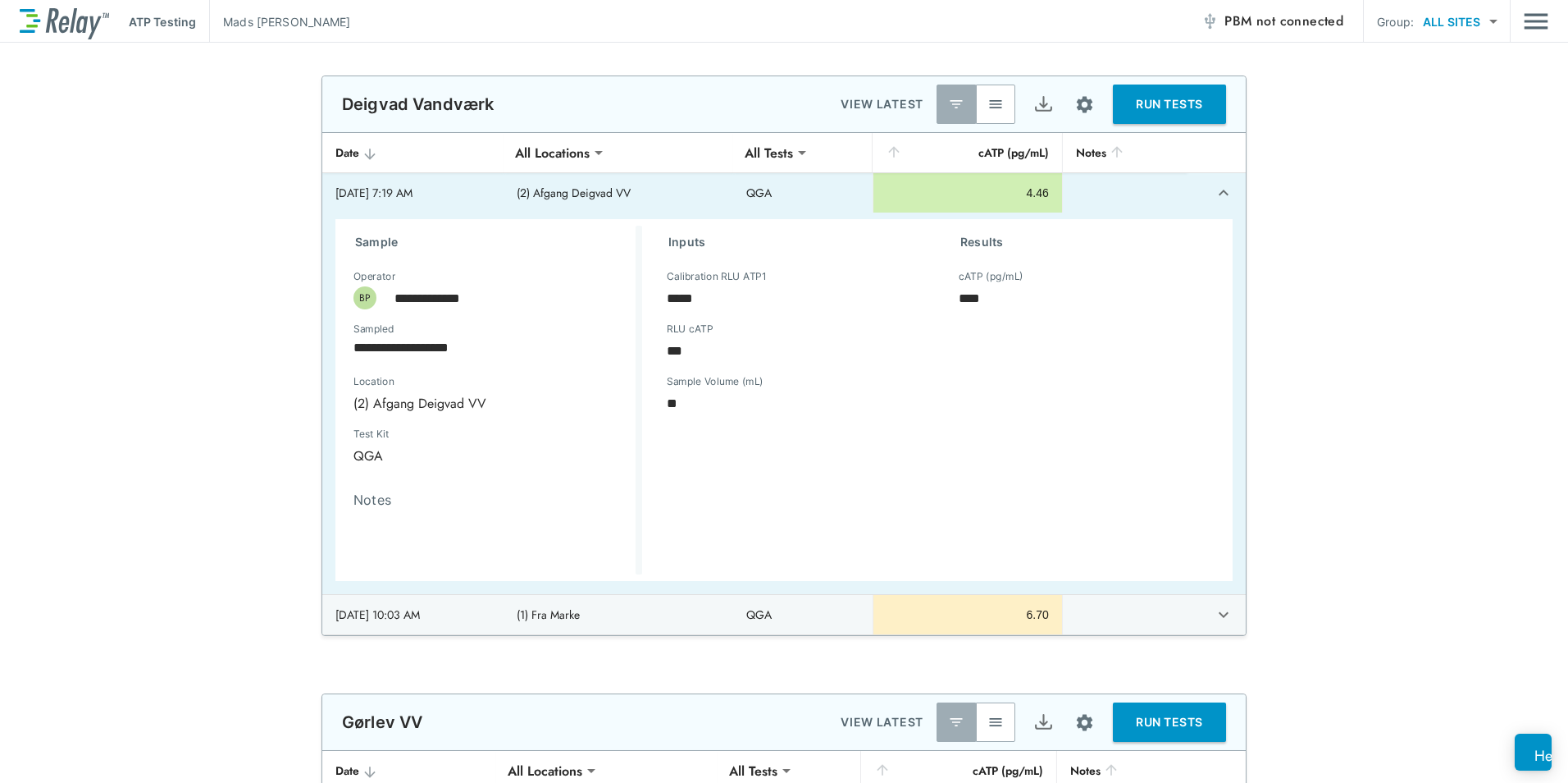
scroll to position [0, 0]
click at [1078, 104] on img "Site setup" at bounding box center [1084, 104] width 20 height 20
click at [1083, 237] on li "Table columns" at bounding box center [1039, 229] width 123 height 29
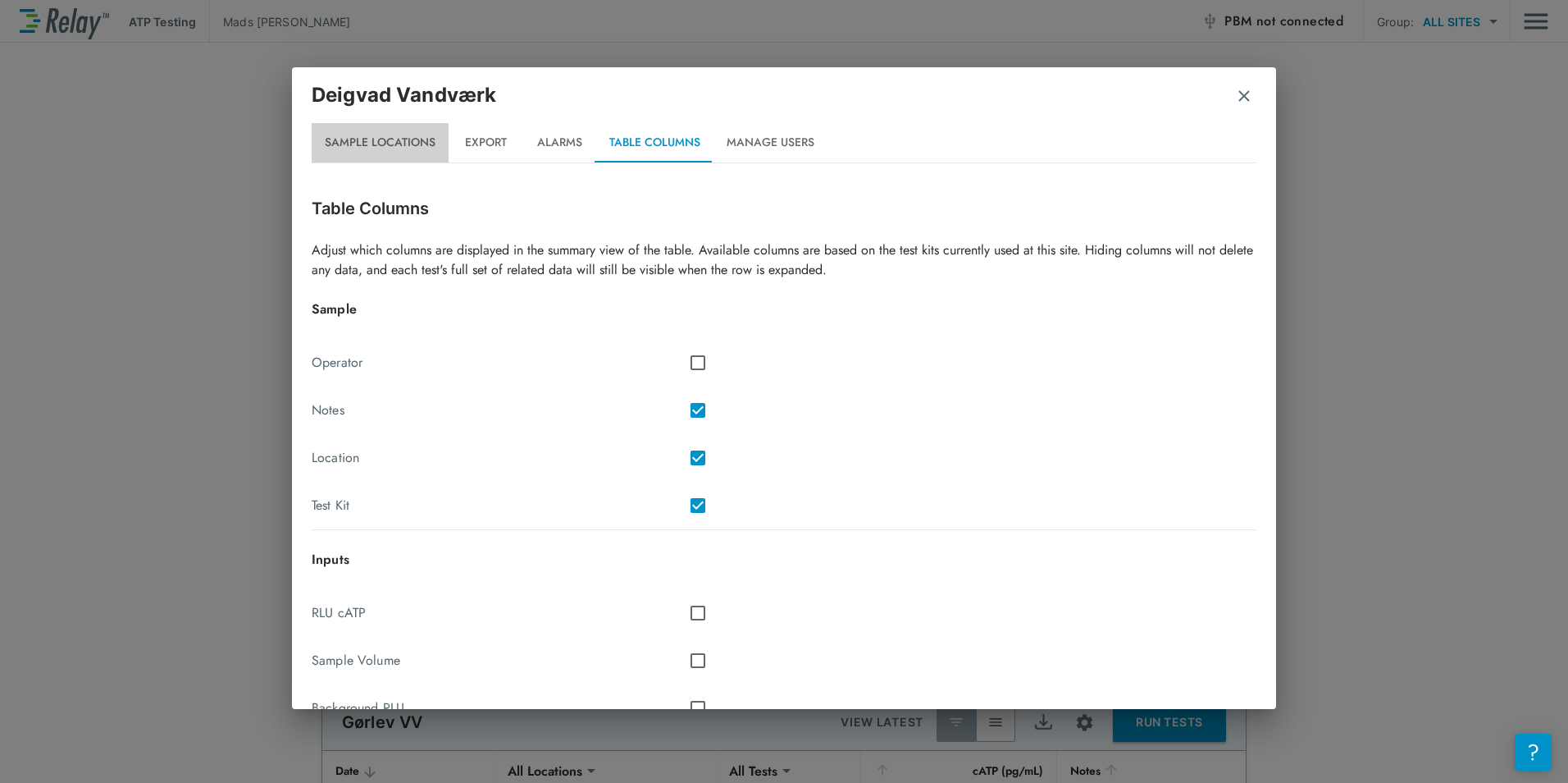
click at [421, 147] on button "Sample Locations" at bounding box center [380, 142] width 137 height 39
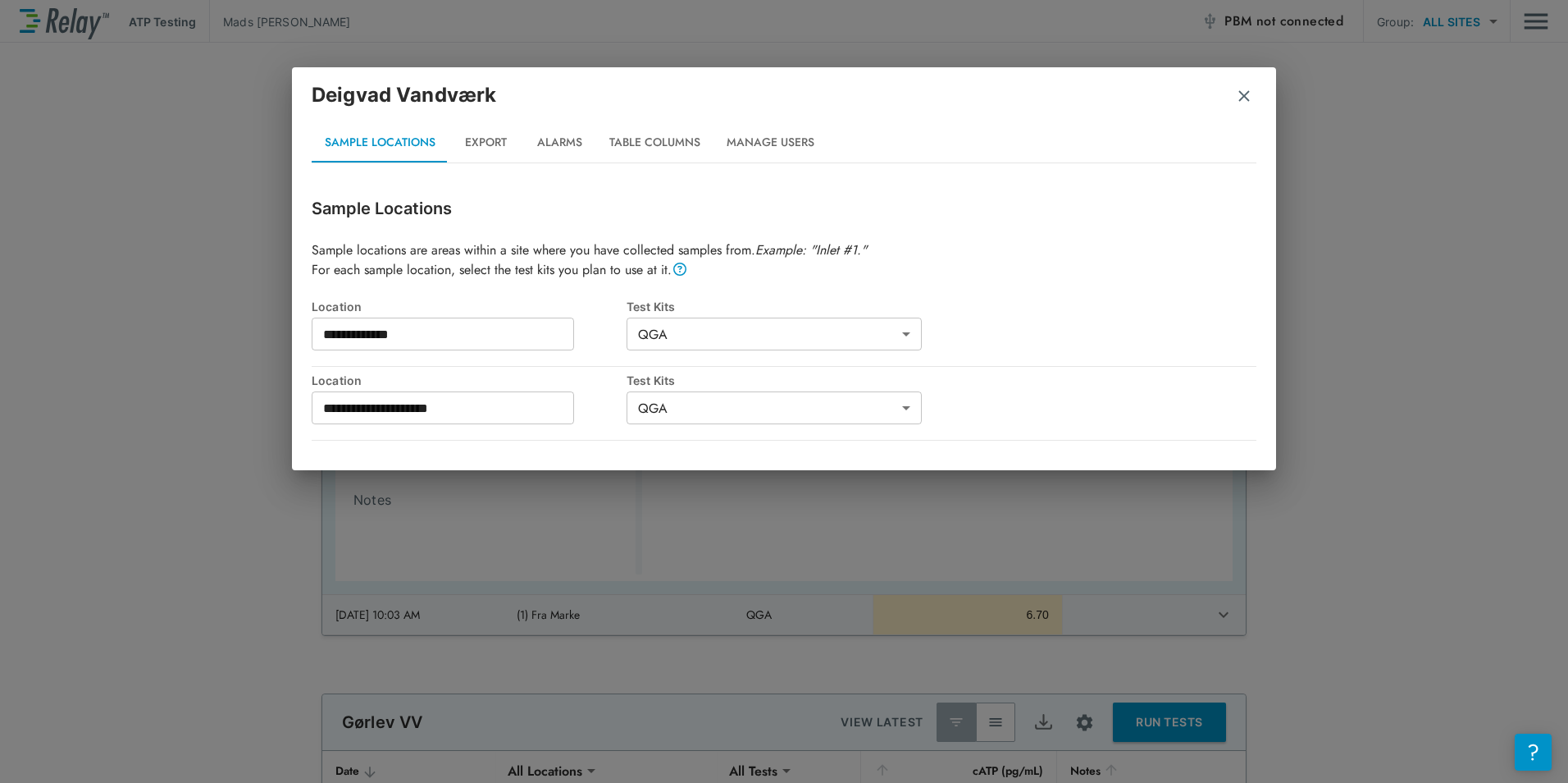
click at [501, 145] on button "Export" at bounding box center [485, 142] width 74 height 39
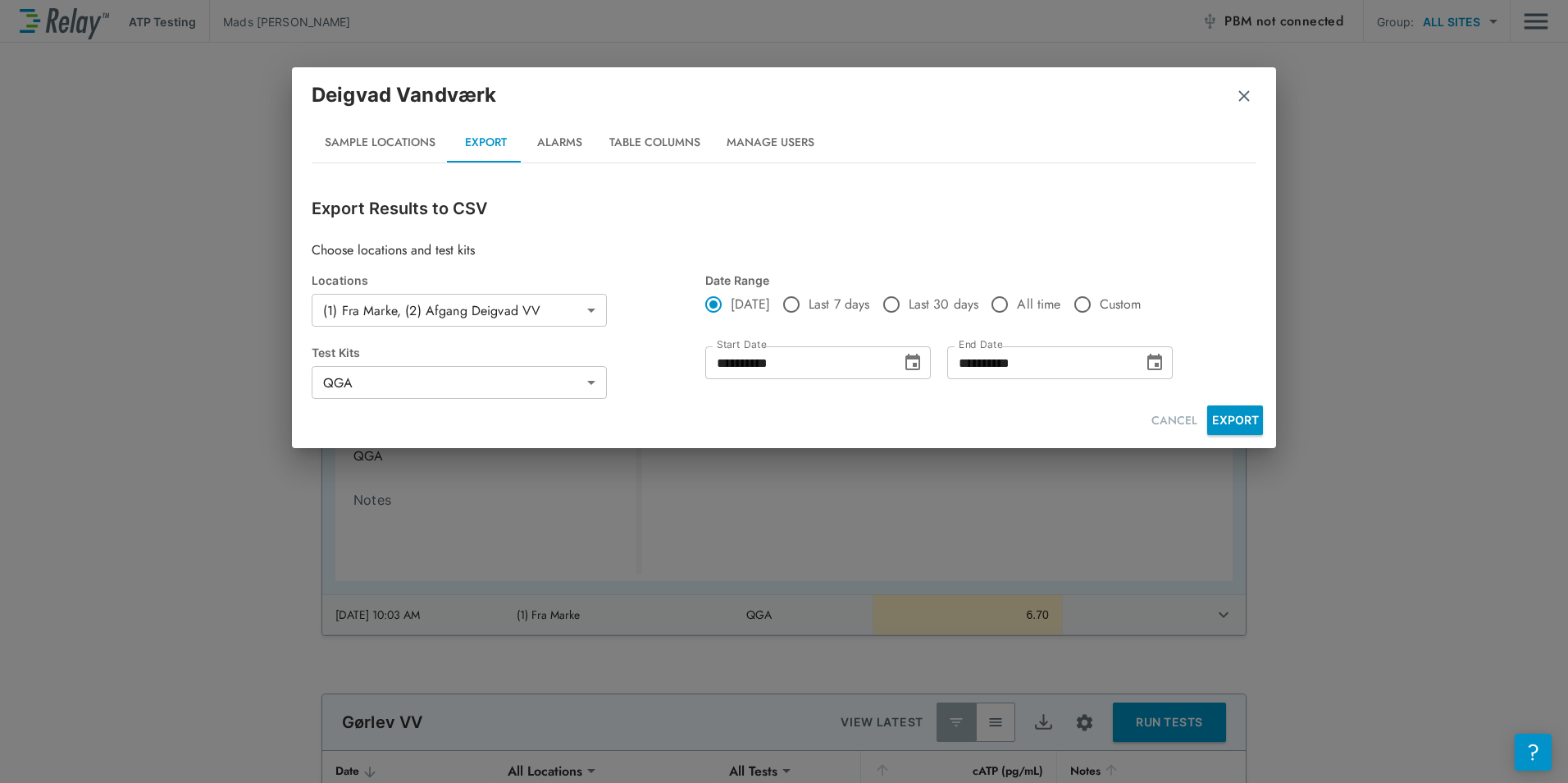
click at [763, 134] on button "Manage Users" at bounding box center [771, 142] width 114 height 39
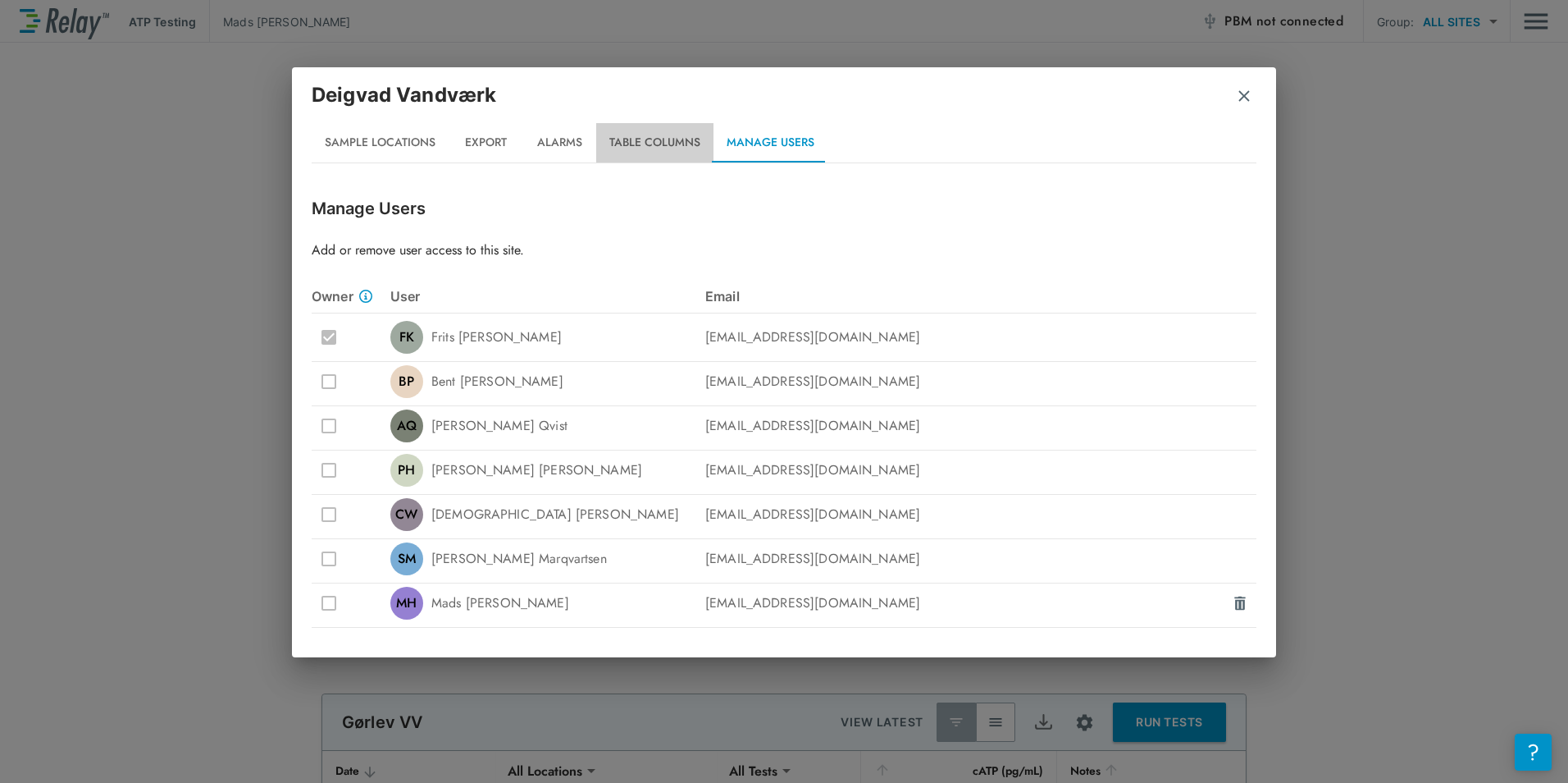
click at [667, 150] on button "Table Columns" at bounding box center [655, 142] width 118 height 39
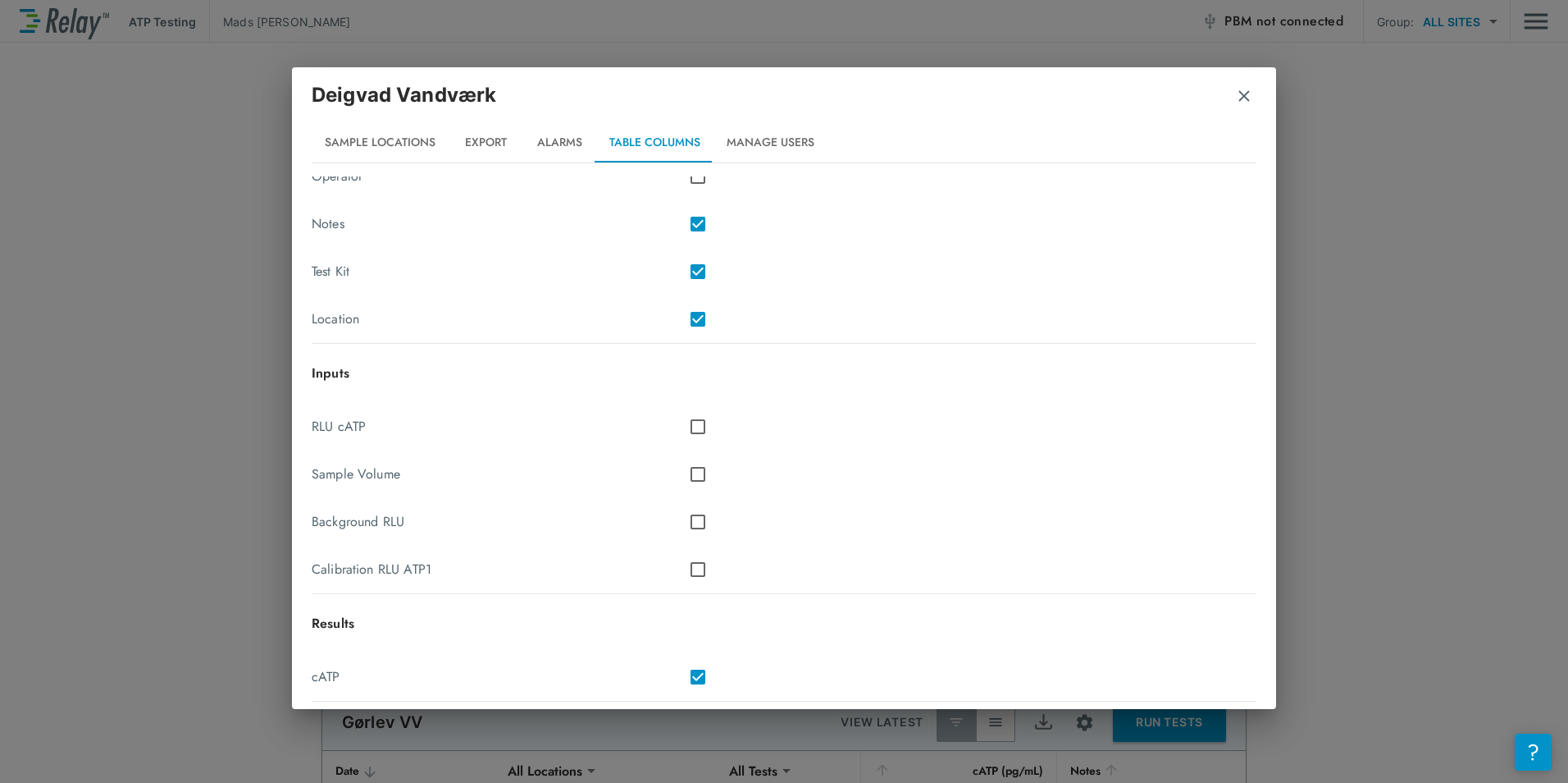
scroll to position [223, 0]
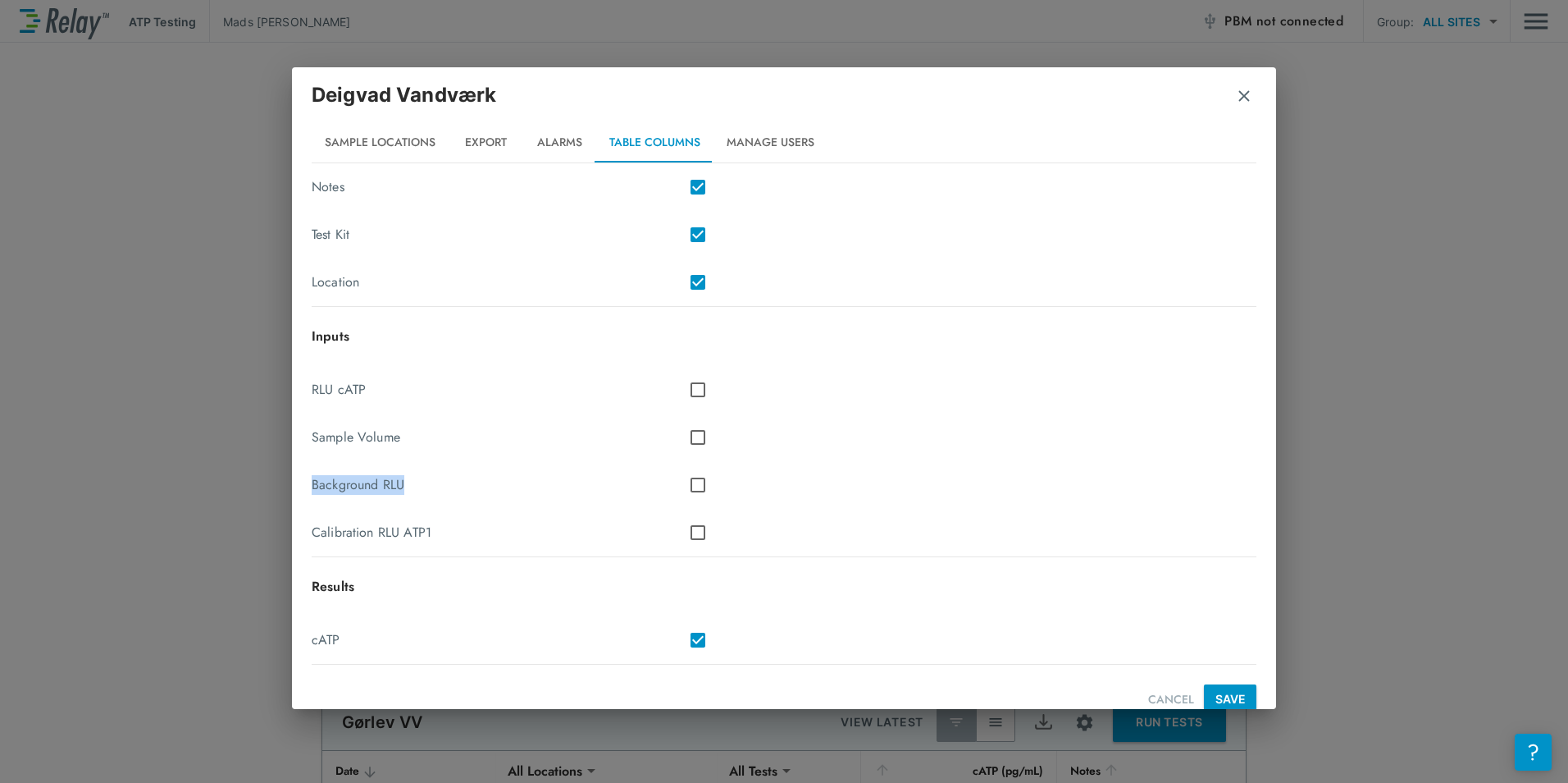
drag, startPoint x: 404, startPoint y: 486, endPoint x: 306, endPoint y: 490, distance: 98.1
click at [306, 490] on div "Table Columns Adjust which columns are displayed in the summary view of the tab…" at bounding box center [784, 443] width 984 height 533
drag, startPoint x: 306, startPoint y: 490, endPoint x: 433, endPoint y: 522, distance: 131.0
click at [433, 522] on div "Calibration RLU ATP1" at bounding box center [501, 532] width 378 height 34
drag, startPoint x: 409, startPoint y: 544, endPoint x: 311, endPoint y: 535, distance: 98.4
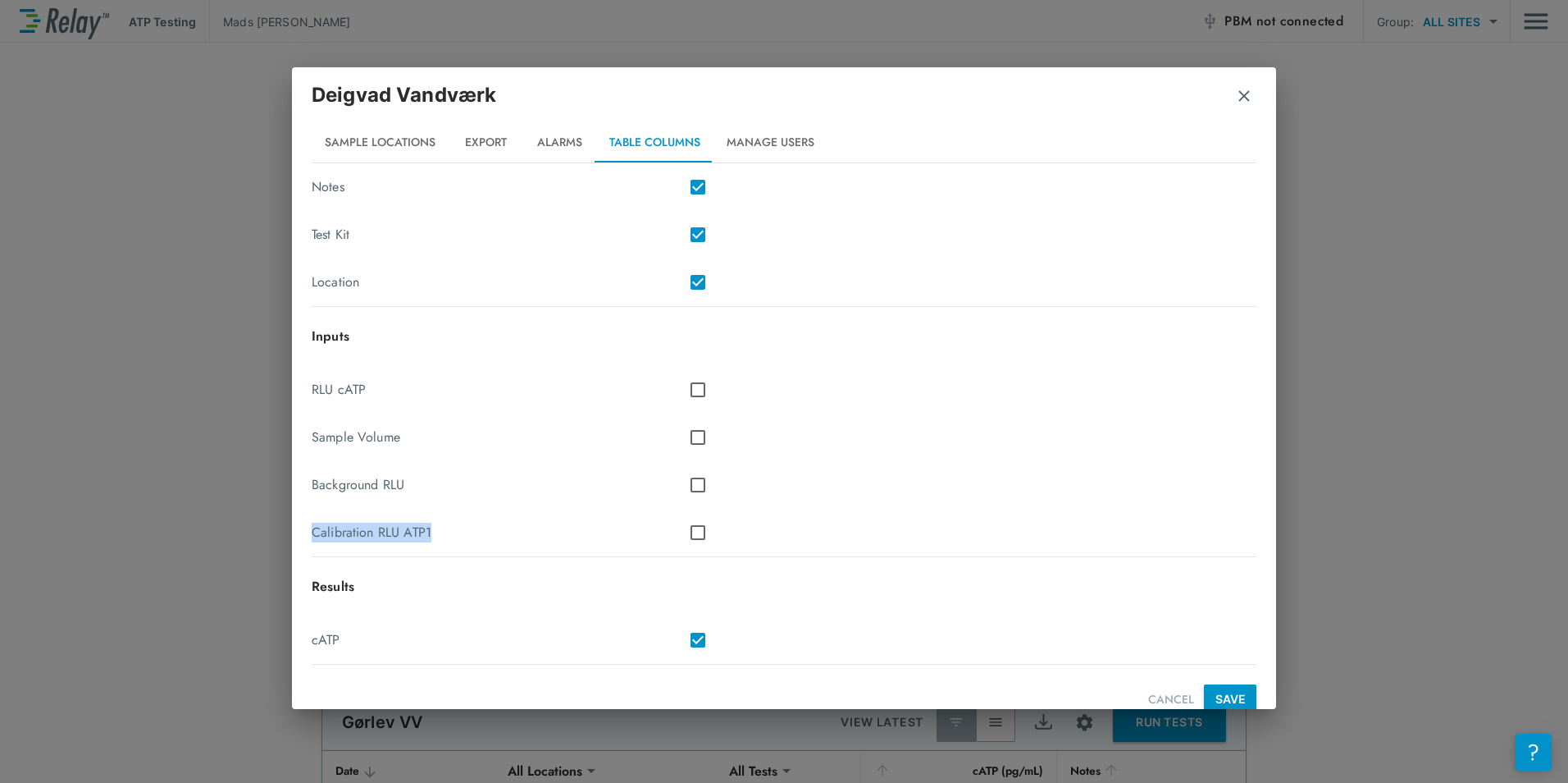
click at [311, 535] on div "Table Columns Adjust which columns are displayed in the summary view of the tab…" at bounding box center [784, 443] width 984 height 533
click at [359, 388] on div "RLU cATP" at bounding box center [501, 389] width 378 height 34
click at [763, 137] on button "Manage Users" at bounding box center [771, 142] width 114 height 39
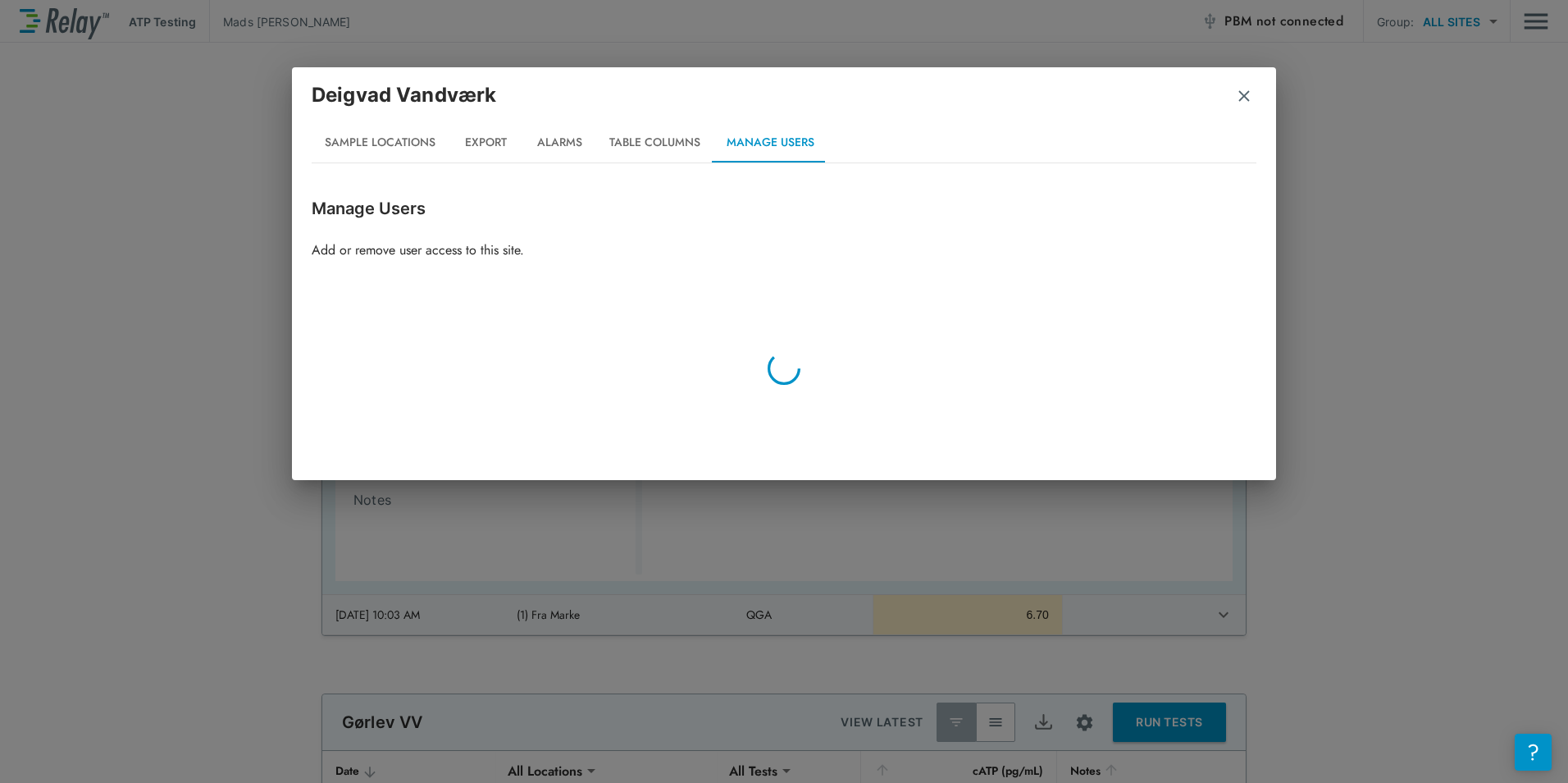
scroll to position [0, 0]
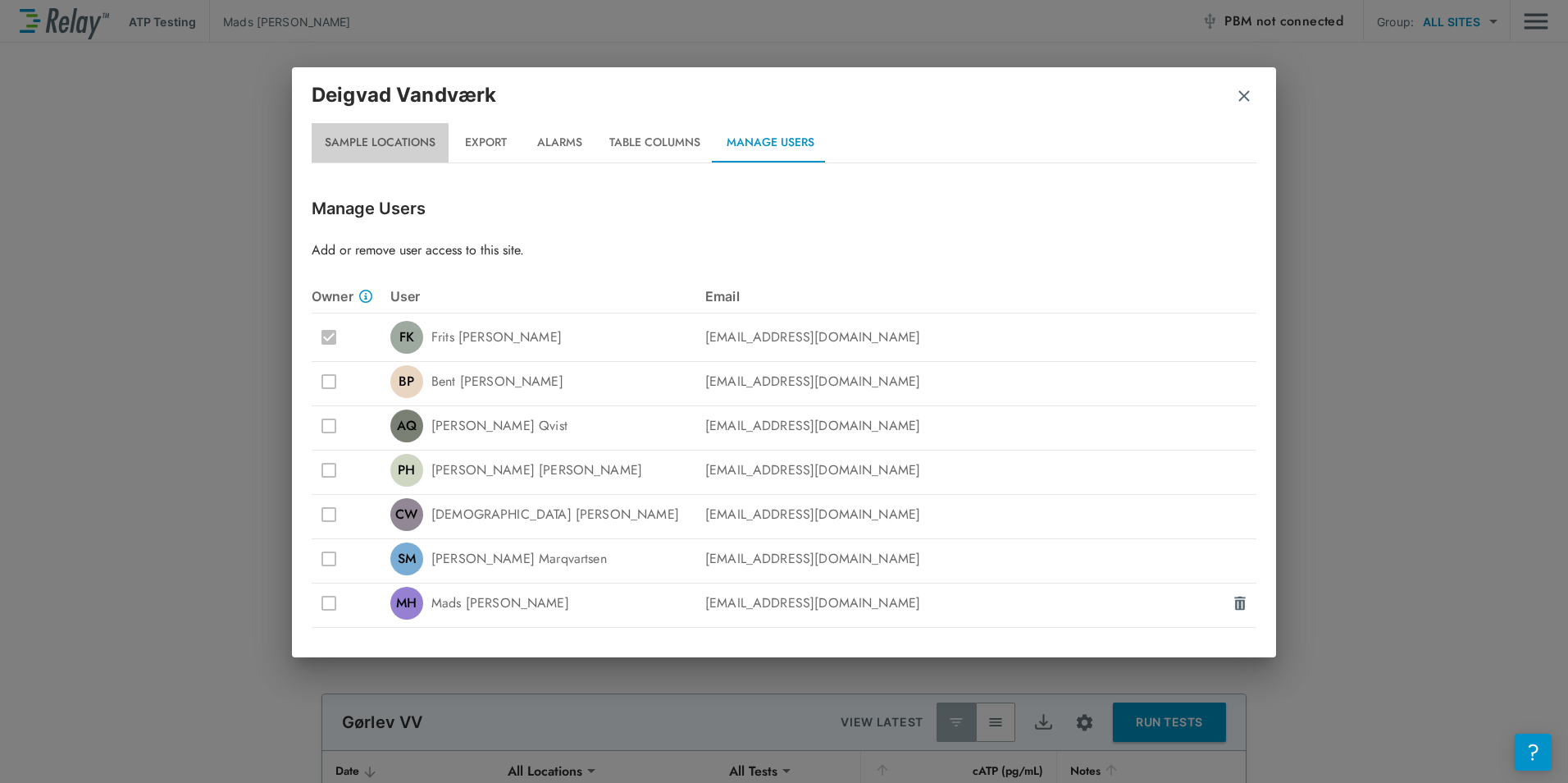
click at [365, 151] on button "Sample Locations" at bounding box center [380, 142] width 137 height 39
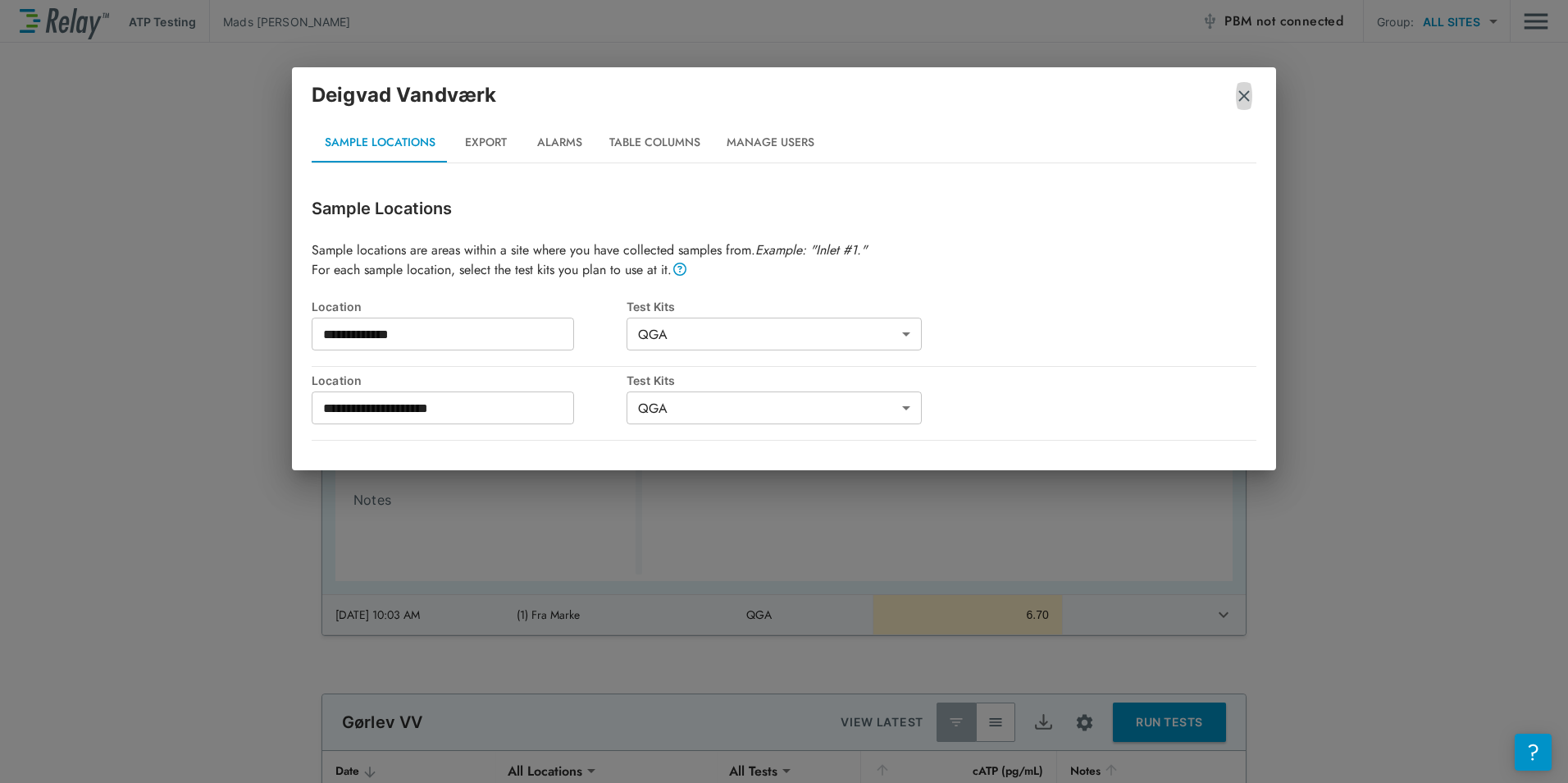
click at [1248, 99] on img "button" at bounding box center [1245, 96] width 17 height 17
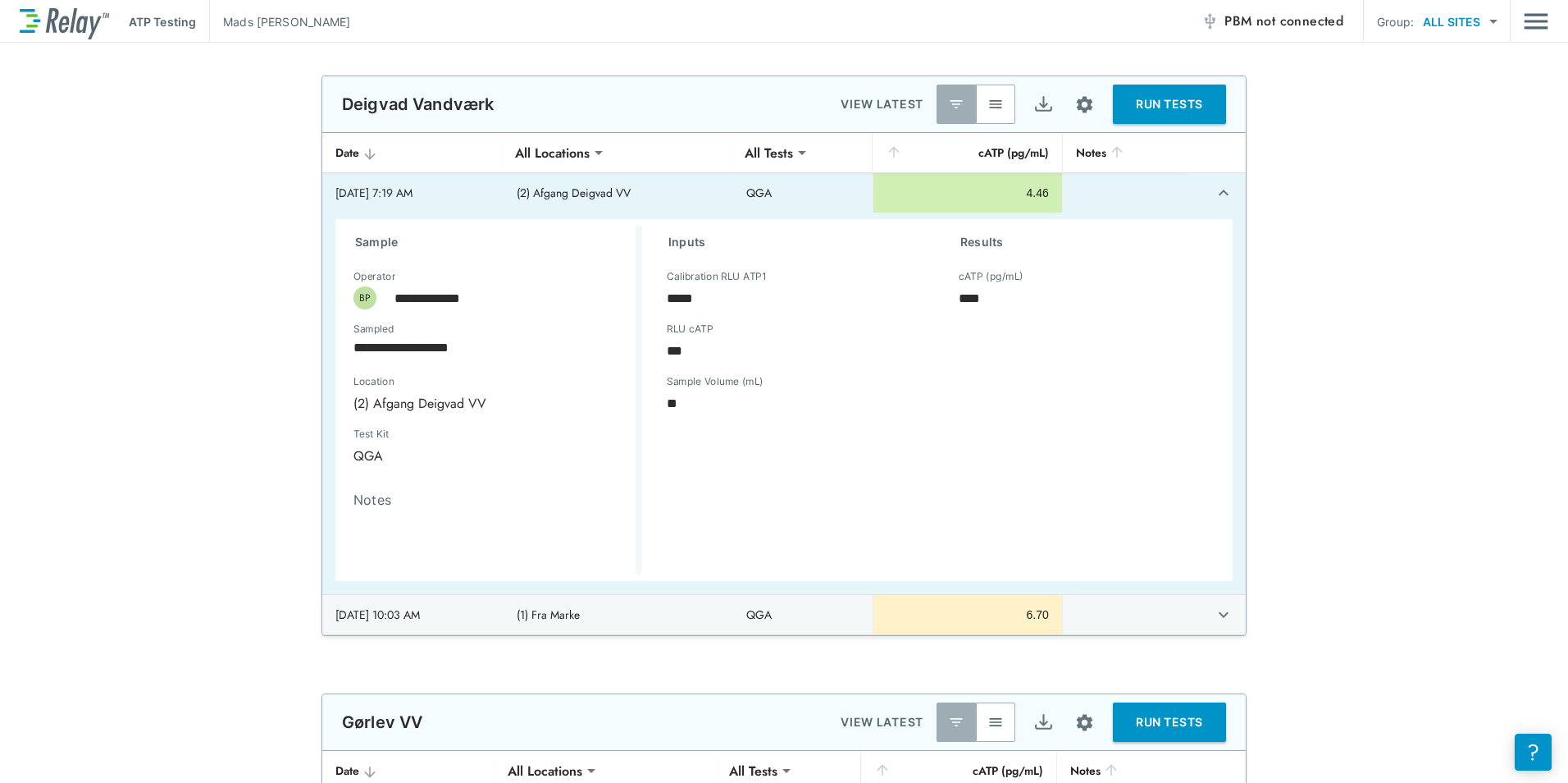
click at [642, 348] on div "Inputs Calibration RLU ATP1 ***** Calibration RLU ATP1 RLU cATP *** RLU cATP Sa…" at bounding box center [789, 397] width 292 height 342
click at [1384, 395] on div "**********" at bounding box center [784, 355] width 1568 height 560
click at [1221, 615] on icon "expand row" at bounding box center [1223, 614] width 19 height 19
